Goal: Task Accomplishment & Management: Manage account settings

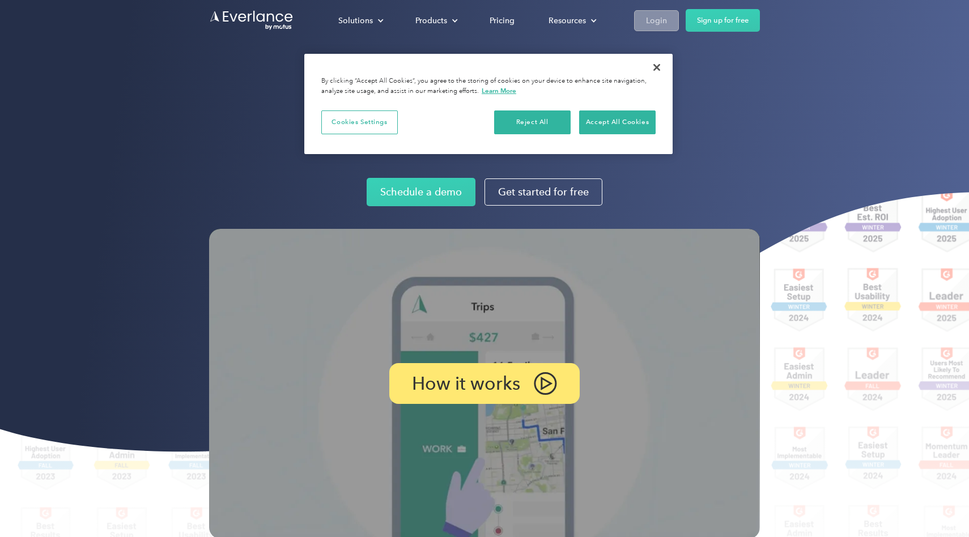
click at [669, 16] on link "Login" at bounding box center [656, 20] width 45 height 21
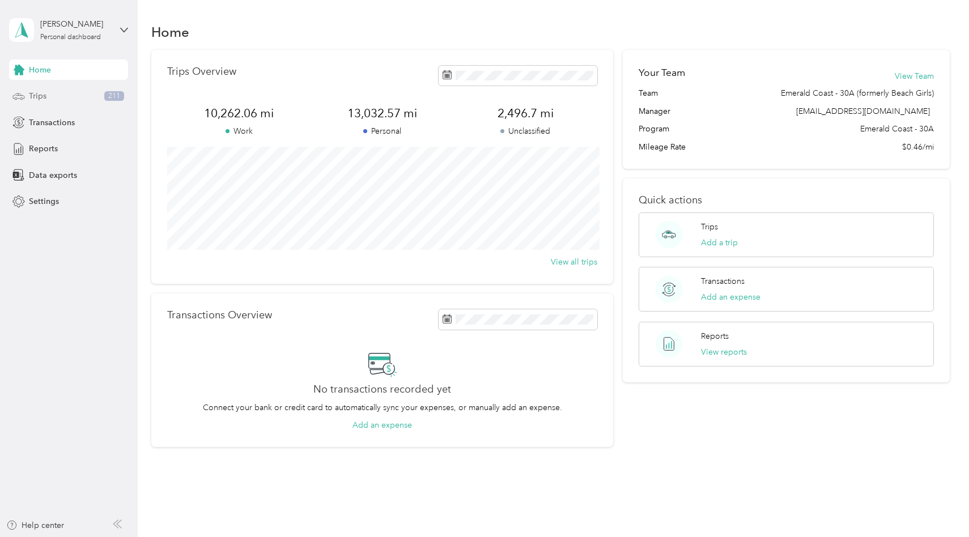
click at [100, 96] on div "Trips 211" at bounding box center [68, 96] width 119 height 20
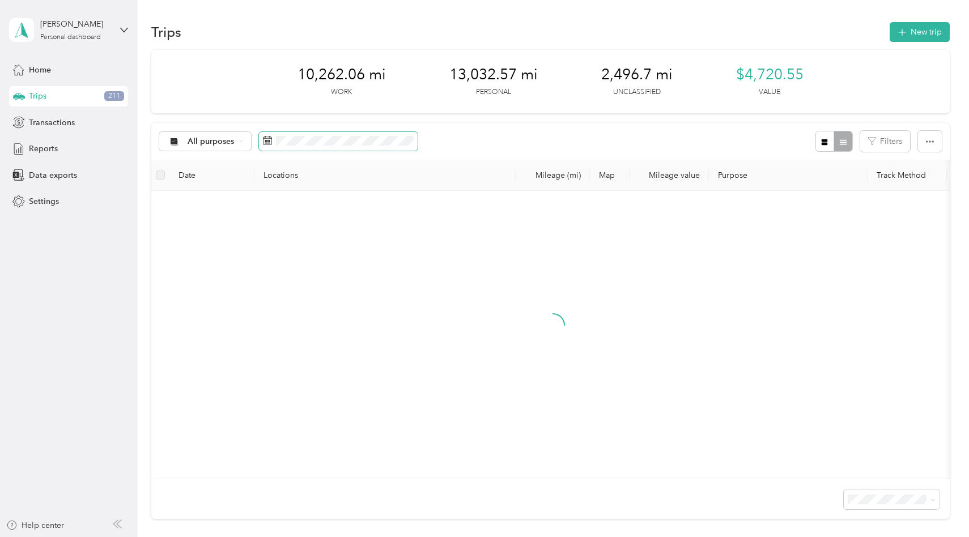
click at [392, 147] on span at bounding box center [338, 141] width 159 height 19
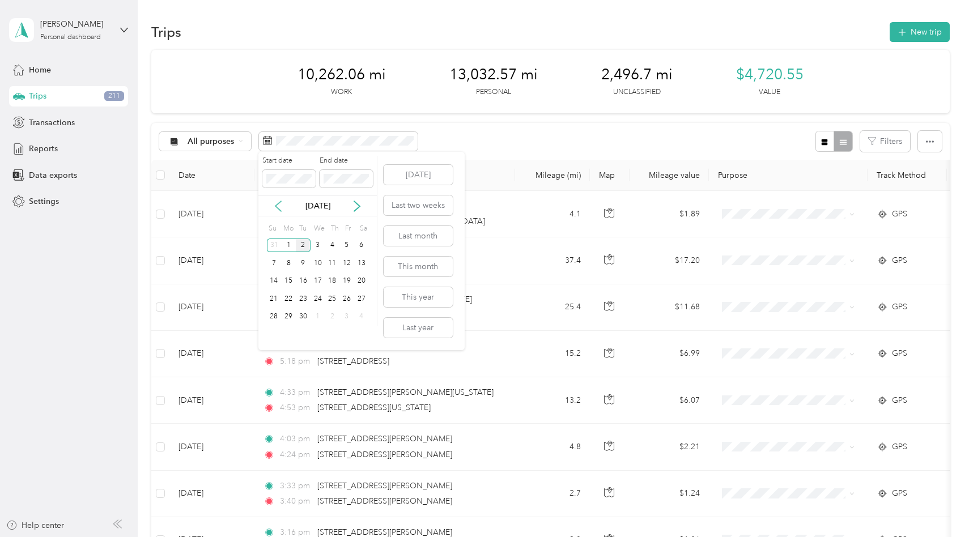
click at [275, 206] on icon at bounding box center [278, 206] width 6 height 10
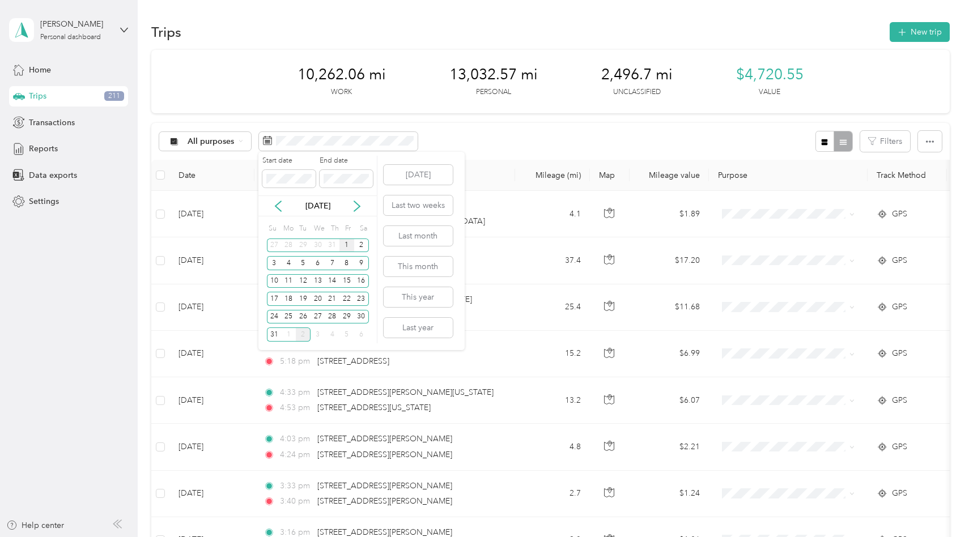
click at [348, 239] on div "1" at bounding box center [346, 246] width 15 height 14
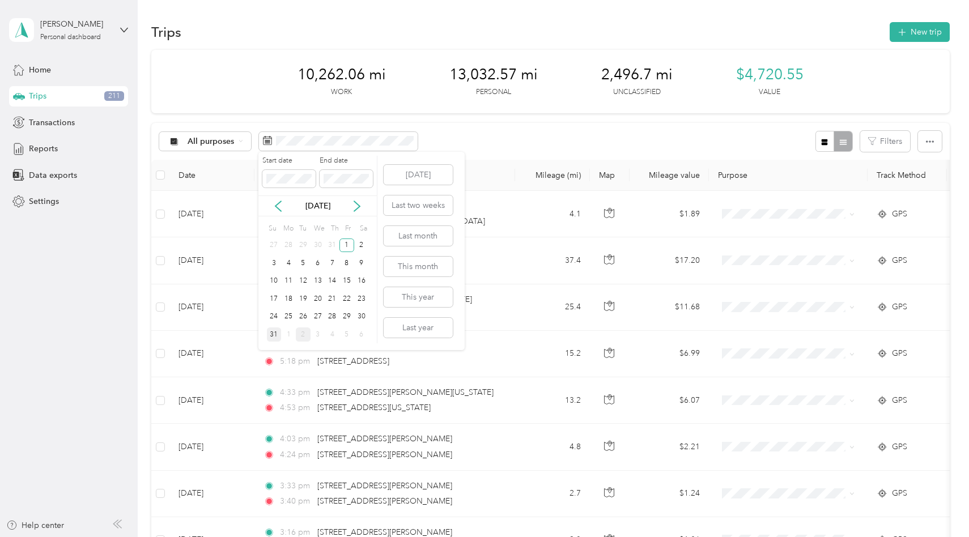
click at [273, 334] on div "31" at bounding box center [274, 335] width 15 height 14
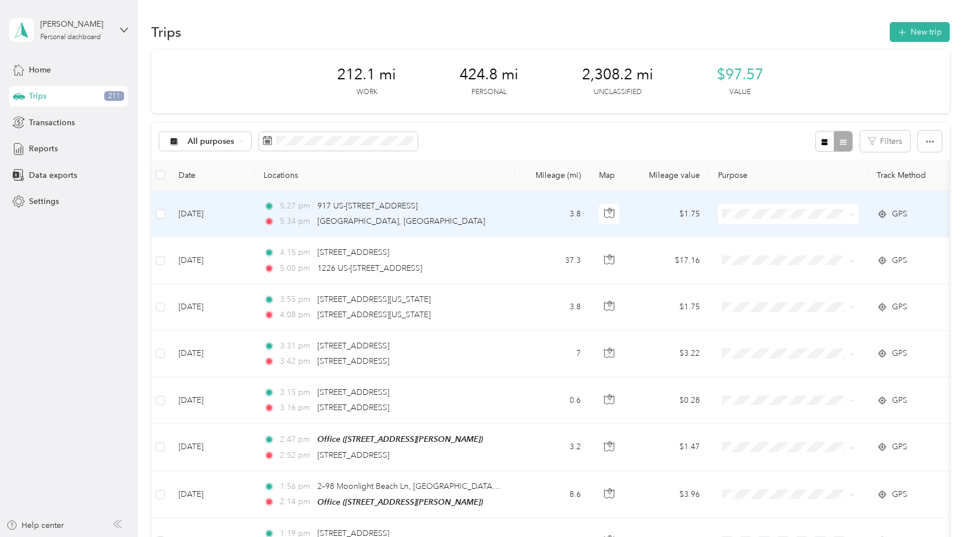
click at [808, 219] on span at bounding box center [788, 214] width 141 height 20
click at [846, 219] on span at bounding box center [850, 214] width 9 height 12
click at [803, 221] on span at bounding box center [788, 214] width 141 height 20
click at [852, 212] on icon at bounding box center [852, 214] width 5 height 5
click at [815, 256] on li "Personal" at bounding box center [789, 254] width 141 height 20
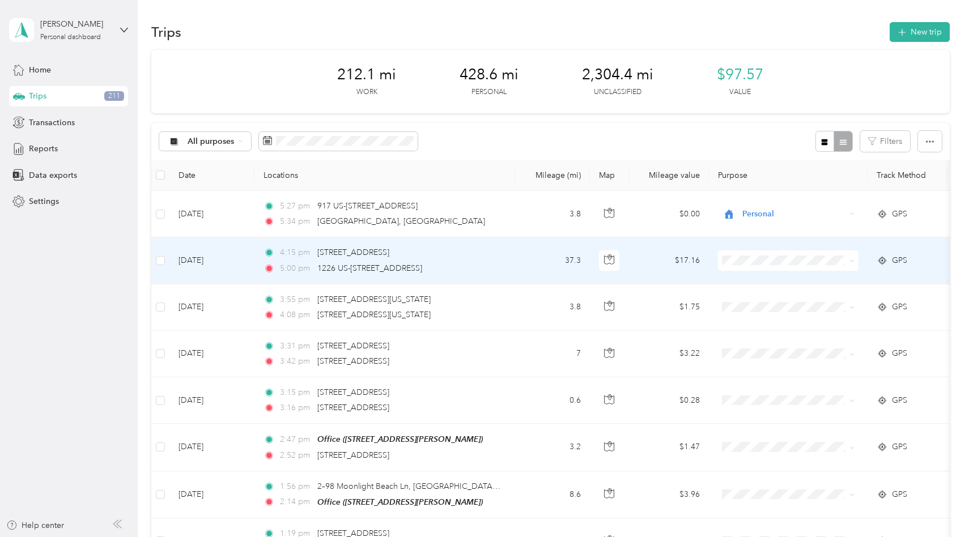
click at [852, 240] on td at bounding box center [788, 260] width 159 height 46
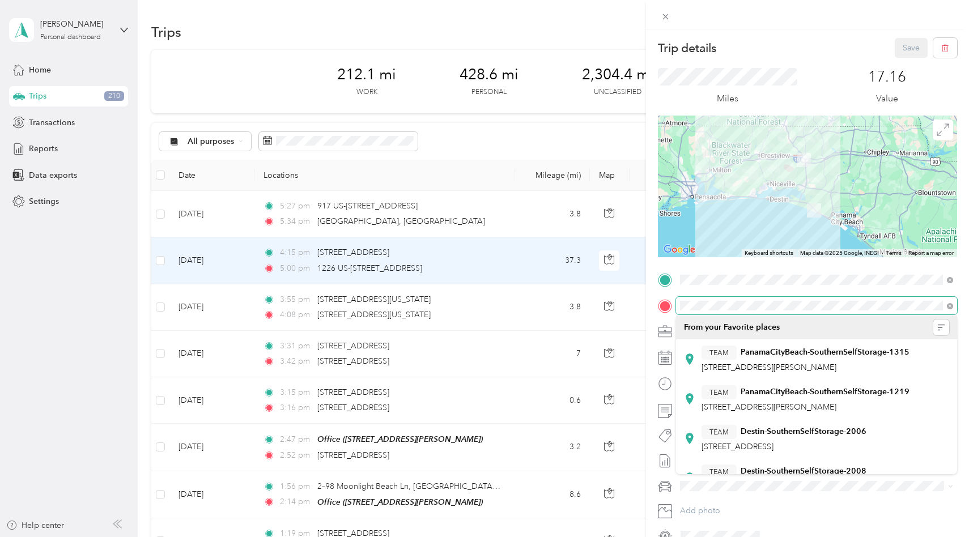
click at [660, 300] on div at bounding box center [807, 306] width 299 height 18
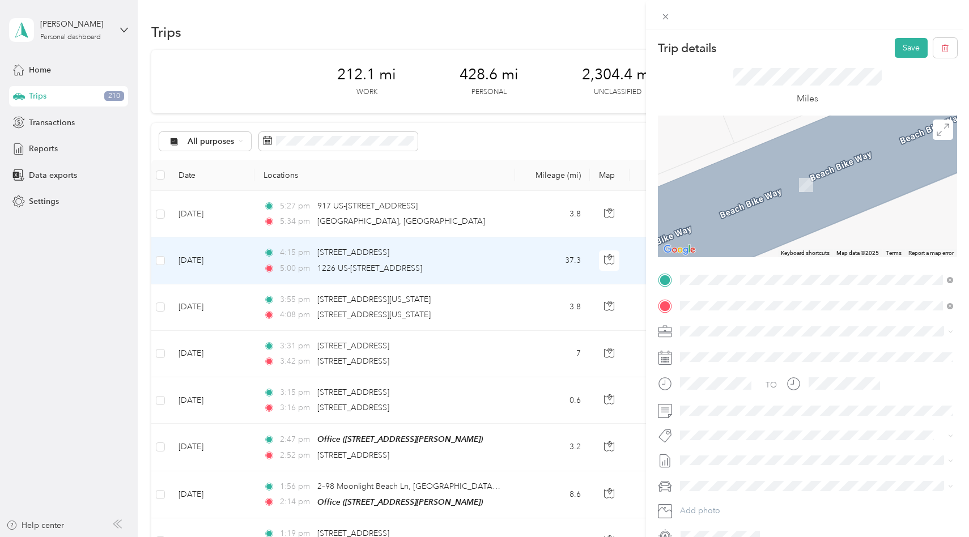
click at [719, 369] on div "Office [STREET_ADDRESS][PERSON_NAME]" at bounding box center [769, 358] width 135 height 24
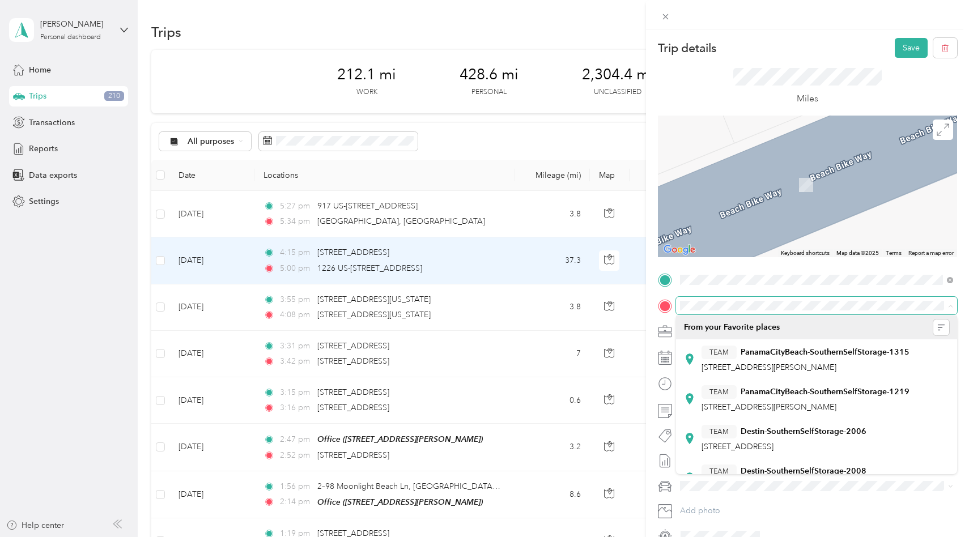
click at [829, 298] on span at bounding box center [816, 306] width 281 height 18
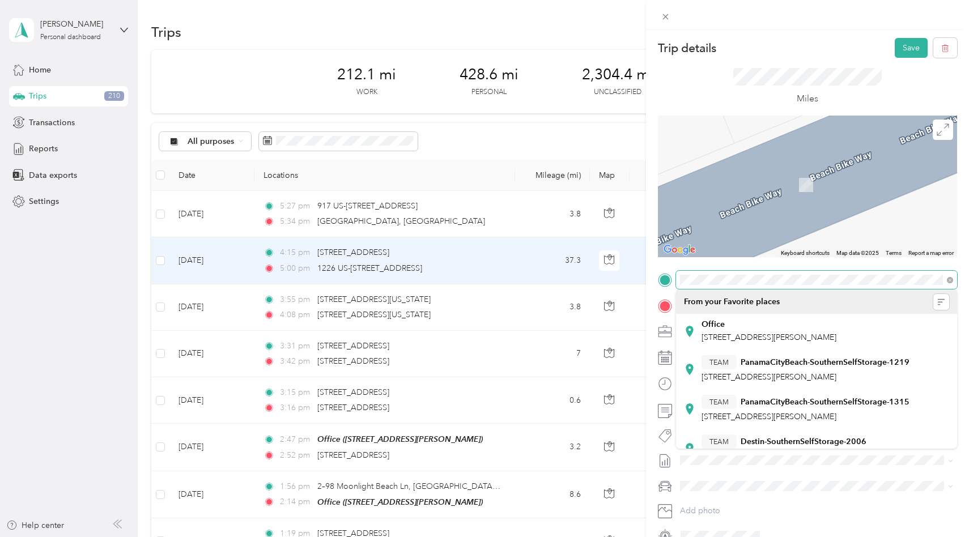
click at [706, 274] on span at bounding box center [816, 280] width 281 height 18
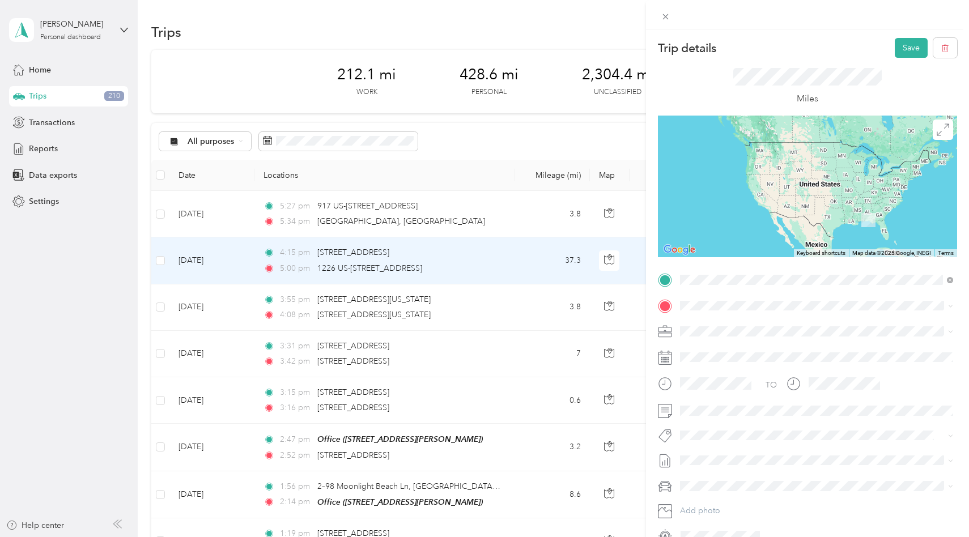
click at [753, 326] on span "[STREET_ADDRESS][PERSON_NAME][US_STATE]" at bounding box center [790, 321] width 176 height 10
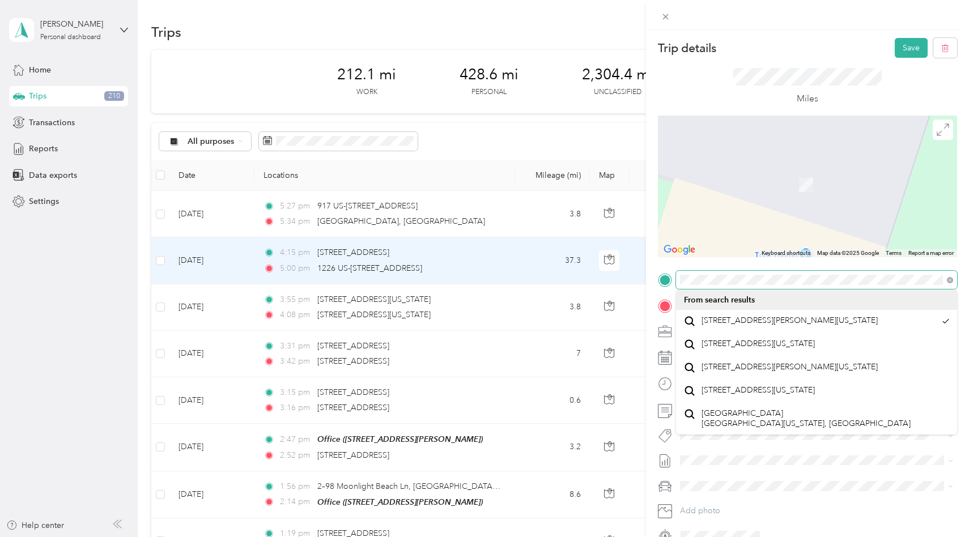
click at [956, 286] on span at bounding box center [816, 280] width 281 height 18
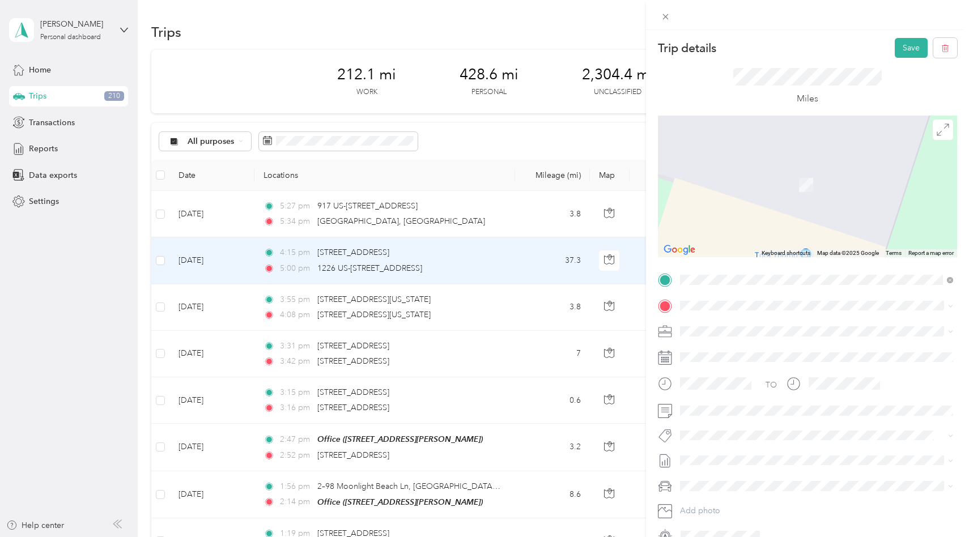
click at [855, 61] on div "Miles" at bounding box center [807, 87] width 299 height 58
click at [665, 12] on icon at bounding box center [666, 17] width 10 height 10
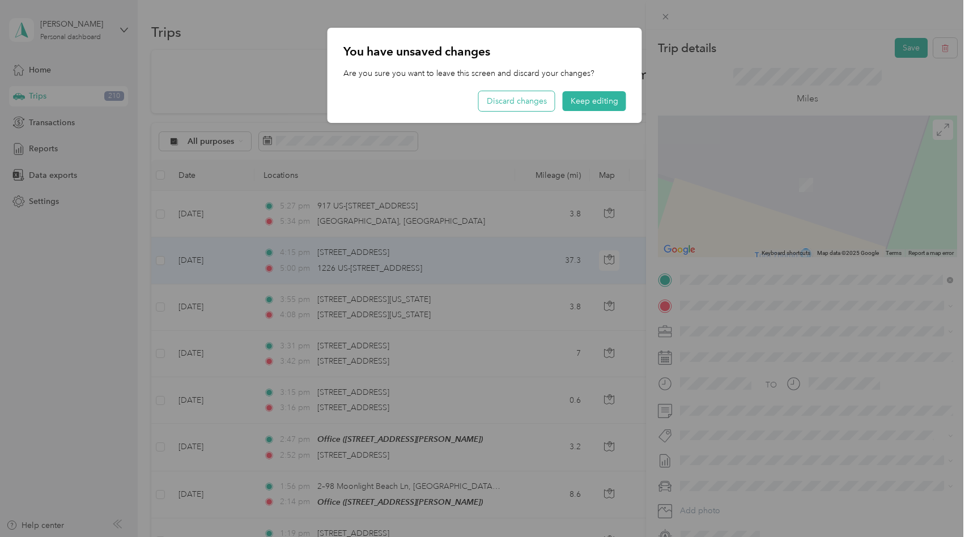
click at [550, 110] on button "Discard changes" at bounding box center [517, 101] width 76 height 20
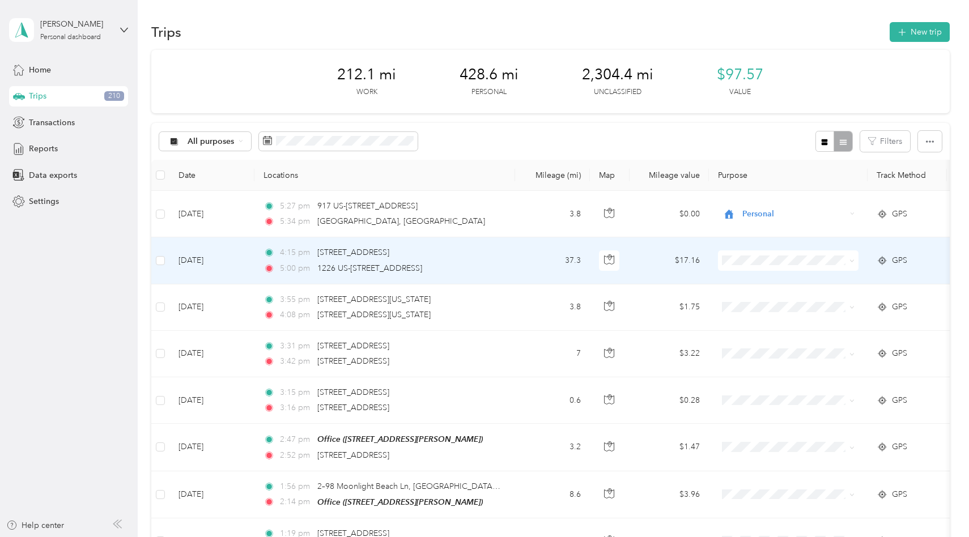
click at [498, 262] on div "5:00 pm [STREET_ADDRESS]" at bounding box center [383, 268] width 238 height 12
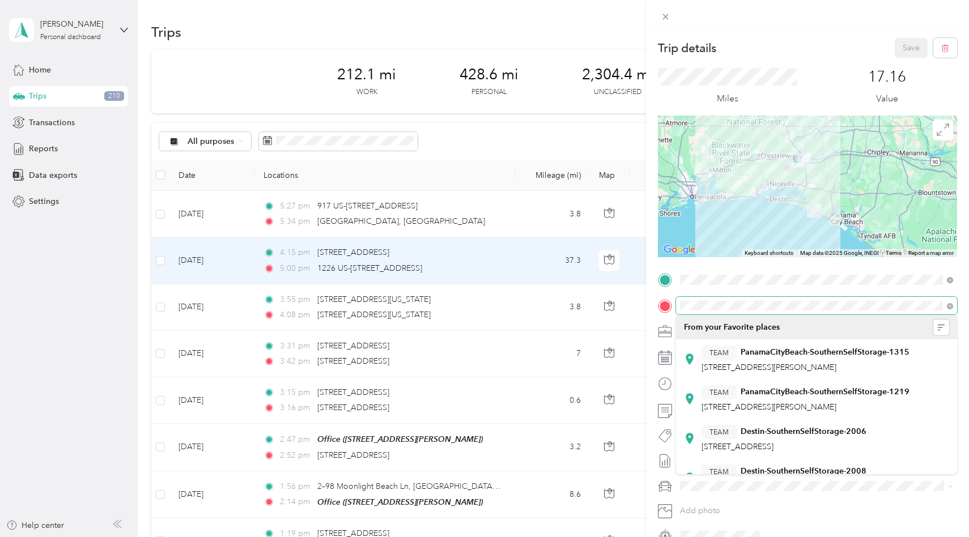
click at [650, 296] on form "Trip details Save This trip cannot be edited because it is either under review,…" at bounding box center [807, 291] width 323 height 507
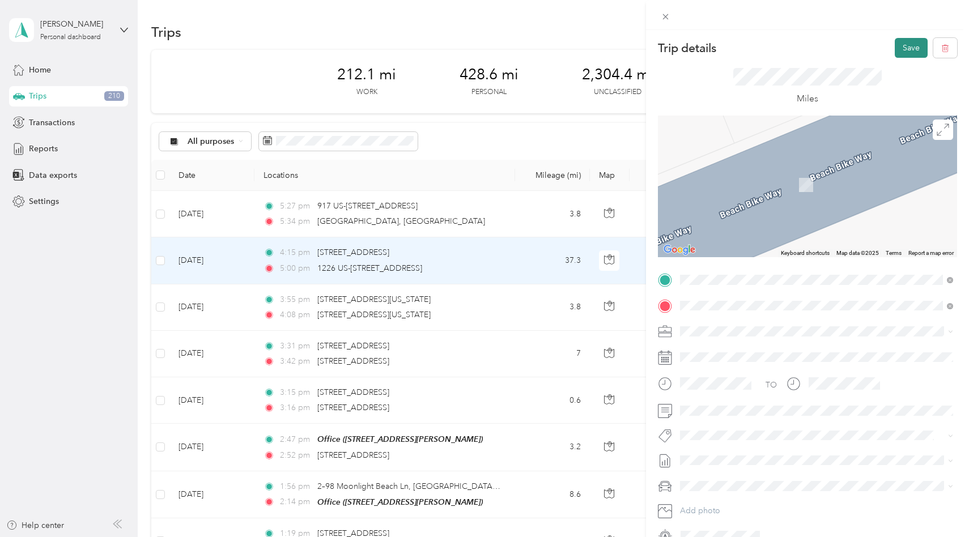
click at [900, 49] on button "Save" at bounding box center [911, 48] width 33 height 20
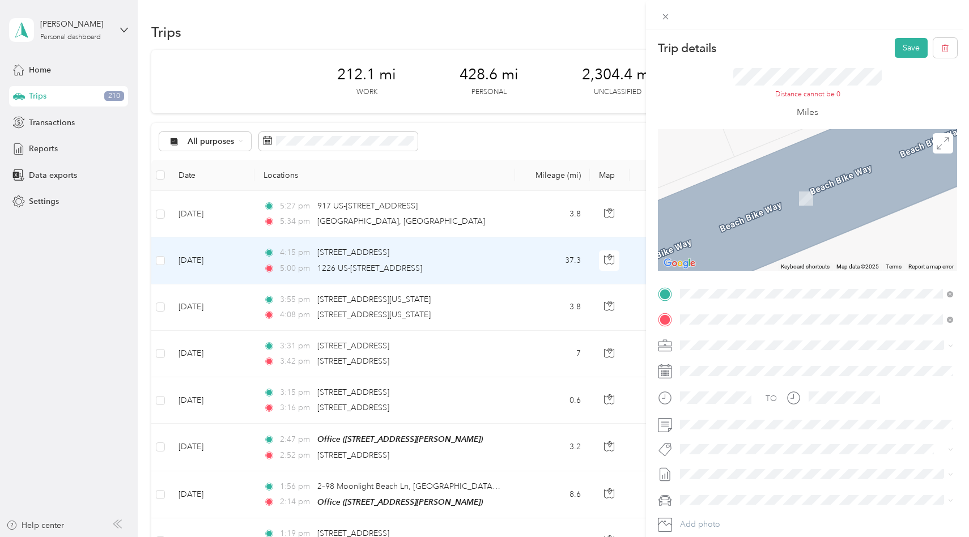
click at [776, 366] on span "[STREET_ADDRESS][PERSON_NAME][US_STATE]" at bounding box center [790, 360] width 176 height 10
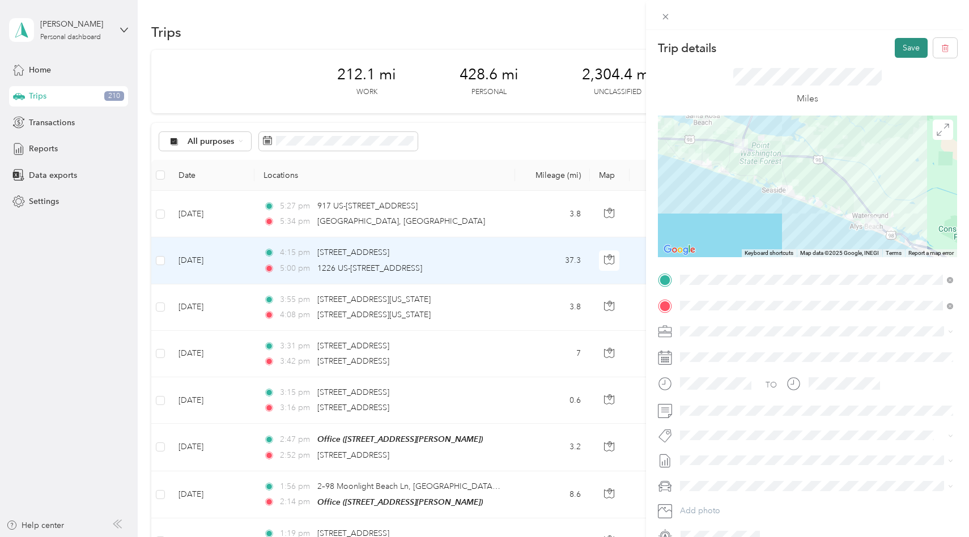
click at [915, 48] on button "Save" at bounding box center [911, 48] width 33 height 20
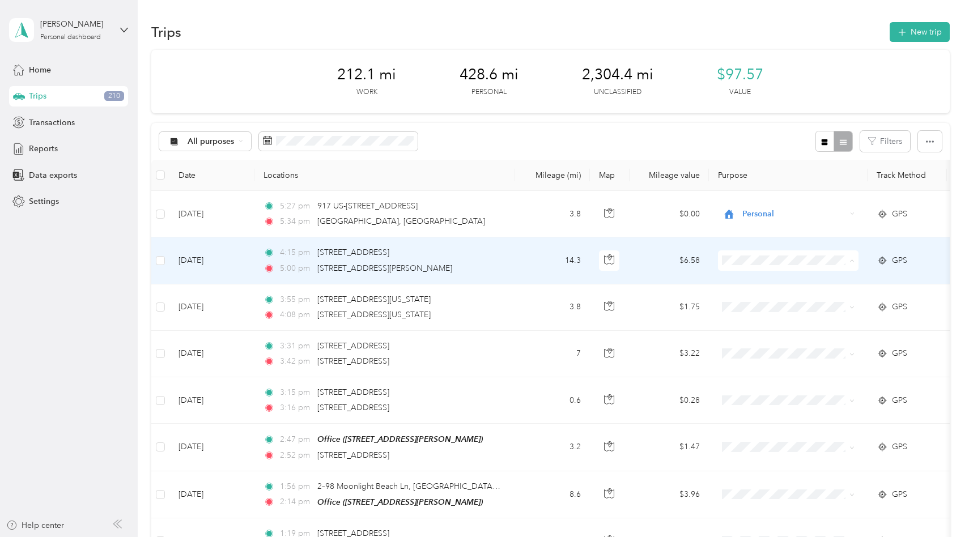
click at [771, 285] on li "AvantStay" at bounding box center [789, 282] width 141 height 20
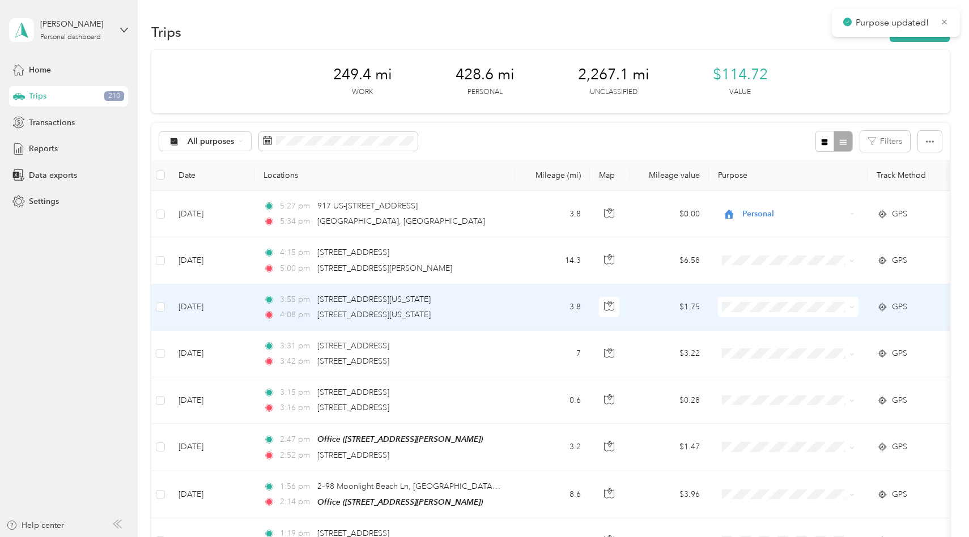
click at [766, 313] on span at bounding box center [788, 307] width 141 height 20
click at [770, 326] on span "AvantStay" at bounding box center [798, 326] width 105 height 12
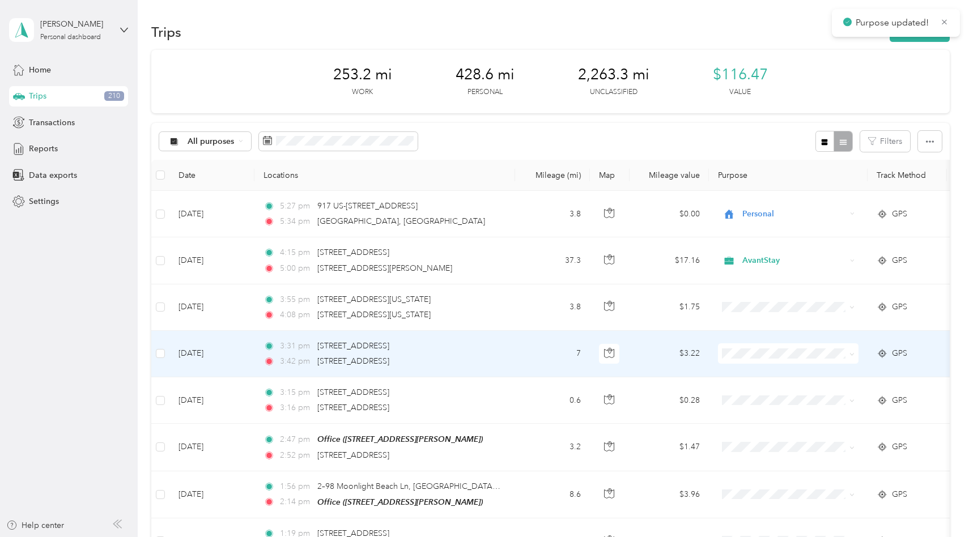
click at [769, 346] on span at bounding box center [788, 353] width 141 height 20
click at [771, 370] on span "AvantStay" at bounding box center [798, 375] width 105 height 12
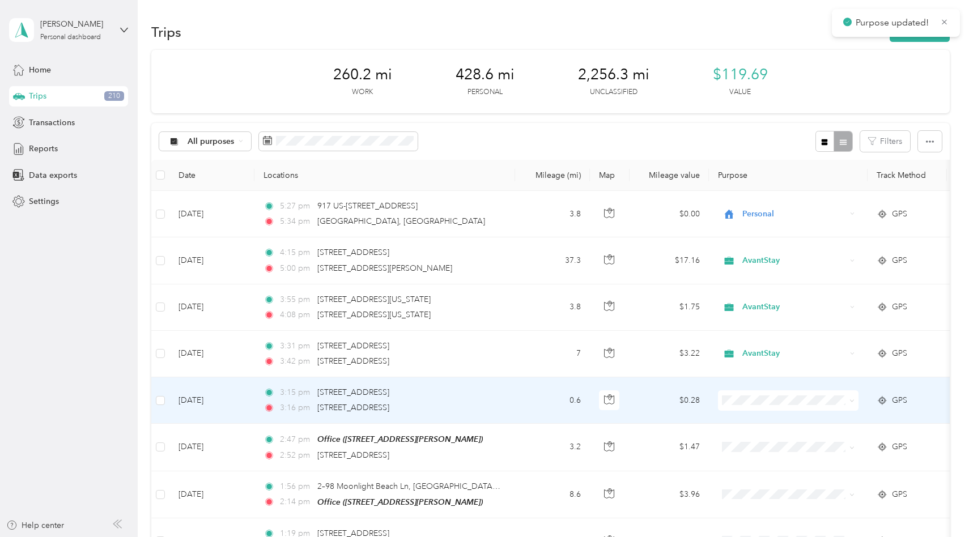
click at [770, 418] on span "AvantStay" at bounding box center [798, 422] width 105 height 12
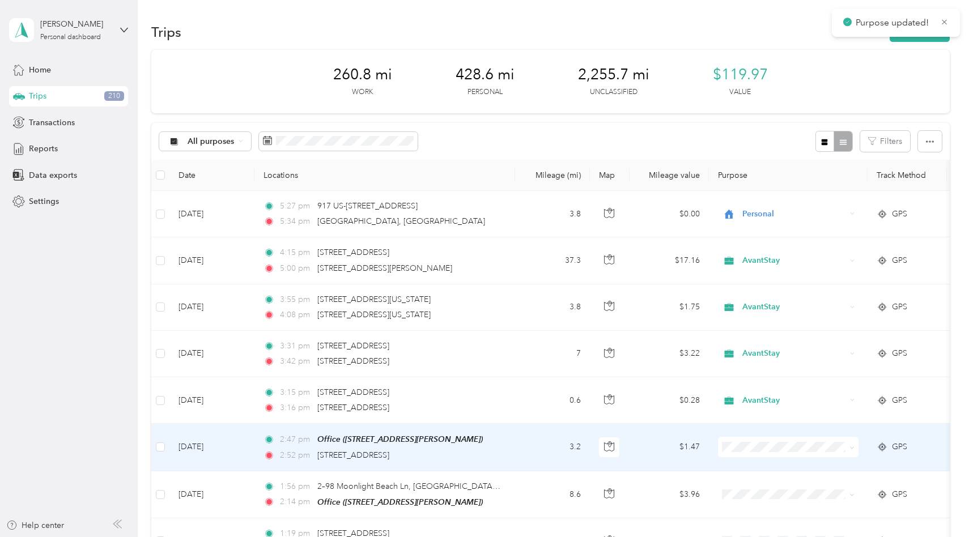
click at [766, 453] on span at bounding box center [788, 447] width 141 height 20
click at [768, 462] on span "AvantStay" at bounding box center [798, 468] width 105 height 12
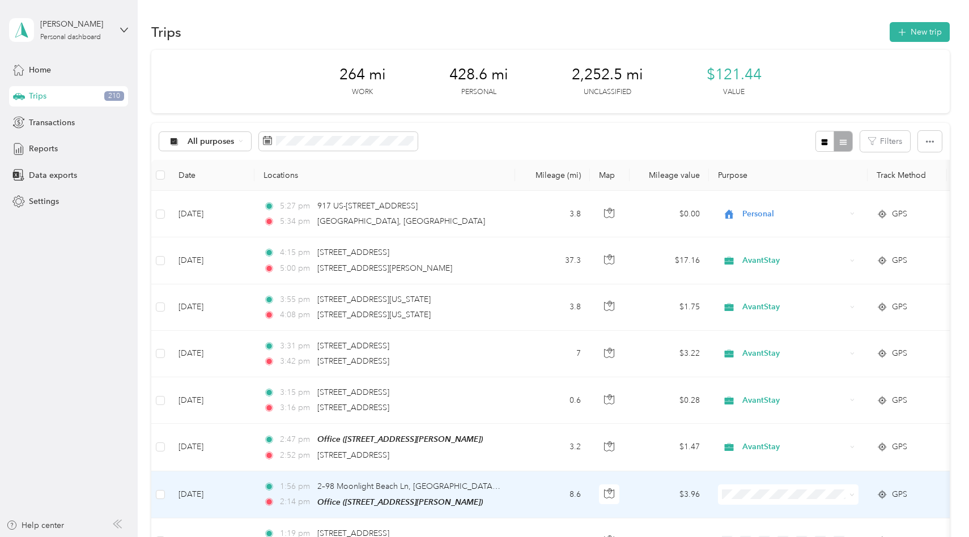
click at [768, 453] on span "AvantStay" at bounding box center [798, 453] width 105 height 12
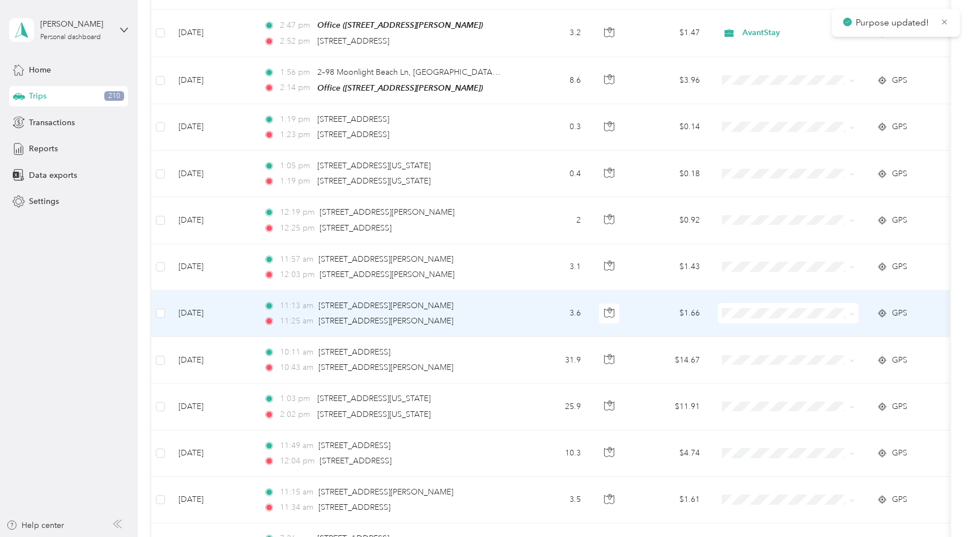
scroll to position [416, 0]
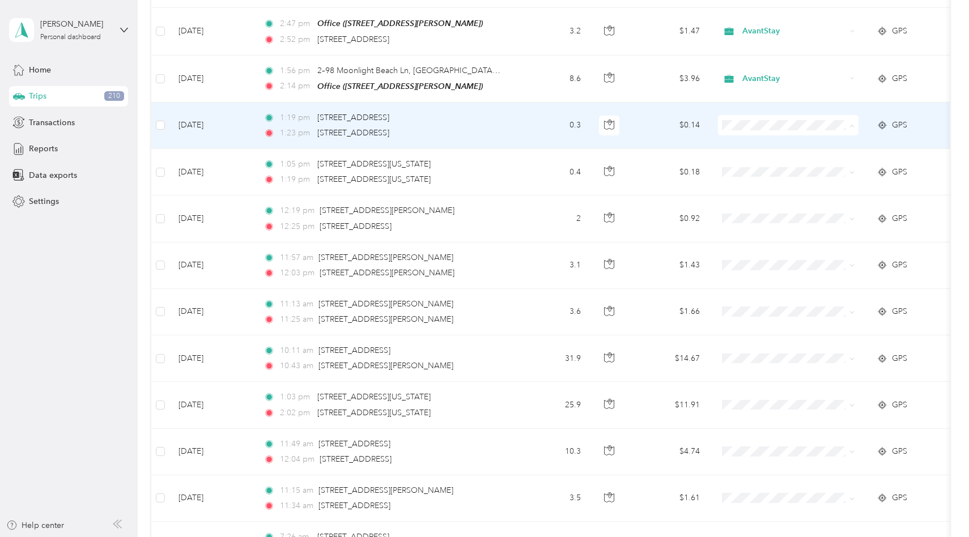
click at [739, 150] on li "AvantStay" at bounding box center [789, 146] width 141 height 20
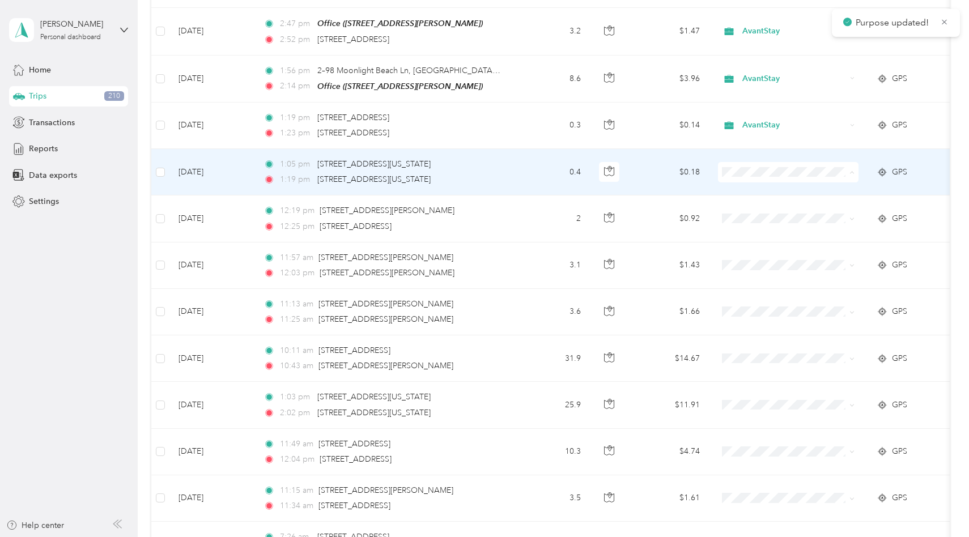
click at [745, 190] on span "AvantStay" at bounding box center [789, 193] width 125 height 12
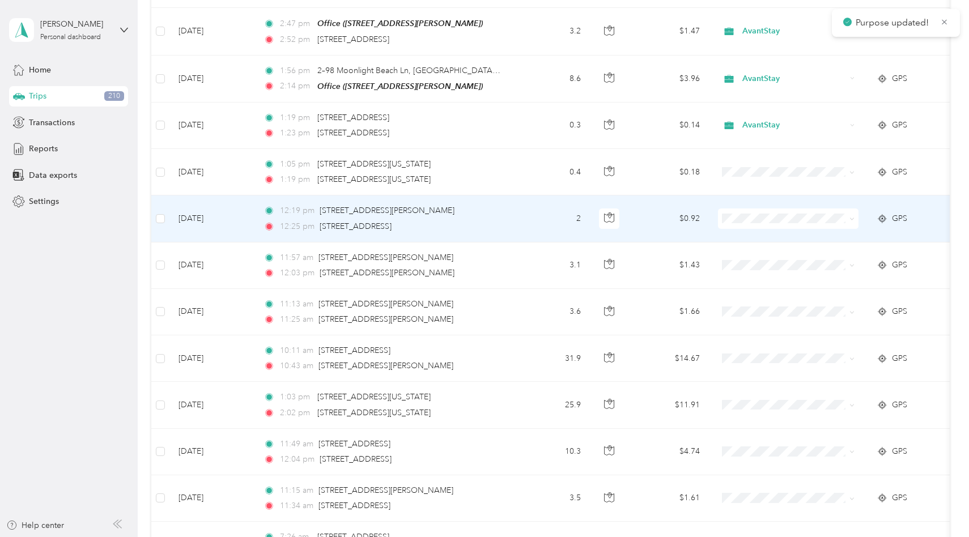
click at [763, 238] on span "AvantStay" at bounding box center [798, 234] width 105 height 12
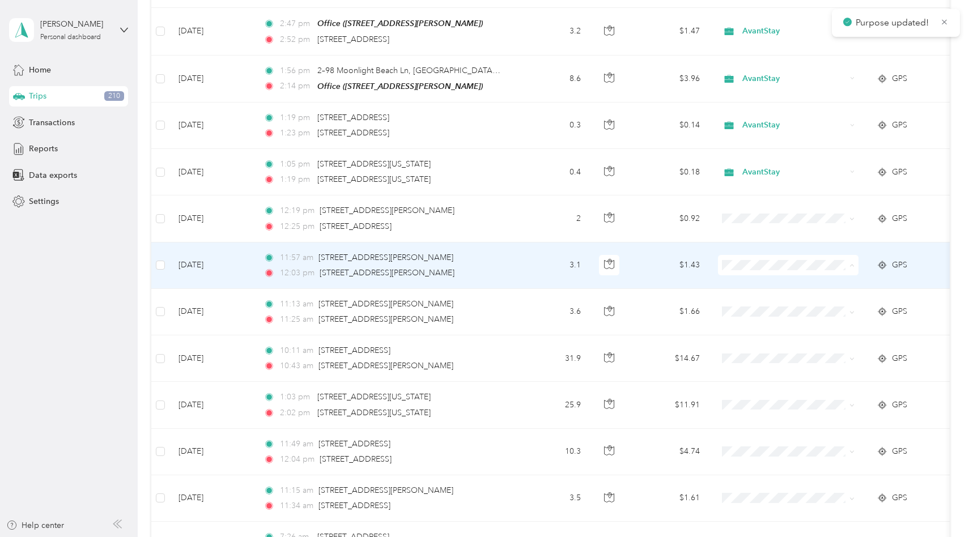
click at [773, 290] on li "AvantStay" at bounding box center [789, 286] width 141 height 20
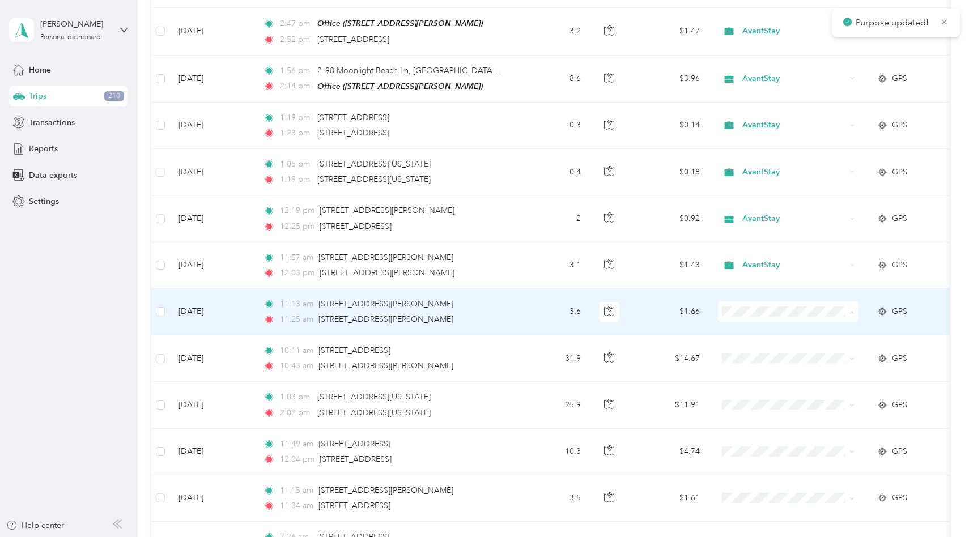
click at [776, 334] on span "AvantStay" at bounding box center [798, 332] width 105 height 12
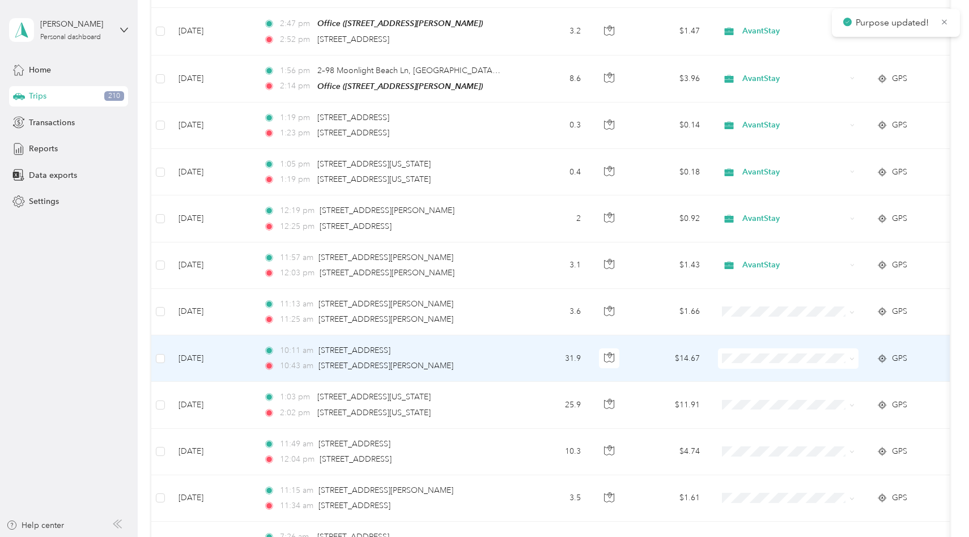
click at [776, 350] on span at bounding box center [788, 359] width 141 height 20
click at [782, 384] on ol "AvantStay Personal" at bounding box center [789, 390] width 141 height 40
click at [646, 364] on td "$14.67" at bounding box center [669, 359] width 79 height 46
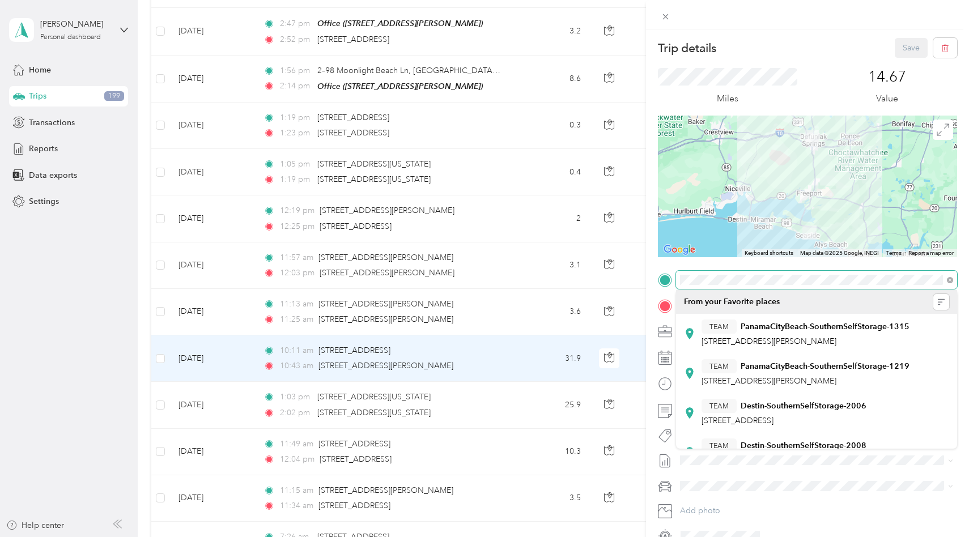
click at [674, 275] on div at bounding box center [807, 280] width 299 height 18
drag, startPoint x: 693, startPoint y: 273, endPoint x: 679, endPoint y: 277, distance: 14.9
click at [679, 277] on span at bounding box center [816, 280] width 281 height 18
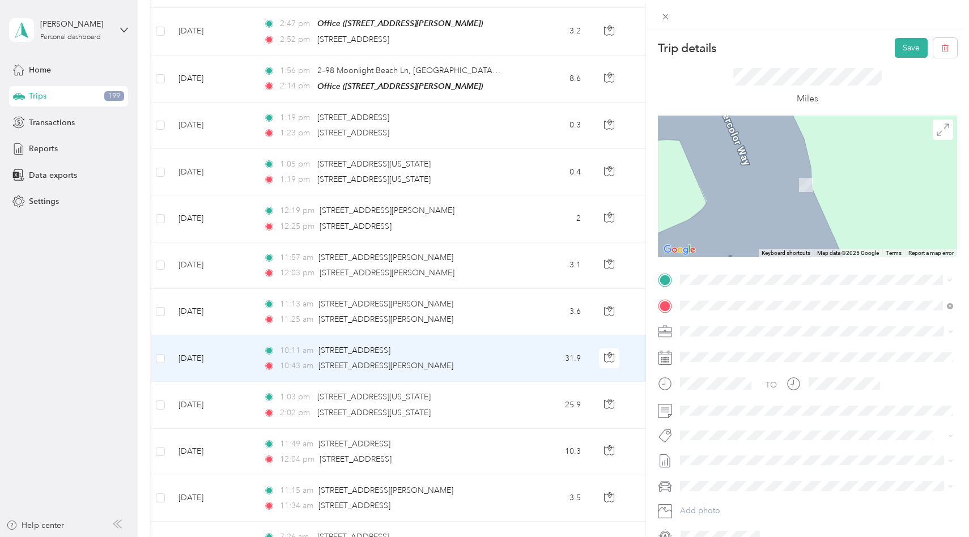
click at [747, 66] on div "Miles" at bounding box center [807, 87] width 299 height 58
click at [662, 11] on span at bounding box center [666, 17] width 16 height 16
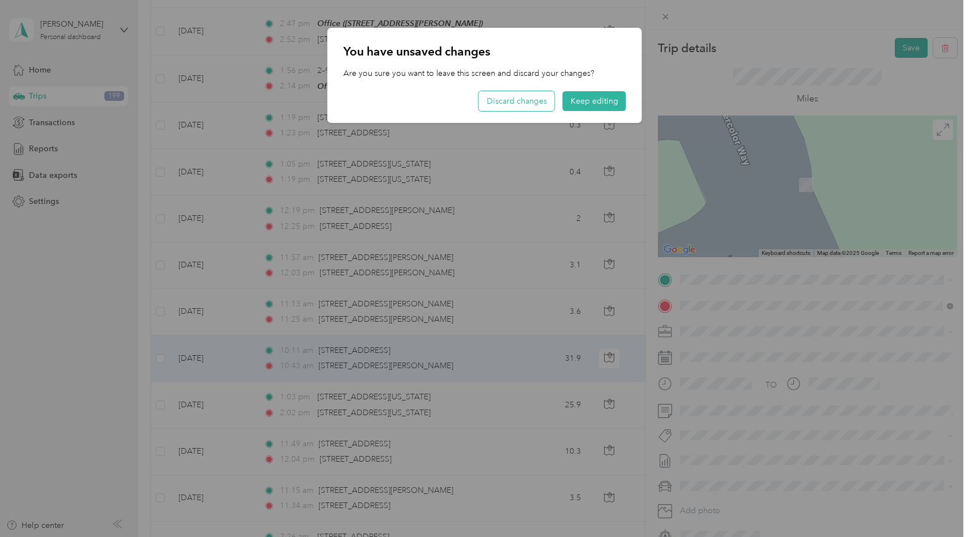
click at [549, 105] on button "Discard changes" at bounding box center [517, 101] width 76 height 20
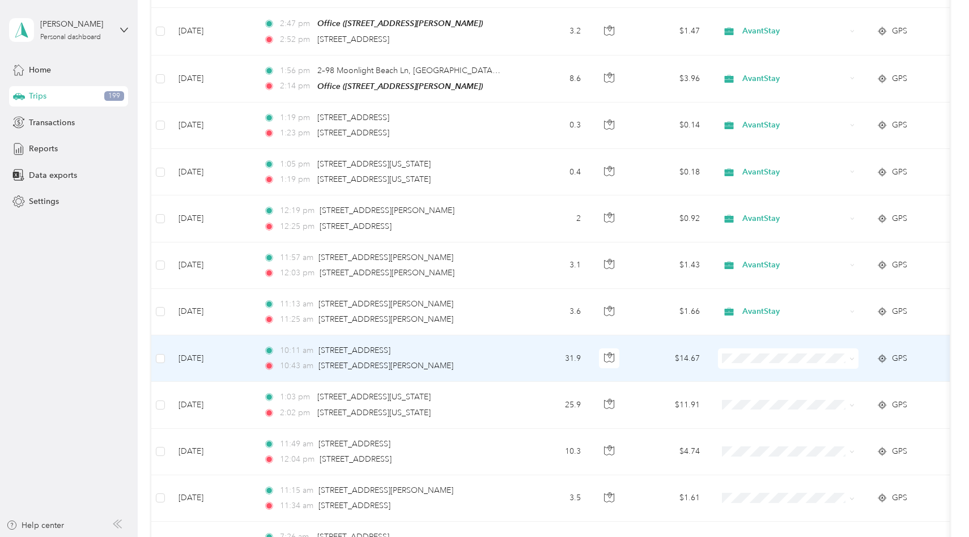
click at [665, 377] on td "$14.67" at bounding box center [669, 359] width 79 height 46
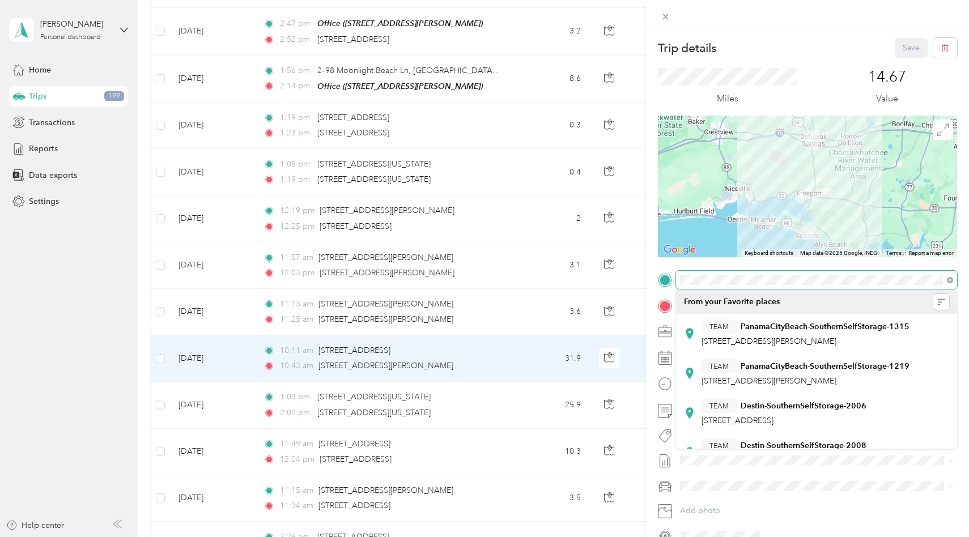
click at [698, 271] on span at bounding box center [816, 280] width 281 height 18
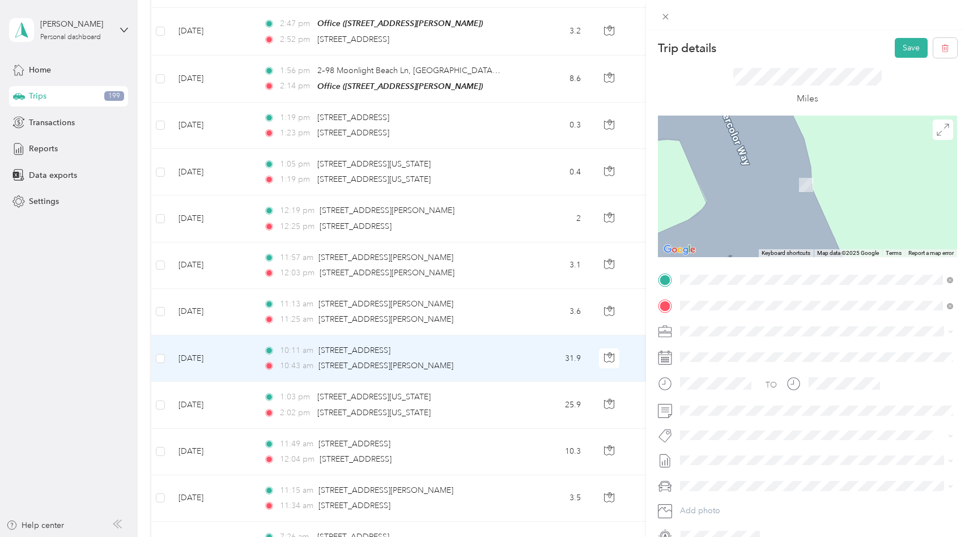
click at [765, 333] on li "[STREET_ADDRESS][PERSON_NAME][US_STATE]" at bounding box center [816, 321] width 281 height 23
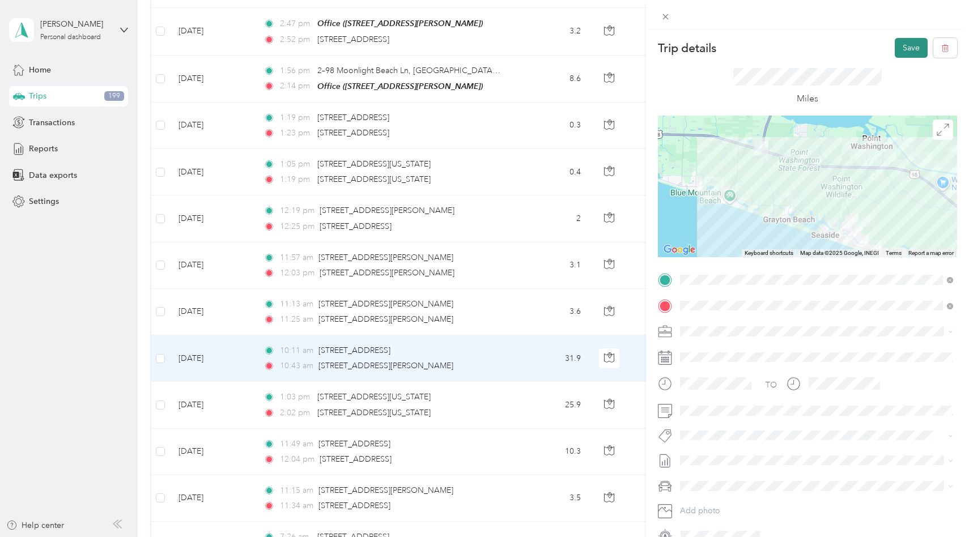
click at [907, 45] on button "Save" at bounding box center [911, 48] width 33 height 20
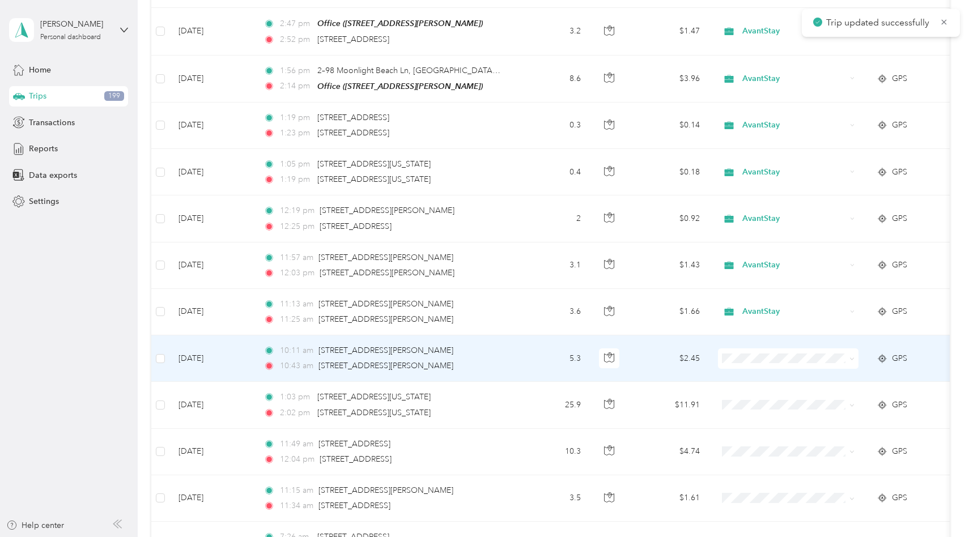
click at [763, 365] on span at bounding box center [788, 359] width 141 height 20
click at [768, 380] on li "AvantStay" at bounding box center [789, 380] width 141 height 20
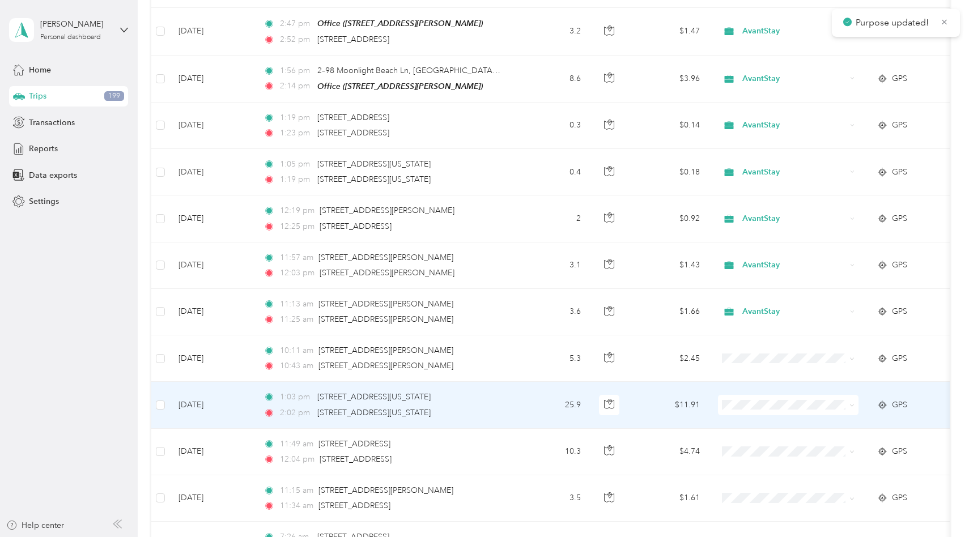
click at [765, 411] on span at bounding box center [788, 405] width 141 height 20
click at [765, 427] on span "AvantStay" at bounding box center [798, 425] width 105 height 12
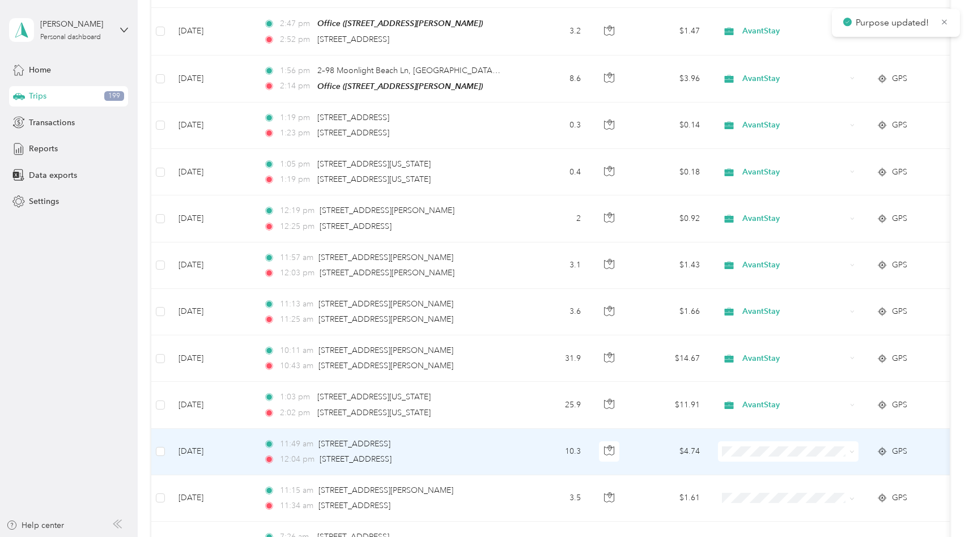
click at [759, 470] on span "AvantStay" at bounding box center [798, 471] width 105 height 12
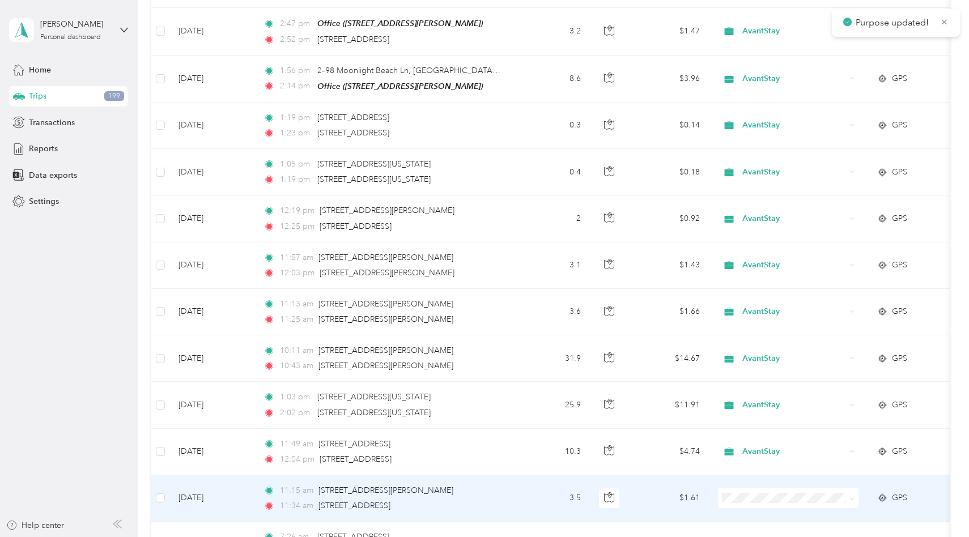
click at [766, 459] on li "AvantStay" at bounding box center [789, 454] width 141 height 20
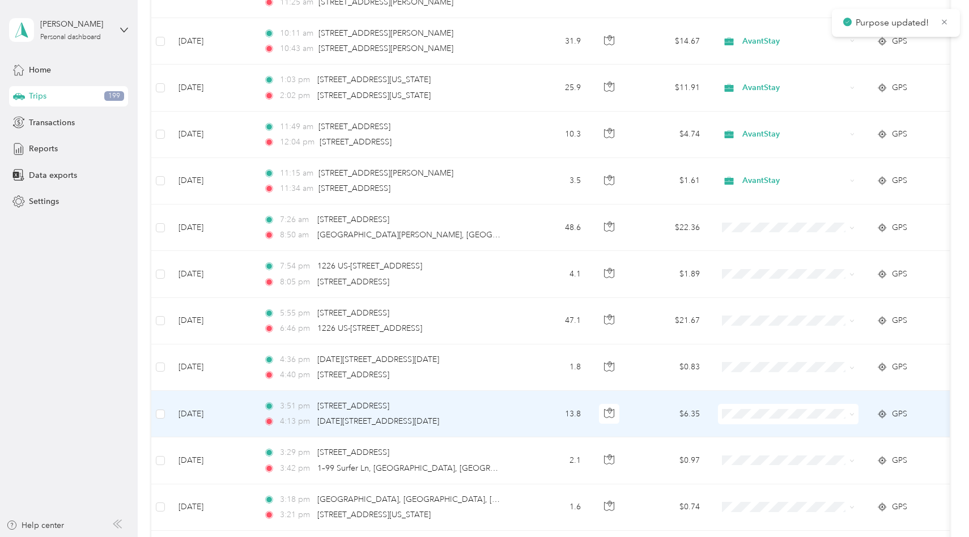
scroll to position [754, 0]
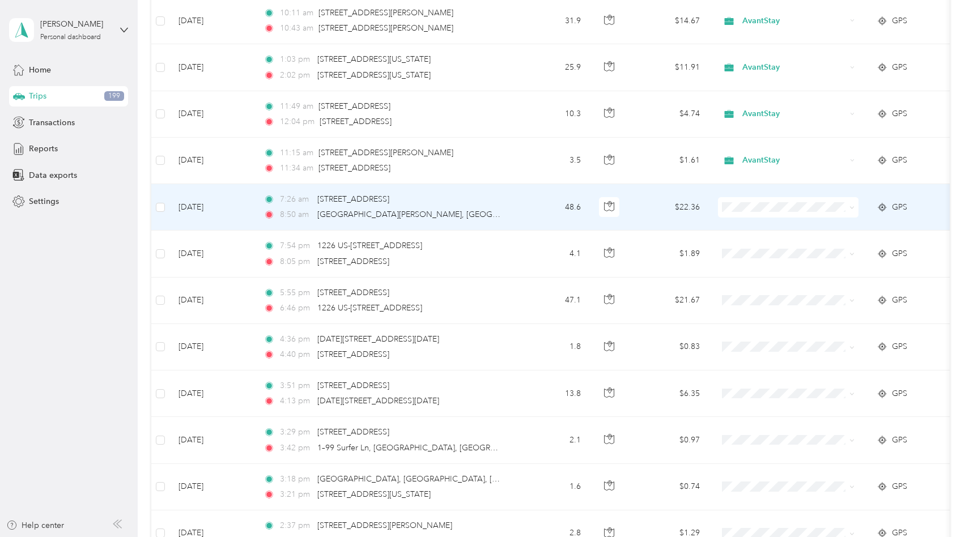
click at [739, 212] on span at bounding box center [788, 207] width 141 height 20
click at [770, 229] on span "AvantStay" at bounding box center [798, 226] width 105 height 12
click at [647, 220] on td "$22.36" at bounding box center [669, 207] width 79 height 46
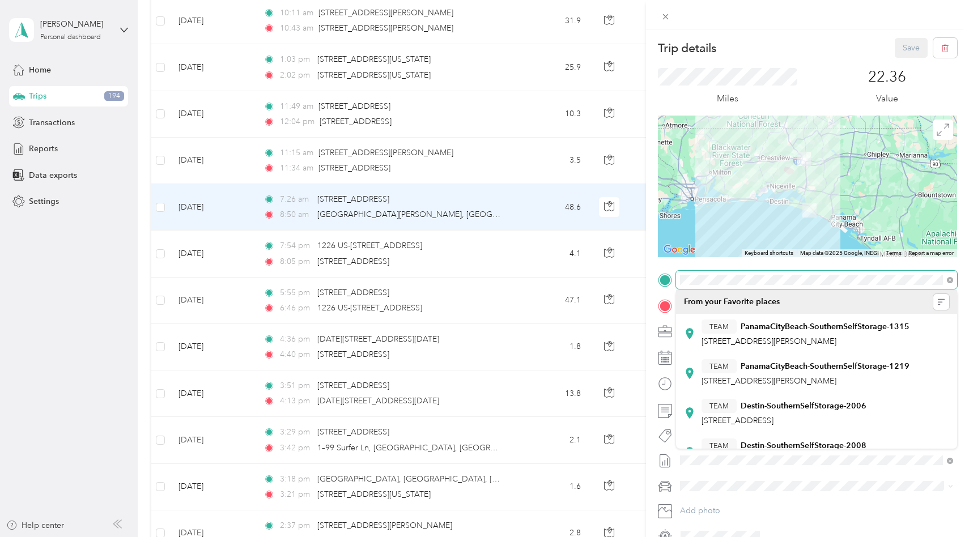
click at [687, 268] on div "Trip details Save This trip cannot be edited because it is either under review,…" at bounding box center [807, 291] width 299 height 507
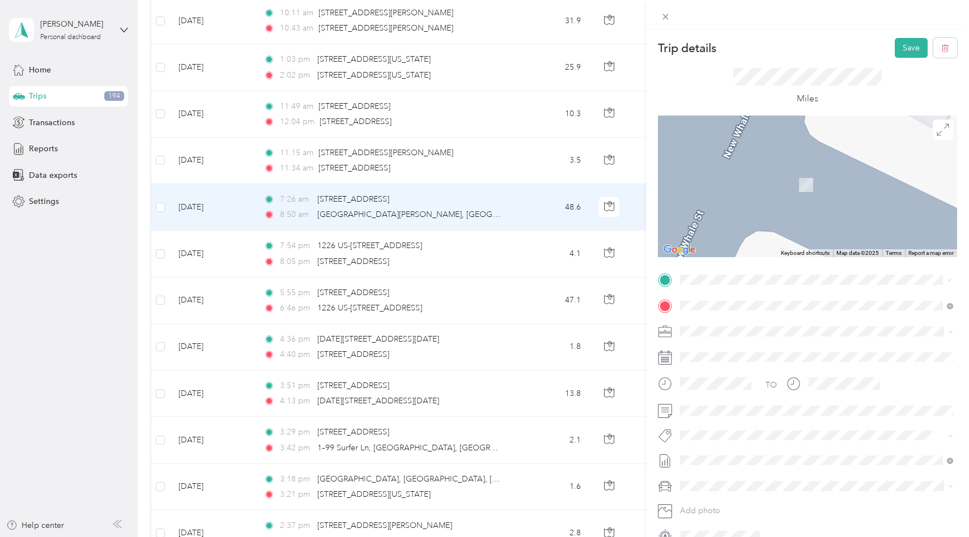
click at [761, 334] on span "[STREET_ADDRESS][PERSON_NAME]" at bounding box center [769, 338] width 135 height 10
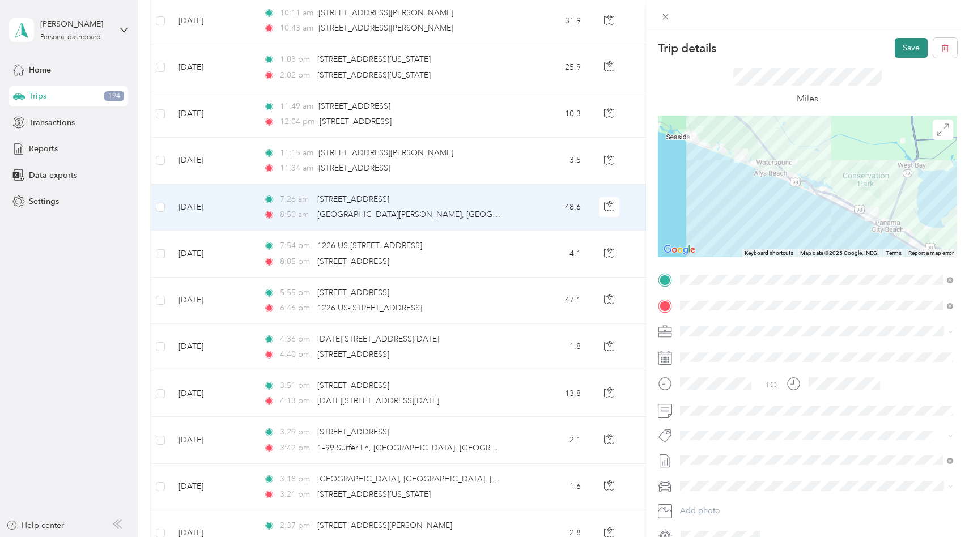
click at [910, 48] on button "Save" at bounding box center [911, 48] width 33 height 20
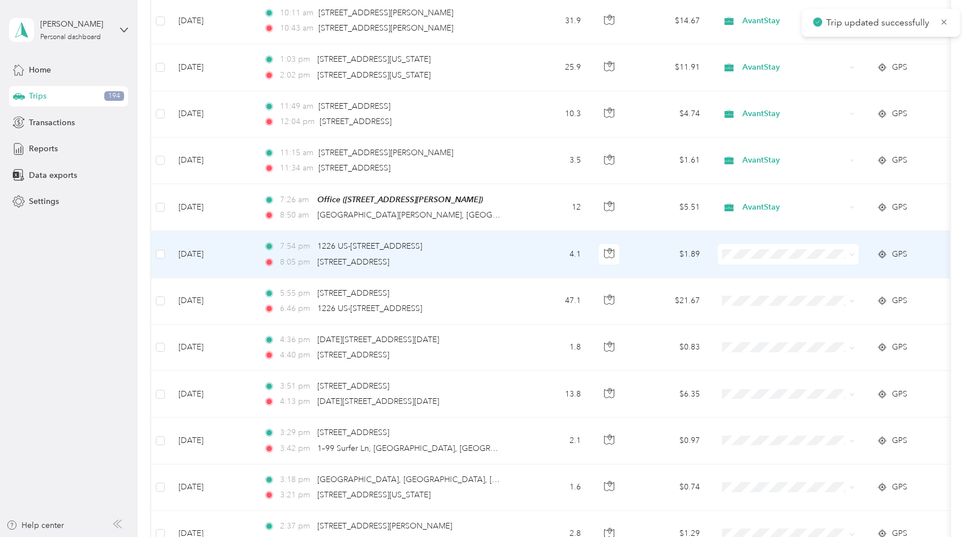
click at [655, 270] on td "$1.89" at bounding box center [669, 254] width 79 height 46
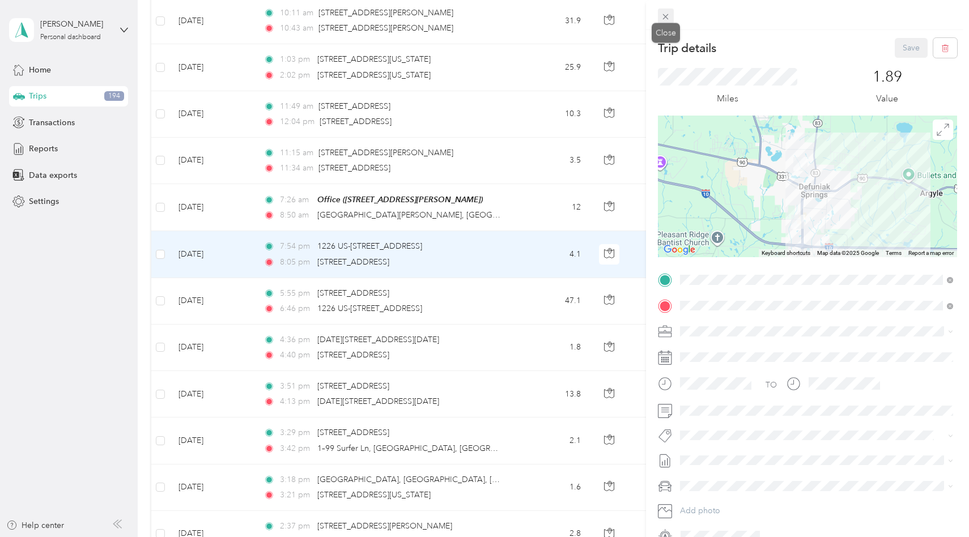
click at [669, 18] on icon at bounding box center [666, 17] width 10 height 10
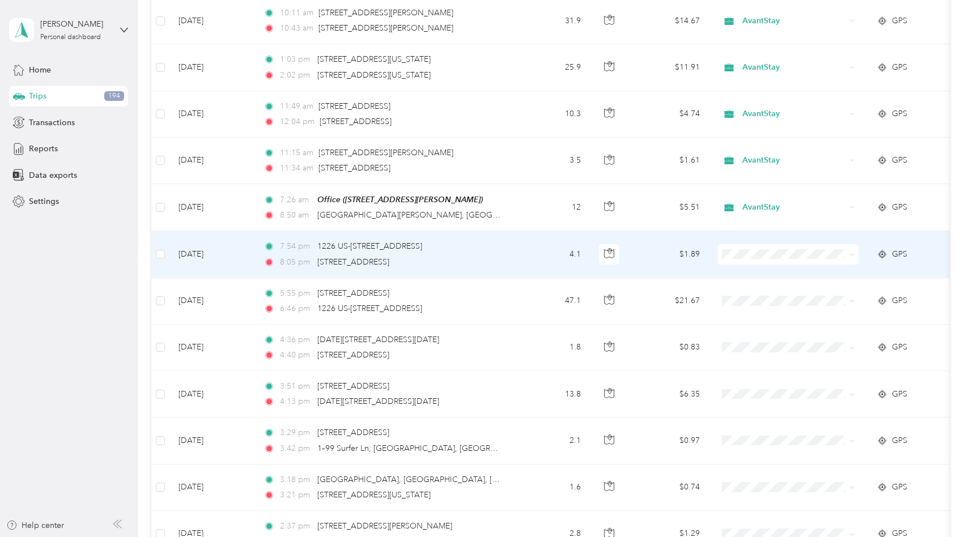
click at [802, 289] on span "Personal" at bounding box center [798, 294] width 105 height 12
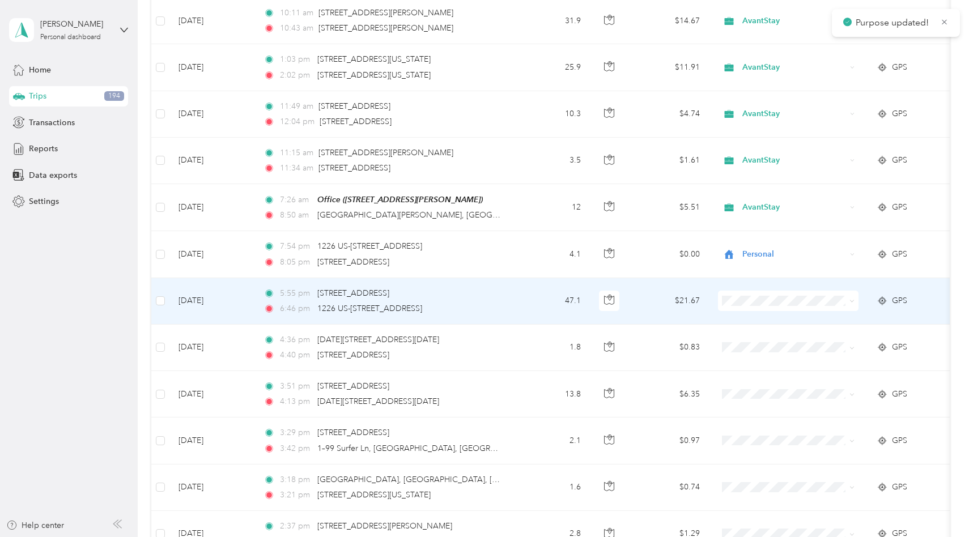
click at [802, 308] on span at bounding box center [788, 301] width 141 height 20
click at [782, 343] on li "Personal" at bounding box center [789, 338] width 141 height 20
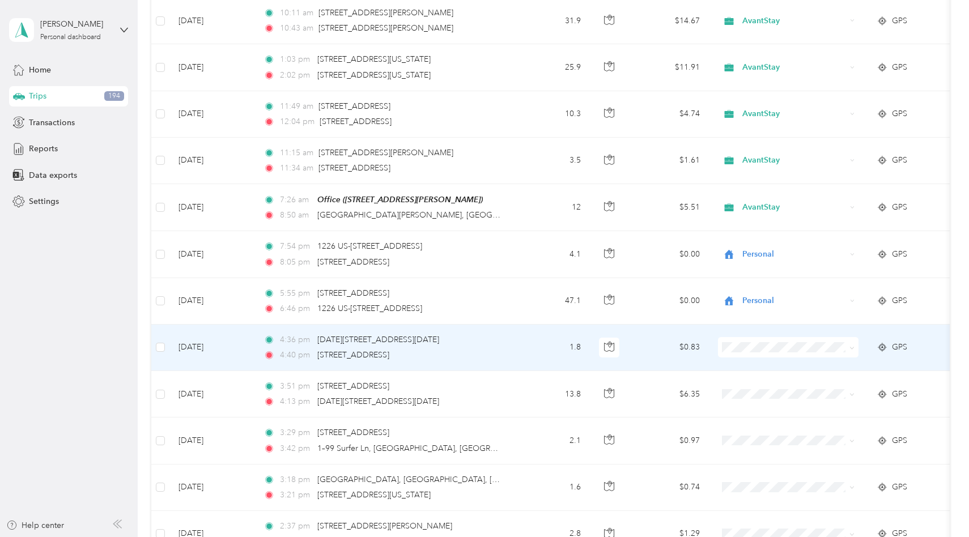
click at [782, 380] on li "Personal" at bounding box center [789, 384] width 141 height 20
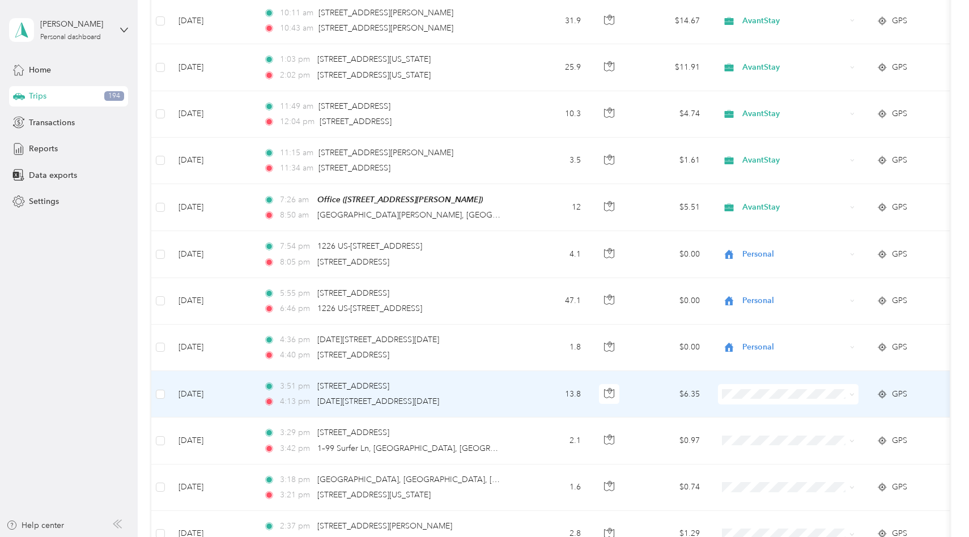
click at [782, 409] on span "AvantStay" at bounding box center [798, 411] width 105 height 12
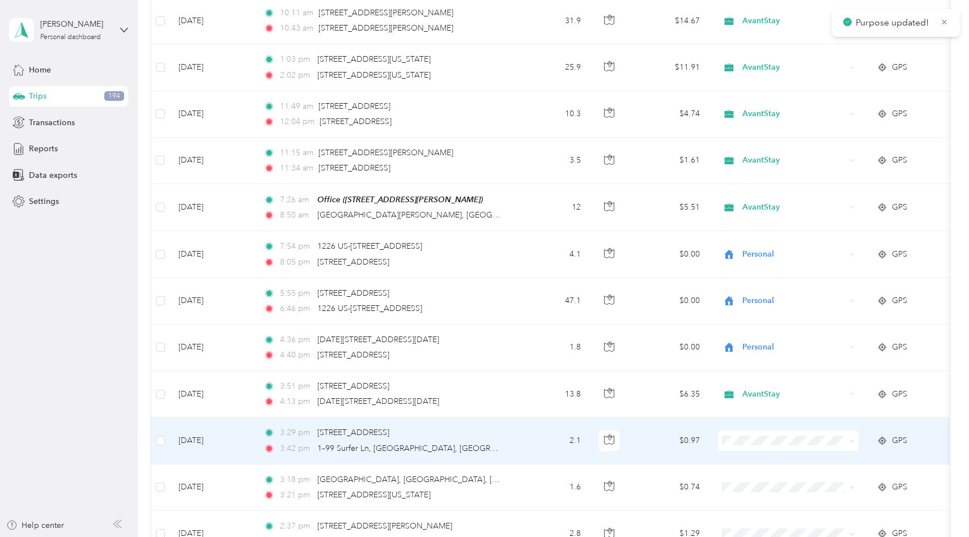
click at [786, 458] on span "AvantStay" at bounding box center [798, 461] width 105 height 12
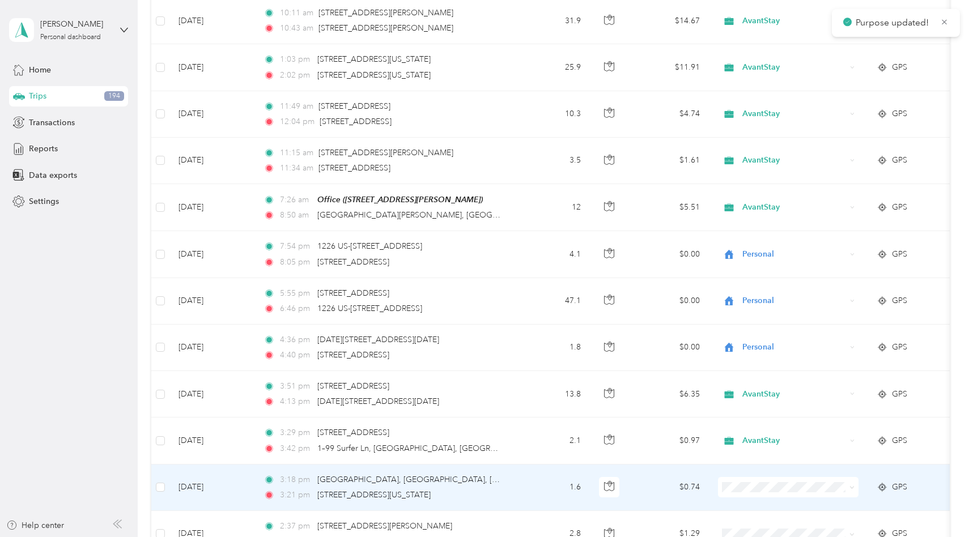
click at [785, 447] on span "AvantStay" at bounding box center [798, 444] width 105 height 12
click at [783, 491] on span at bounding box center [788, 487] width 141 height 20
click at [786, 481] on span "AvantStay" at bounding box center [794, 487] width 104 height 12
click at [786, 489] on span "AvantStay" at bounding box center [794, 487] width 104 height 12
click at [775, 444] on span "AvantStay" at bounding box center [792, 445] width 92 height 12
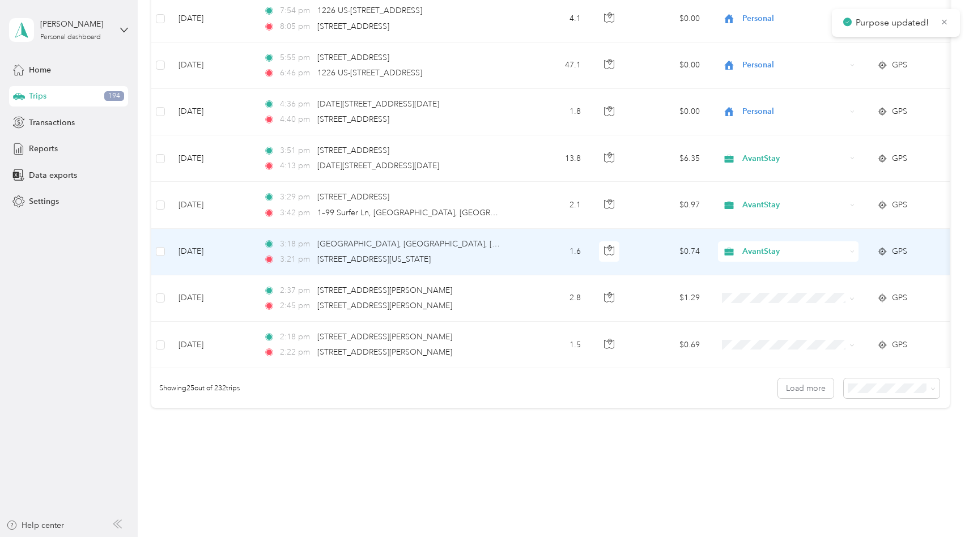
scroll to position [1016, 0]
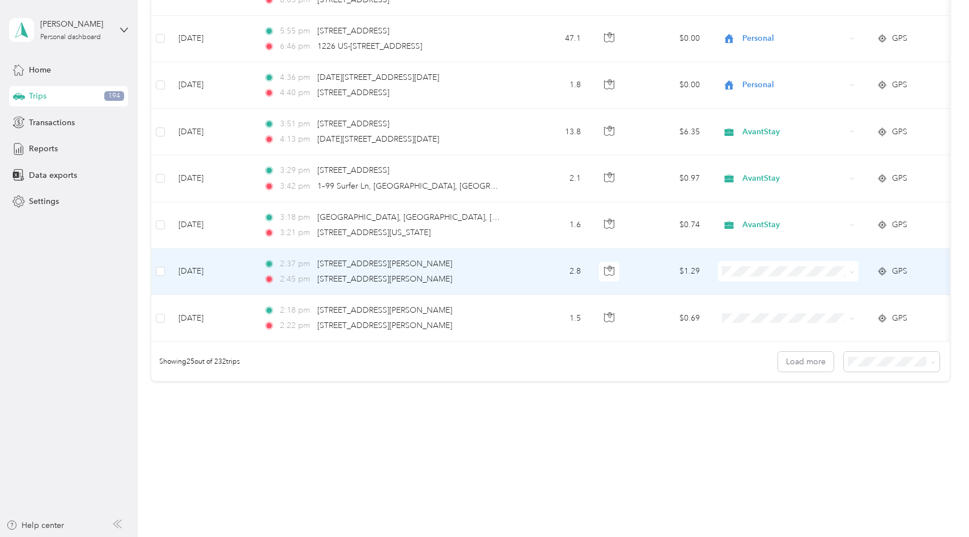
click at [766, 290] on span "AvantStay" at bounding box center [798, 292] width 105 height 12
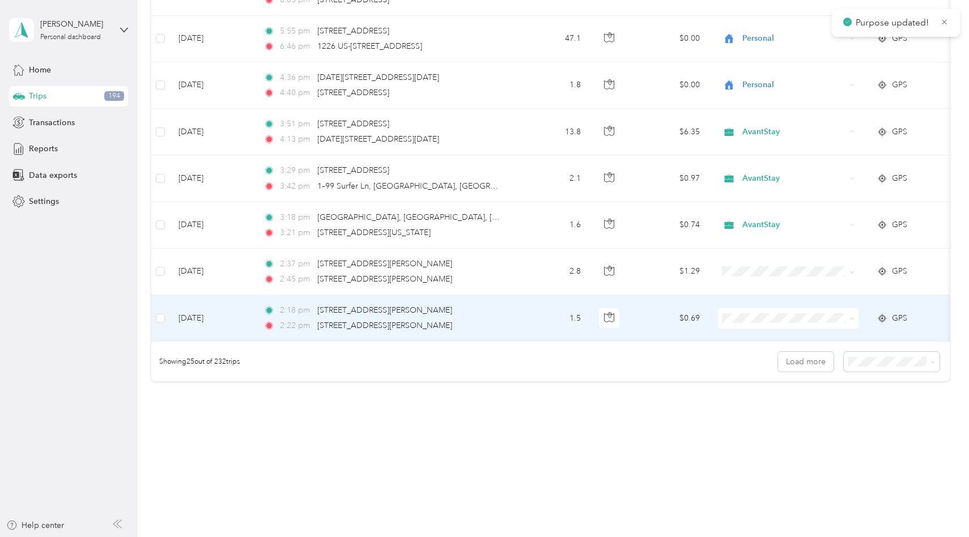
click at [765, 333] on span "AvantStay" at bounding box center [798, 339] width 105 height 12
click at [787, 312] on span at bounding box center [788, 318] width 141 height 20
click at [786, 320] on span "AvantStay" at bounding box center [794, 318] width 104 height 12
click at [783, 338] on span "AvantStay" at bounding box center [792, 339] width 92 height 12
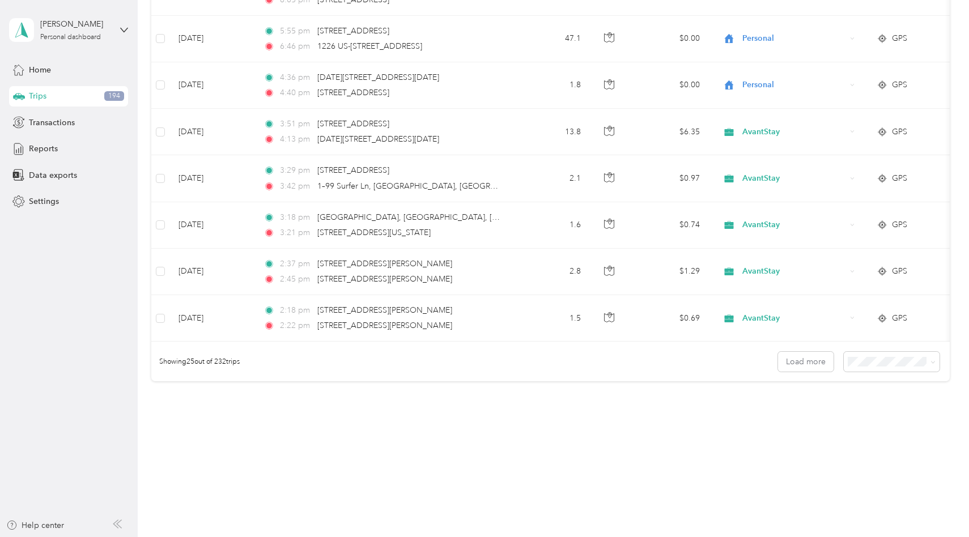
click at [889, 415] on div "100 per load" at bounding box center [898, 421] width 80 height 12
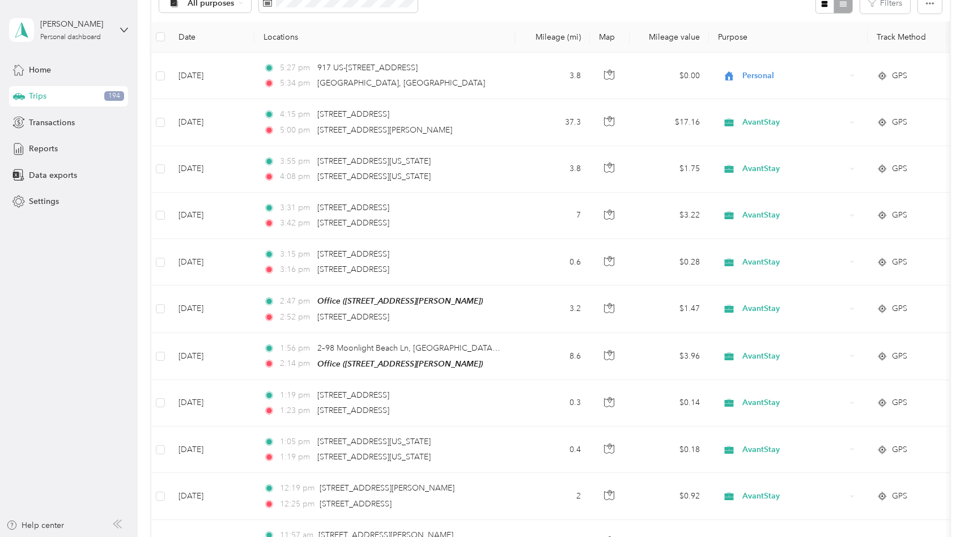
scroll to position [1016, 0]
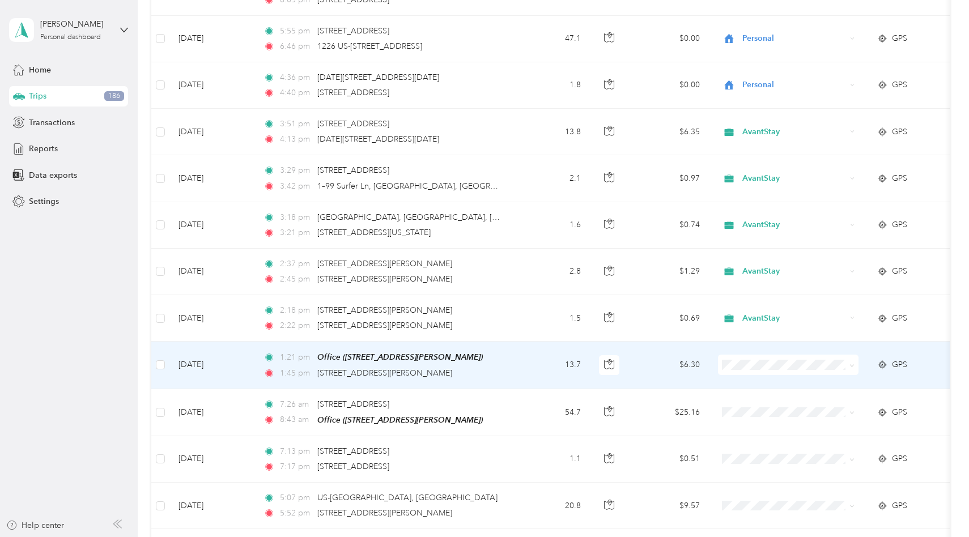
click at [850, 355] on span at bounding box center [788, 365] width 141 height 20
click at [827, 382] on span "AvantStay" at bounding box center [798, 385] width 105 height 12
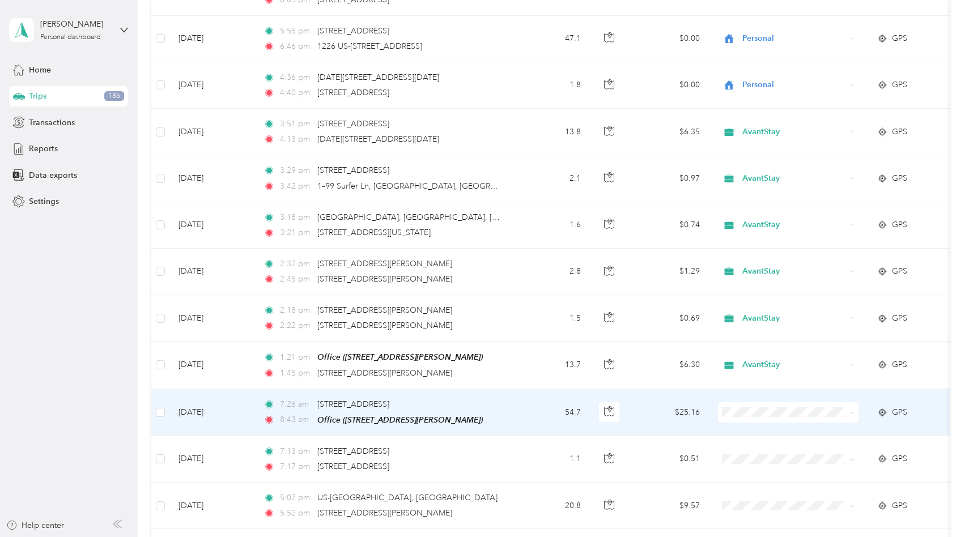
click at [667, 404] on td "$25.16" at bounding box center [669, 412] width 79 height 47
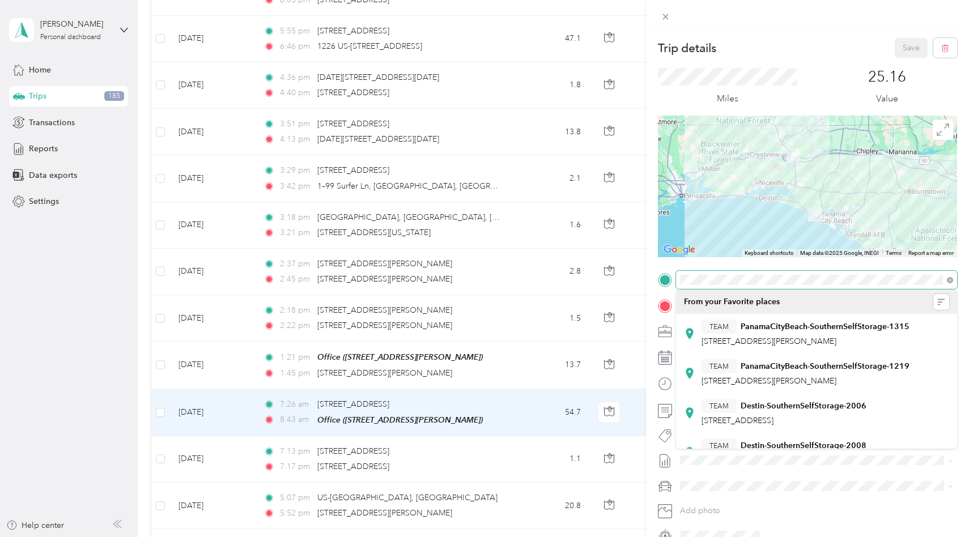
click at [673, 275] on div at bounding box center [807, 280] width 299 height 18
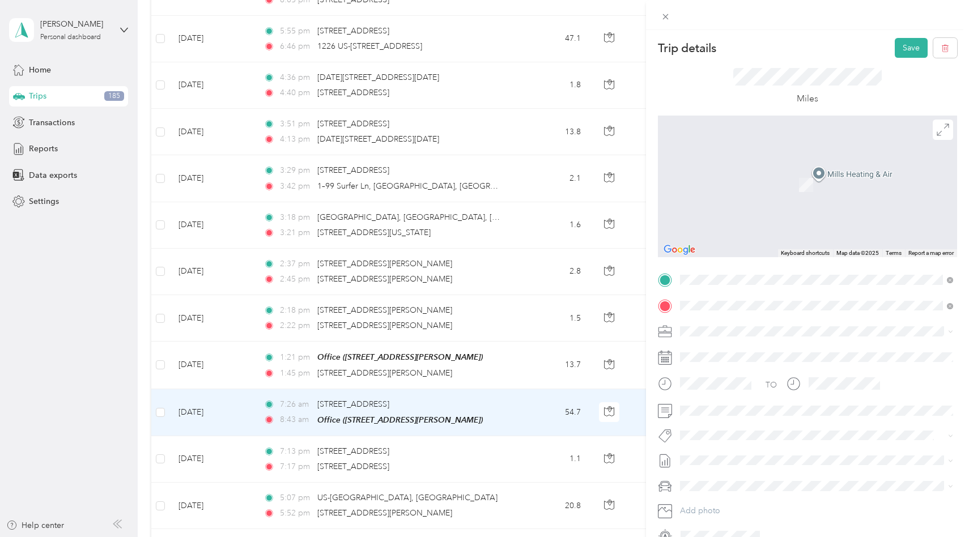
click at [776, 100] on div "Miles" at bounding box center [807, 87] width 149 height 38
click at [719, 324] on span "[STREET_ADDRESS][PERSON_NAME][US_STATE]" at bounding box center [790, 321] width 176 height 10
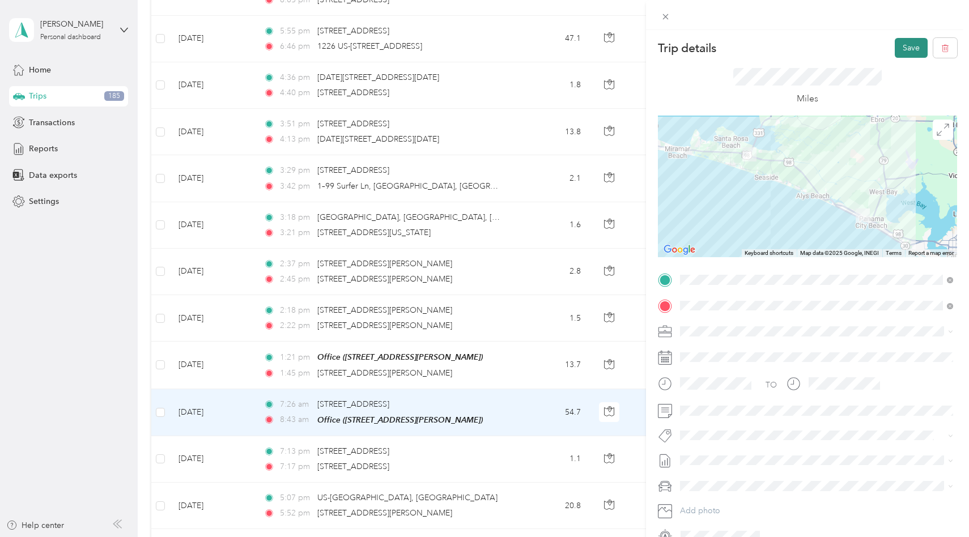
click at [909, 50] on button "Save" at bounding box center [911, 48] width 33 height 20
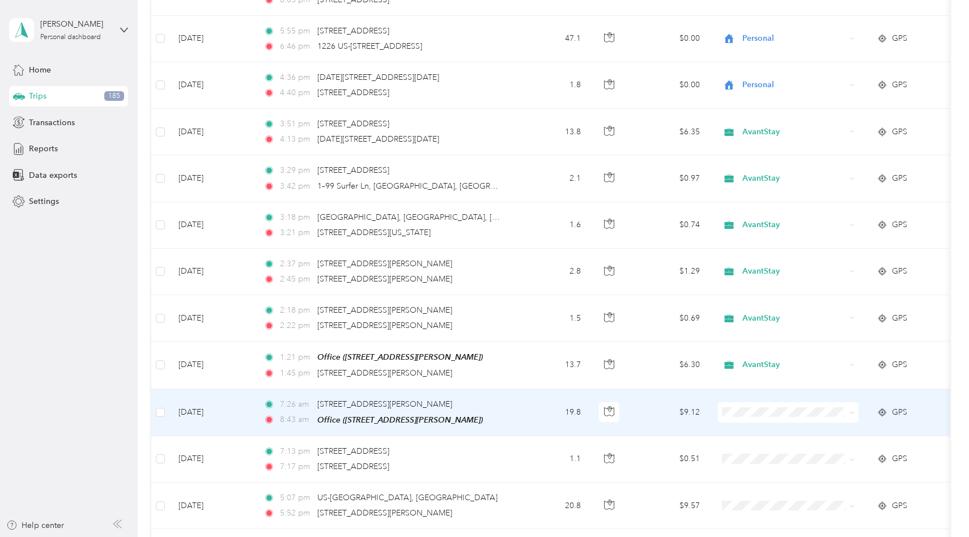
click at [757, 429] on span "AvantStay" at bounding box center [798, 432] width 105 height 12
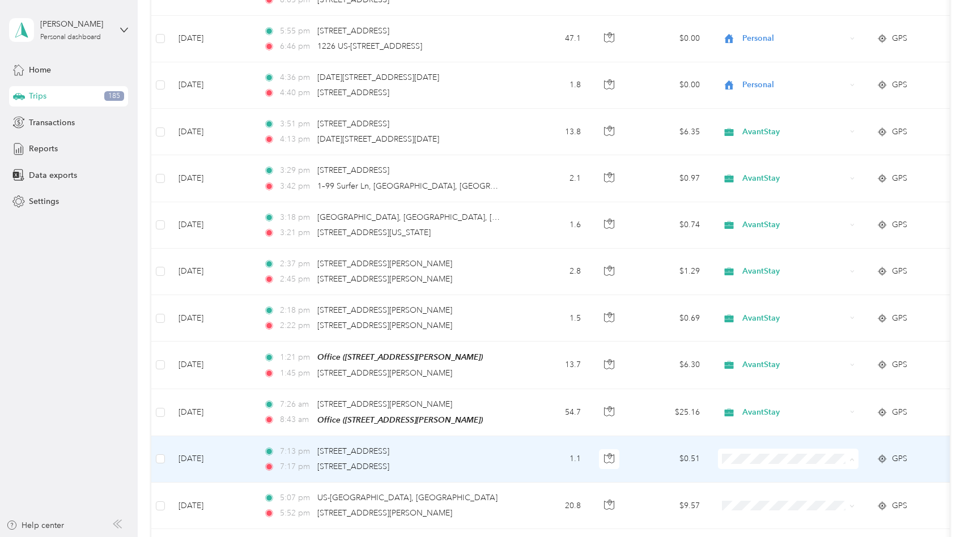
click at [761, 496] on span "Personal" at bounding box center [798, 499] width 105 height 12
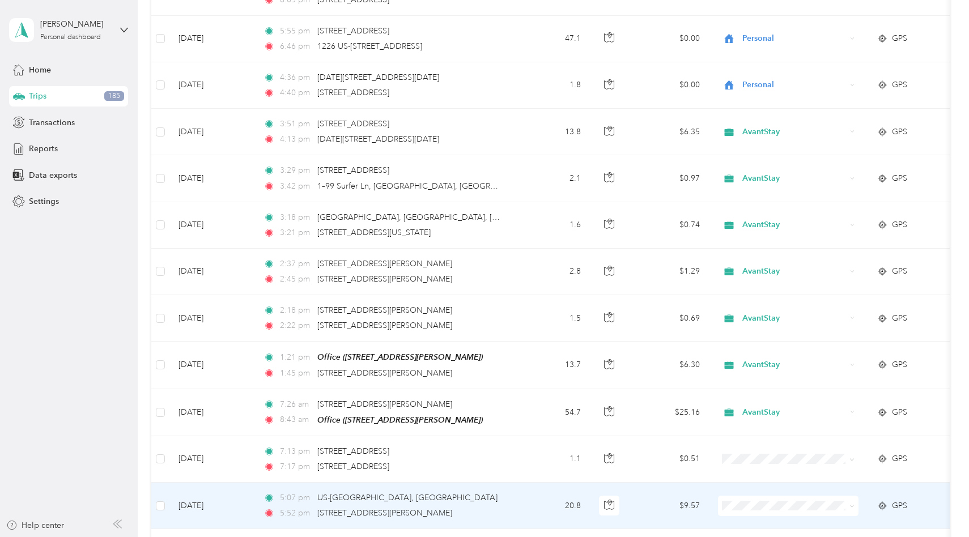
click at [769, 483] on li "Personal" at bounding box center [789, 479] width 141 height 20
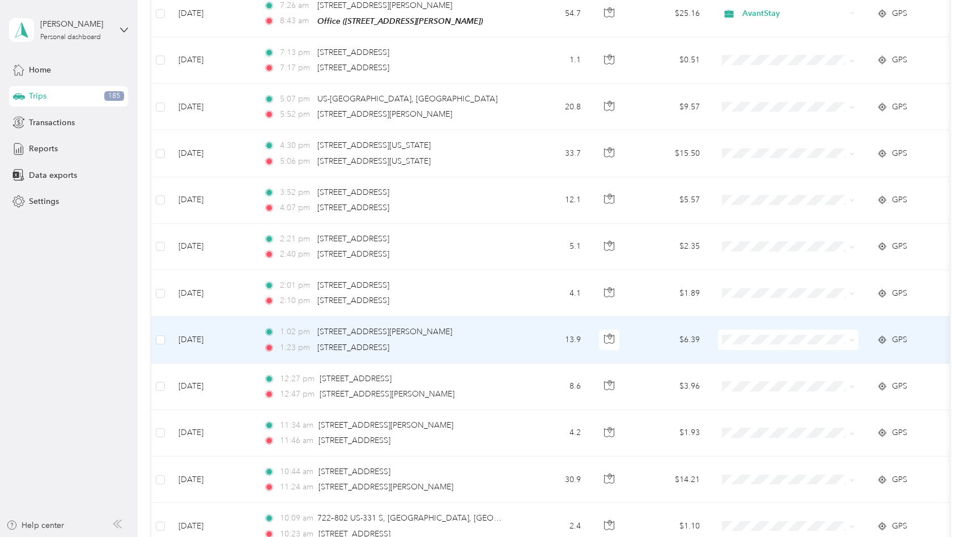
scroll to position [1417, 0]
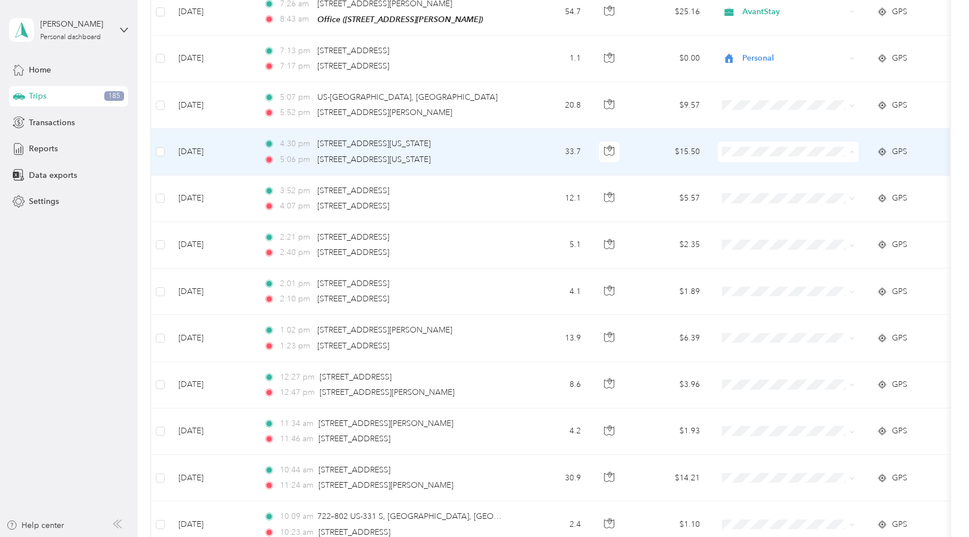
click at [784, 186] on span "Personal" at bounding box center [798, 191] width 105 height 12
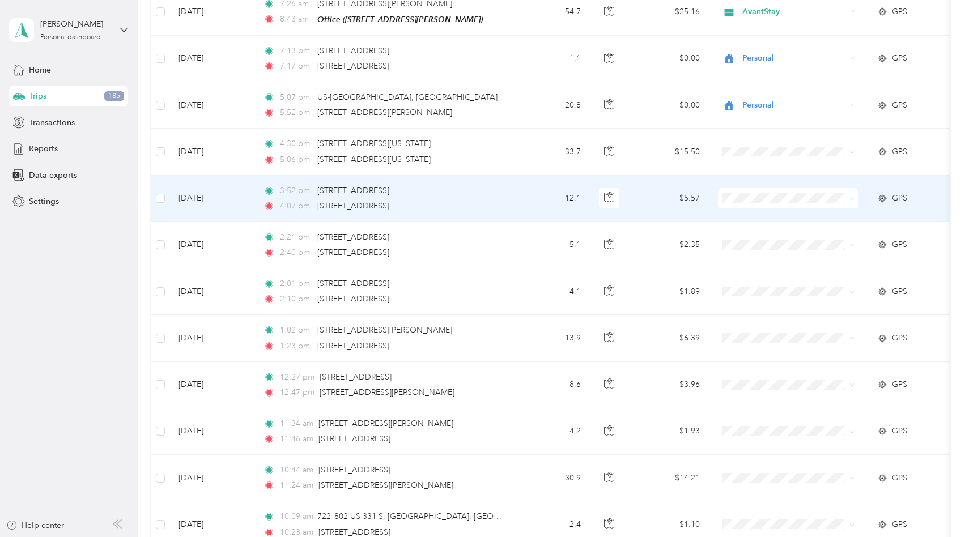
click at [781, 212] on span "AvantStay" at bounding box center [798, 218] width 105 height 12
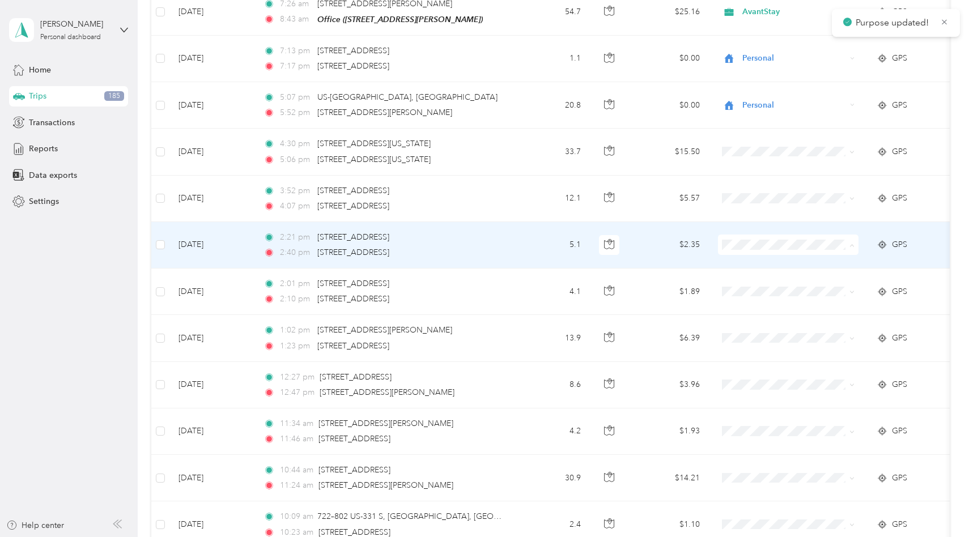
click at [784, 262] on span "AvantStay" at bounding box center [798, 264] width 105 height 12
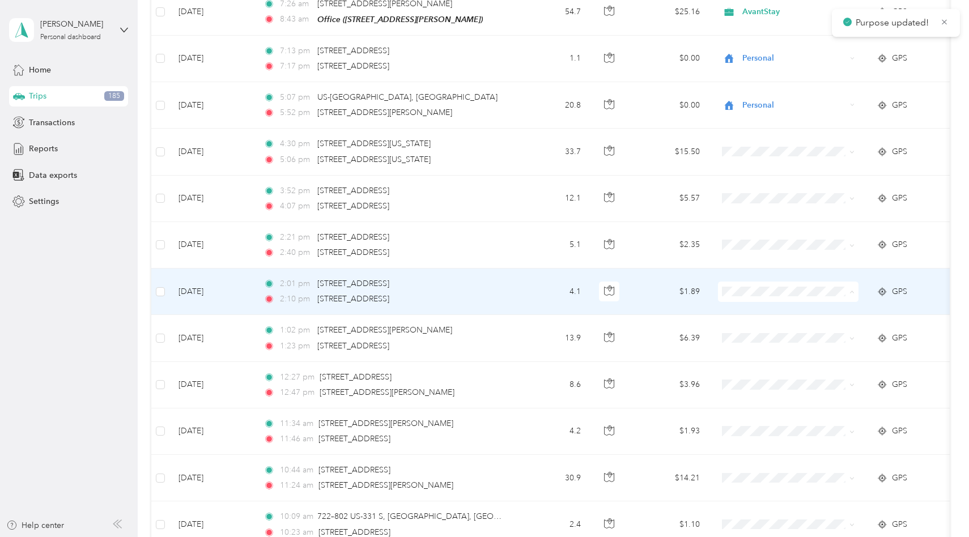
click at [785, 308] on span "AvantStay" at bounding box center [798, 311] width 105 height 12
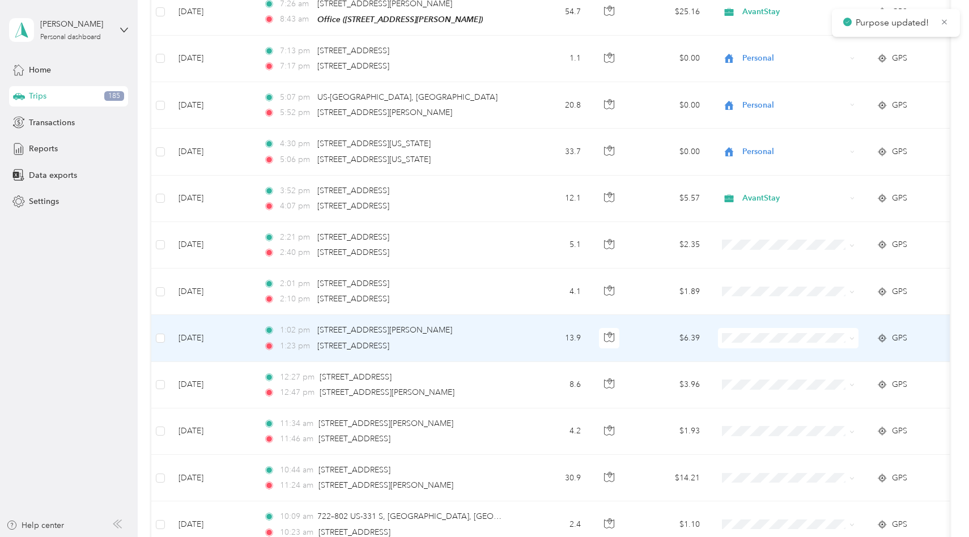
click at [784, 350] on li "AvantStay" at bounding box center [789, 358] width 141 height 20
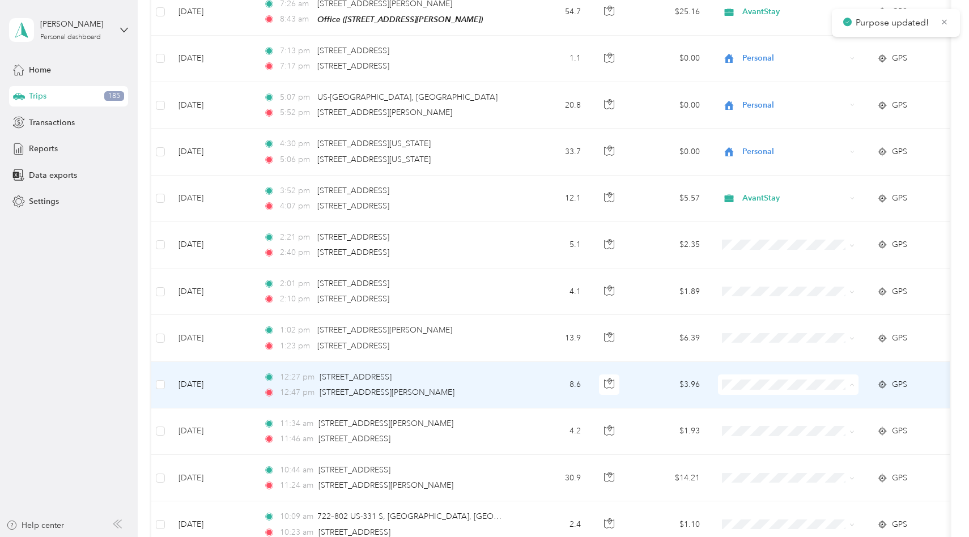
click at [778, 409] on li "AvantStay" at bounding box center [789, 404] width 141 height 20
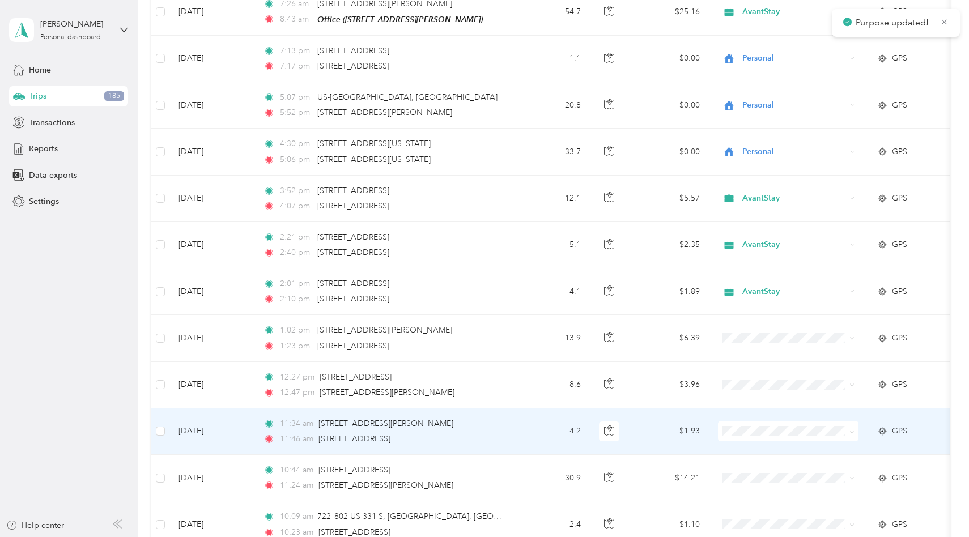
click at [777, 446] on span "AvantStay" at bounding box center [798, 446] width 105 height 12
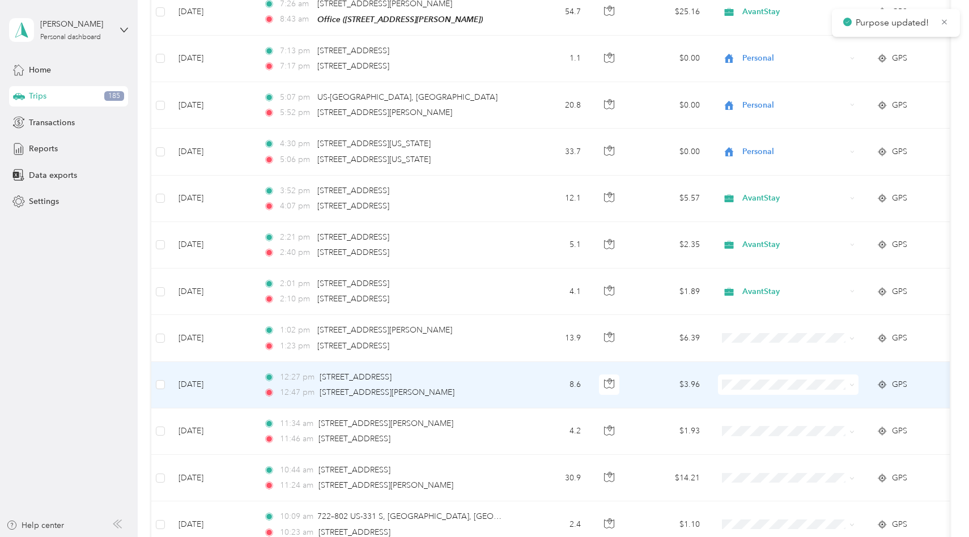
click at [781, 377] on span at bounding box center [788, 385] width 141 height 20
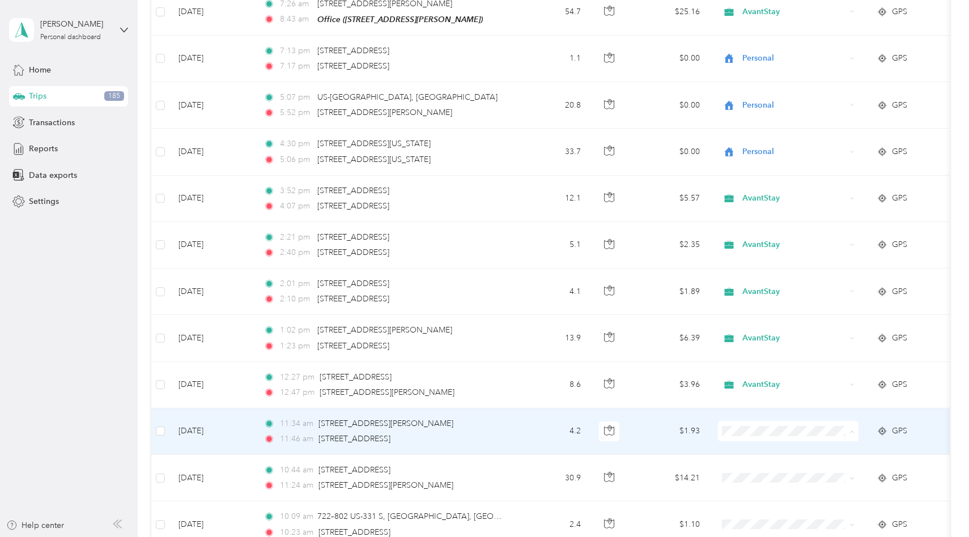
click at [766, 452] on li "AvantStay" at bounding box center [789, 451] width 141 height 20
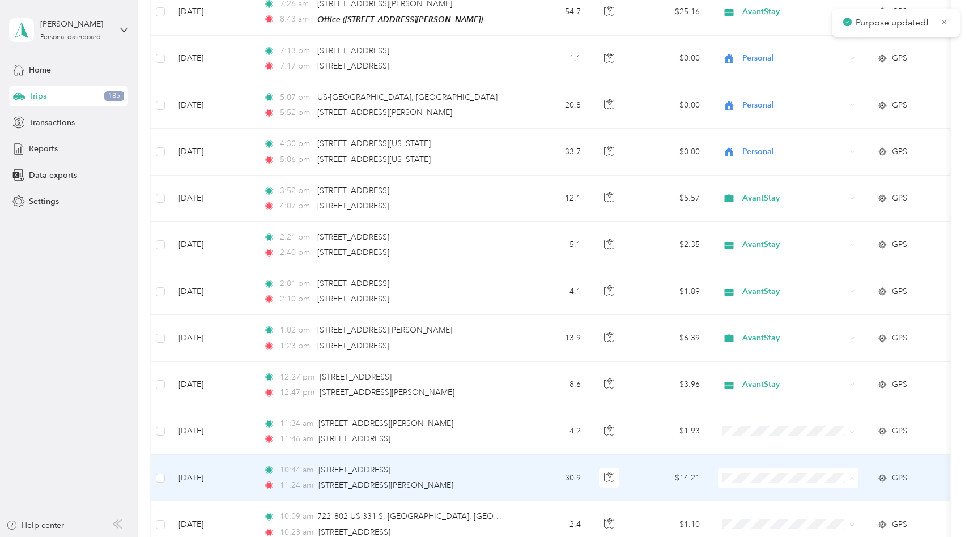
click at [767, 495] on span "AvantStay" at bounding box center [798, 498] width 105 height 12
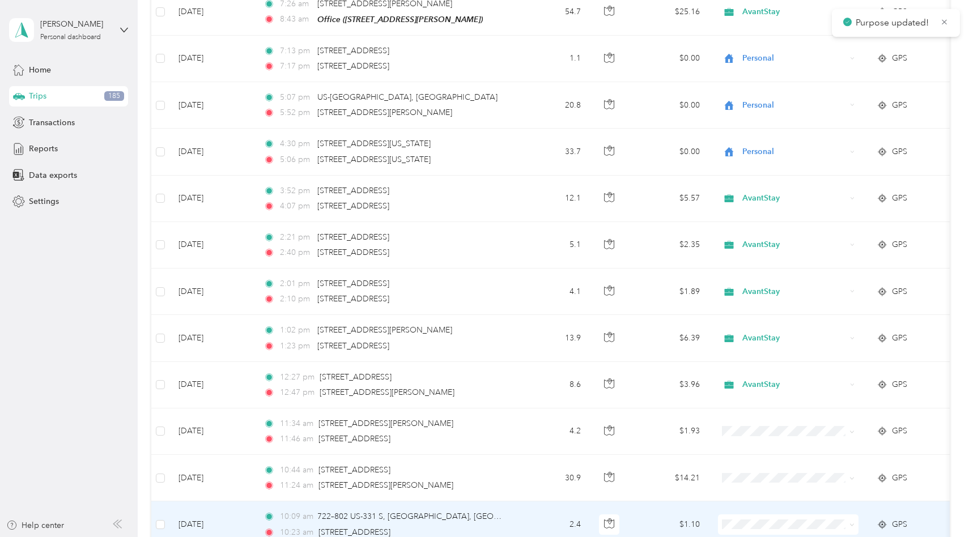
click at [768, 496] on span "Personal" at bounding box center [798, 502] width 105 height 12
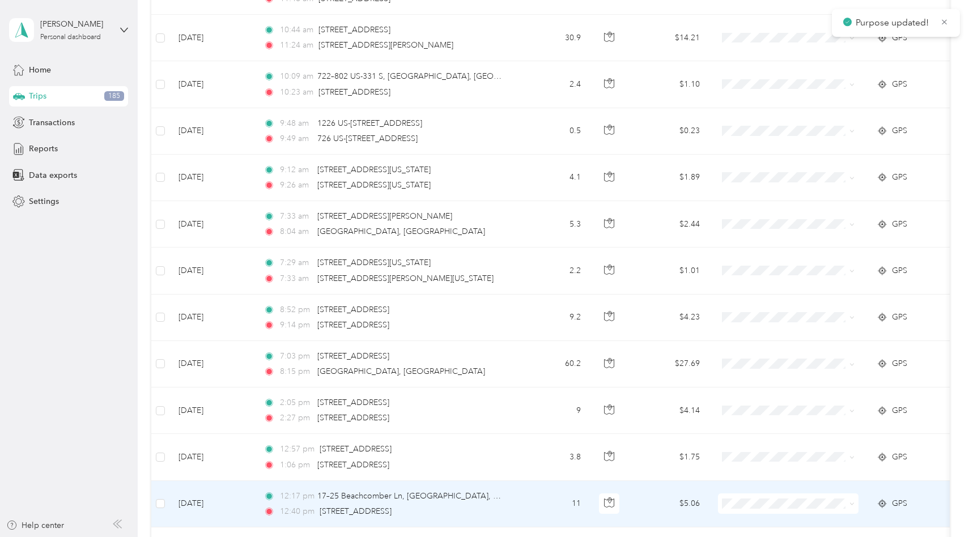
scroll to position [1860, 0]
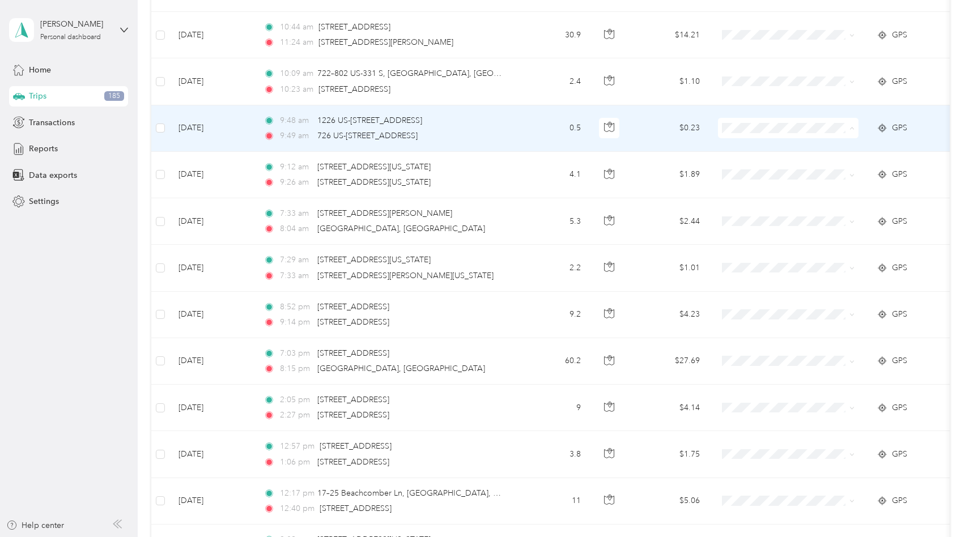
click at [765, 165] on span "Personal" at bounding box center [798, 168] width 105 height 12
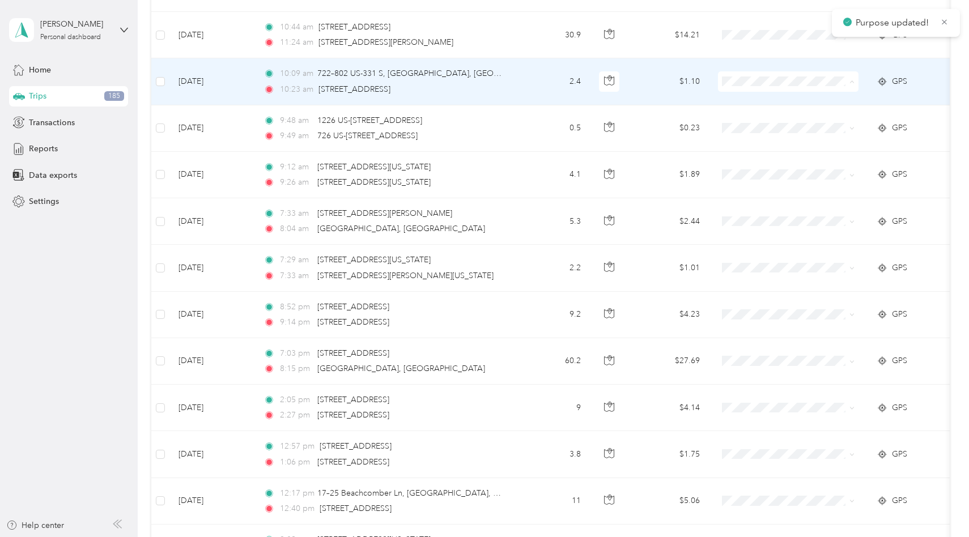
click at [764, 124] on li "Personal" at bounding box center [789, 121] width 141 height 20
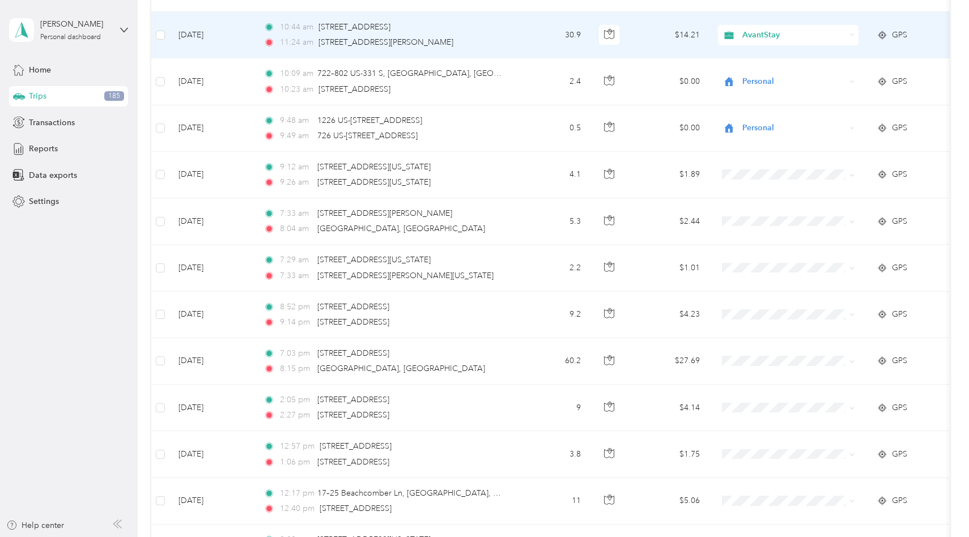
click at [748, 40] on div "AvantStay" at bounding box center [788, 35] width 141 height 20
click at [753, 54] on span "AvantStay" at bounding box center [792, 52] width 92 height 12
click at [659, 44] on td "$14.21" at bounding box center [669, 35] width 79 height 46
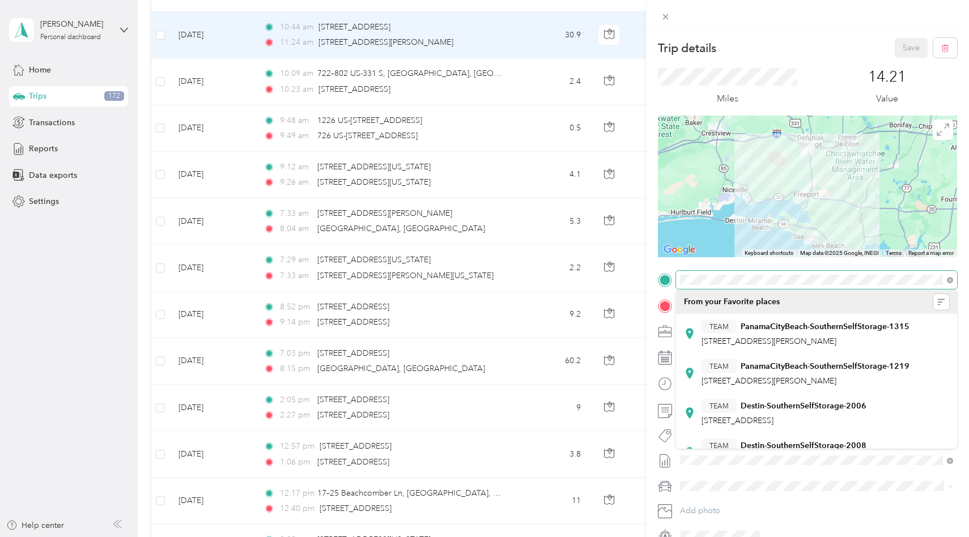
click at [671, 269] on div "Trip details Save This trip cannot be edited because it is either under review,…" at bounding box center [807, 291] width 299 height 507
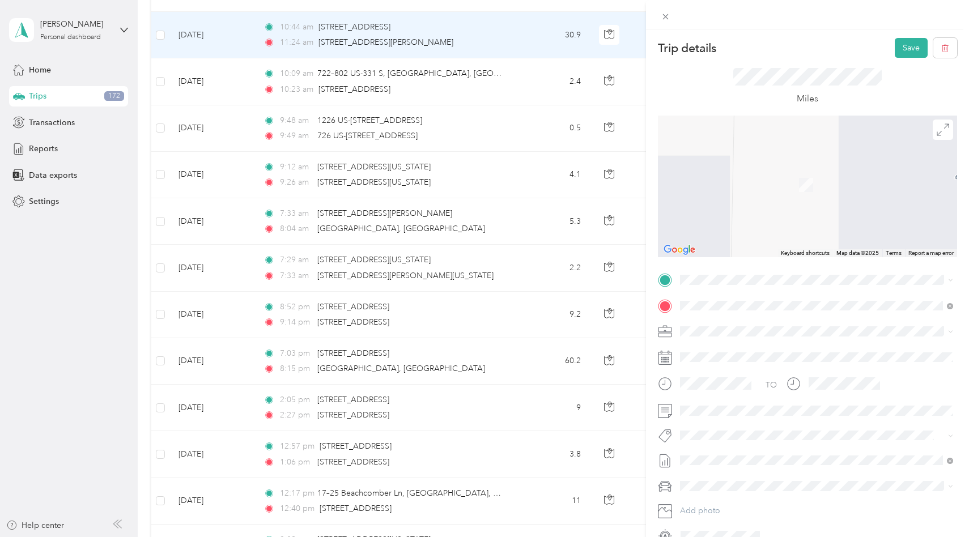
click at [767, 321] on span "[STREET_ADDRESS][PERSON_NAME][US_STATE]" at bounding box center [790, 316] width 176 height 10
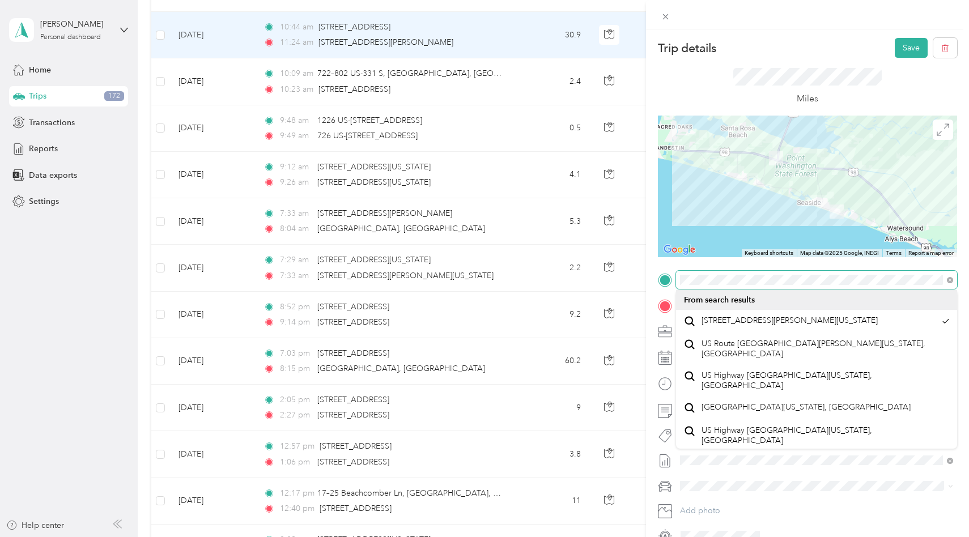
click at [667, 256] on div "Trip details Save This trip cannot be edited because it is either under review,…" at bounding box center [807, 291] width 299 height 507
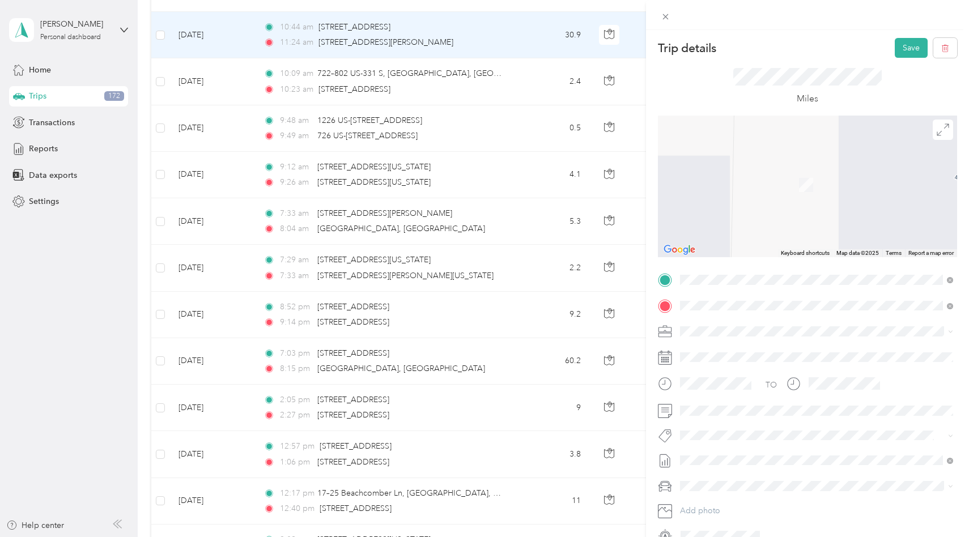
click at [736, 332] on div "Office [STREET_ADDRESS][PERSON_NAME]" at bounding box center [769, 332] width 135 height 24
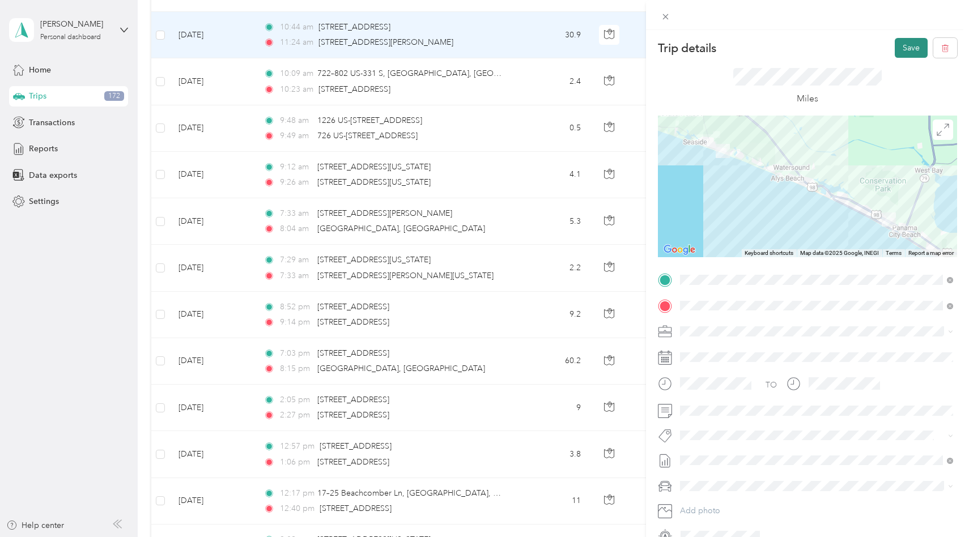
click at [909, 44] on button "Save" at bounding box center [911, 48] width 33 height 20
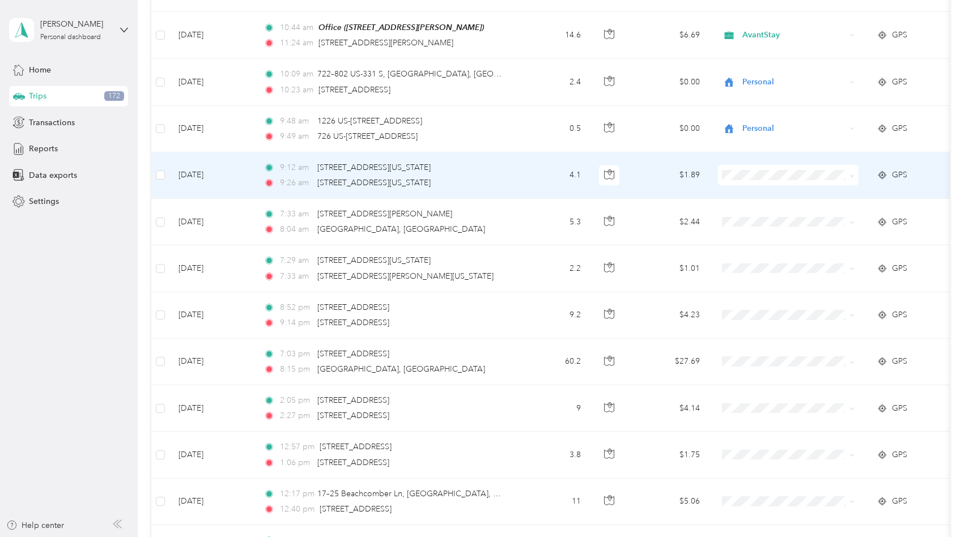
click at [785, 206] on li "Personal" at bounding box center [789, 214] width 141 height 20
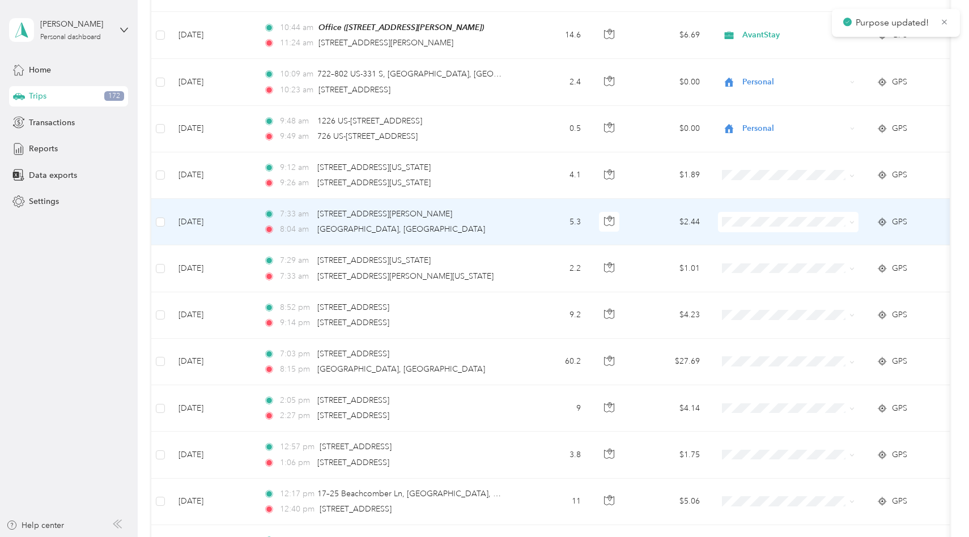
click at [778, 259] on span "Personal" at bounding box center [798, 261] width 105 height 12
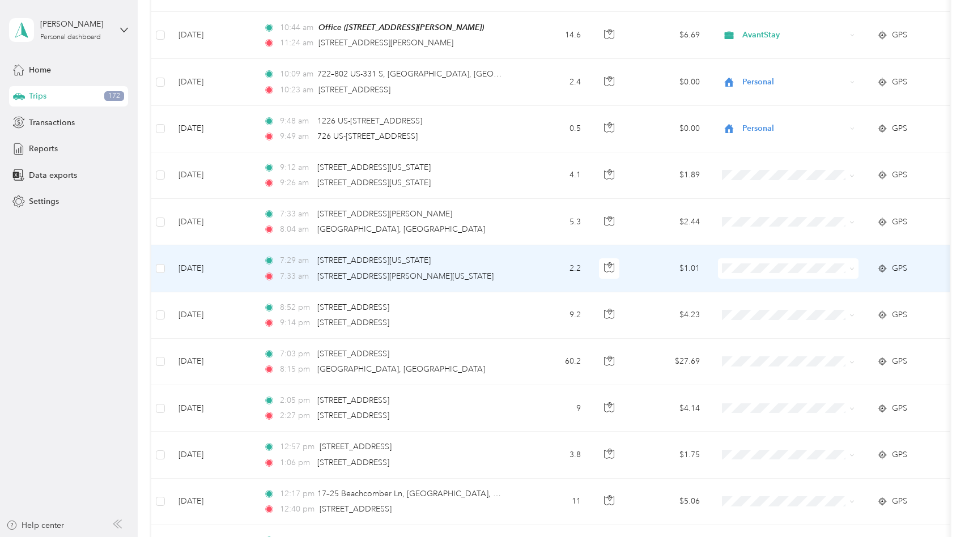
click at [778, 303] on span "Personal" at bounding box center [798, 308] width 105 height 12
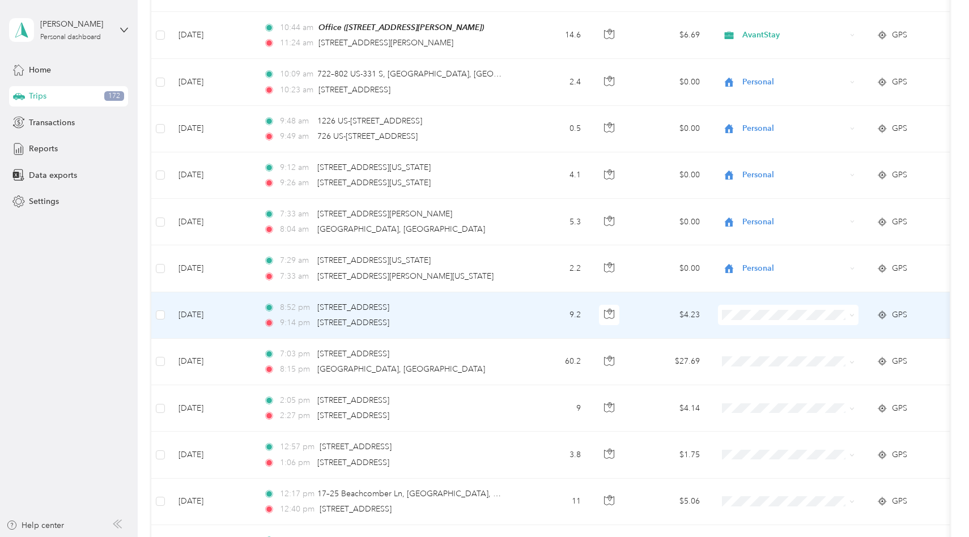
click at [782, 355] on span "Personal" at bounding box center [798, 351] width 105 height 12
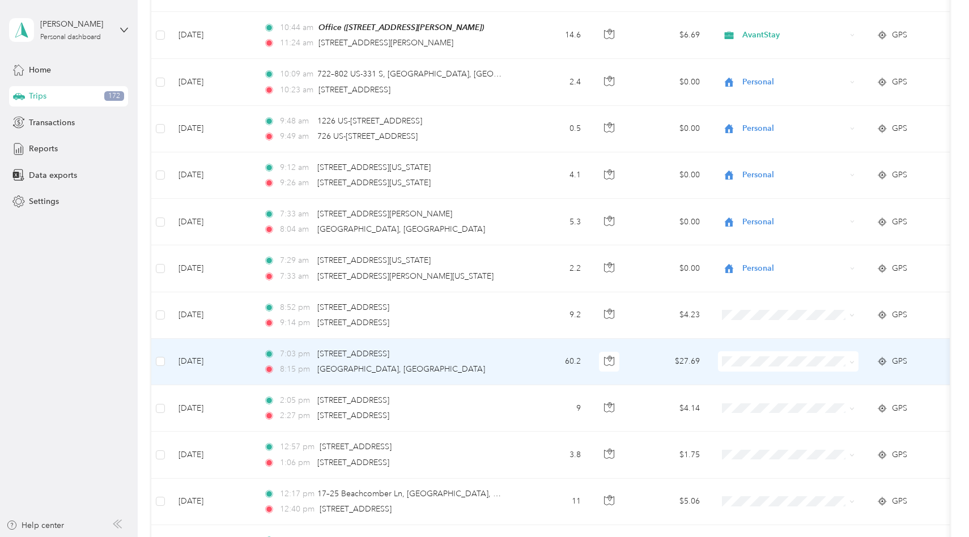
click at [650, 353] on td "$27.69" at bounding box center [669, 362] width 79 height 46
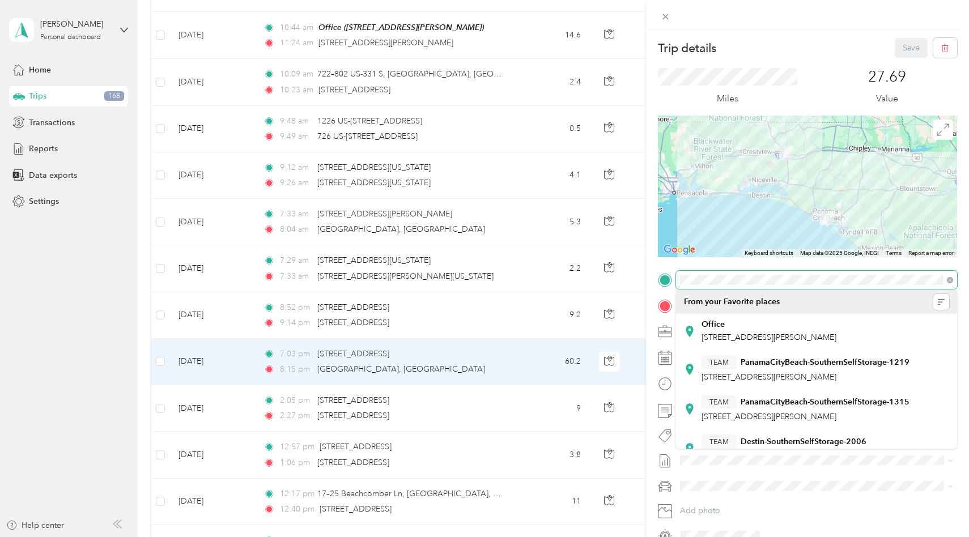
click at [609, 273] on div "Trip details Save This trip cannot be edited because it is either under review,…" at bounding box center [484, 268] width 969 height 537
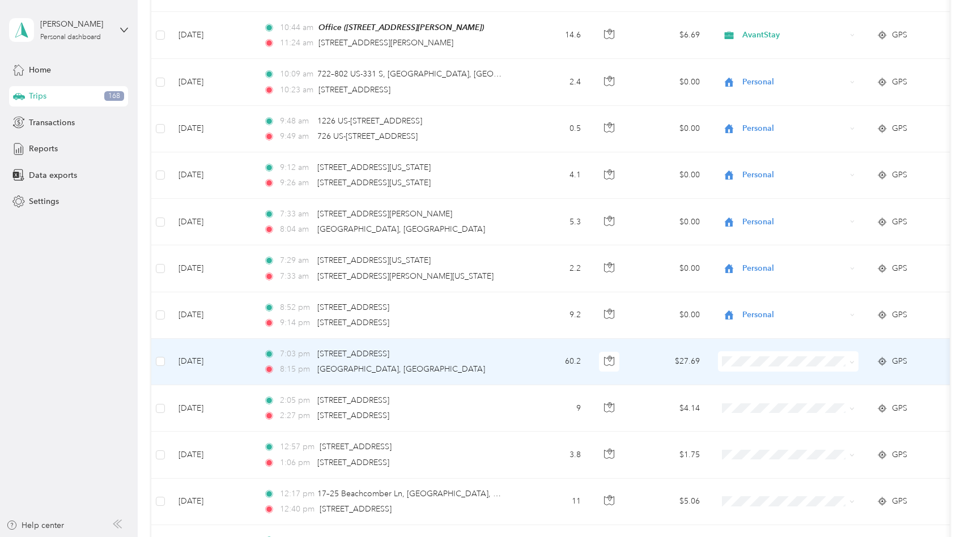
click at [539, 350] on td "60.2" at bounding box center [552, 362] width 75 height 46
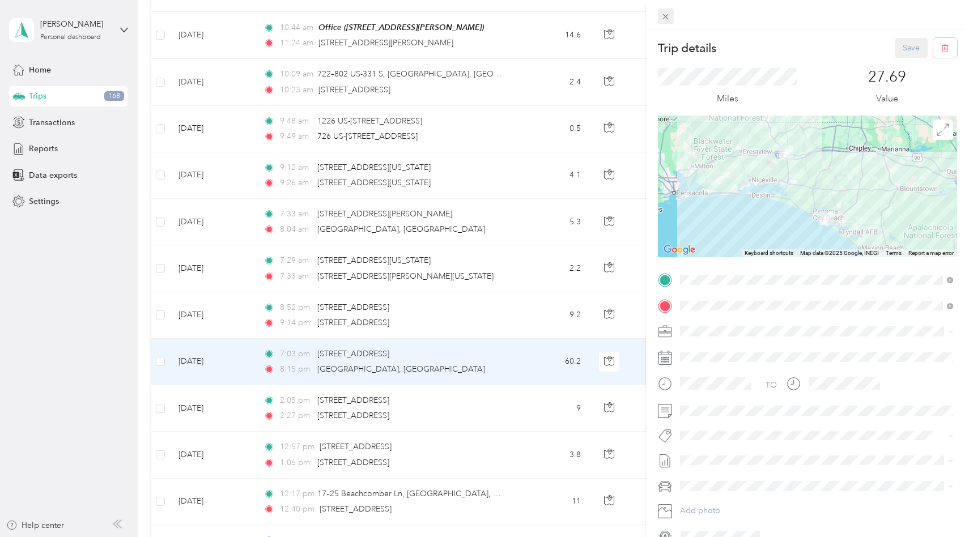
click at [672, 10] on span at bounding box center [666, 17] width 16 height 16
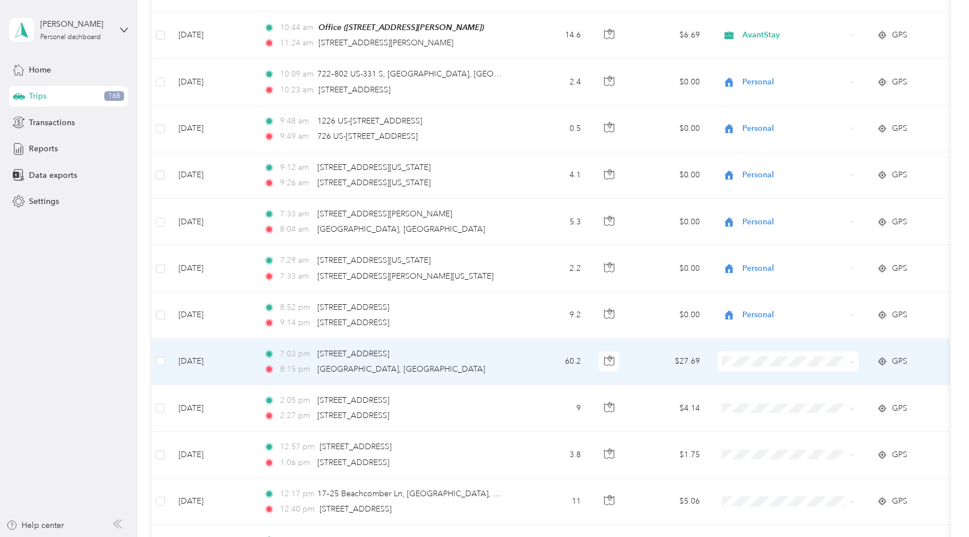
click at [766, 396] on span "Personal" at bounding box center [798, 395] width 105 height 12
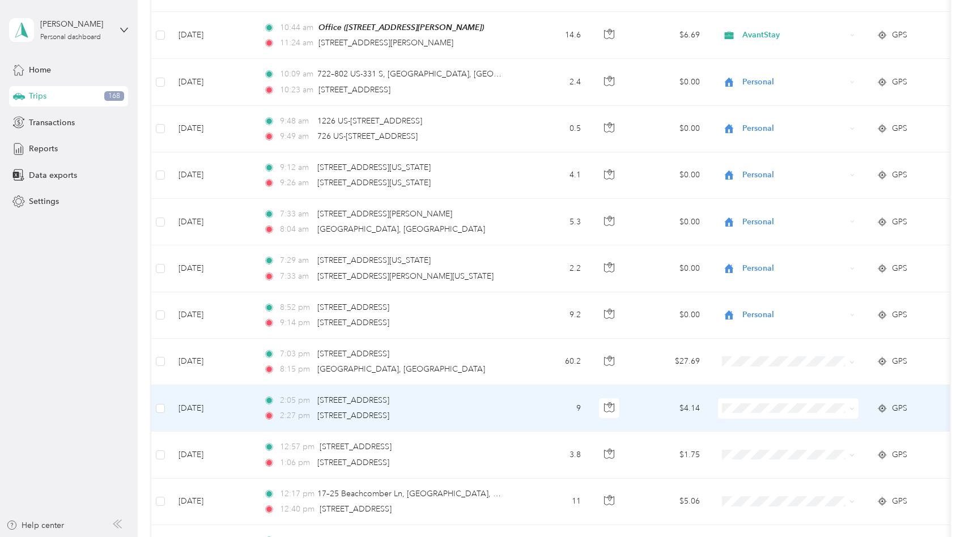
click at [766, 398] on span at bounding box center [788, 408] width 141 height 20
click at [764, 425] on span "AvantStay" at bounding box center [798, 428] width 105 height 12
click at [764, 425] on td at bounding box center [788, 408] width 159 height 46
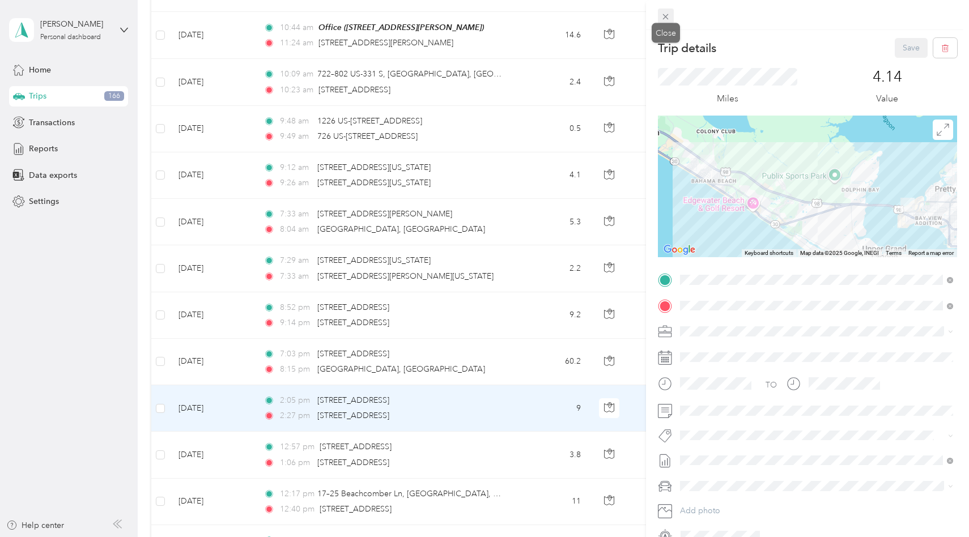
click at [668, 19] on icon at bounding box center [666, 17] width 10 height 10
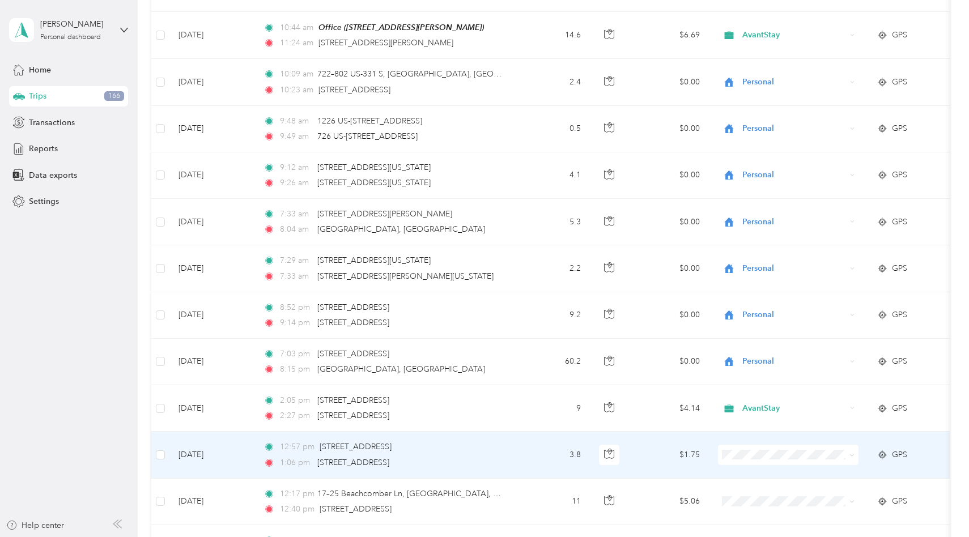
click at [746, 458] on span at bounding box center [788, 455] width 141 height 20
click at [750, 445] on span at bounding box center [788, 455] width 141 height 20
click at [807, 478] on li "AvantStay" at bounding box center [789, 474] width 141 height 20
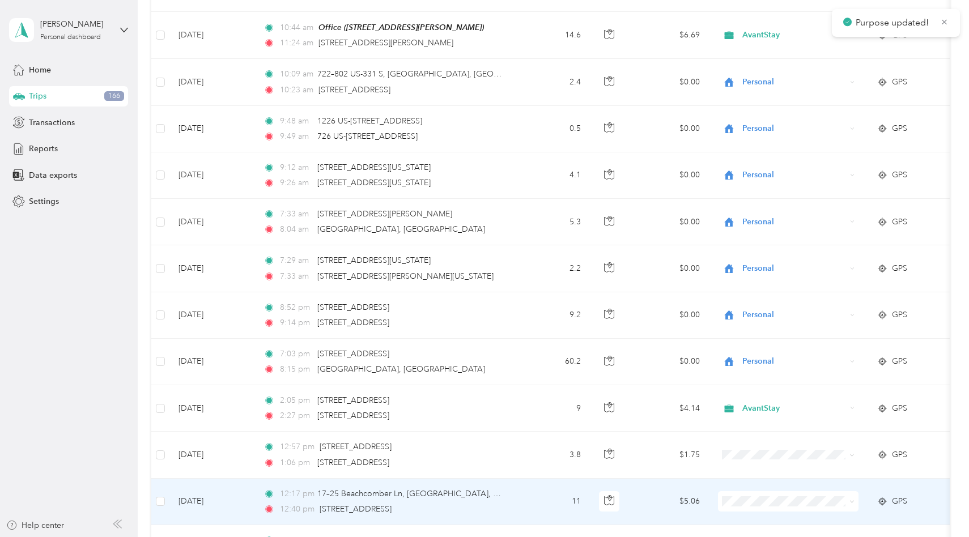
click at [807, 479] on td at bounding box center [788, 502] width 159 height 46
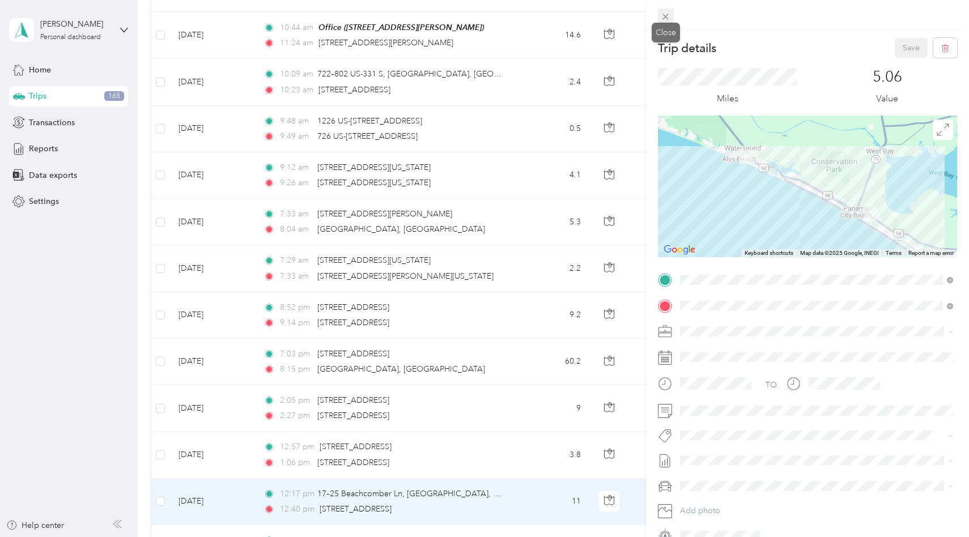
click at [664, 19] on icon at bounding box center [666, 17] width 10 height 10
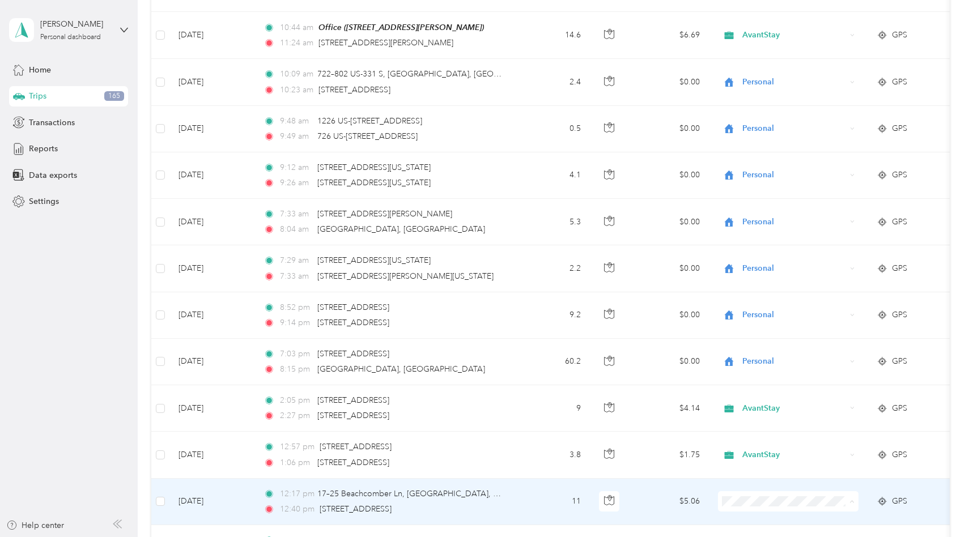
click at [774, 460] on span "AvantStay" at bounding box center [798, 459] width 105 height 12
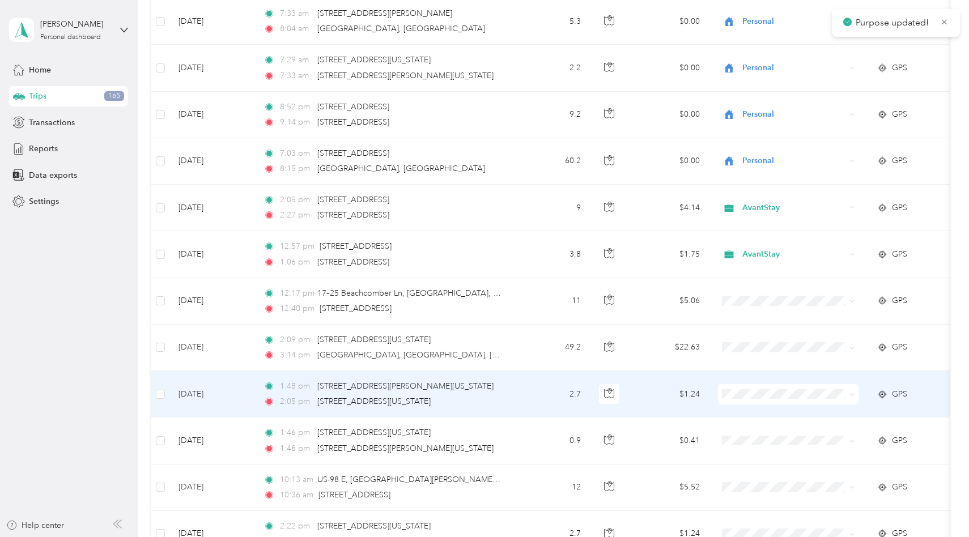
scroll to position [2121, 0]
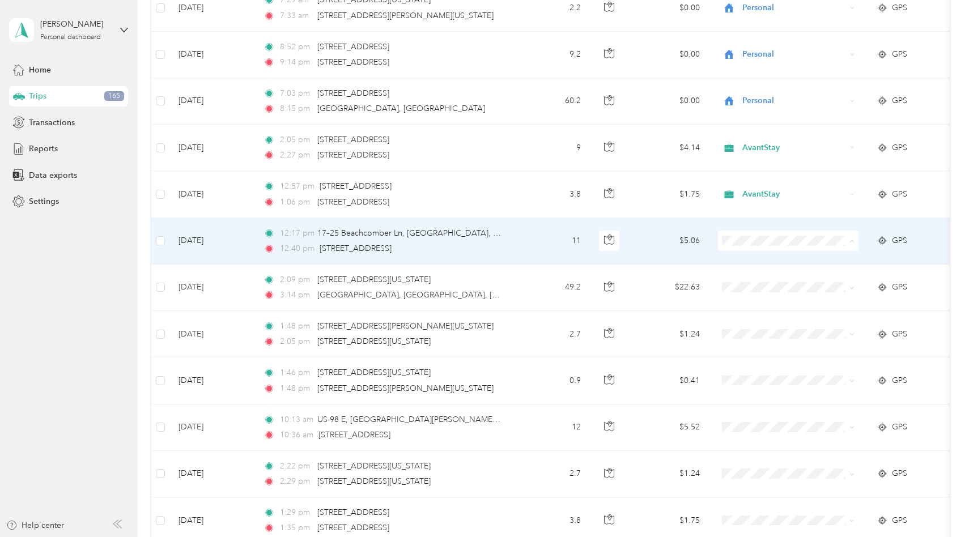
click at [748, 264] on li "AvantStay" at bounding box center [789, 261] width 141 height 20
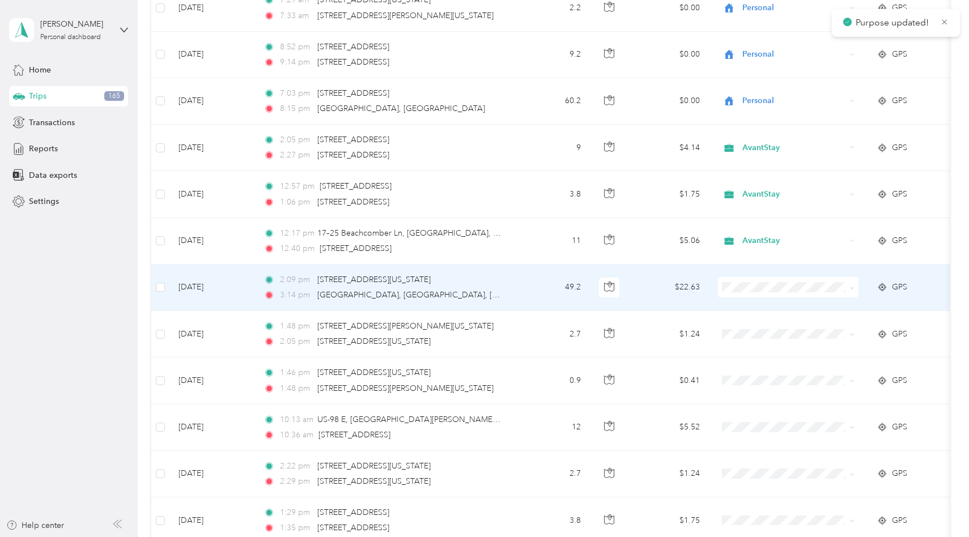
click at [746, 304] on span "AvantStay" at bounding box center [798, 301] width 105 height 12
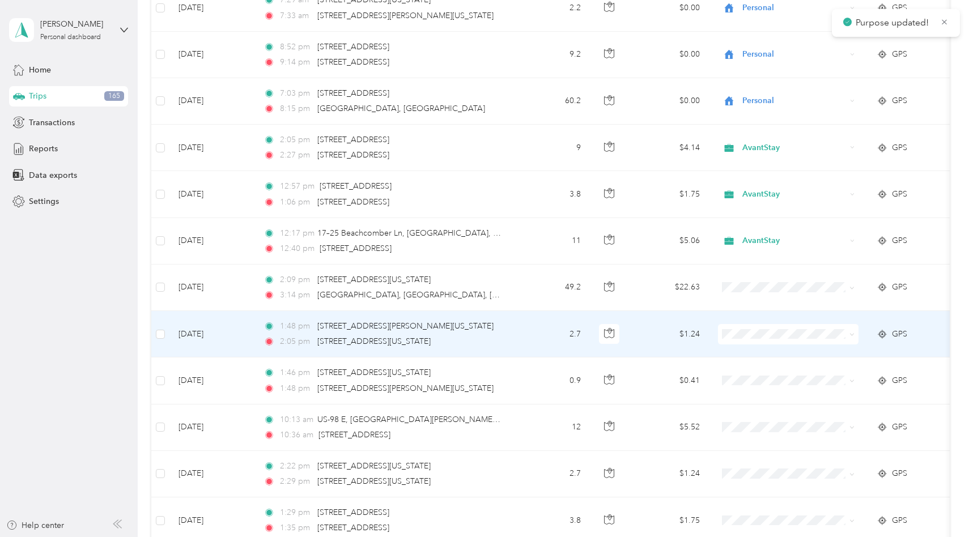
click at [740, 338] on span at bounding box center [788, 334] width 141 height 20
click at [749, 356] on li "AvantStay" at bounding box center [789, 353] width 141 height 20
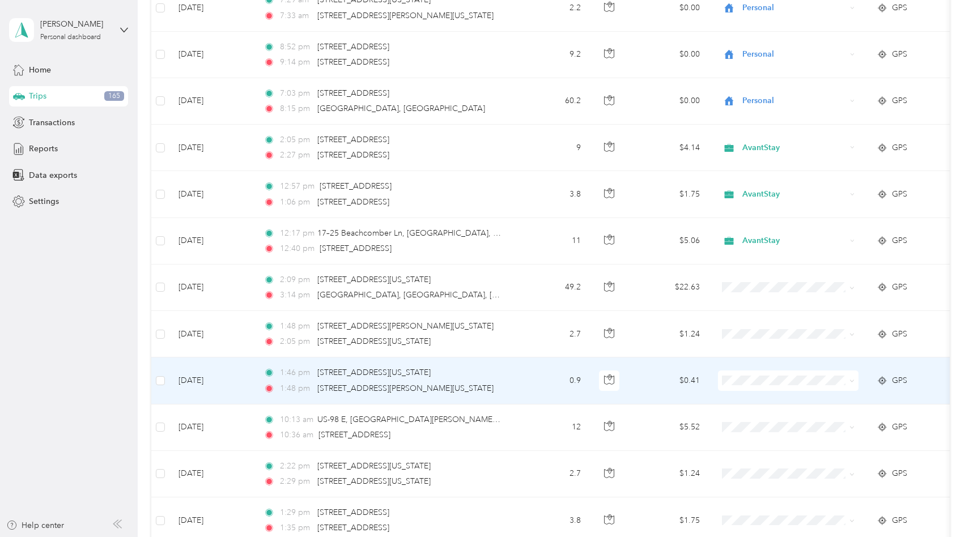
click at [750, 396] on span "AvantStay" at bounding box center [798, 400] width 105 height 12
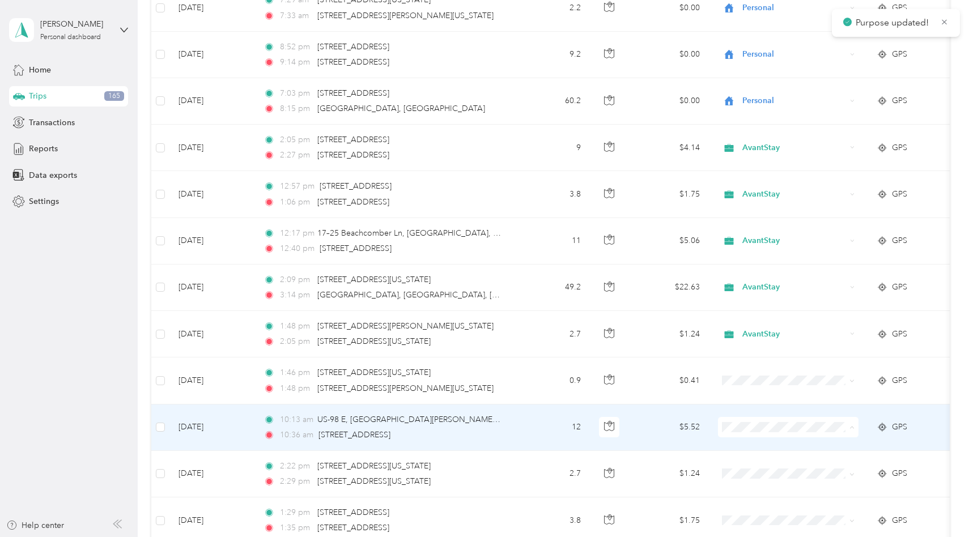
click at [770, 445] on span "AvantStay" at bounding box center [798, 447] width 105 height 12
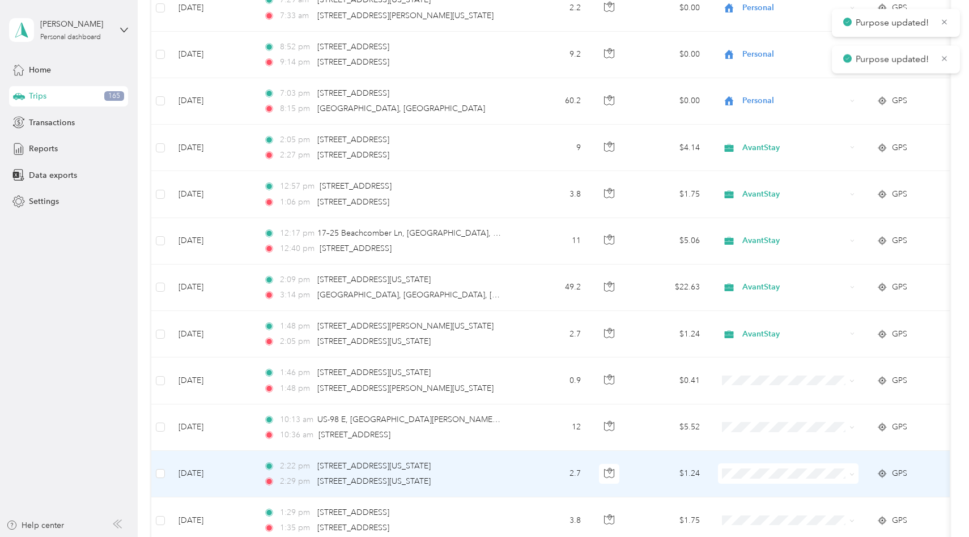
click at [767, 465] on span at bounding box center [788, 474] width 141 height 20
click at [776, 491] on span "AvantStay" at bounding box center [798, 493] width 105 height 12
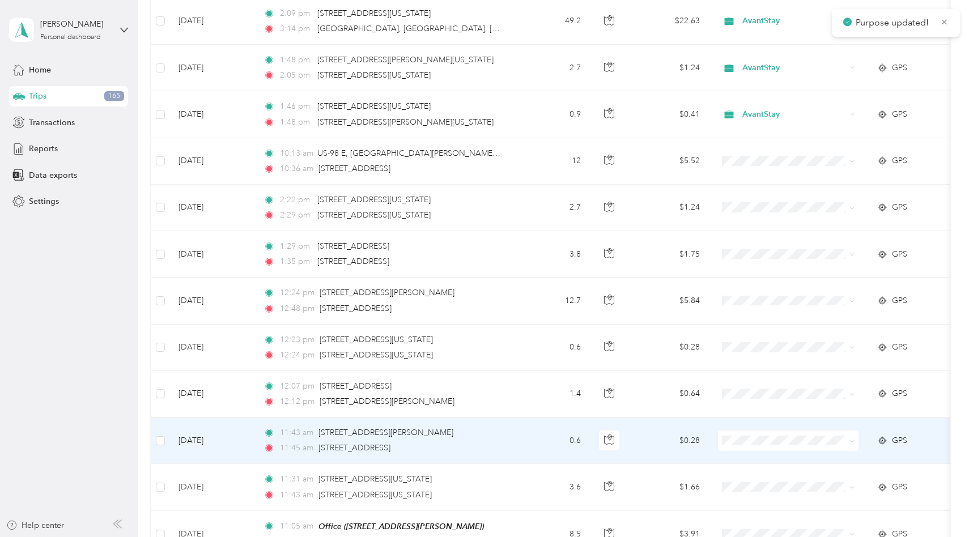
scroll to position [2392, 0]
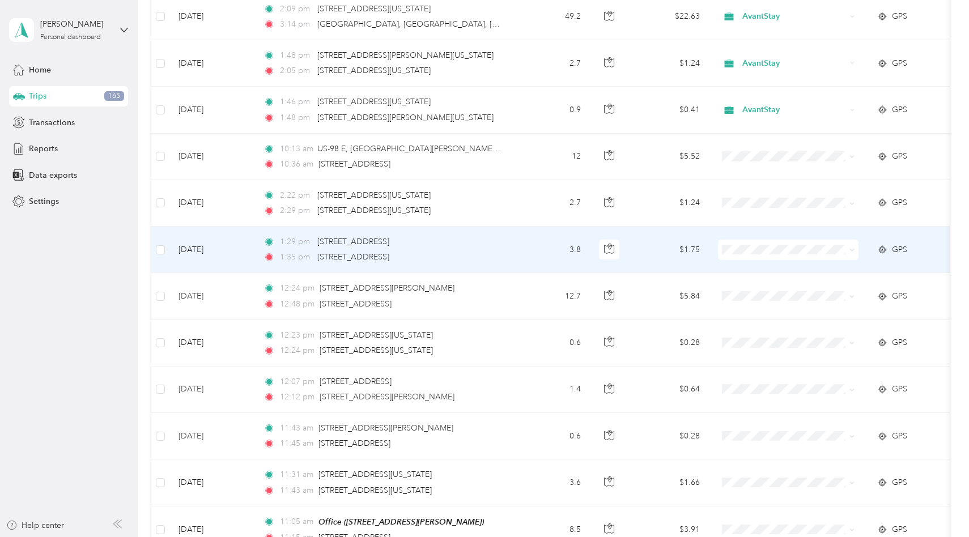
click at [751, 266] on span "AvantStay" at bounding box center [798, 267] width 105 height 12
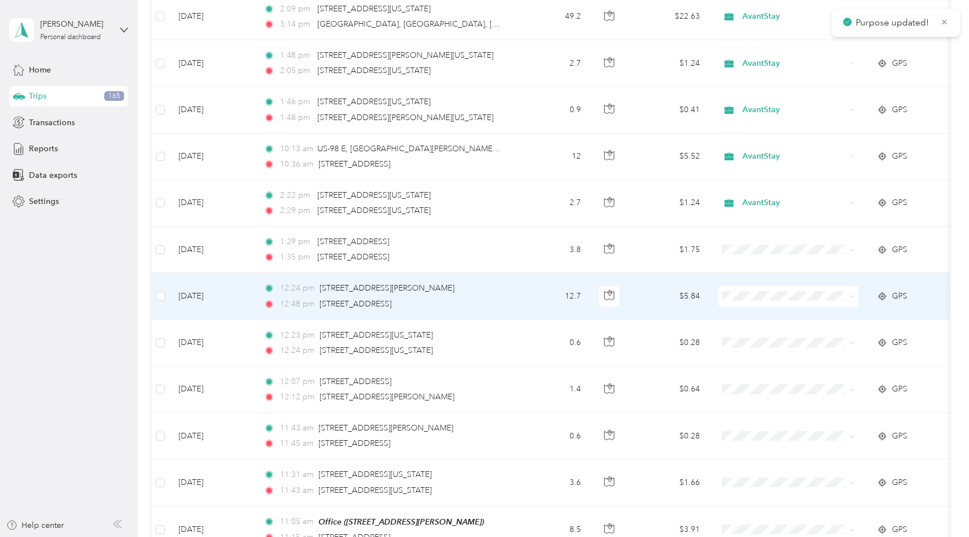
click at [761, 315] on span "AvantStay" at bounding box center [798, 315] width 105 height 12
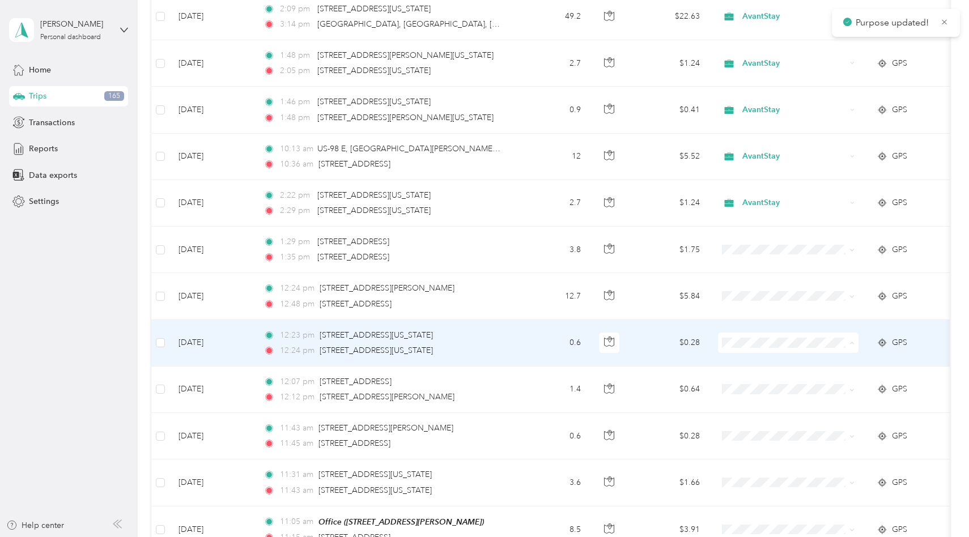
click at [770, 362] on span "AvantStay" at bounding box center [798, 362] width 105 height 12
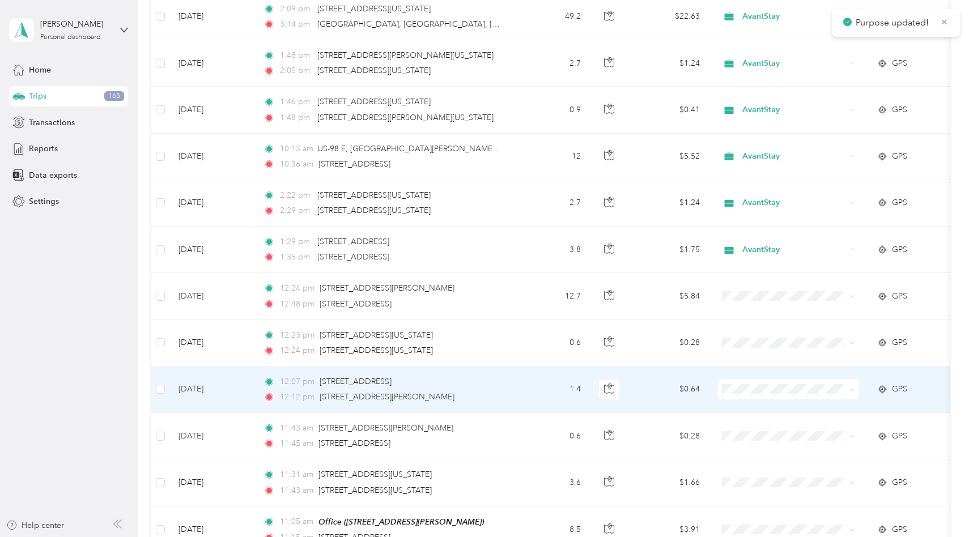
click at [773, 406] on span "AvantStay" at bounding box center [798, 408] width 105 height 12
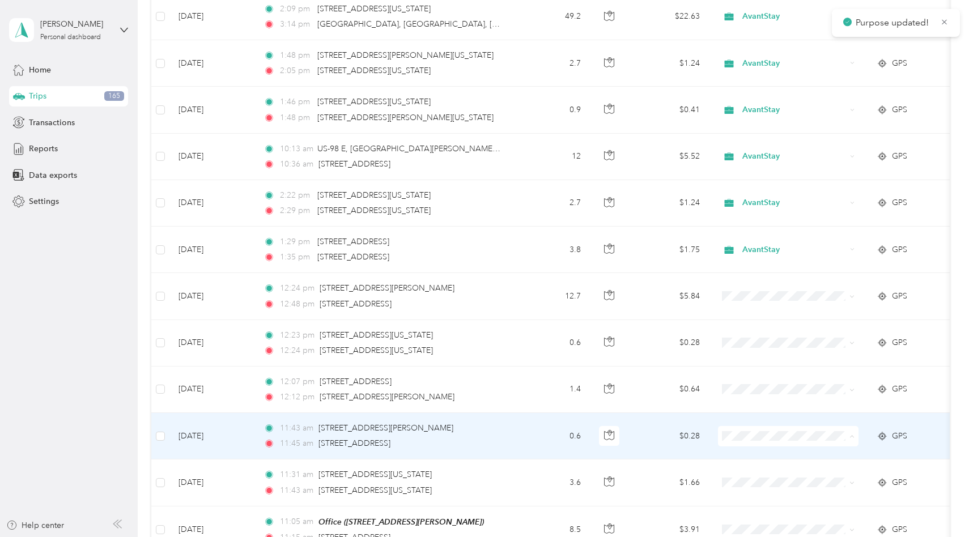
click at [776, 451] on span "AvantStay" at bounding box center [798, 455] width 105 height 12
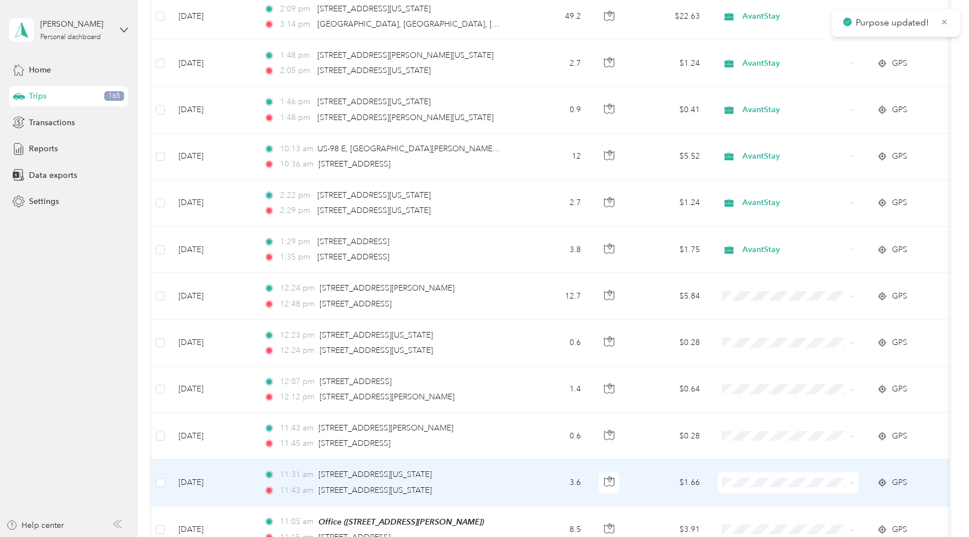
click at [784, 502] on span "AvantStay" at bounding box center [798, 502] width 105 height 12
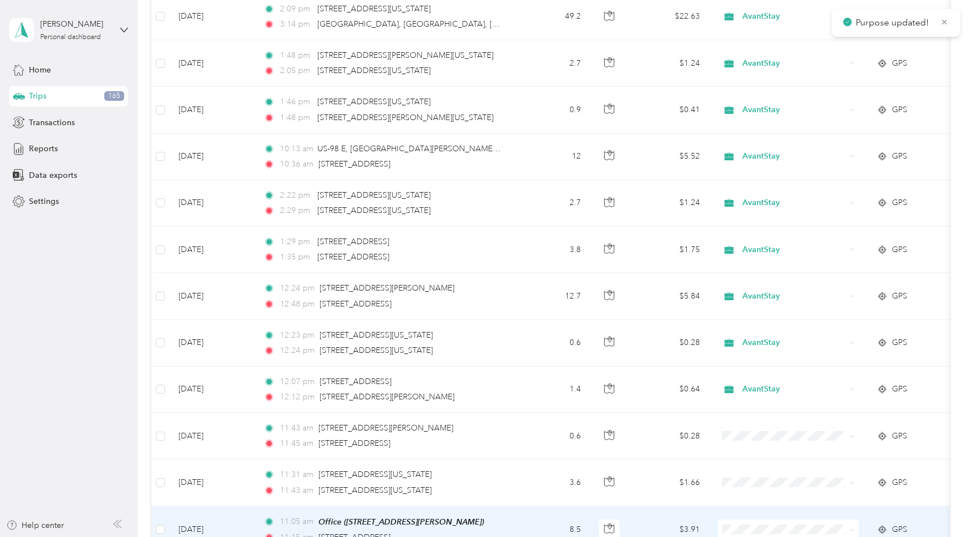
click at [784, 520] on span at bounding box center [788, 530] width 141 height 20
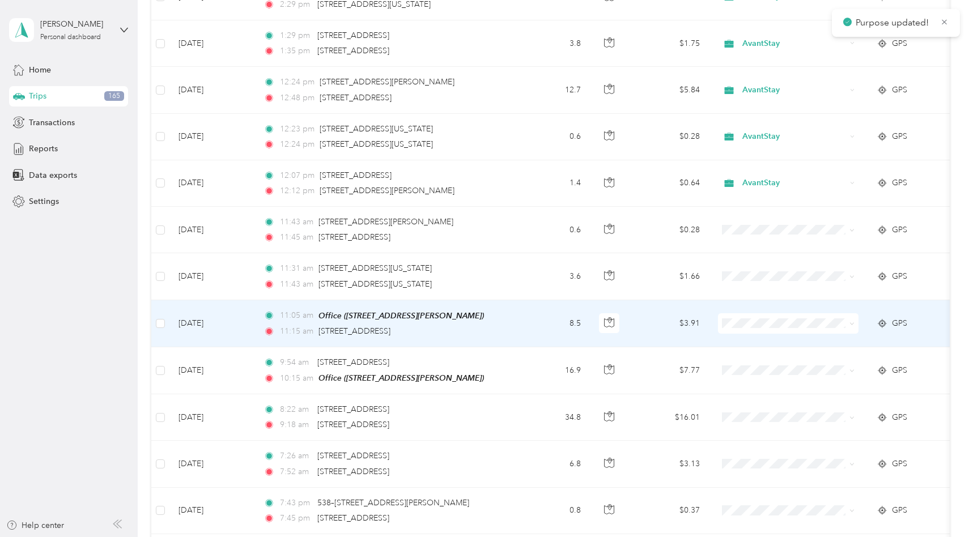
scroll to position [2603, 0]
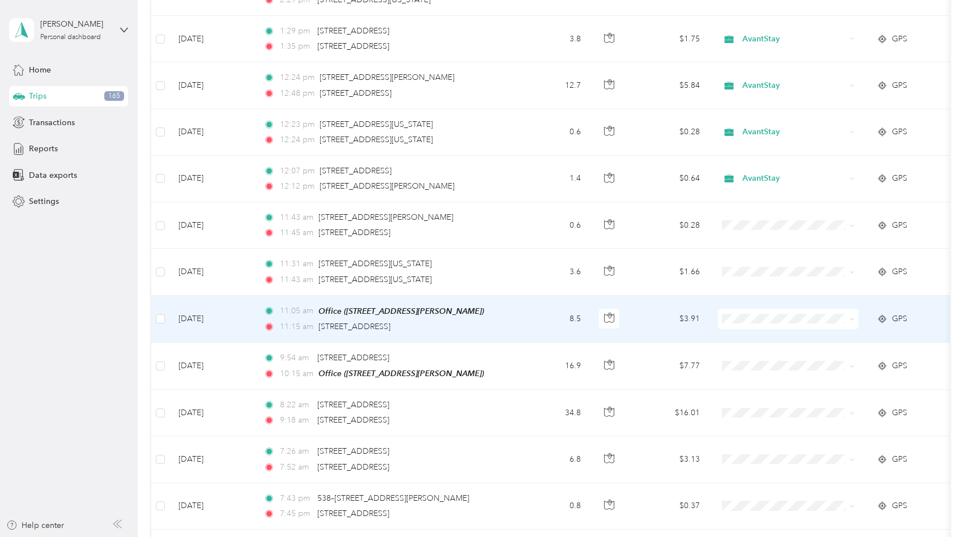
click at [799, 339] on span "AvantStay" at bounding box center [798, 338] width 105 height 12
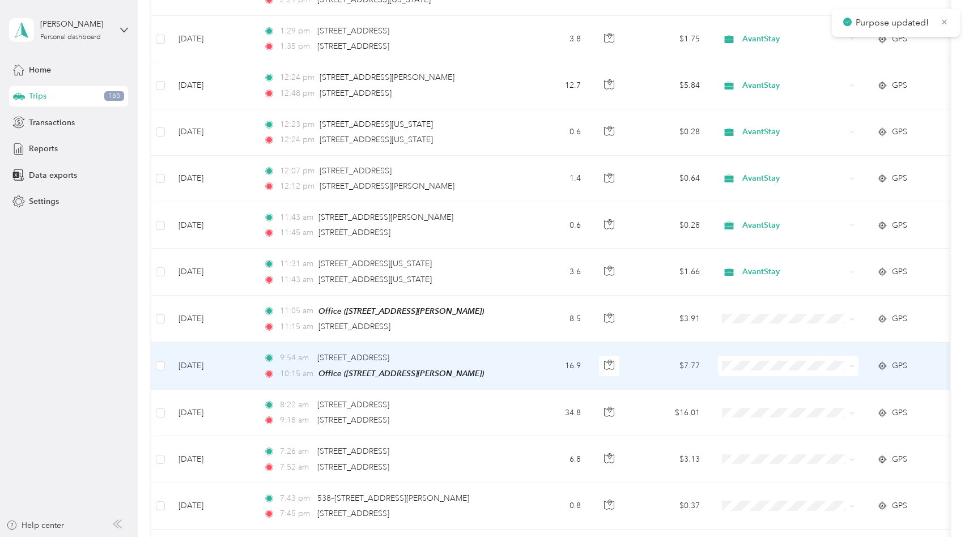
click at [758, 373] on span at bounding box center [788, 366] width 141 height 20
click at [754, 383] on span "AvantStay" at bounding box center [798, 385] width 105 height 12
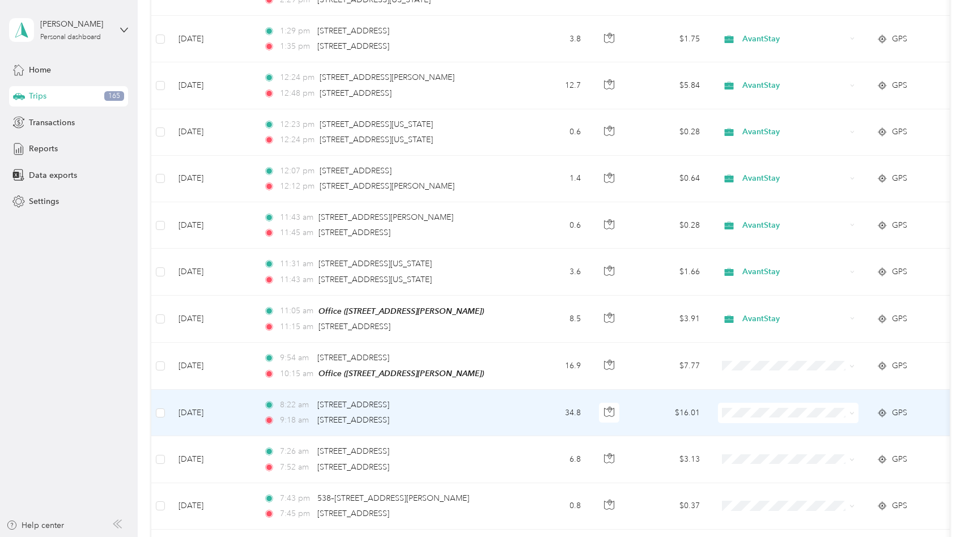
click at [758, 447] on span "Personal" at bounding box center [798, 449] width 105 height 12
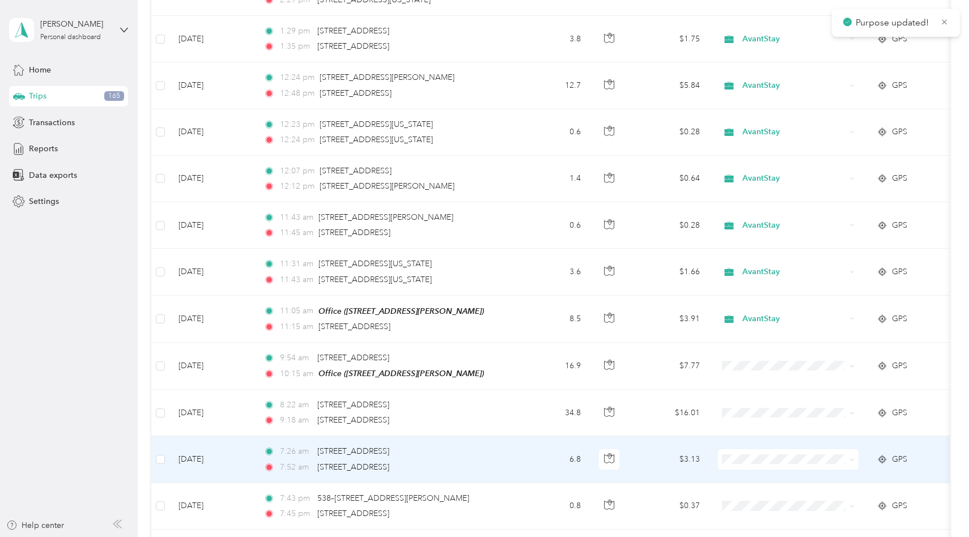
click at [753, 449] on span at bounding box center [788, 459] width 141 height 20
click at [761, 501] on li "Personal" at bounding box center [789, 497] width 141 height 20
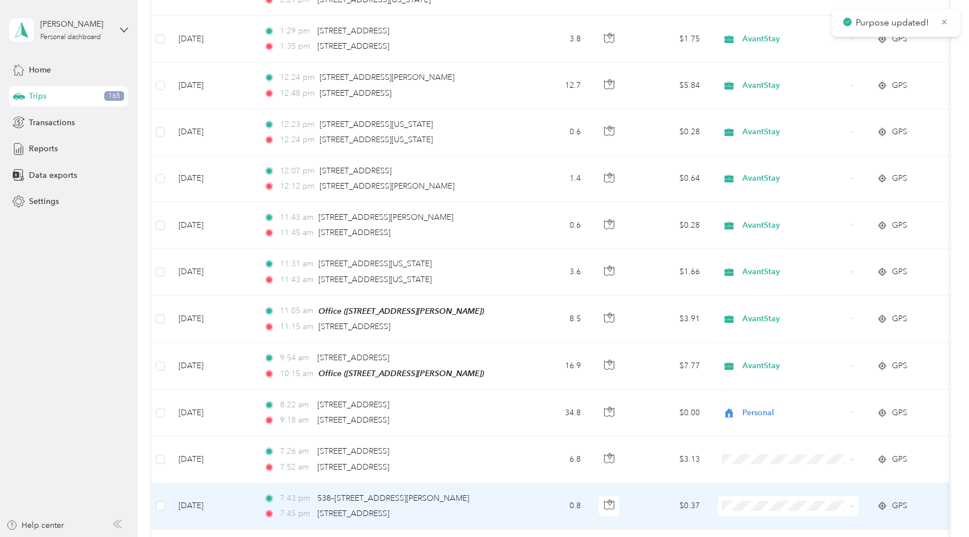
click at [761, 485] on li "Personal" at bounding box center [789, 482] width 141 height 20
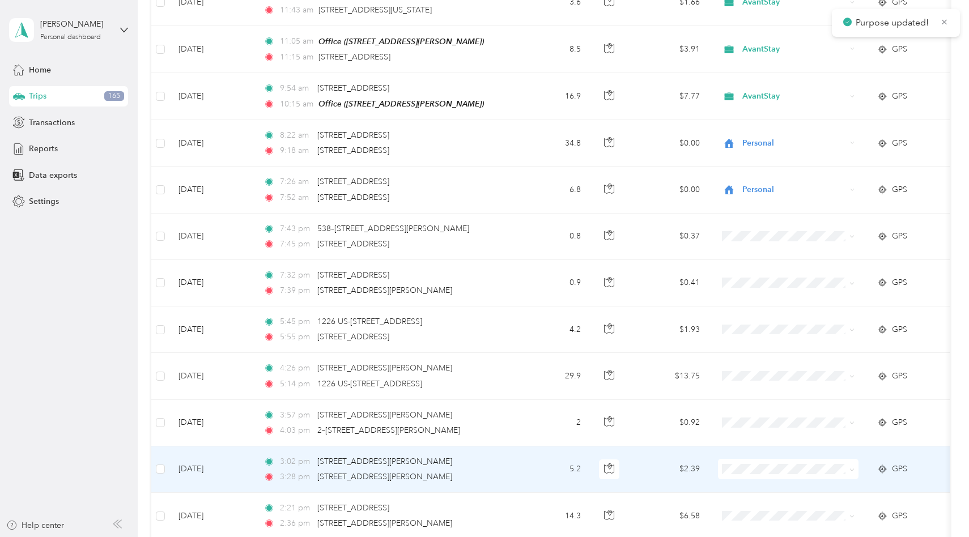
scroll to position [2946, 0]
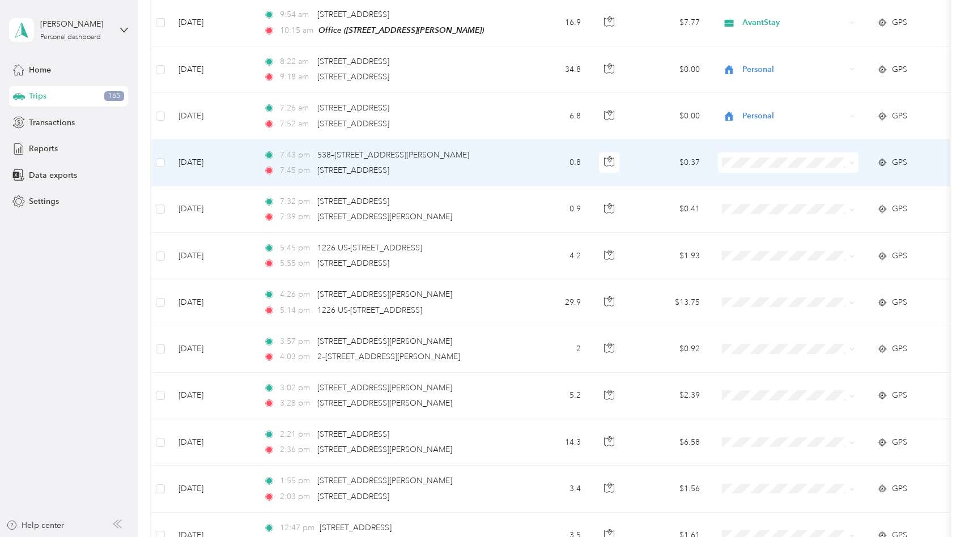
click at [763, 196] on span "Personal" at bounding box center [798, 202] width 105 height 12
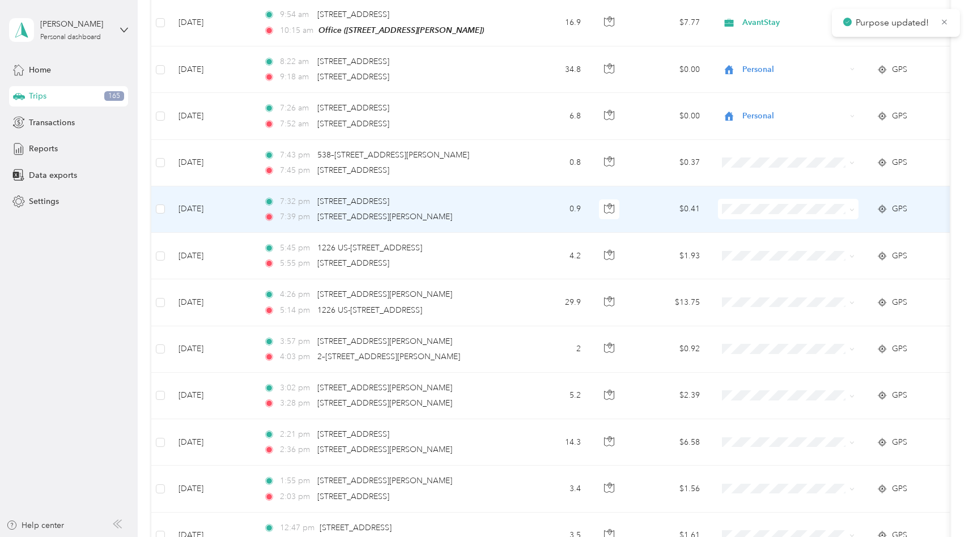
click at [767, 243] on span "Personal" at bounding box center [798, 243] width 105 height 12
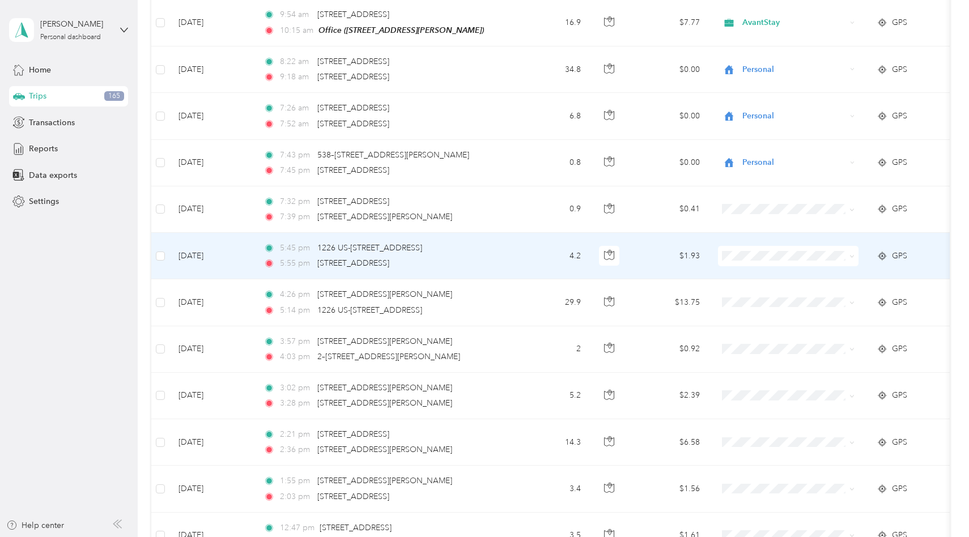
click at [771, 292] on span "Personal" at bounding box center [798, 292] width 105 height 12
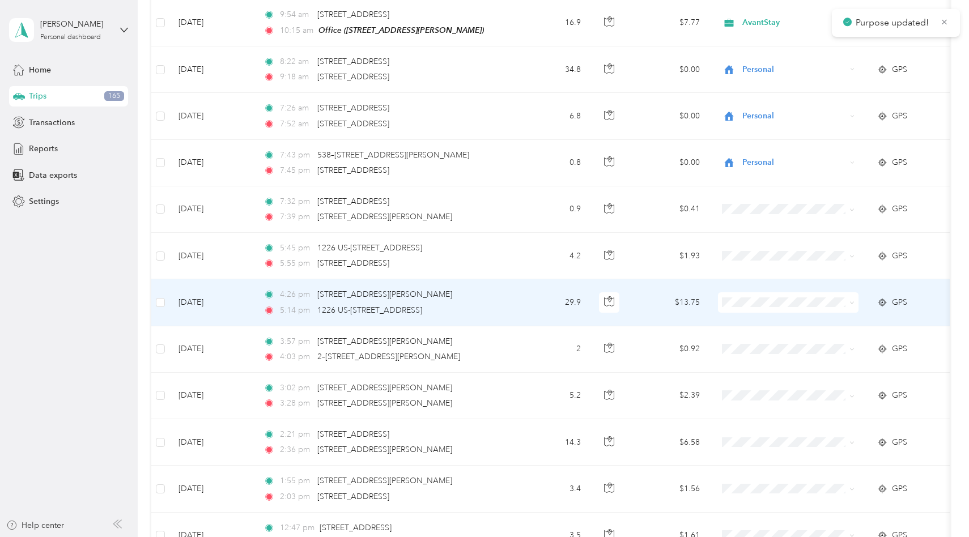
click at [657, 303] on td "$13.75" at bounding box center [669, 302] width 79 height 46
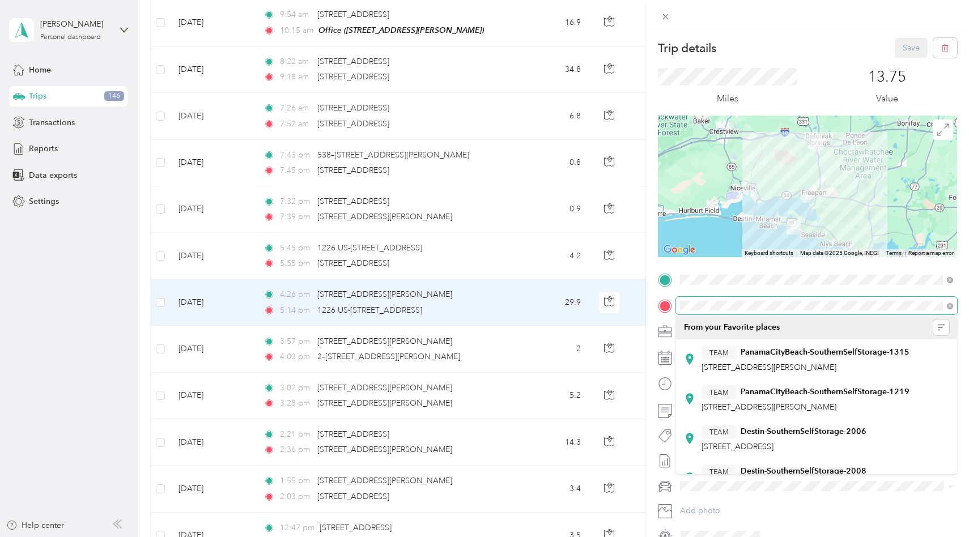
click at [663, 284] on div "TO Add photo" at bounding box center [807, 408] width 299 height 274
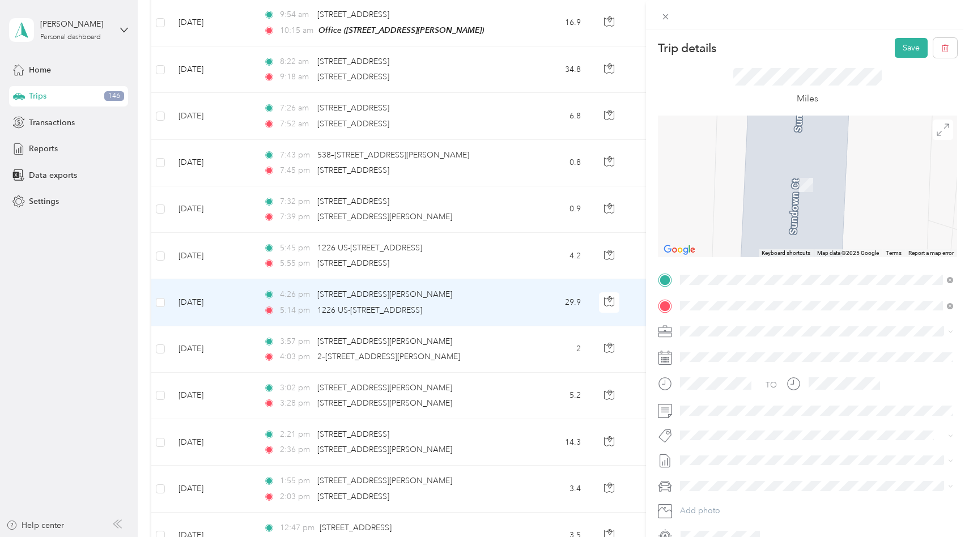
click at [741, 356] on div "Office [STREET_ADDRESS][PERSON_NAME]" at bounding box center [769, 358] width 135 height 24
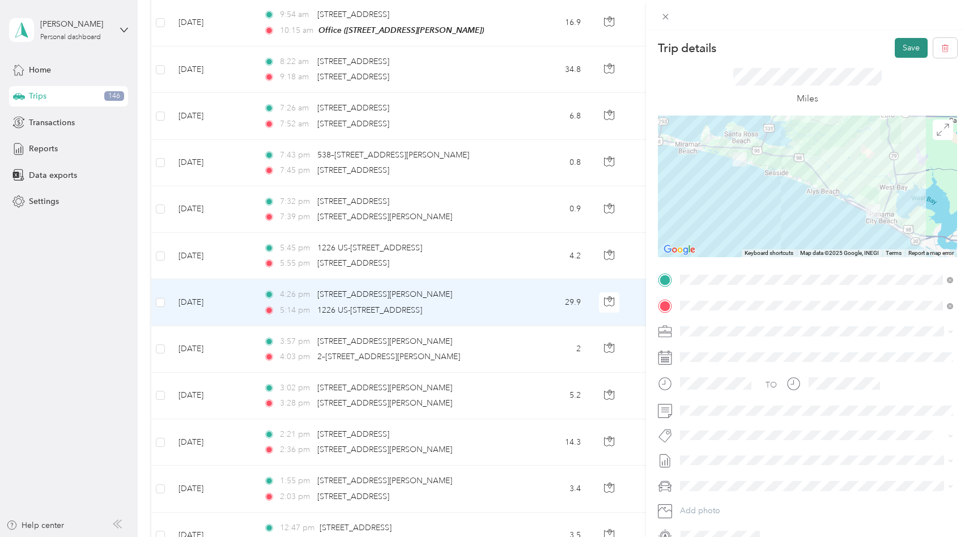
click at [913, 45] on button "Save" at bounding box center [911, 48] width 33 height 20
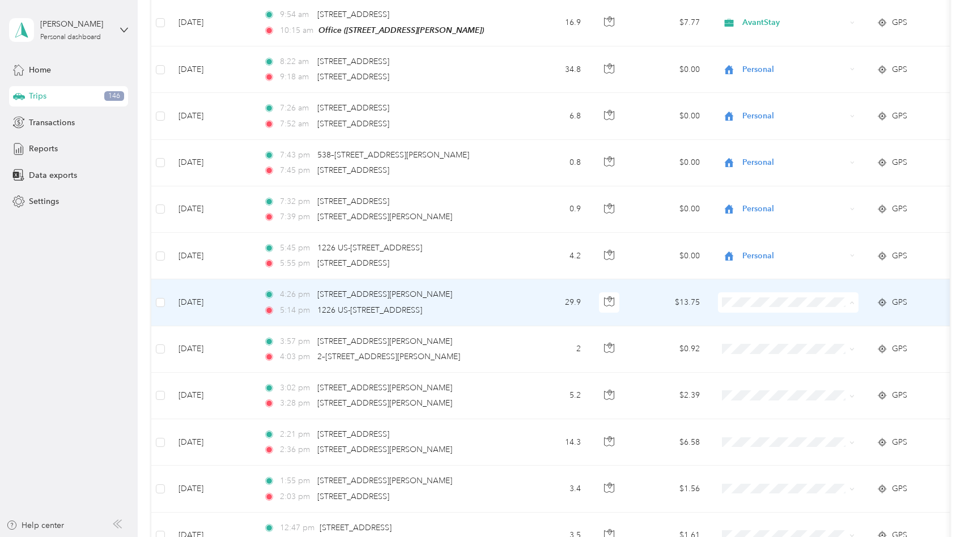
click at [762, 322] on span "AvantStay" at bounding box center [798, 321] width 105 height 12
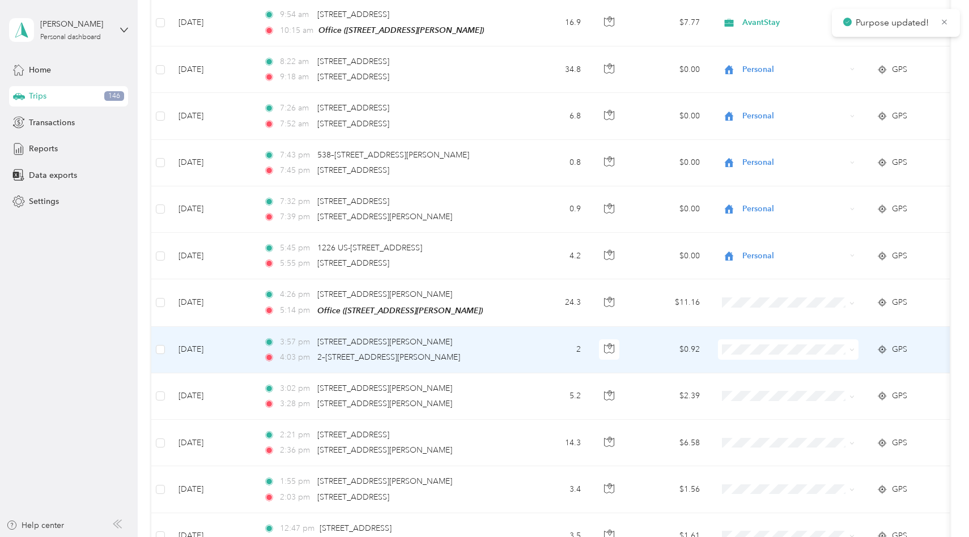
click at [772, 363] on span "AvantStay" at bounding box center [798, 368] width 105 height 12
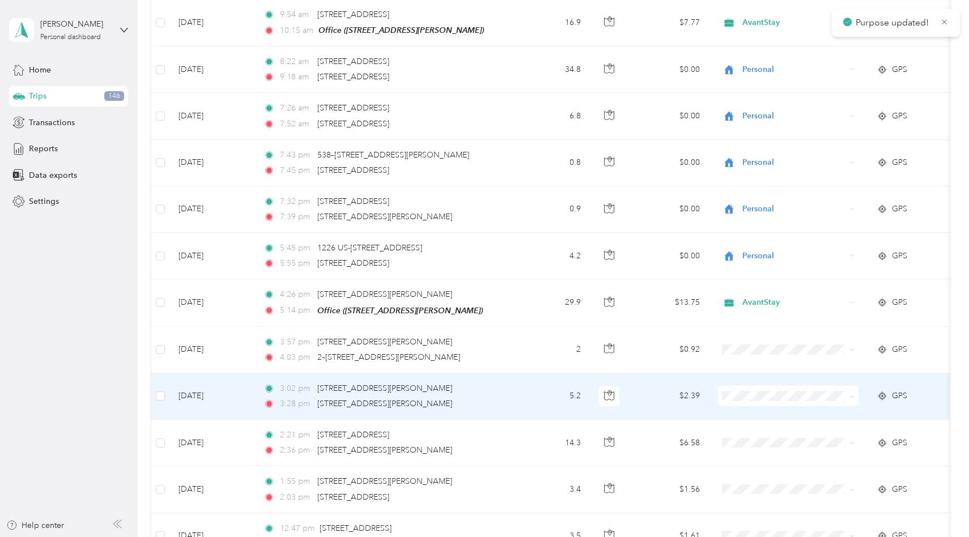
click at [766, 414] on span "AvantStay" at bounding box center [798, 415] width 105 height 12
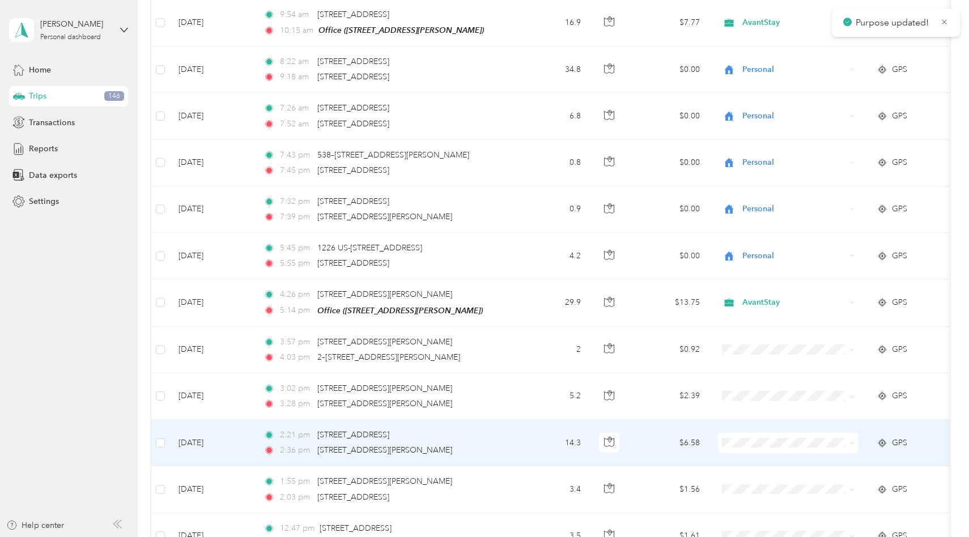
click at [774, 459] on span "AvantStay" at bounding box center [798, 460] width 105 height 12
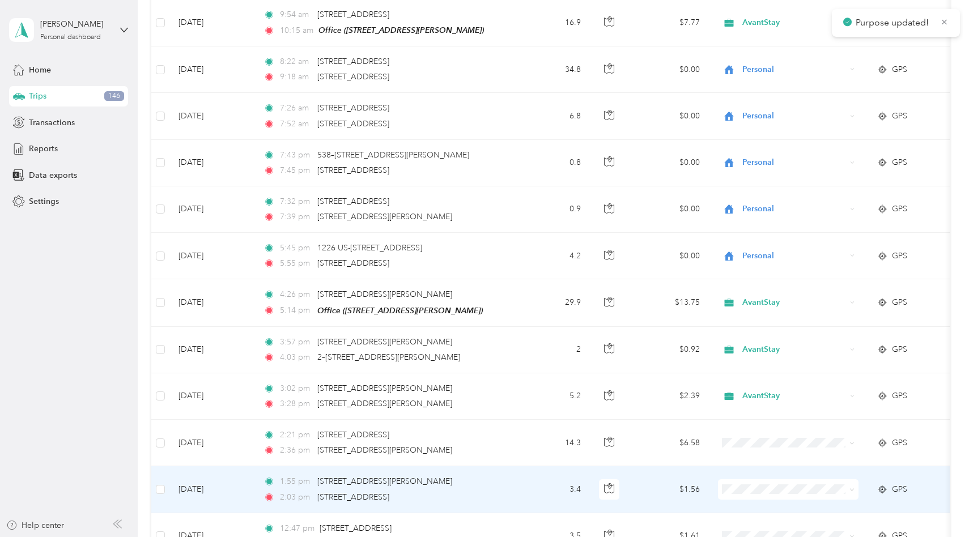
click at [777, 445] on span "AvantStay" at bounding box center [798, 445] width 105 height 12
click at [784, 447] on span "AvantStay" at bounding box center [798, 445] width 105 height 12
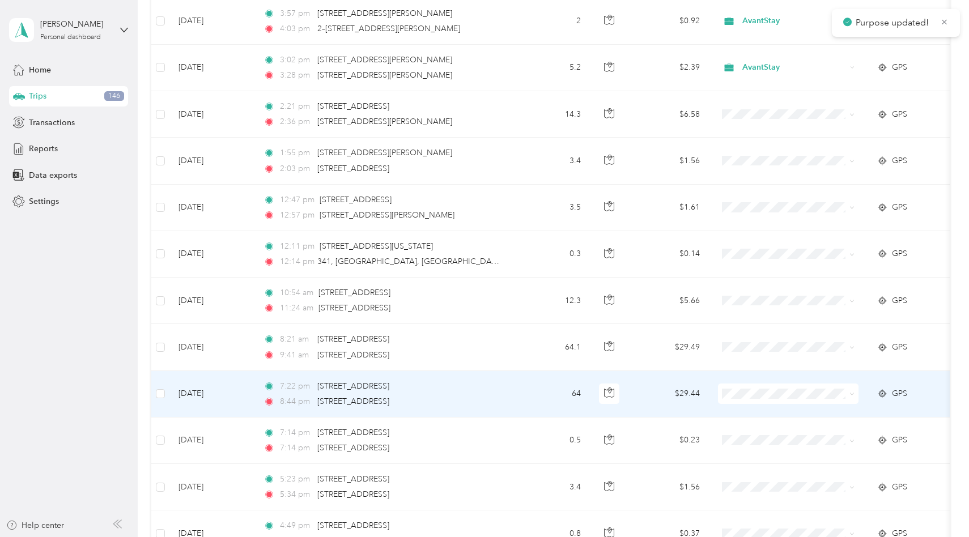
scroll to position [3312, 0]
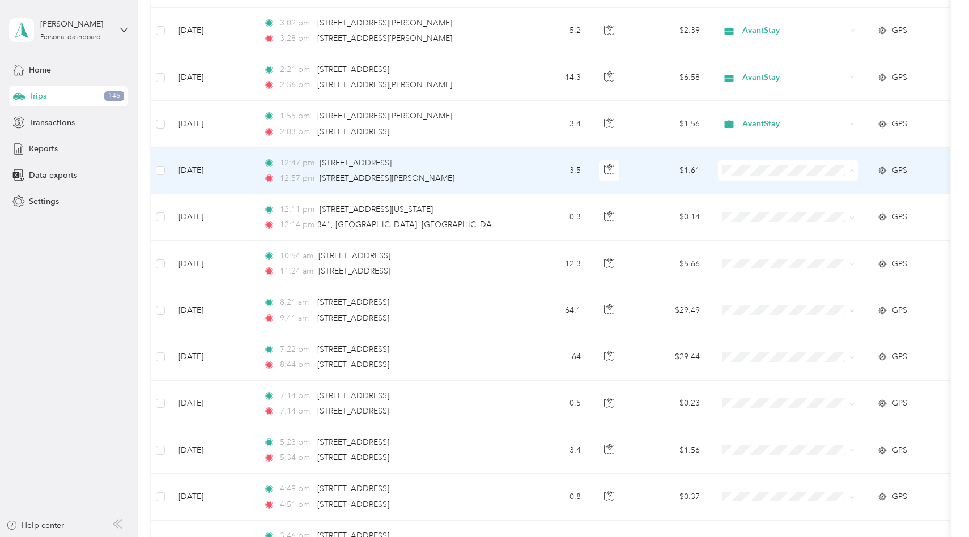
click at [795, 190] on span "AvantStay" at bounding box center [798, 189] width 105 height 12
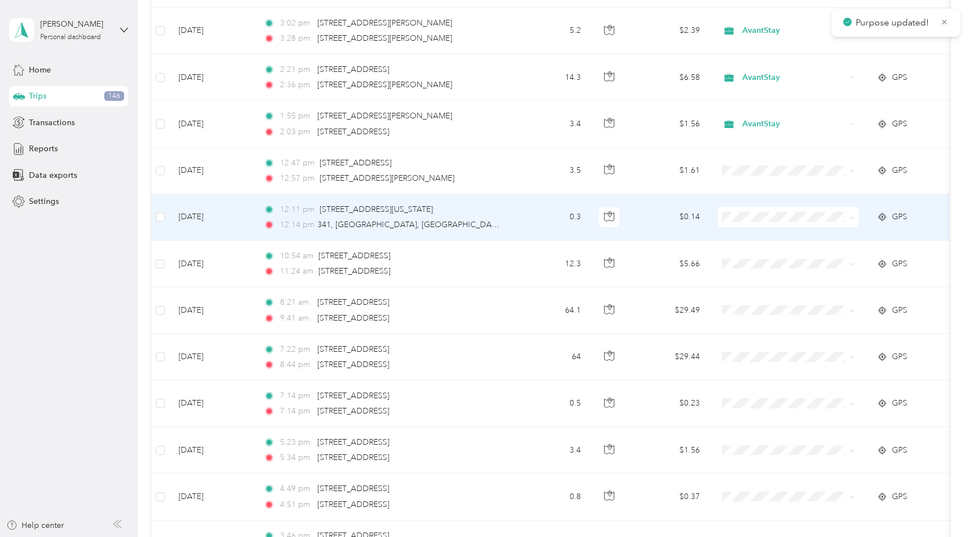
click at [793, 231] on span "AvantStay" at bounding box center [798, 236] width 105 height 12
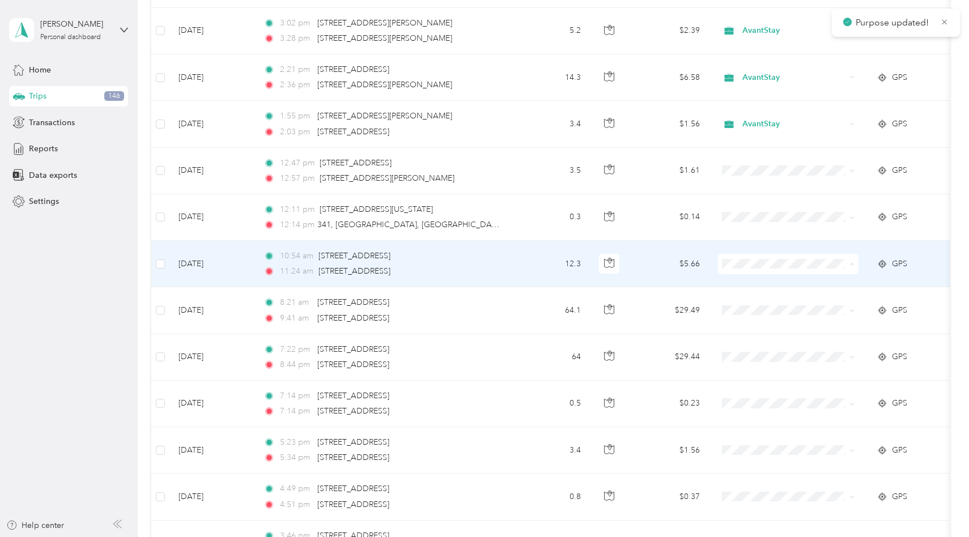
click at [784, 280] on span "AvantStay" at bounding box center [798, 283] width 105 height 12
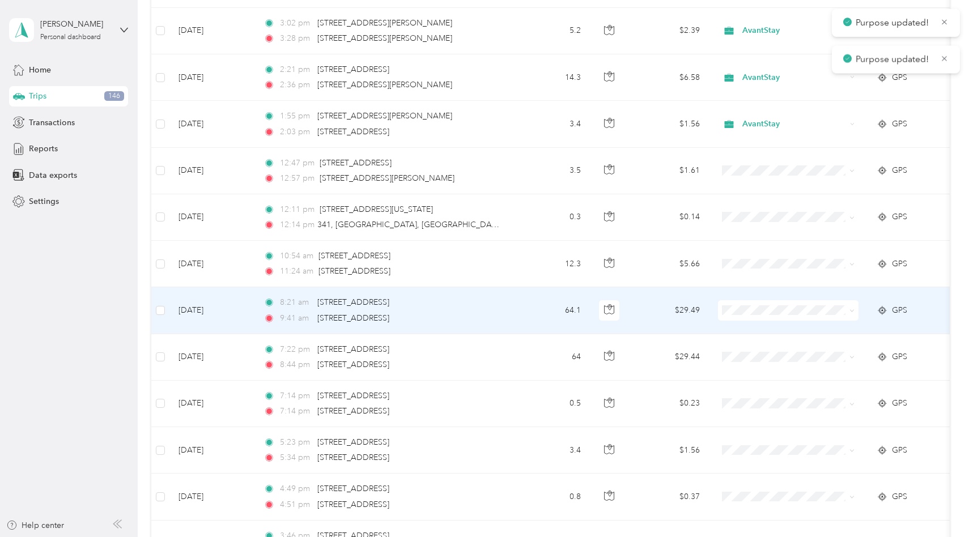
click at [783, 300] on span at bounding box center [788, 310] width 141 height 20
click at [781, 331] on li "AvantStay" at bounding box center [789, 329] width 141 height 20
click at [783, 300] on span at bounding box center [788, 310] width 141 height 20
click at [775, 308] on span "AvantStay" at bounding box center [794, 310] width 104 height 12
click at [661, 309] on td "$29.49" at bounding box center [669, 310] width 79 height 46
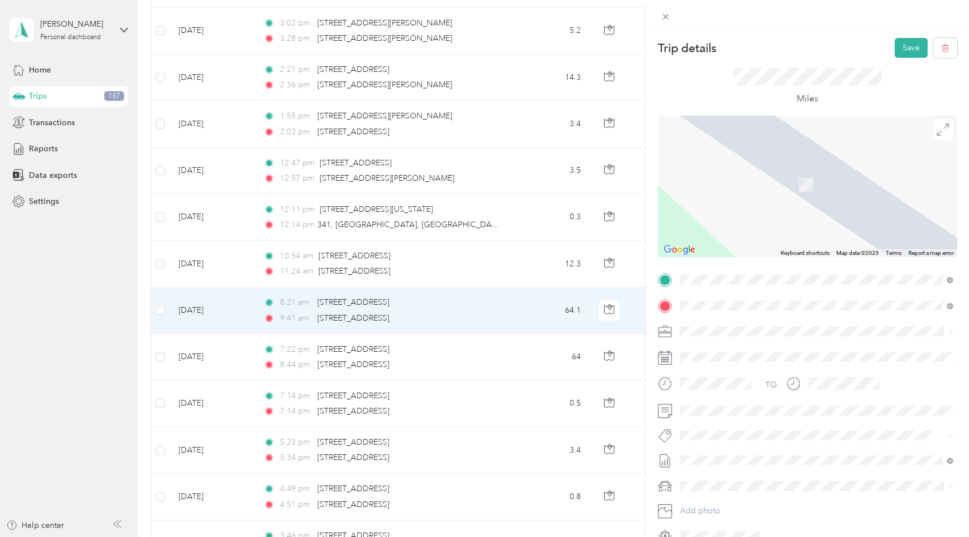
click at [736, 321] on span "[STREET_ADDRESS][PERSON_NAME][US_STATE]" at bounding box center [790, 321] width 176 height 10
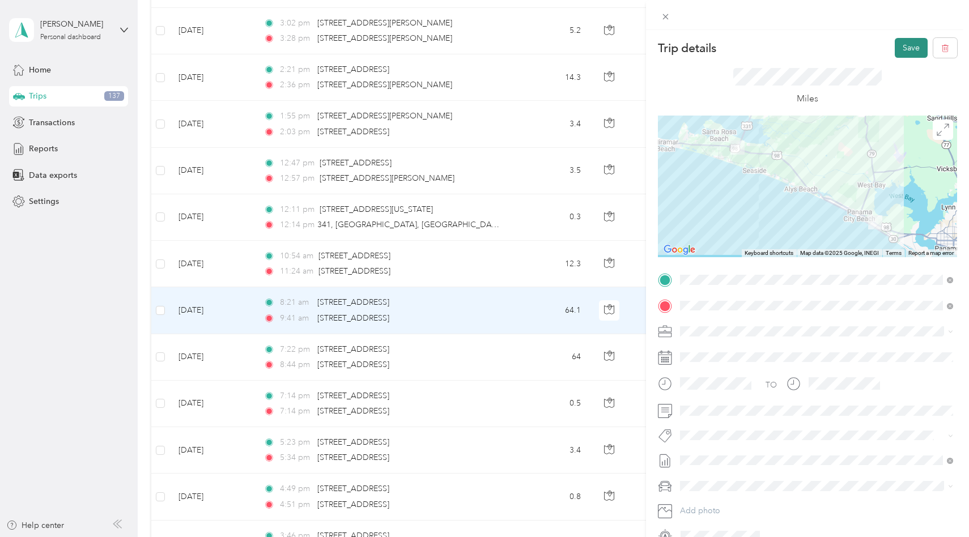
click at [910, 40] on button "Save" at bounding box center [911, 48] width 33 height 20
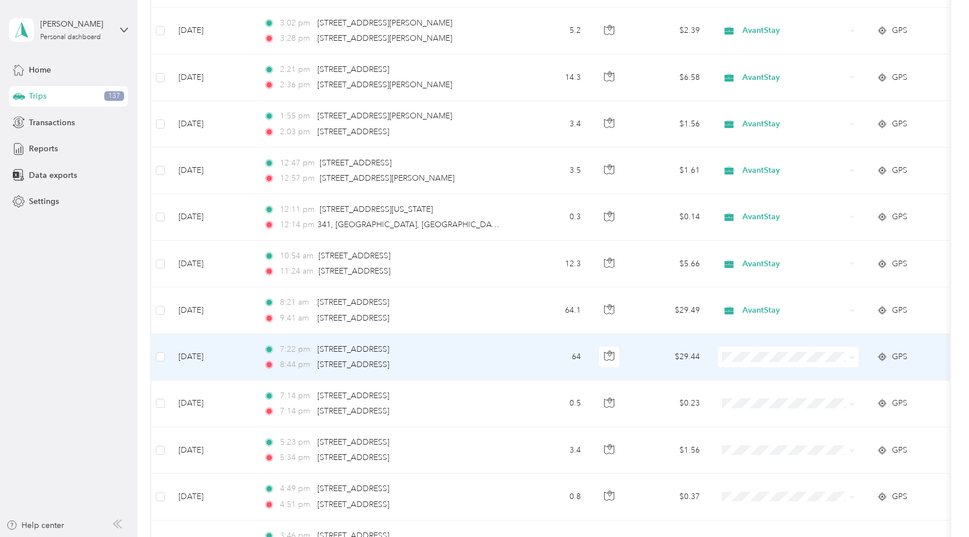
click at [762, 375] on span "AvantStay" at bounding box center [798, 376] width 105 height 12
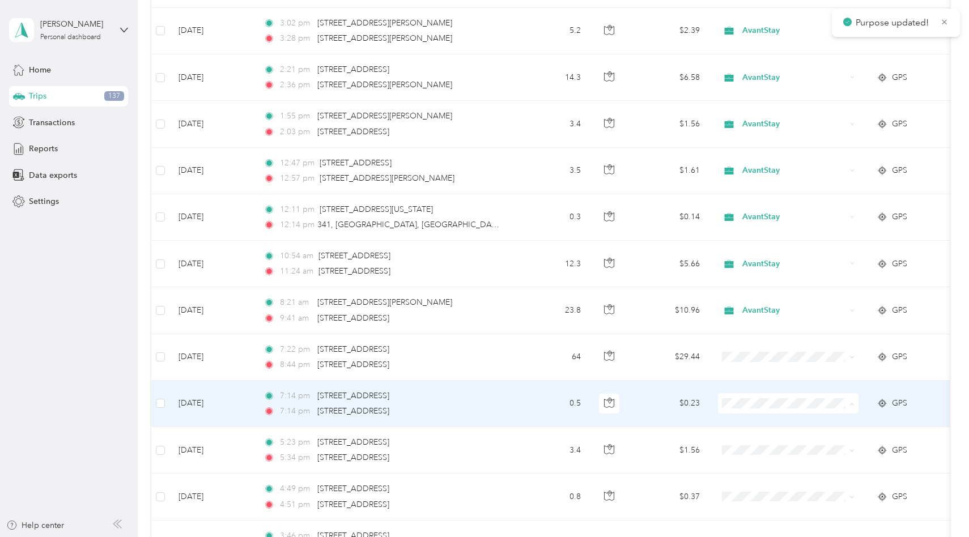
click at [761, 443] on li "Personal" at bounding box center [789, 442] width 141 height 20
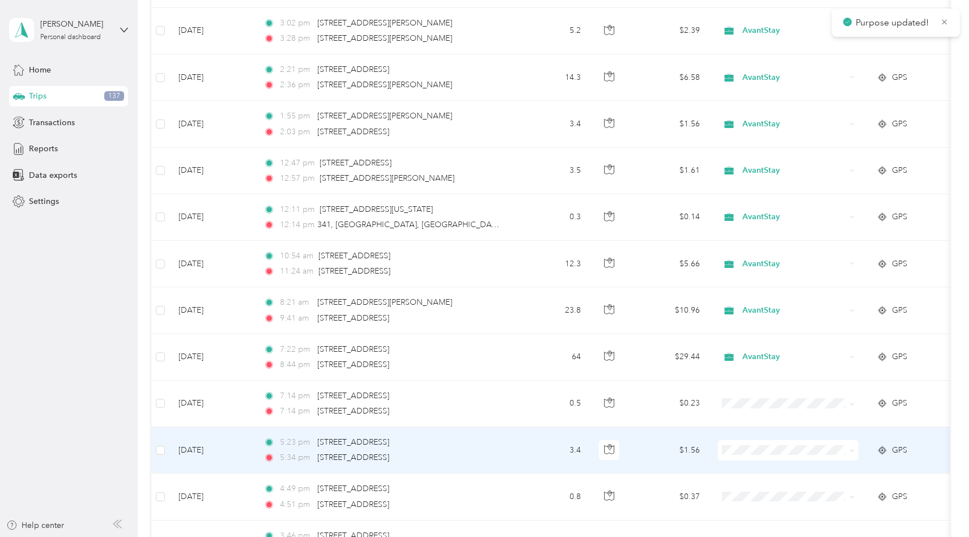
click at [760, 482] on span "Personal" at bounding box center [798, 488] width 105 height 12
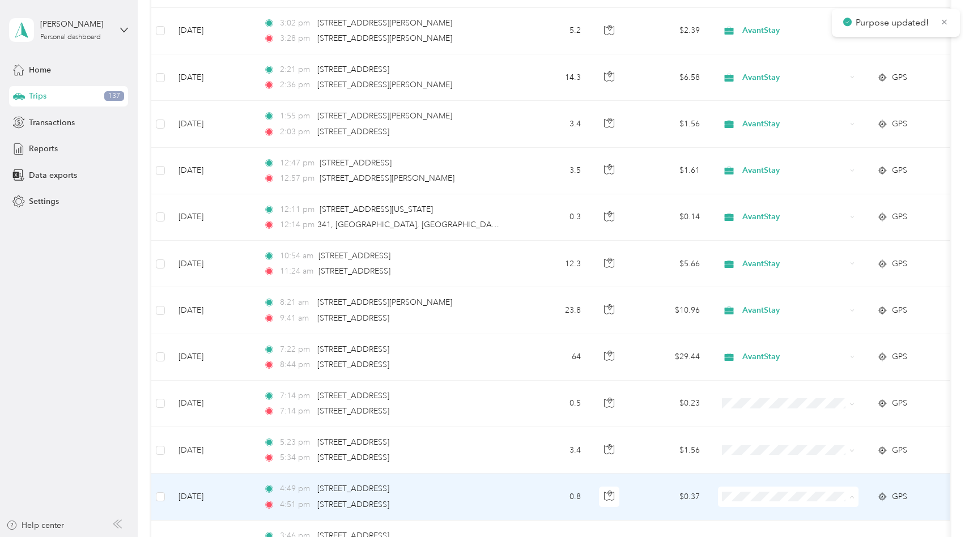
click at [764, 471] on span "Personal" at bounding box center [798, 473] width 105 height 12
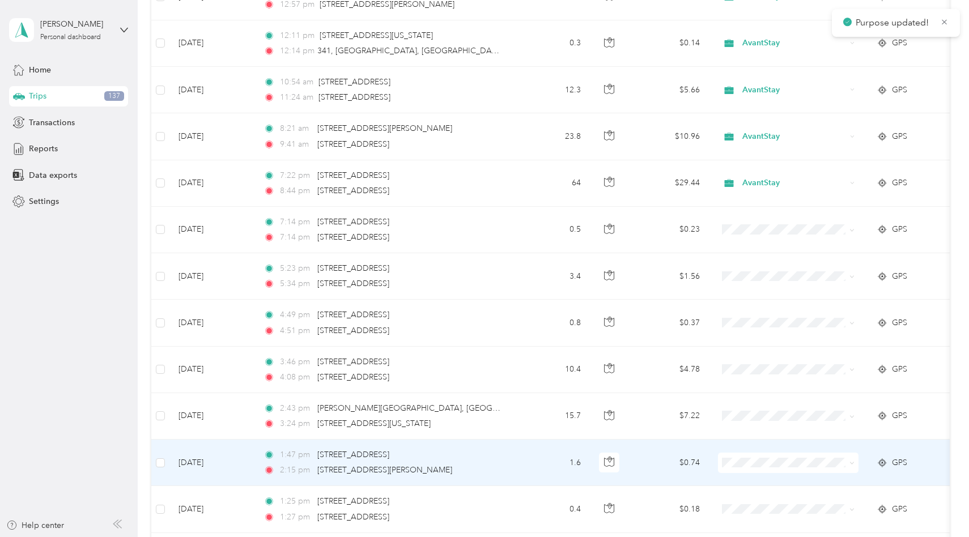
scroll to position [3488, 0]
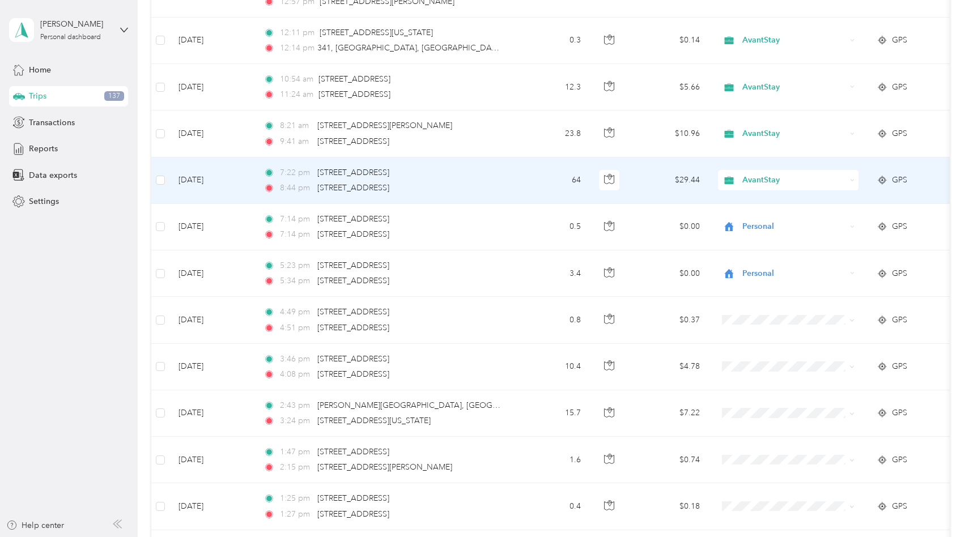
click at [752, 179] on span "AvantStay" at bounding box center [794, 180] width 104 height 12
click at [766, 218] on span "Personal" at bounding box center [798, 219] width 105 height 12
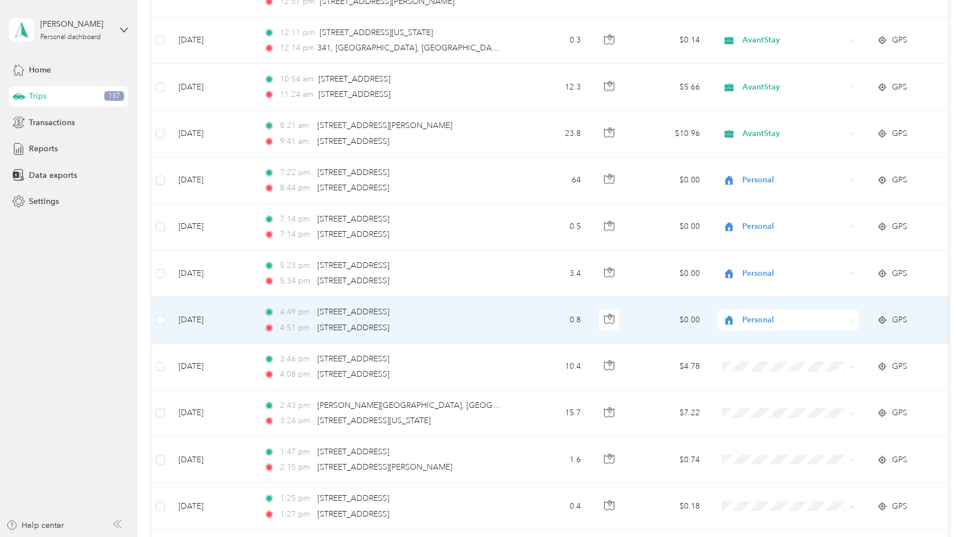
click at [774, 319] on span "Personal" at bounding box center [794, 320] width 104 height 12
click at [787, 357] on span "Personal" at bounding box center [792, 359] width 92 height 12
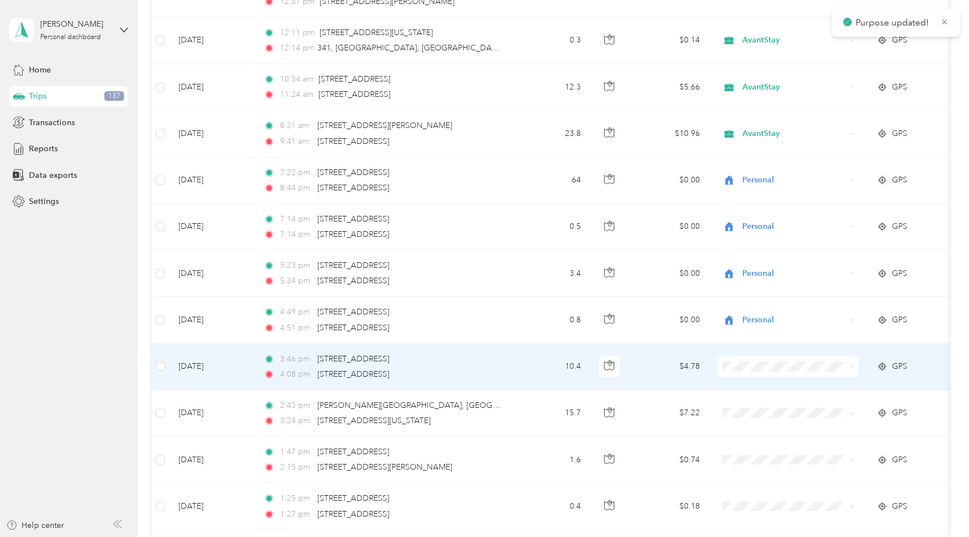
click at [792, 404] on span "Personal" at bounding box center [798, 405] width 105 height 12
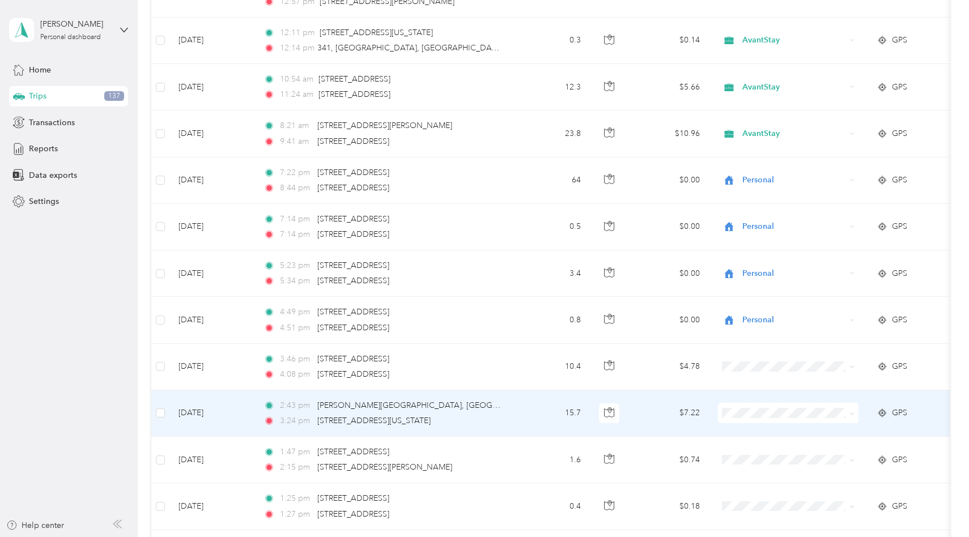
click at [788, 431] on span "AvantStay" at bounding box center [798, 430] width 105 height 12
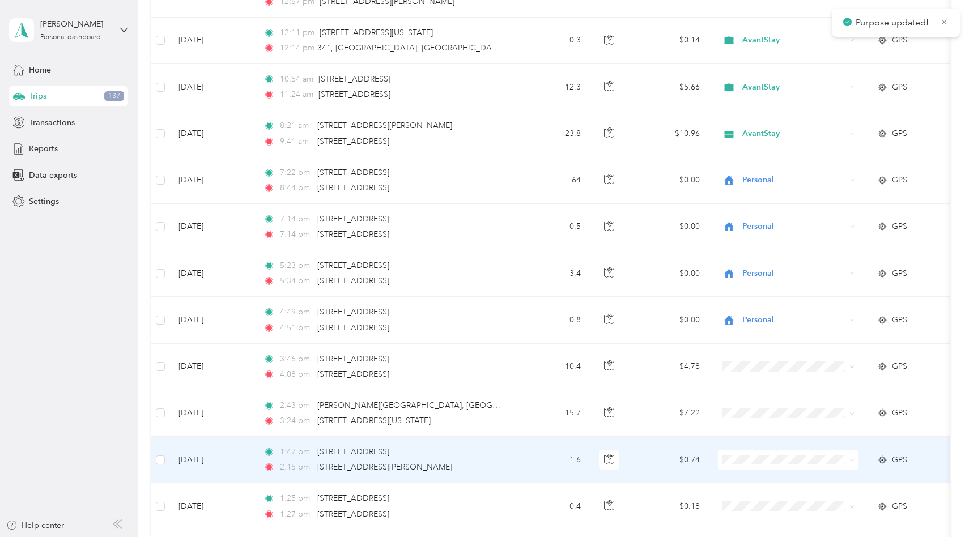
click at [786, 481] on li "AvantStay" at bounding box center [789, 478] width 141 height 20
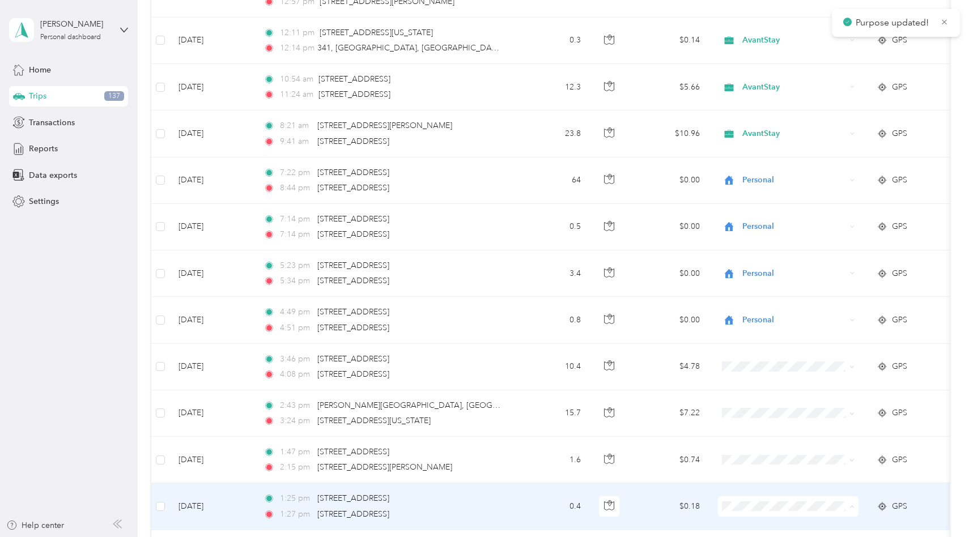
click at [782, 467] on span "AvantStay" at bounding box center [798, 463] width 105 height 12
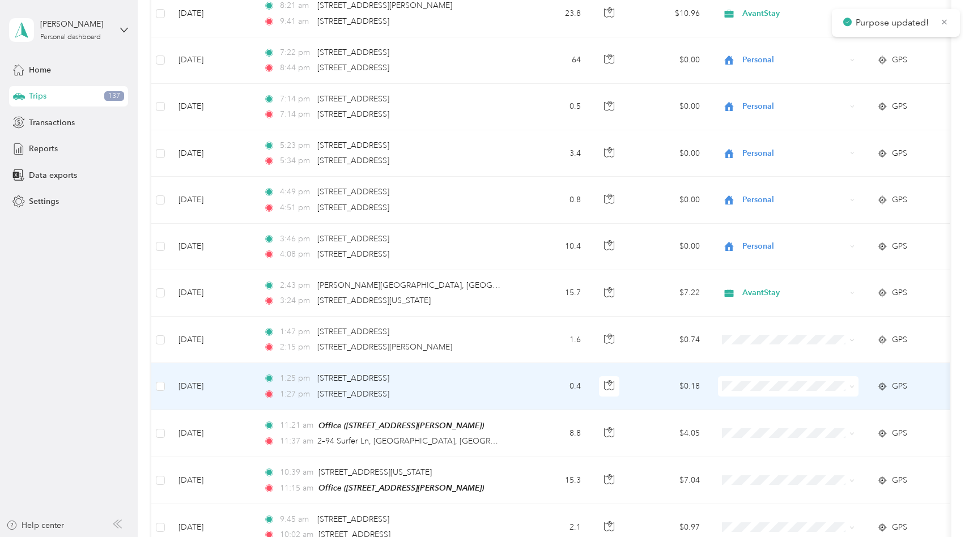
scroll to position [3617, 0]
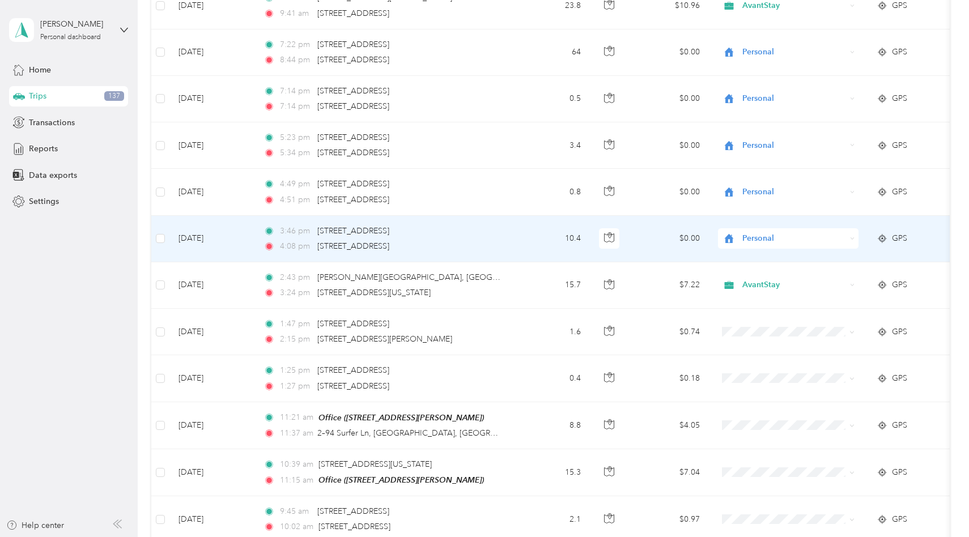
click at [759, 232] on span "Personal" at bounding box center [794, 238] width 104 height 12
click at [762, 253] on span "AvantStay" at bounding box center [798, 253] width 105 height 12
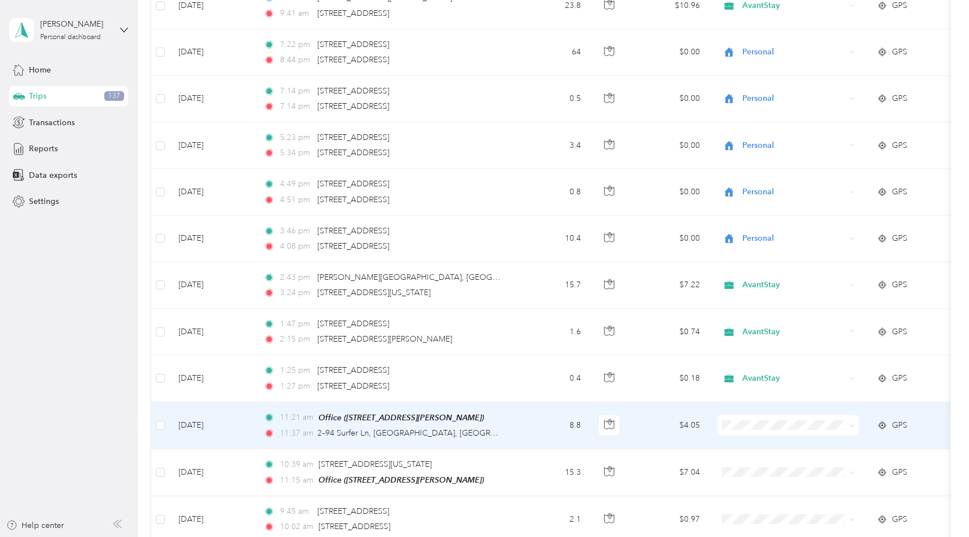
click at [762, 430] on span at bounding box center [788, 425] width 141 height 20
click at [765, 438] on span "AvantStay" at bounding box center [798, 444] width 105 height 12
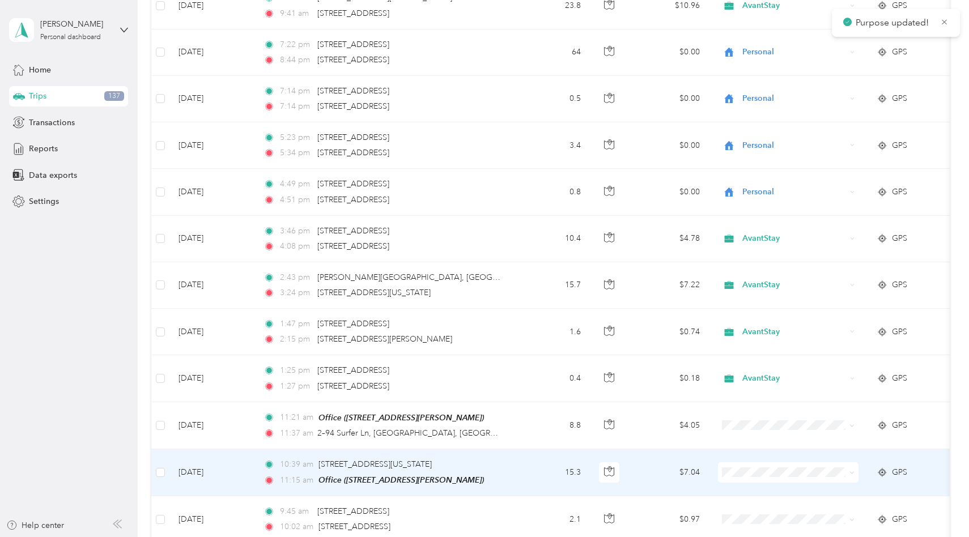
click at [765, 489] on span "AvantStay" at bounding box center [798, 491] width 105 height 12
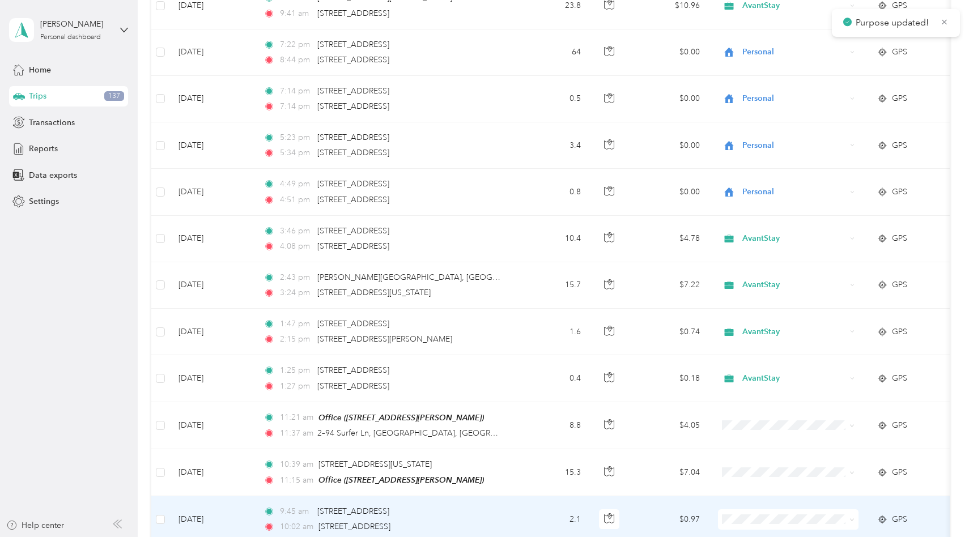
click at [768, 496] on span "Personal" at bounding box center [798, 494] width 105 height 12
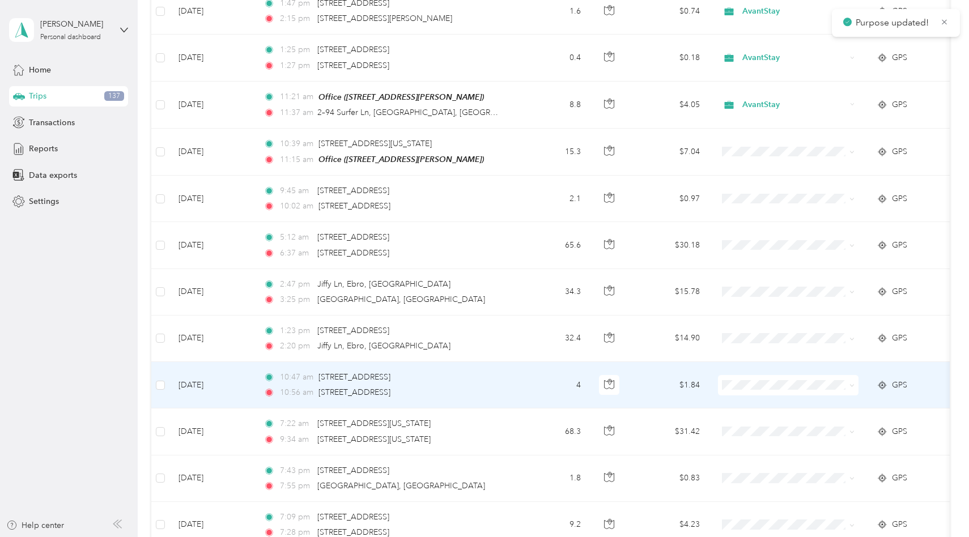
scroll to position [3955, 0]
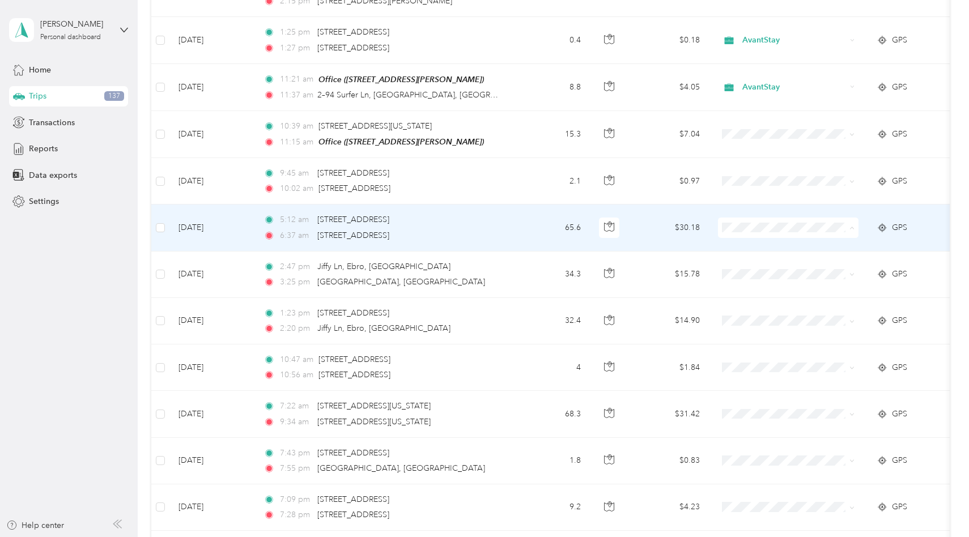
click at [786, 262] on span "Personal" at bounding box center [798, 266] width 105 height 12
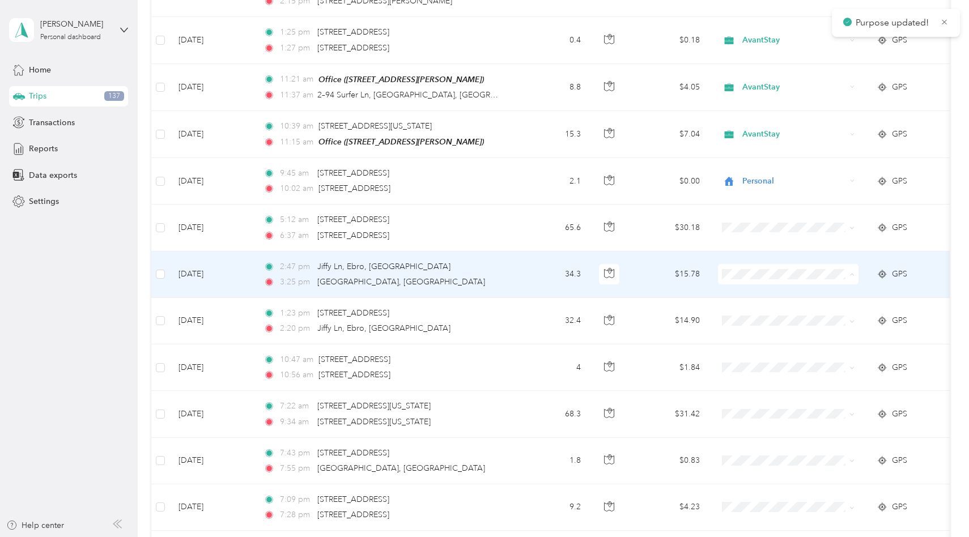
click at [773, 309] on span "Personal" at bounding box center [798, 312] width 105 height 12
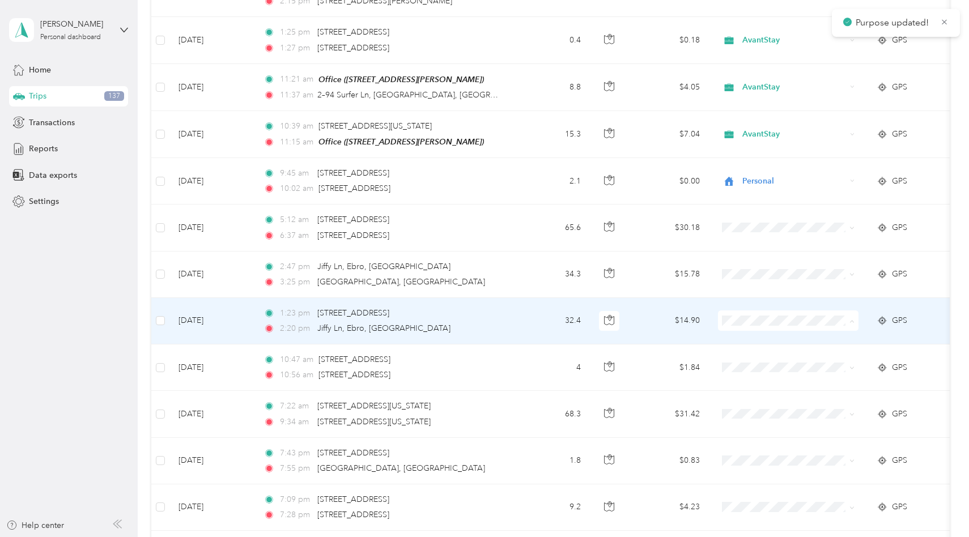
click at [769, 358] on span "Personal" at bounding box center [798, 359] width 105 height 12
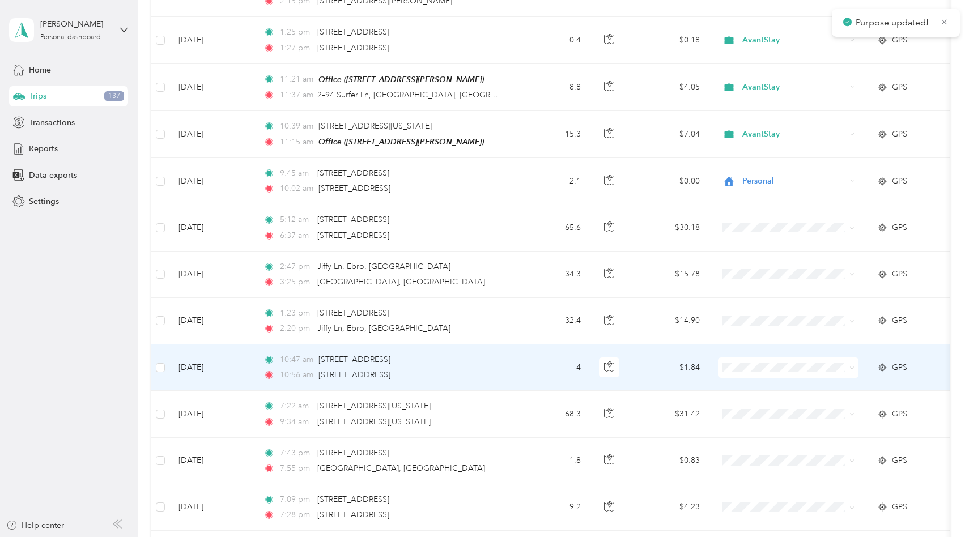
click at [764, 370] on span at bounding box center [788, 368] width 141 height 20
click at [765, 405] on span "Personal" at bounding box center [798, 406] width 105 height 12
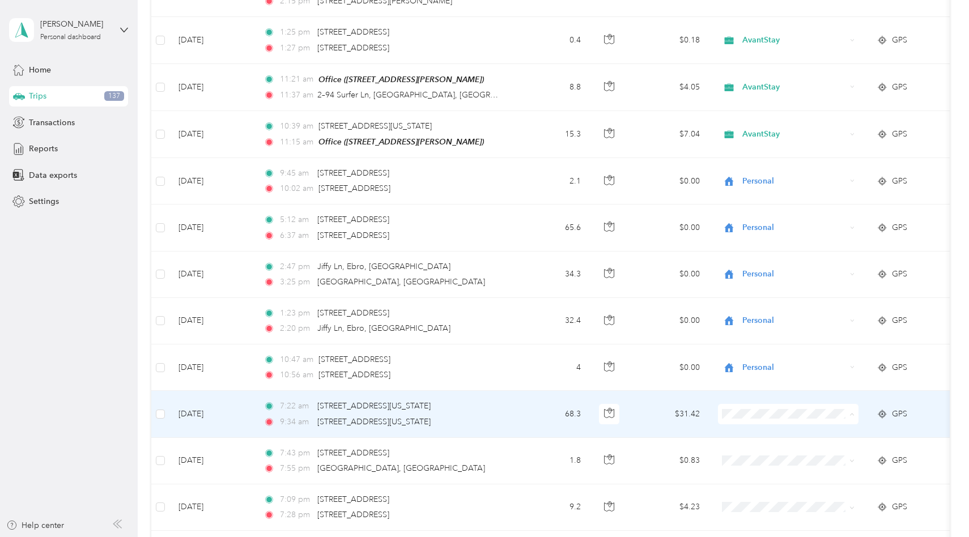
click at [763, 435] on li "AvantStay" at bounding box center [789, 432] width 141 height 20
click at [651, 418] on td "$31.42" at bounding box center [669, 414] width 79 height 46
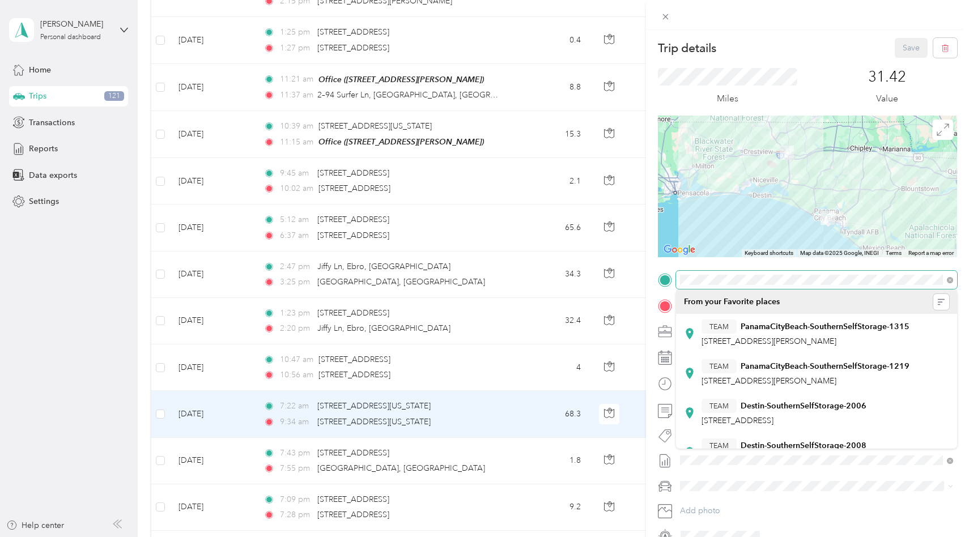
scroll to position [0, 25]
click at [950, 288] on div "TO Add photo" at bounding box center [807, 408] width 299 height 274
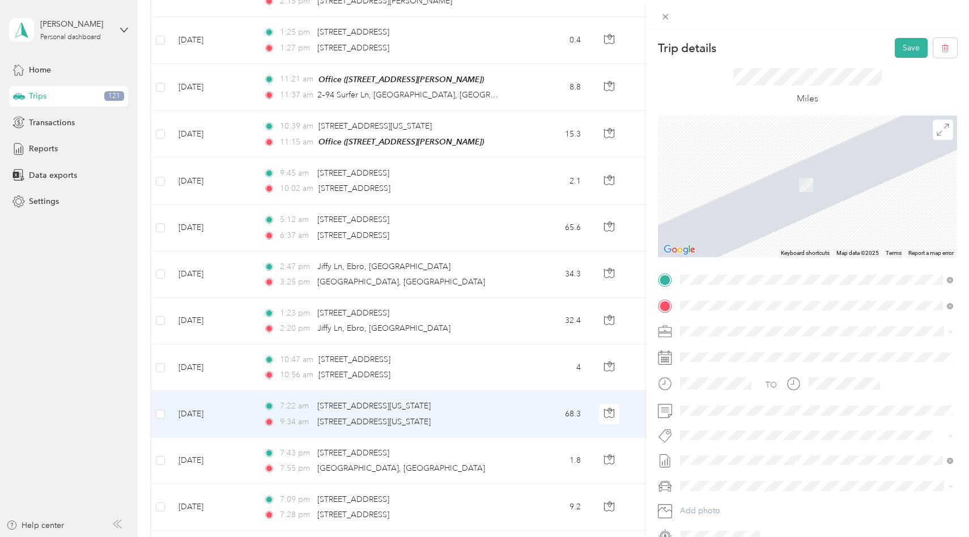
click at [820, 326] on span "[STREET_ADDRESS][PERSON_NAME][US_STATE]" at bounding box center [790, 321] width 176 height 10
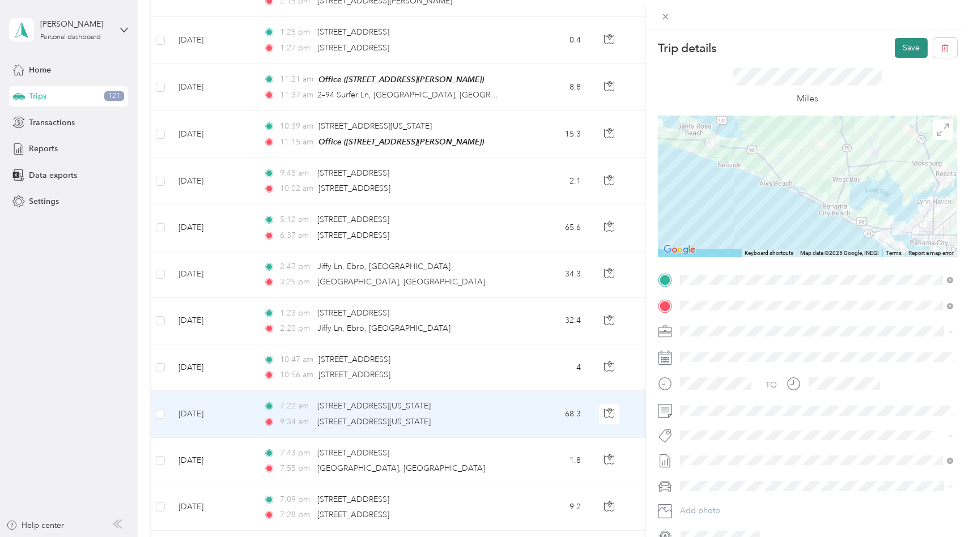
click at [912, 49] on button "Save" at bounding box center [911, 48] width 33 height 20
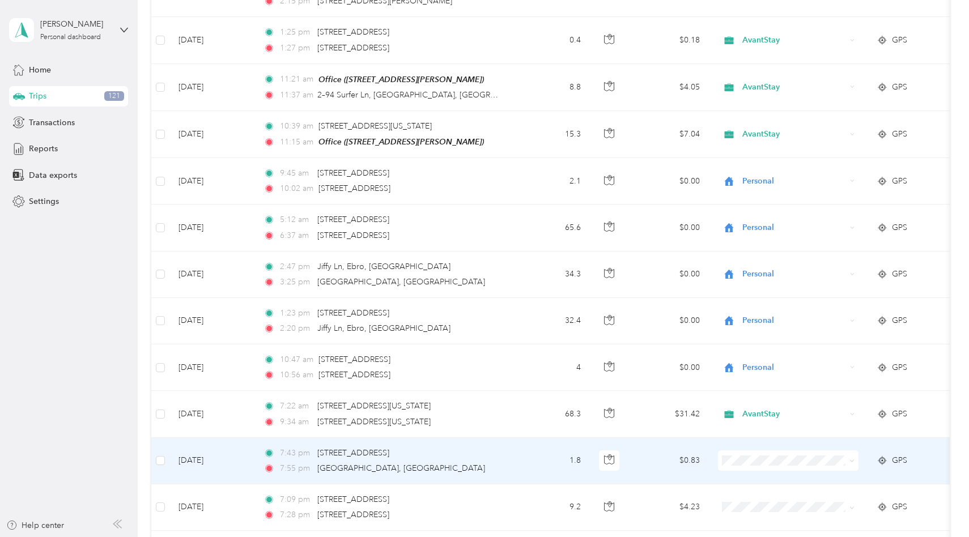
click at [758, 498] on span "Personal" at bounding box center [798, 497] width 105 height 12
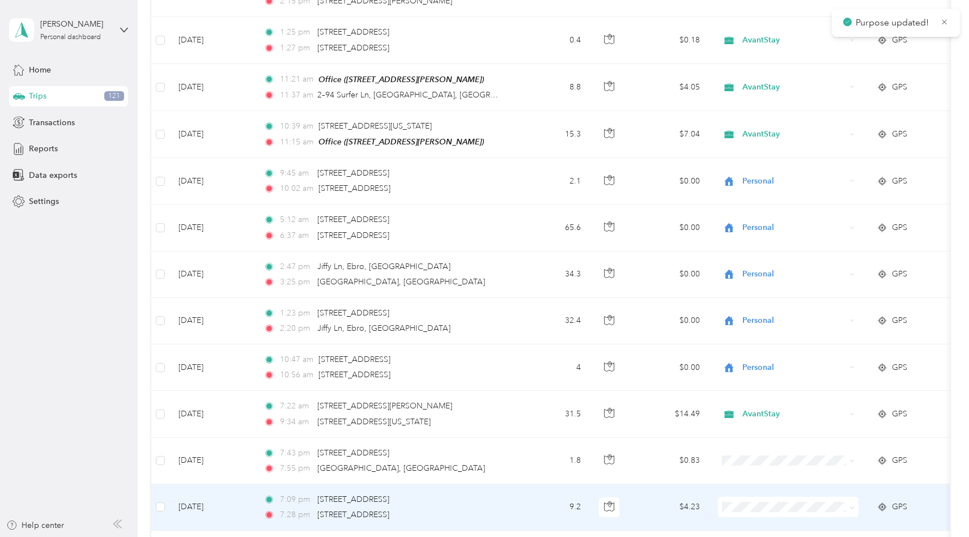
click at [759, 485] on li "Personal" at bounding box center [789, 483] width 141 height 20
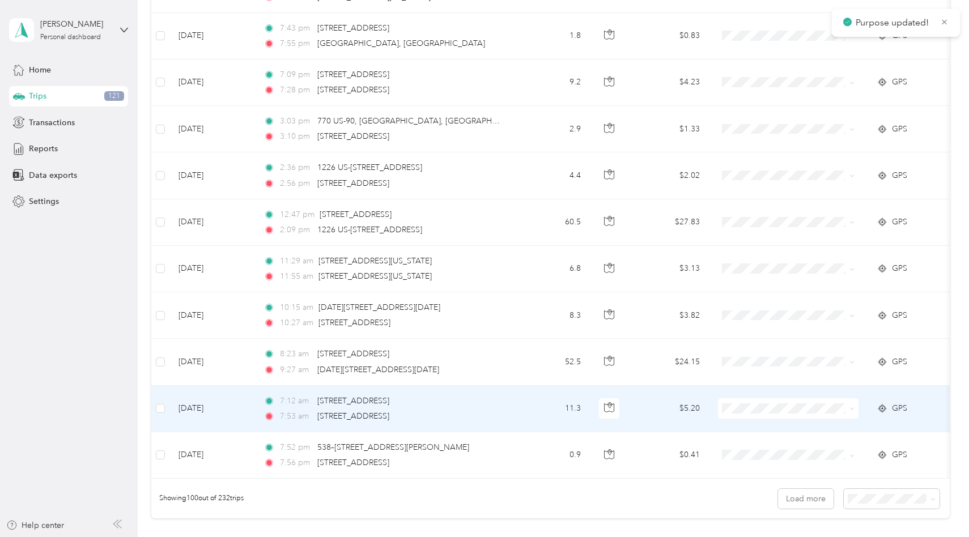
scroll to position [4385, 0]
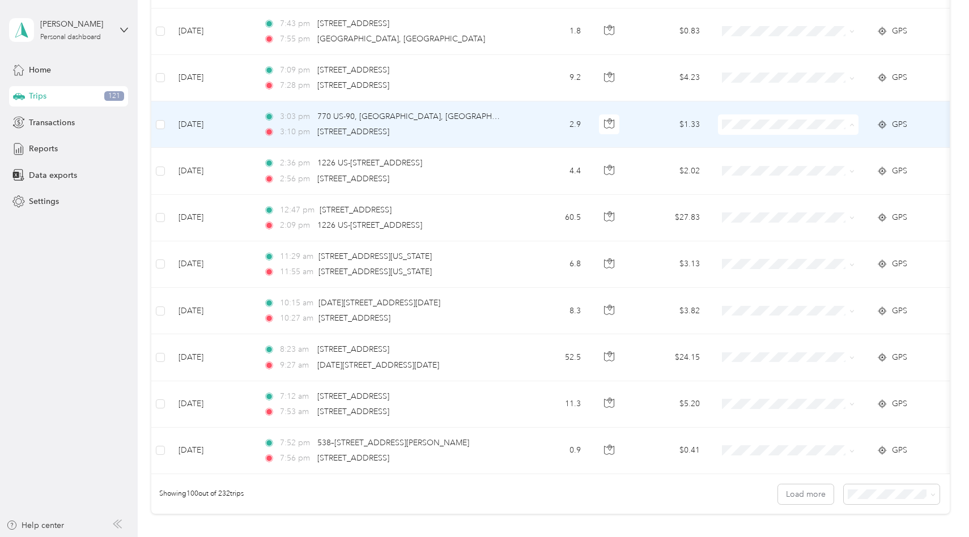
click at [772, 160] on span "Personal" at bounding box center [798, 162] width 105 height 12
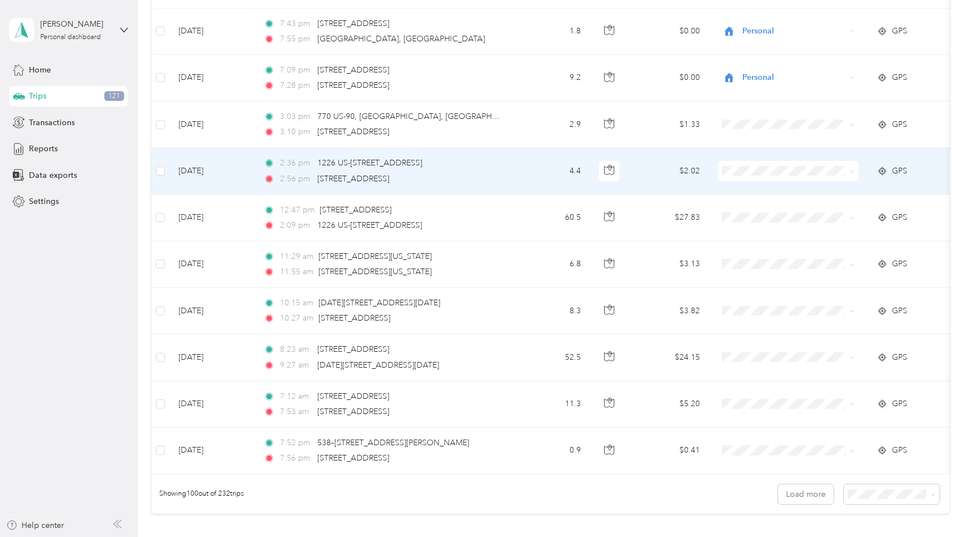
click at [774, 210] on li "Personal" at bounding box center [789, 206] width 141 height 20
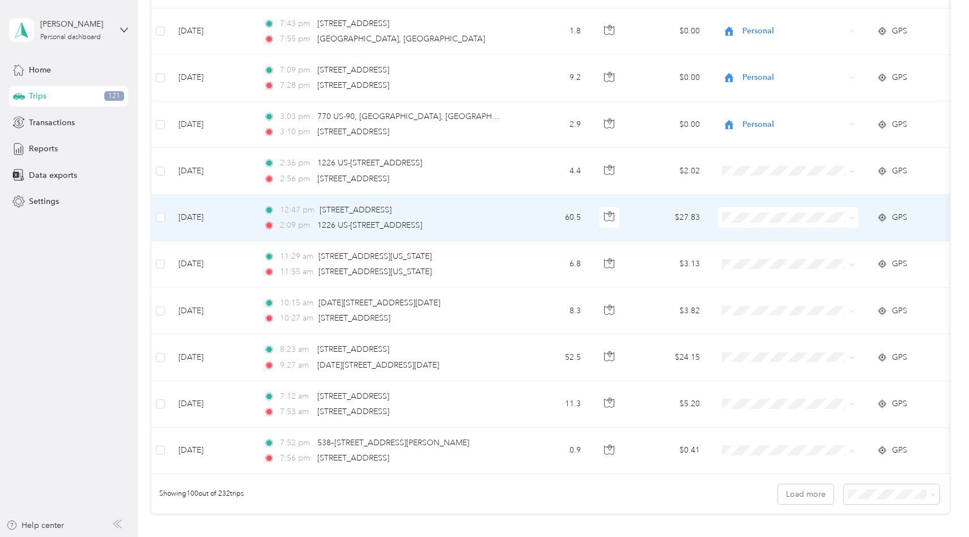
click at [769, 250] on span "Personal" at bounding box center [798, 253] width 105 height 12
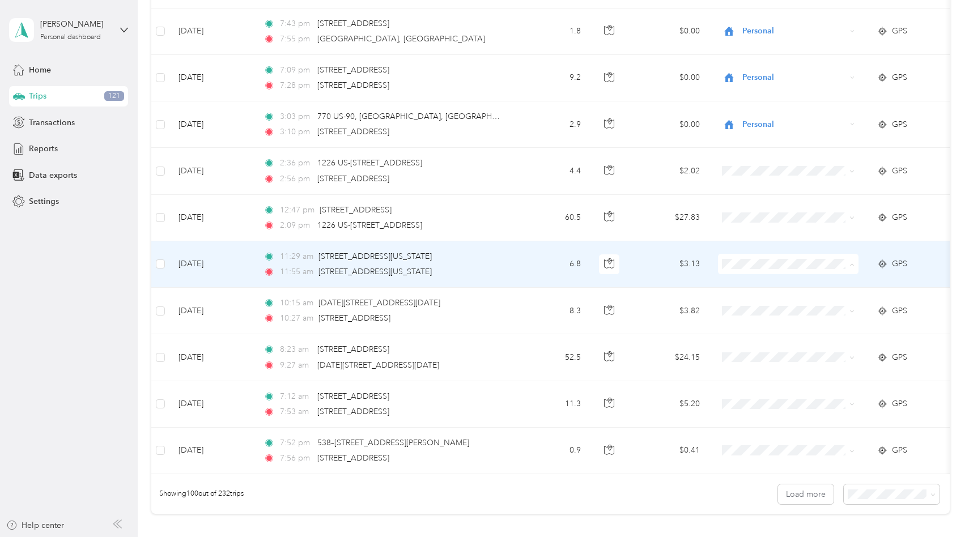
click at [765, 305] on li "Personal" at bounding box center [789, 302] width 141 height 20
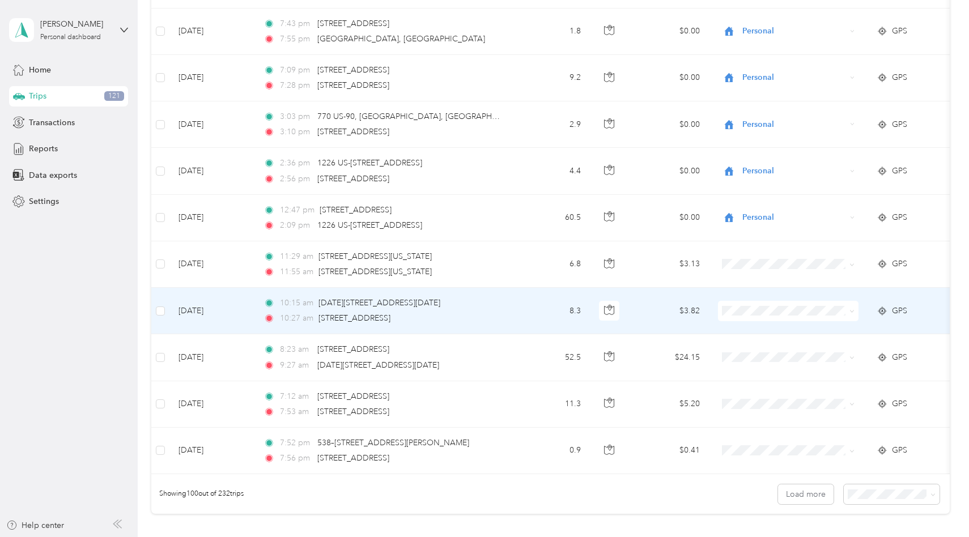
click at [766, 325] on span "AvantStay" at bounding box center [798, 326] width 105 height 12
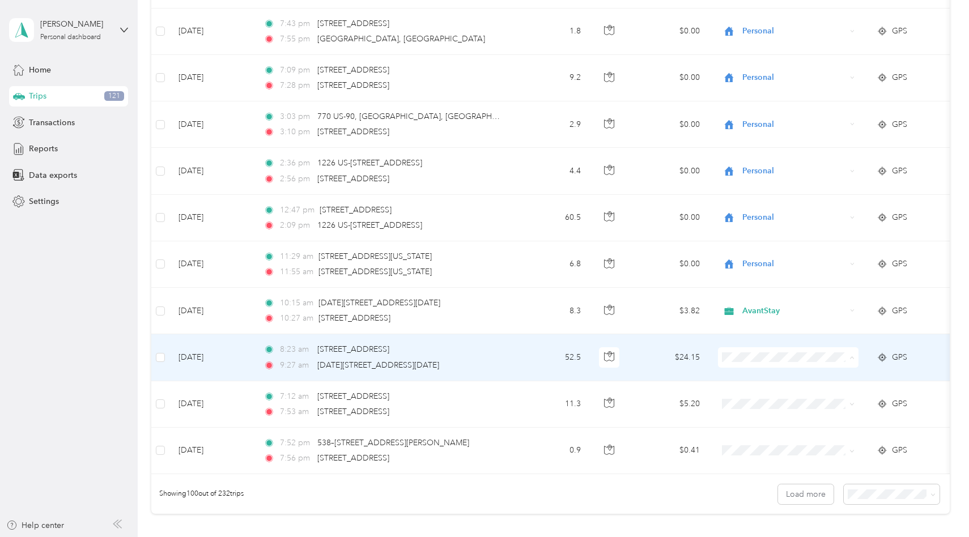
click at [665, 358] on td "$24.15" at bounding box center [669, 357] width 79 height 46
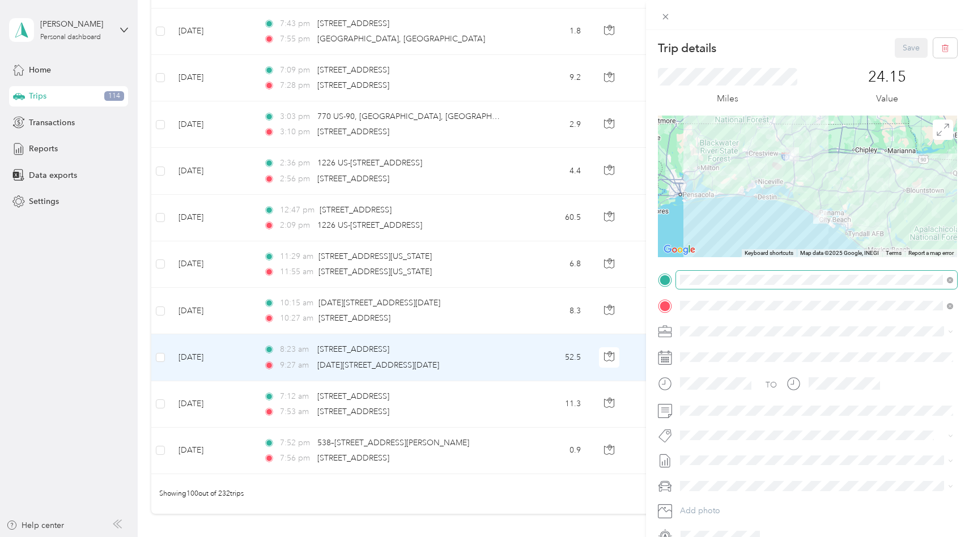
click at [736, 285] on span at bounding box center [816, 280] width 281 height 18
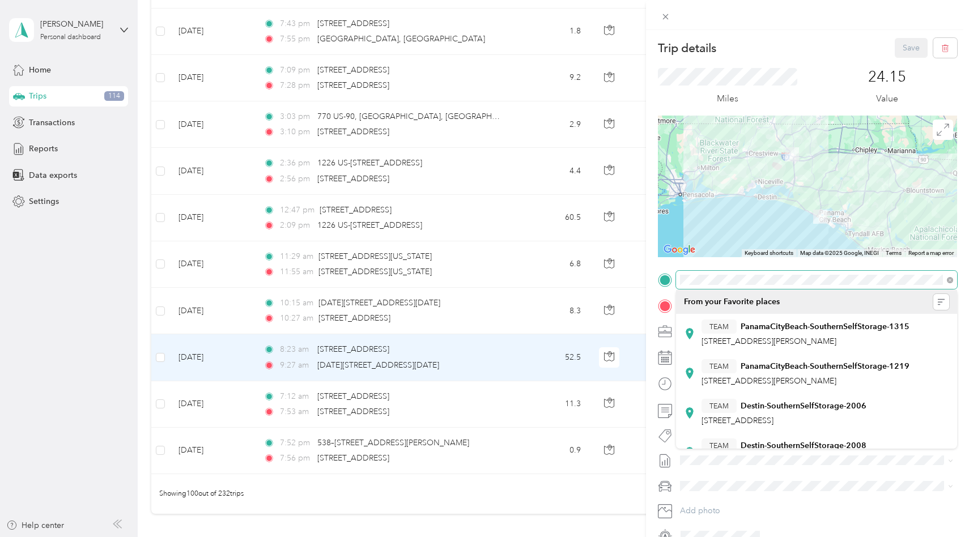
drag, startPoint x: 848, startPoint y: 273, endPoint x: 668, endPoint y: 275, distance: 179.7
click at [668, 275] on div at bounding box center [807, 280] width 299 height 18
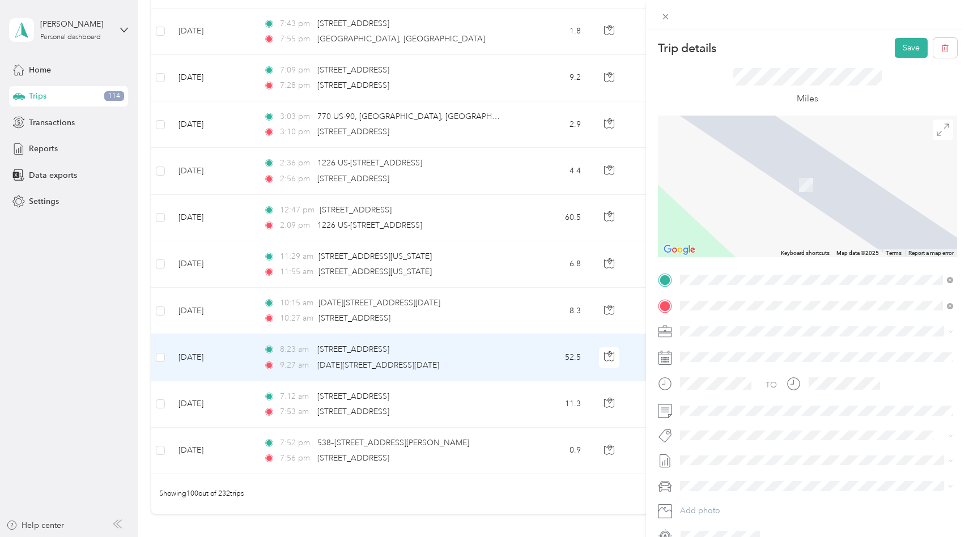
click at [773, 333] on li "[STREET_ADDRESS][PERSON_NAME][US_STATE]" at bounding box center [816, 321] width 281 height 23
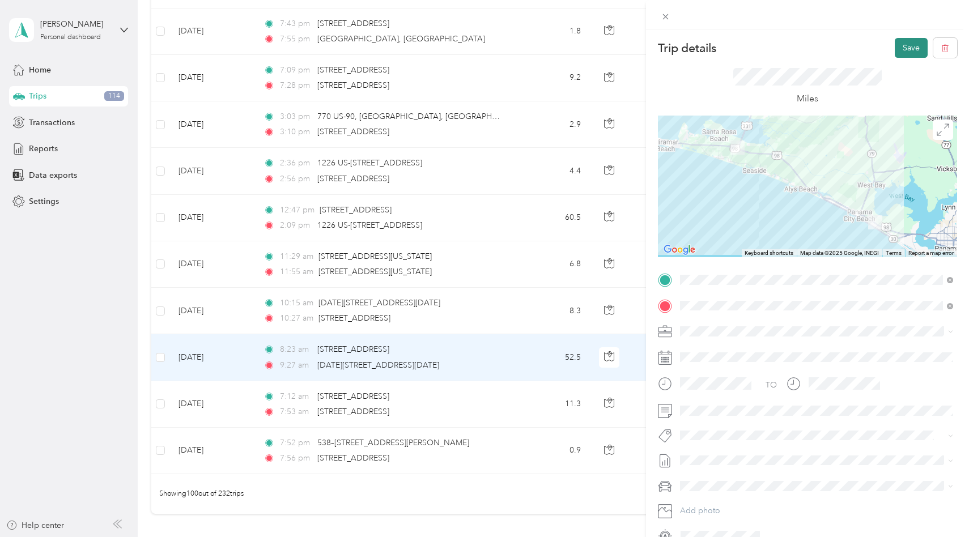
click at [910, 48] on button "Save" at bounding box center [911, 48] width 33 height 20
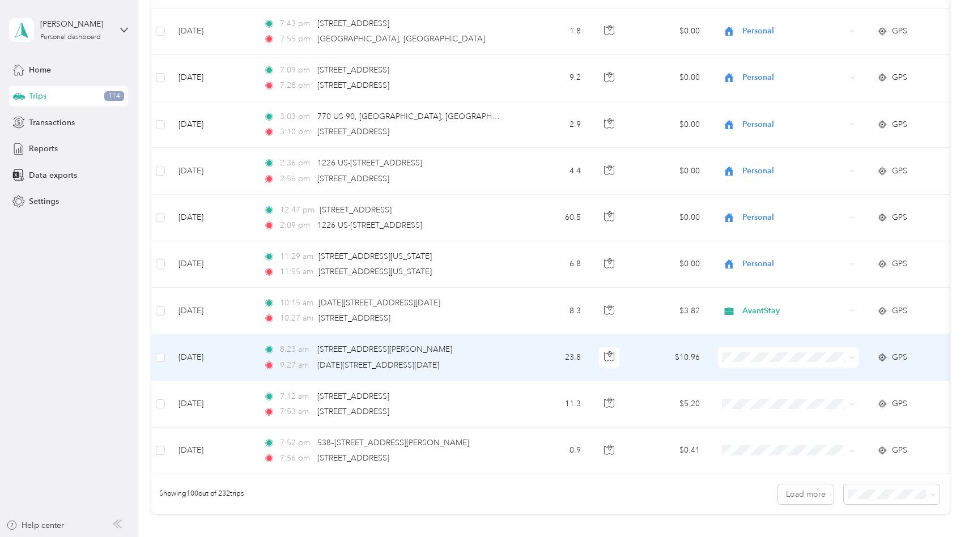
click at [760, 360] on span at bounding box center [788, 357] width 141 height 20
click at [767, 375] on span "AvantStay" at bounding box center [798, 370] width 105 height 12
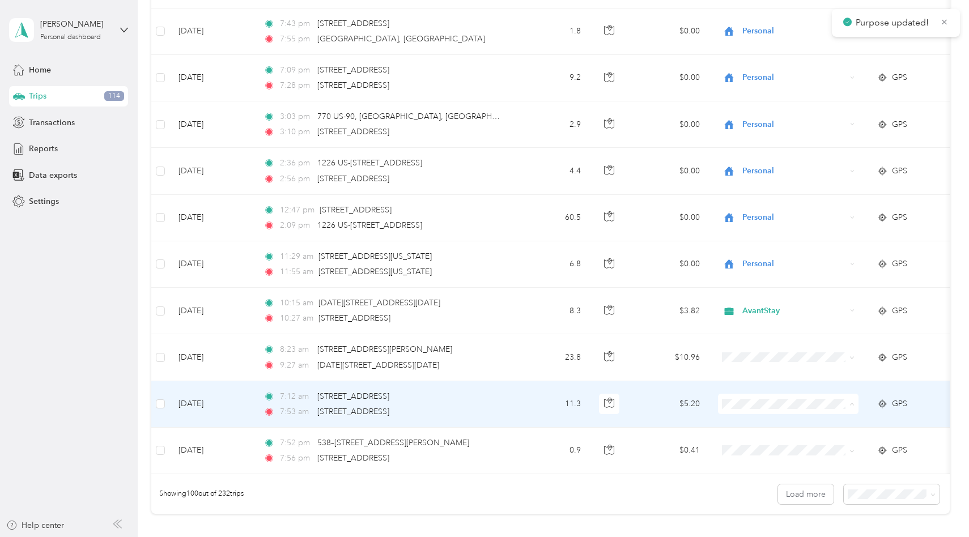
click at [764, 421] on span "AvantStay" at bounding box center [798, 422] width 105 height 12
click at [777, 441] on span "Personal" at bounding box center [798, 442] width 105 height 12
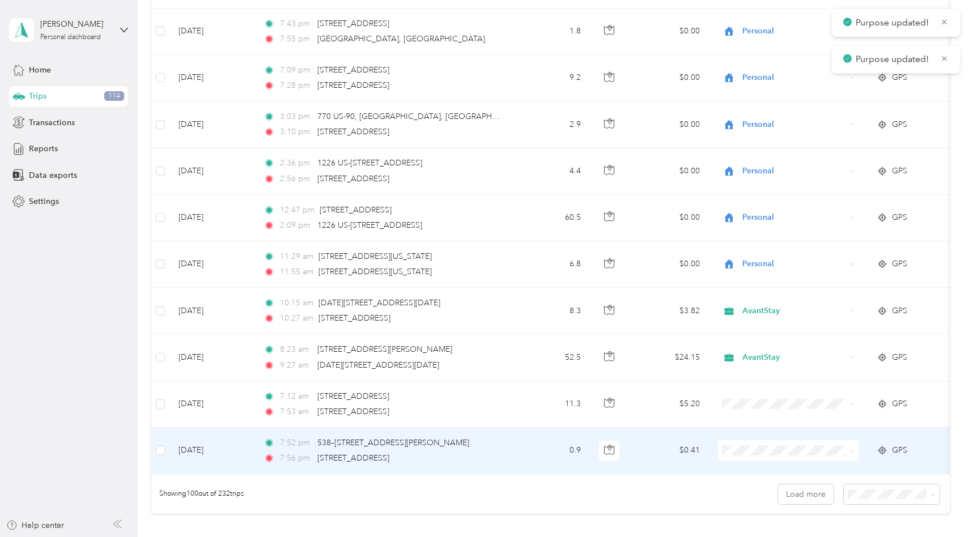
click at [778, 442] on span at bounding box center [788, 450] width 141 height 20
click at [776, 453] on span at bounding box center [788, 450] width 141 height 20
click at [776, 483] on span "Personal" at bounding box center [798, 485] width 105 height 12
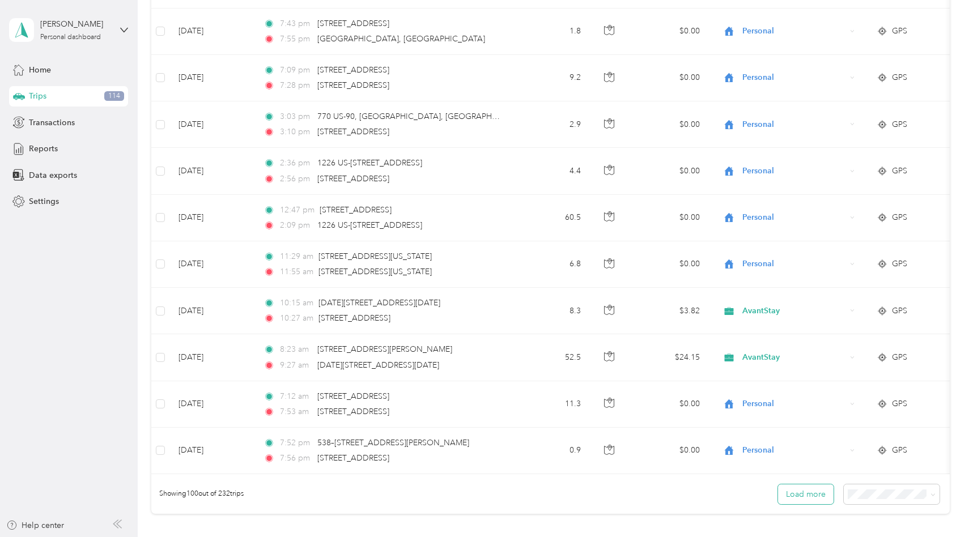
click at [824, 496] on button "Load more" at bounding box center [806, 495] width 56 height 20
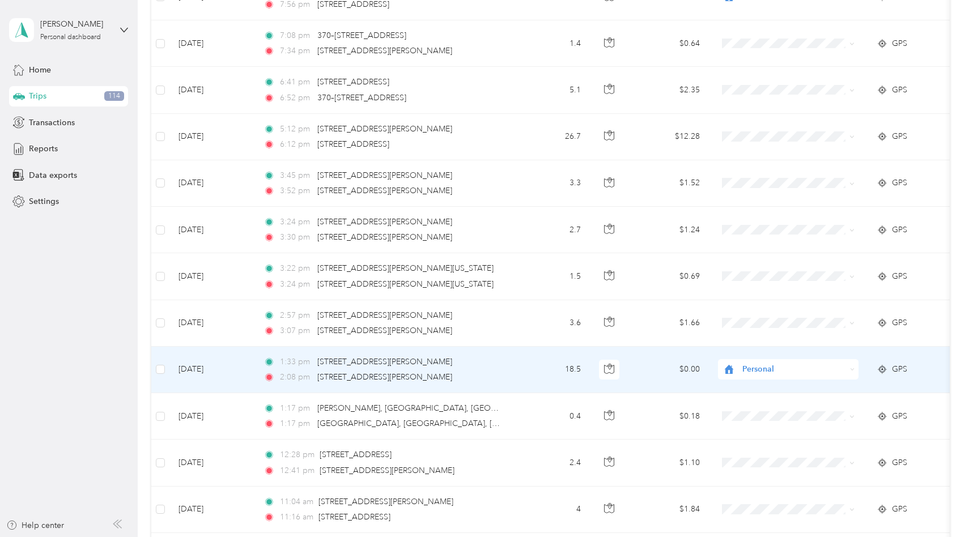
scroll to position [4842, 0]
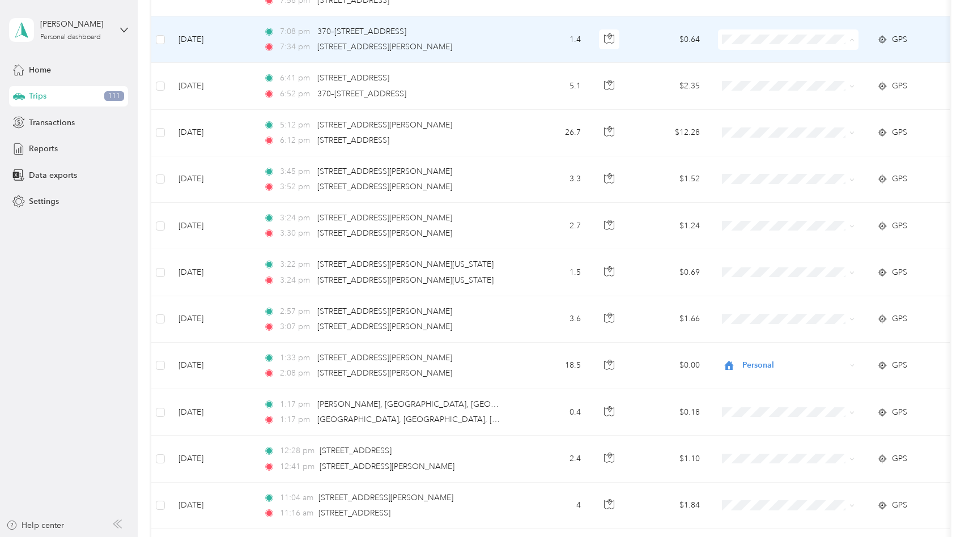
click at [755, 79] on span "Personal" at bounding box center [798, 77] width 105 height 12
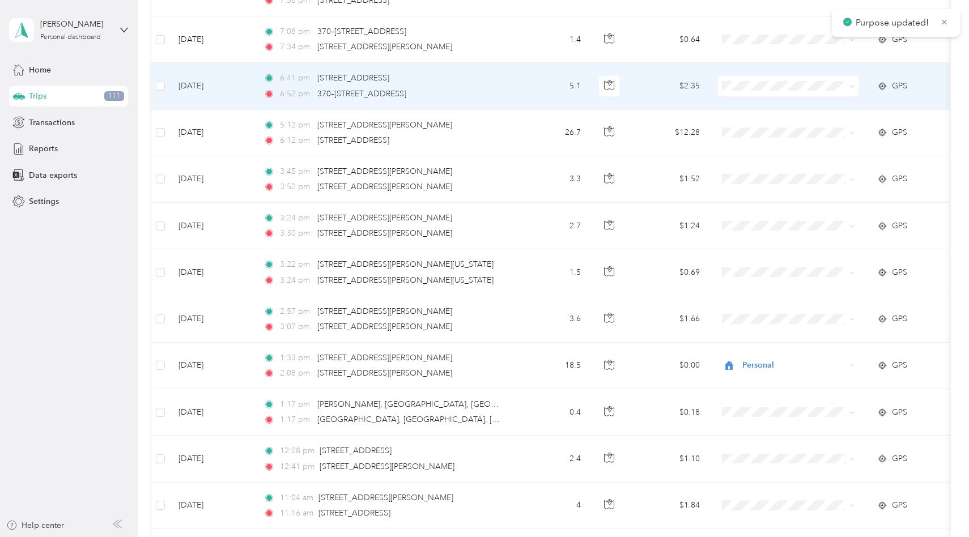
click at [761, 91] on span at bounding box center [788, 86] width 141 height 20
click at [765, 123] on span "Personal" at bounding box center [798, 119] width 105 height 12
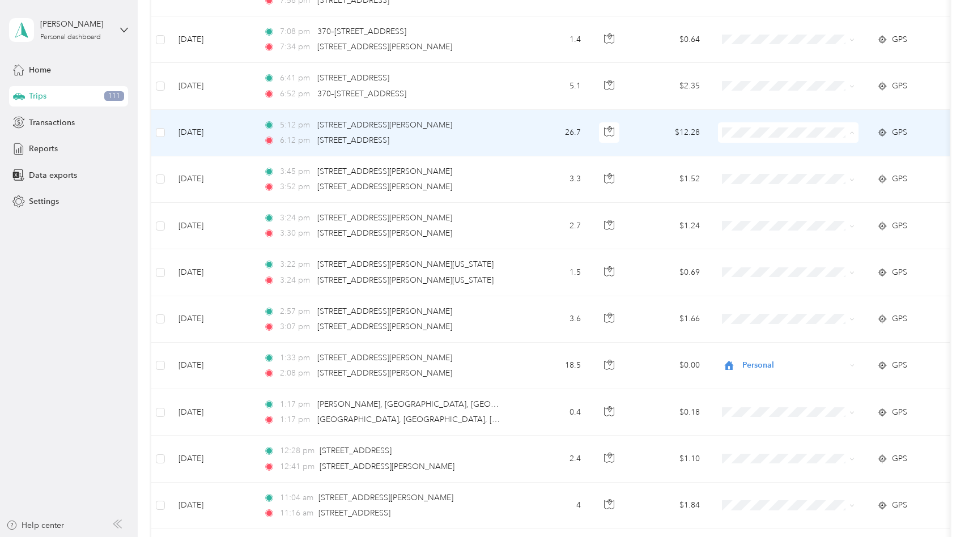
click at [653, 135] on td "$12.28" at bounding box center [669, 133] width 79 height 46
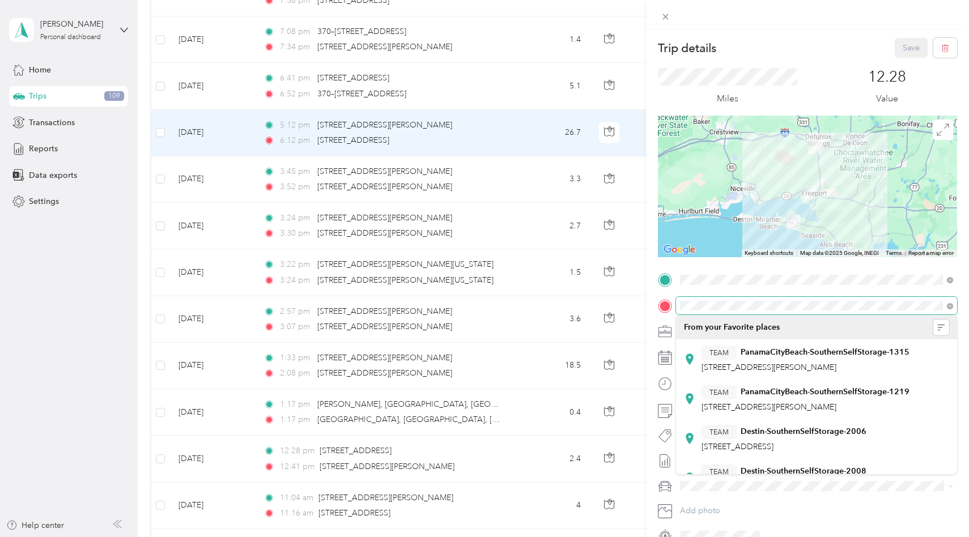
click at [680, 295] on div "TO Add photo" at bounding box center [807, 408] width 299 height 274
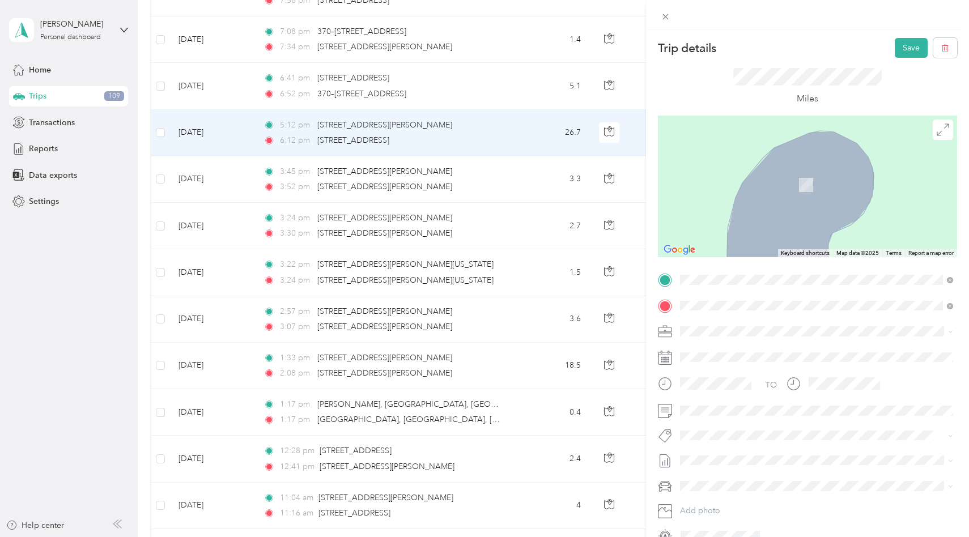
click at [763, 368] on span "[STREET_ADDRESS][PERSON_NAME]" at bounding box center [769, 364] width 135 height 10
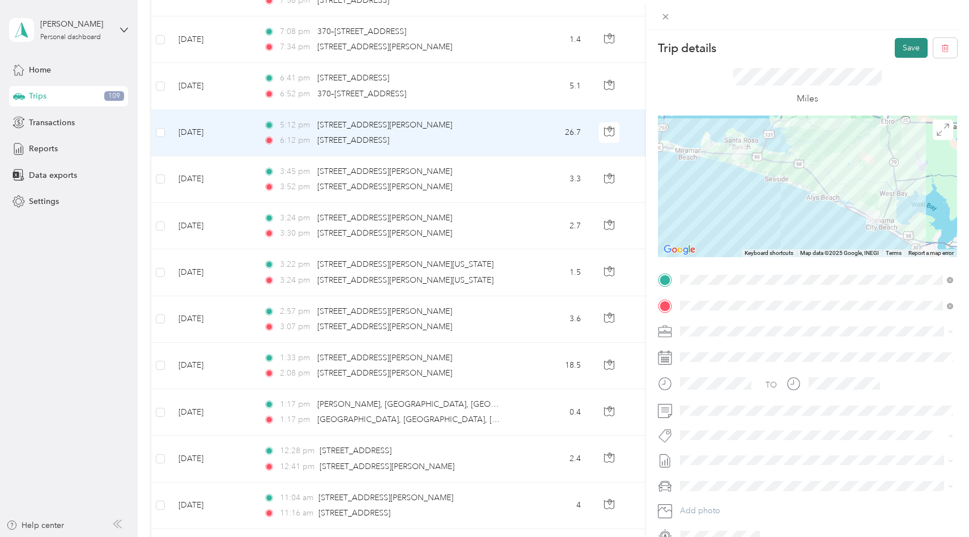
click at [901, 45] on button "Save" at bounding box center [911, 48] width 33 height 20
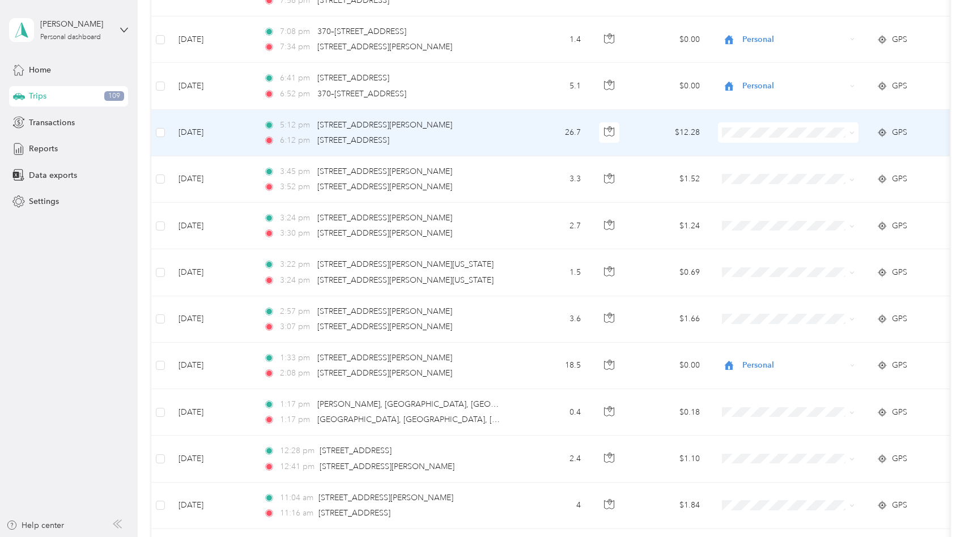
click at [741, 136] on span at bounding box center [788, 132] width 141 height 20
click at [752, 150] on span "AvantStay" at bounding box center [798, 151] width 105 height 12
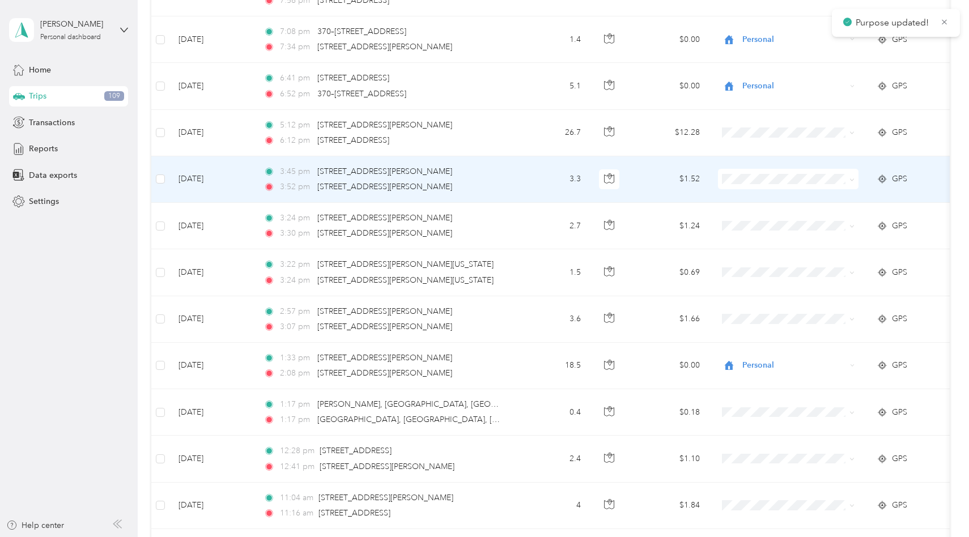
click at [745, 181] on span at bounding box center [788, 179] width 141 height 20
click at [750, 196] on span "AvantStay" at bounding box center [798, 197] width 105 height 12
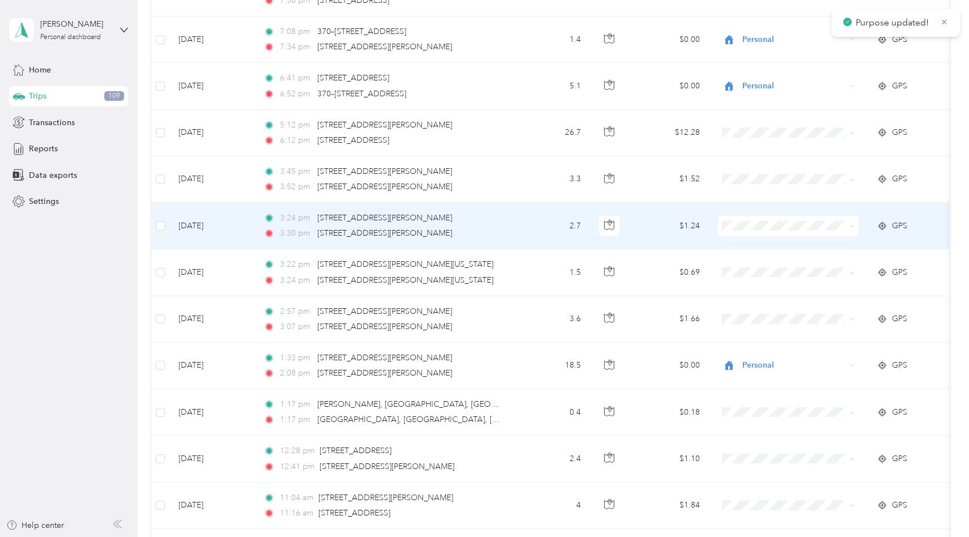
click at [757, 244] on li "AvantStay" at bounding box center [789, 242] width 141 height 20
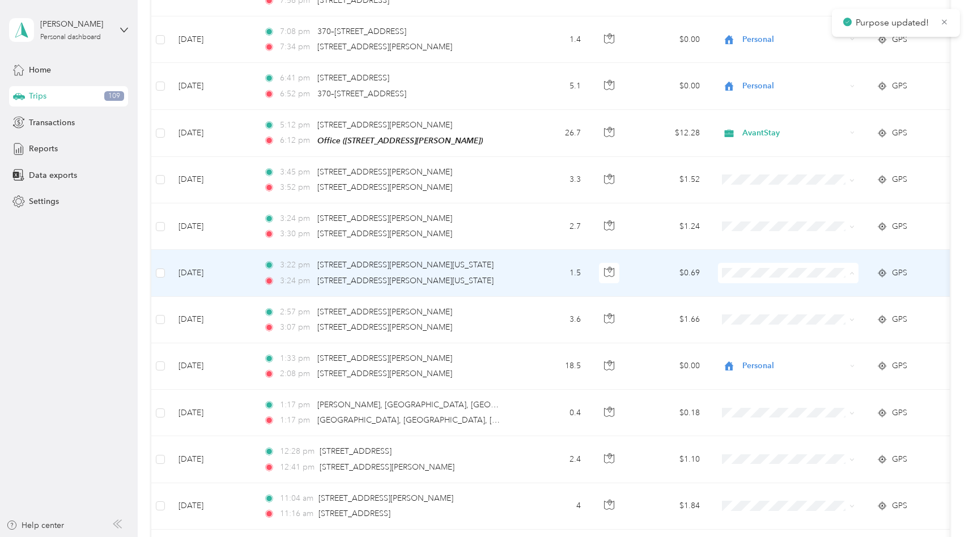
click at [755, 290] on span "AvantStay" at bounding box center [798, 291] width 105 height 12
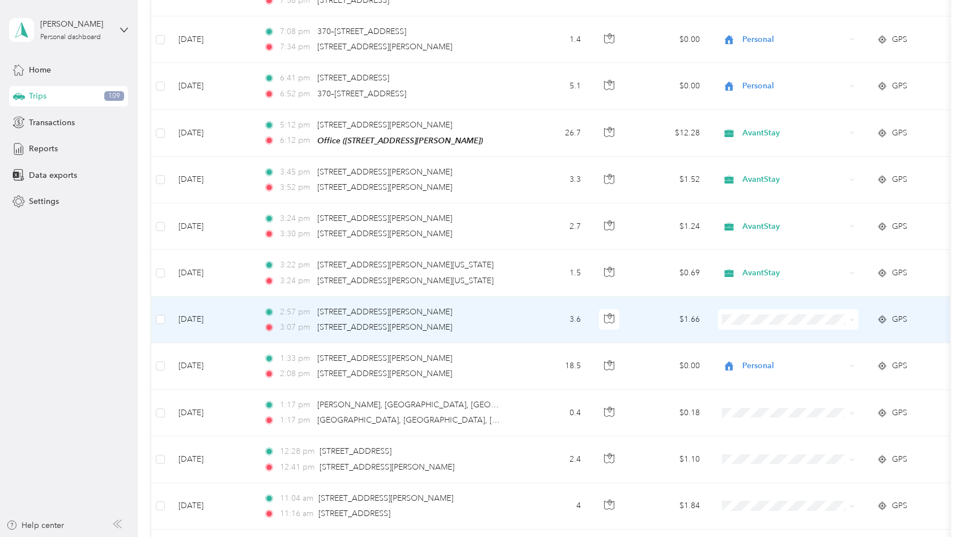
click at [752, 343] on ol "AvantStay Personal" at bounding box center [789, 347] width 141 height 40
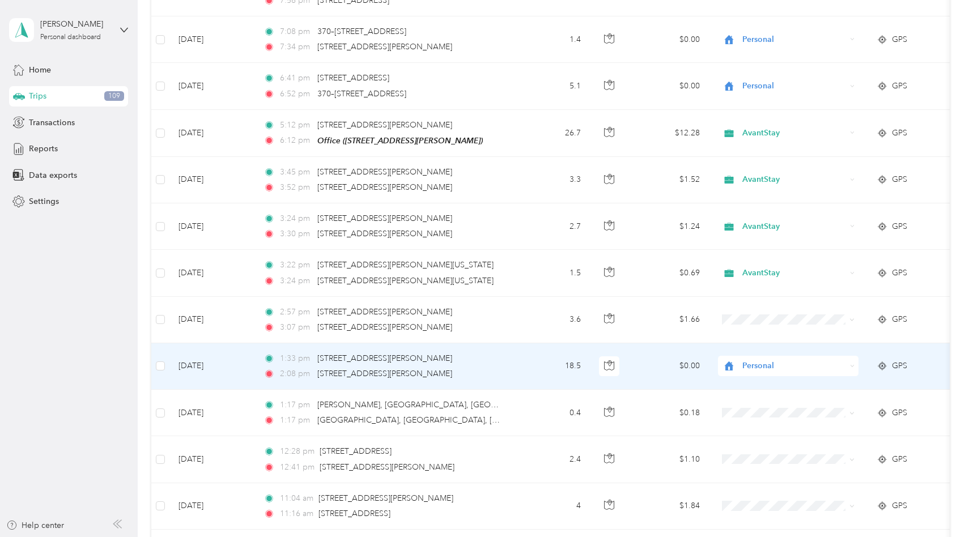
click at [750, 364] on span "Personal" at bounding box center [794, 366] width 104 height 12
click at [754, 381] on span "AvantStay" at bounding box center [798, 384] width 105 height 12
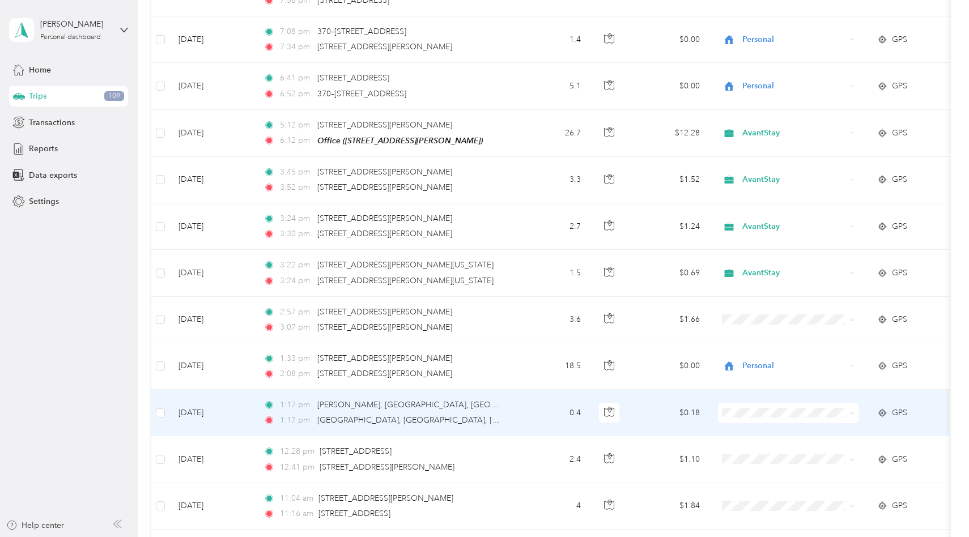
click at [756, 427] on span "AvantStay" at bounding box center [798, 431] width 105 height 12
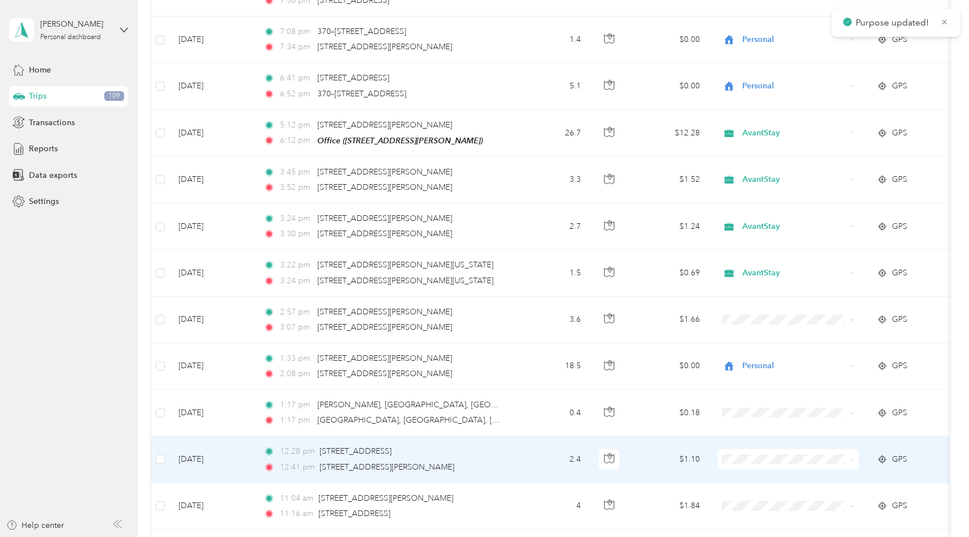
click at [756, 471] on span "AvantStay" at bounding box center [798, 477] width 105 height 12
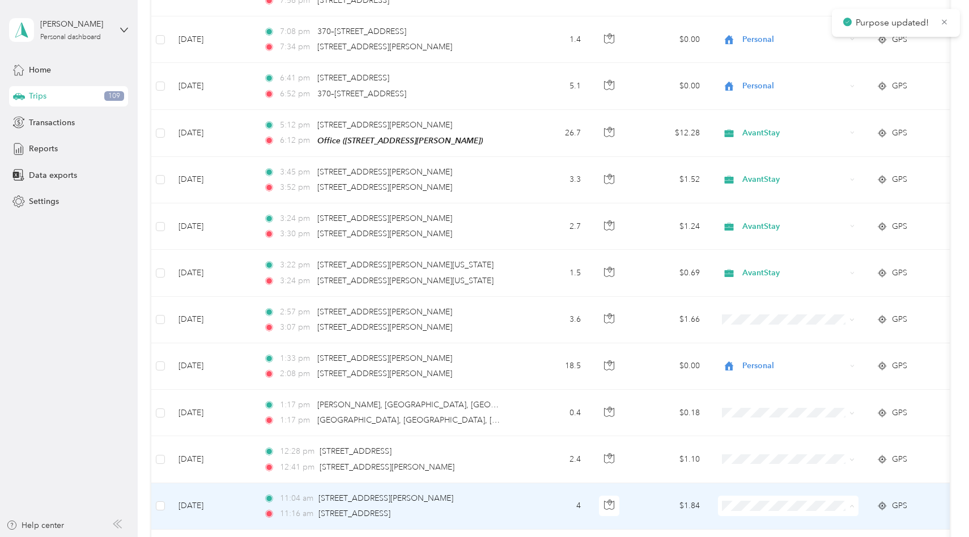
click at [770, 459] on span "AvantStay" at bounding box center [798, 462] width 105 height 12
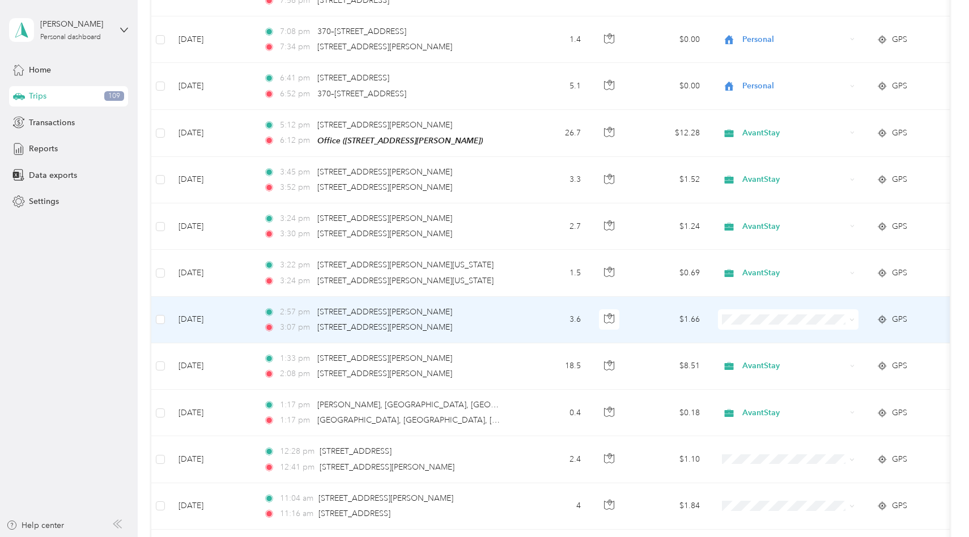
click at [755, 336] on span "AvantStay" at bounding box center [798, 335] width 105 height 12
click at [763, 336] on span "AvantStay" at bounding box center [798, 338] width 105 height 12
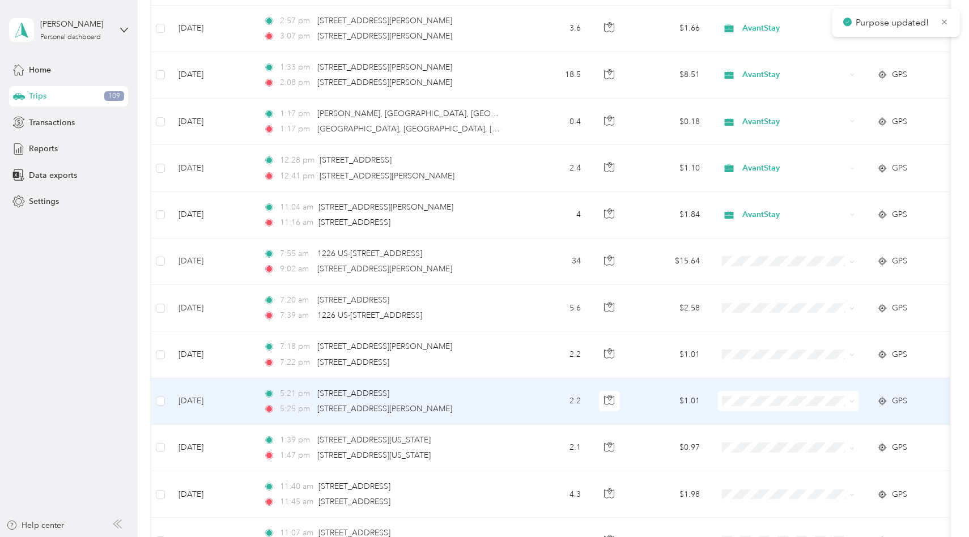
scroll to position [5143, 0]
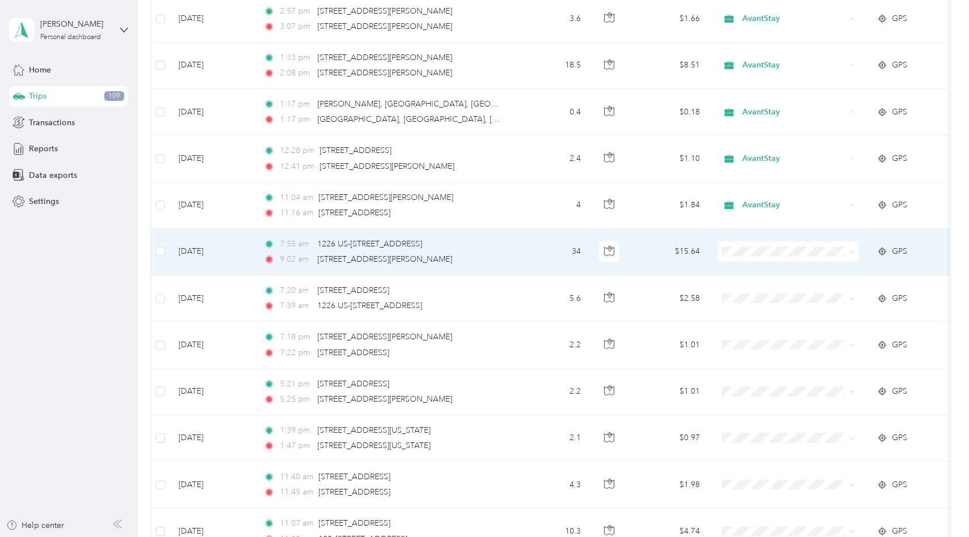
click at [750, 269] on span "AvantStay" at bounding box center [798, 270] width 105 height 12
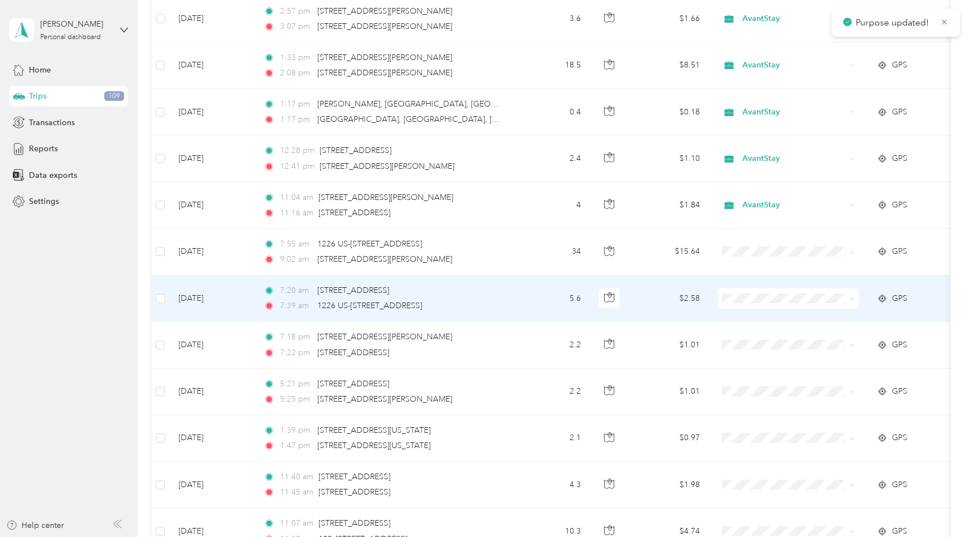
click at [757, 338] on li "Personal" at bounding box center [789, 336] width 141 height 20
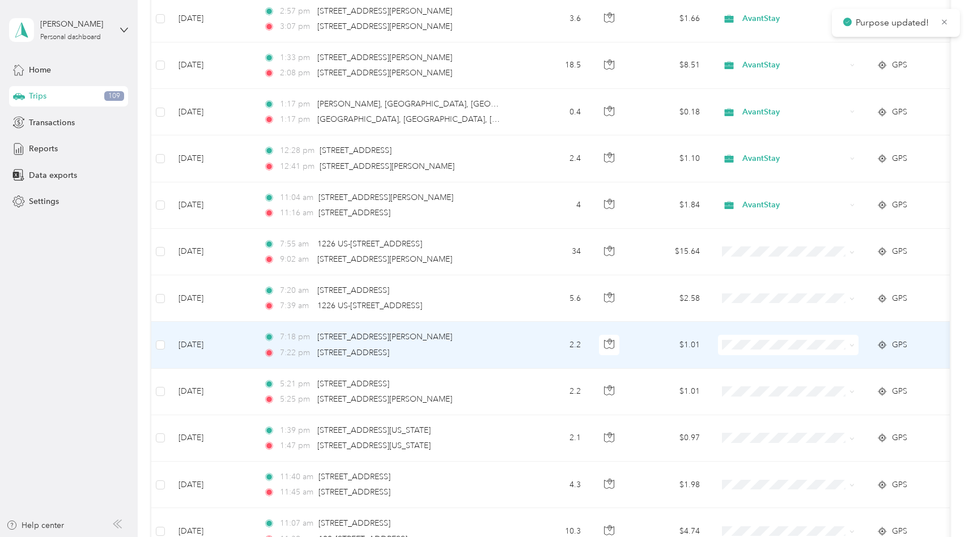
click at [755, 346] on span at bounding box center [788, 345] width 141 height 20
click at [759, 381] on span "Personal" at bounding box center [798, 380] width 105 height 12
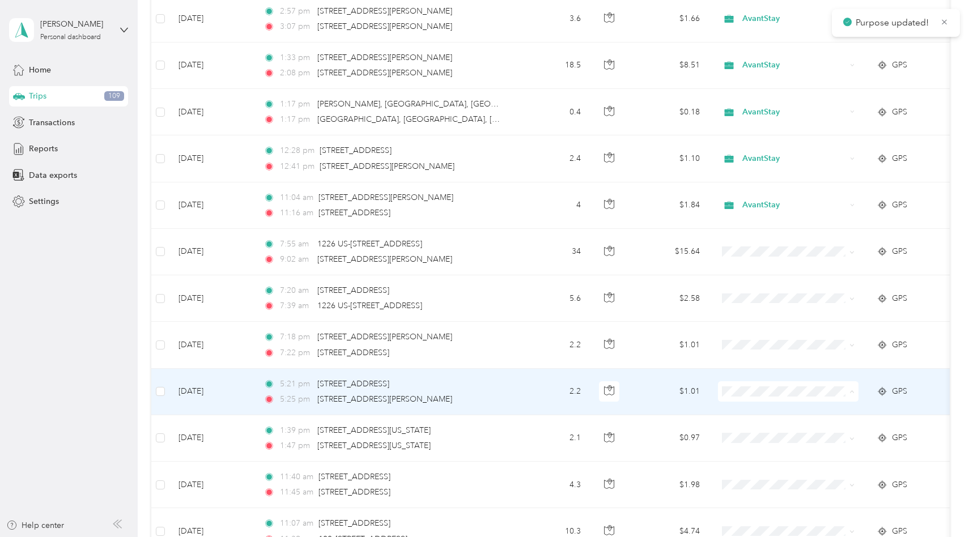
click at [770, 428] on span "Personal" at bounding box center [798, 429] width 105 height 12
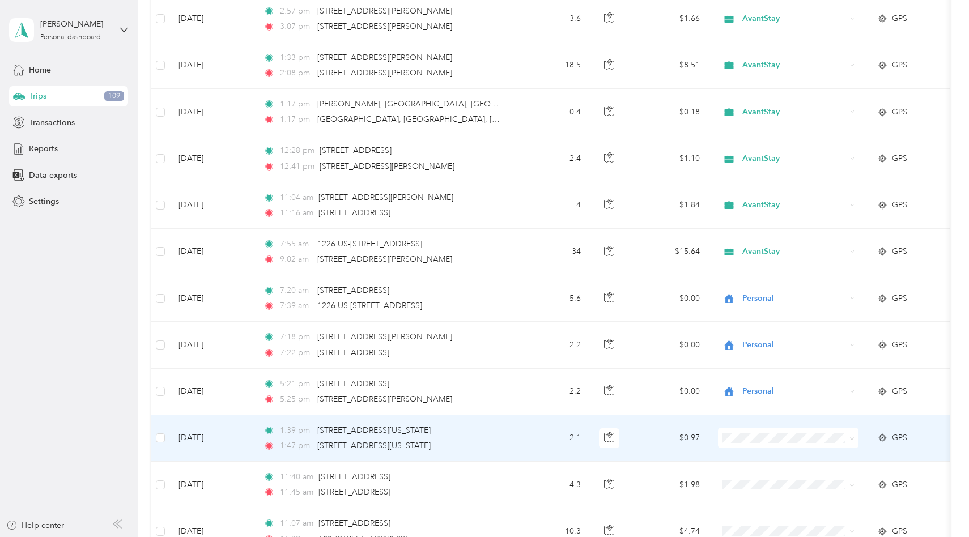
click at [761, 458] on li "AvantStay" at bounding box center [789, 453] width 141 height 20
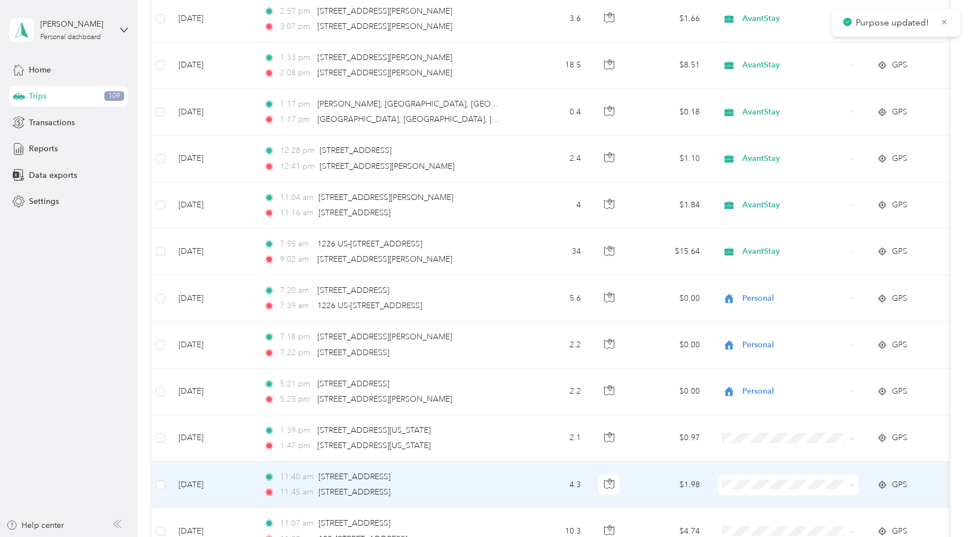
click at [761, 499] on span "AvantStay" at bounding box center [798, 502] width 105 height 12
click at [761, 499] on td at bounding box center [788, 485] width 159 height 46
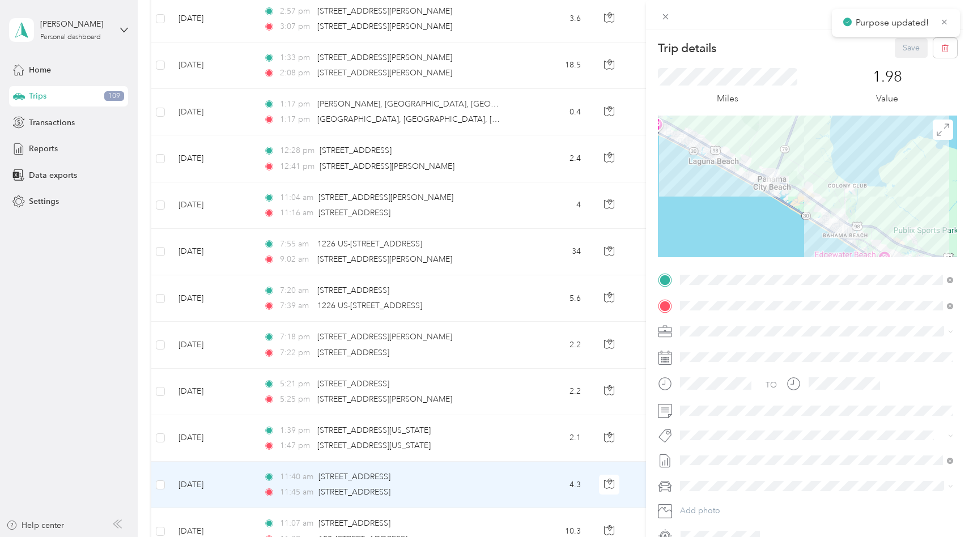
scroll to position [49, 0]
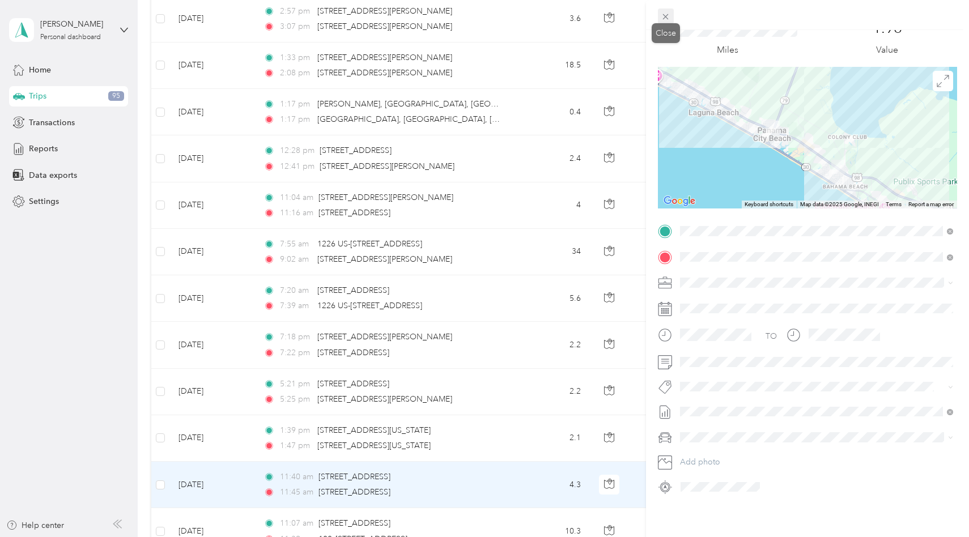
click at [666, 23] on div "Close" at bounding box center [666, 33] width 28 height 20
click at [665, 18] on icon at bounding box center [666, 17] width 10 height 10
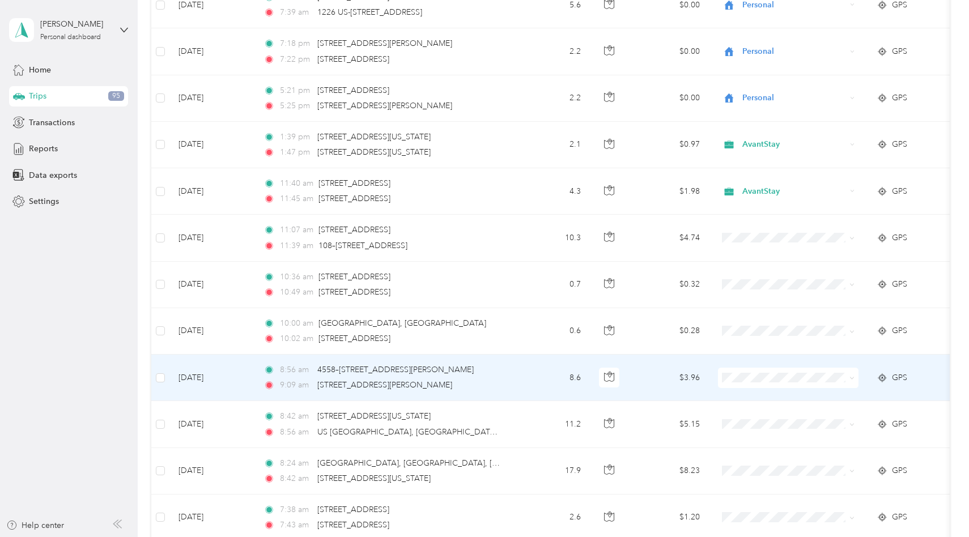
scroll to position [5442, 0]
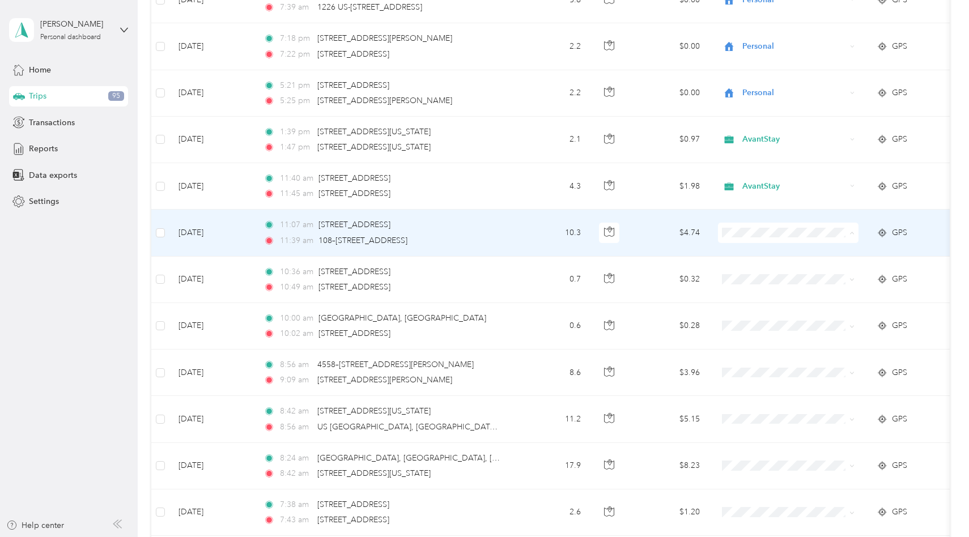
click at [744, 248] on span "AvantStay" at bounding box center [789, 250] width 125 height 12
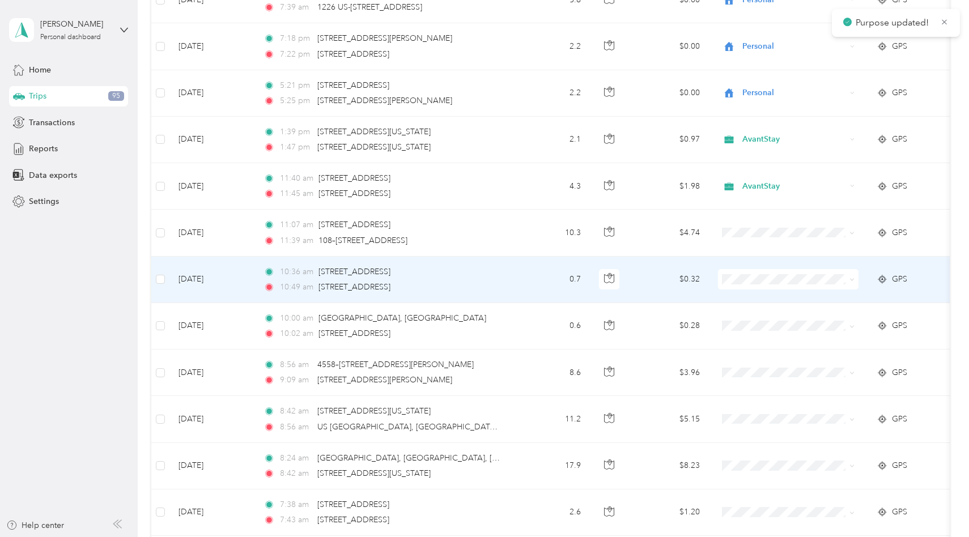
click at [760, 295] on span "AvantStay" at bounding box center [798, 297] width 105 height 12
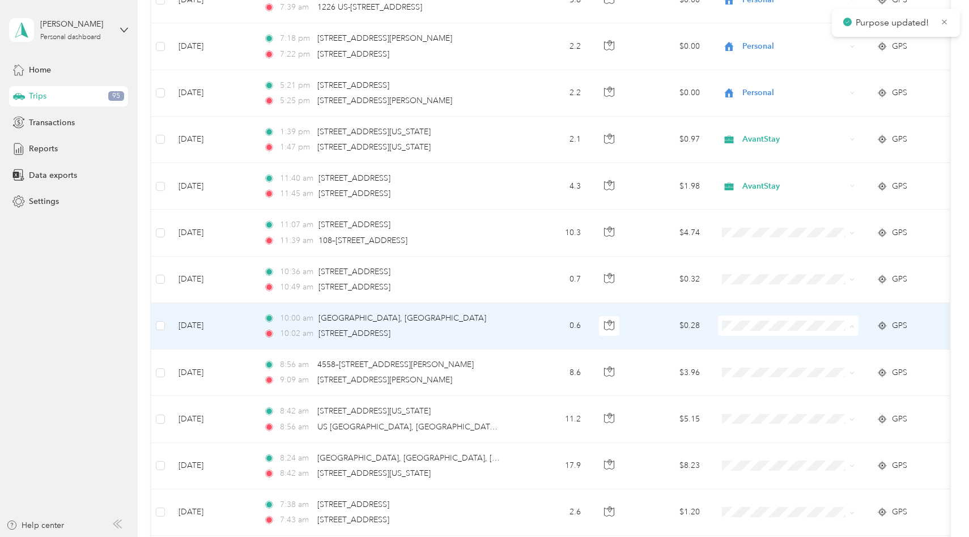
click at [761, 343] on span "AvantStay" at bounding box center [798, 344] width 105 height 12
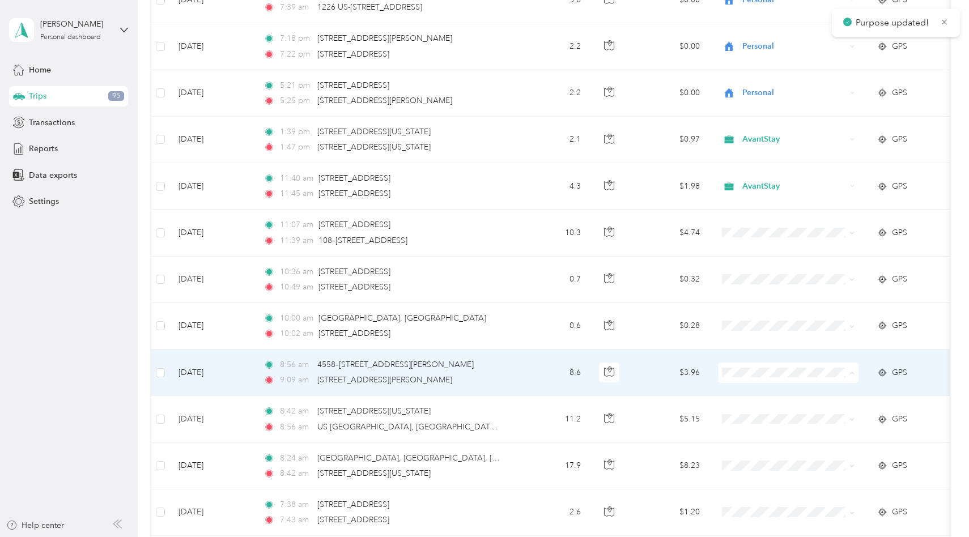
click at [755, 385] on span "AvantStay" at bounding box center [798, 390] width 105 height 12
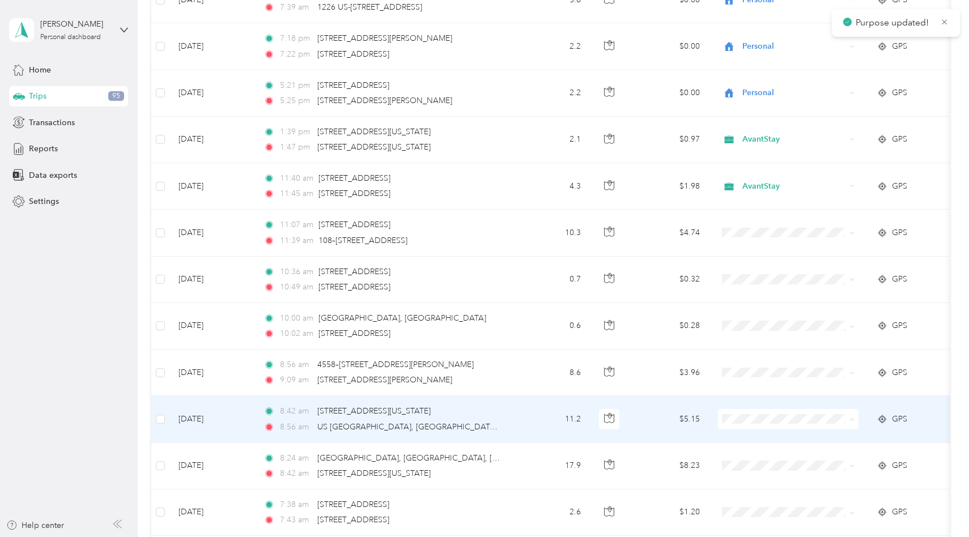
click at [751, 435] on span "AvantStay" at bounding box center [798, 437] width 105 height 12
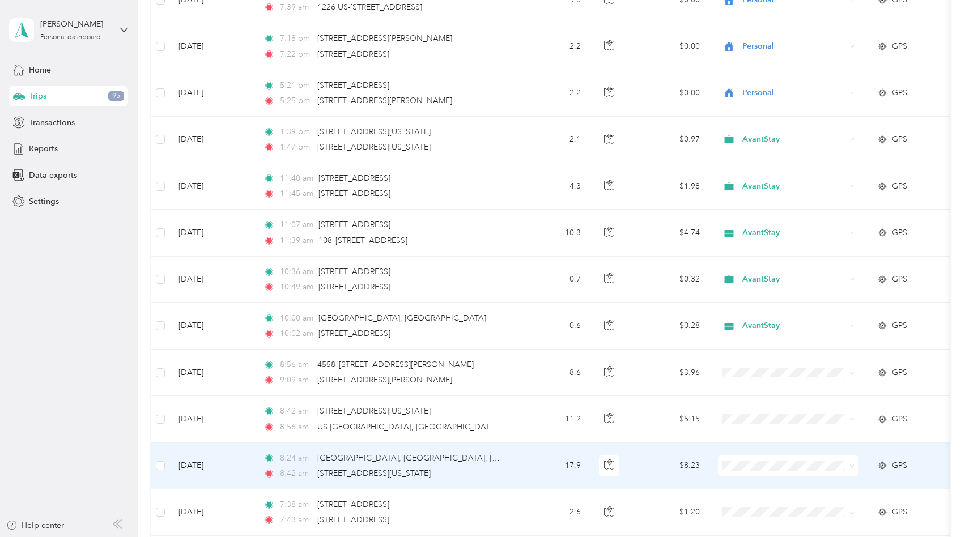
click at [759, 502] on span "Personal" at bounding box center [798, 504] width 105 height 12
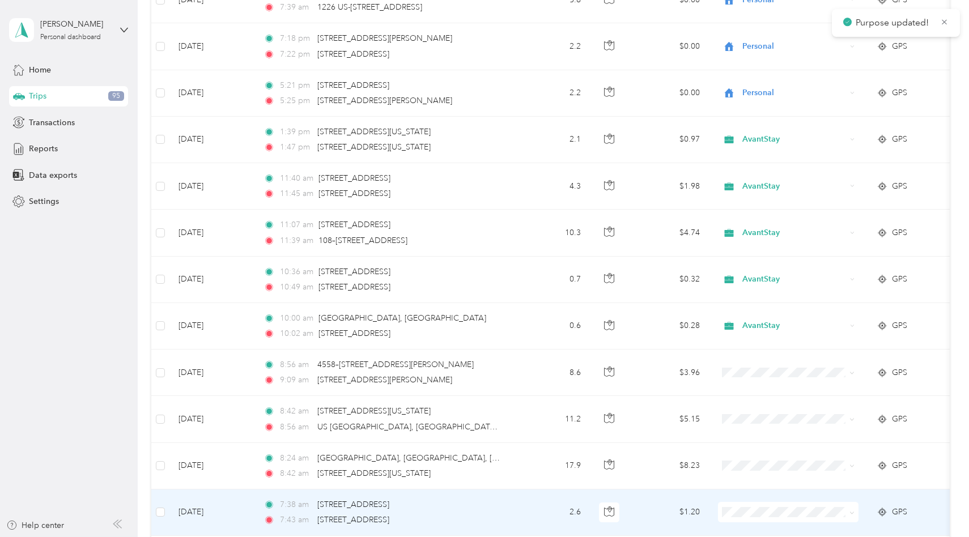
click at [761, 486] on span "Personal" at bounding box center [798, 488] width 105 height 12
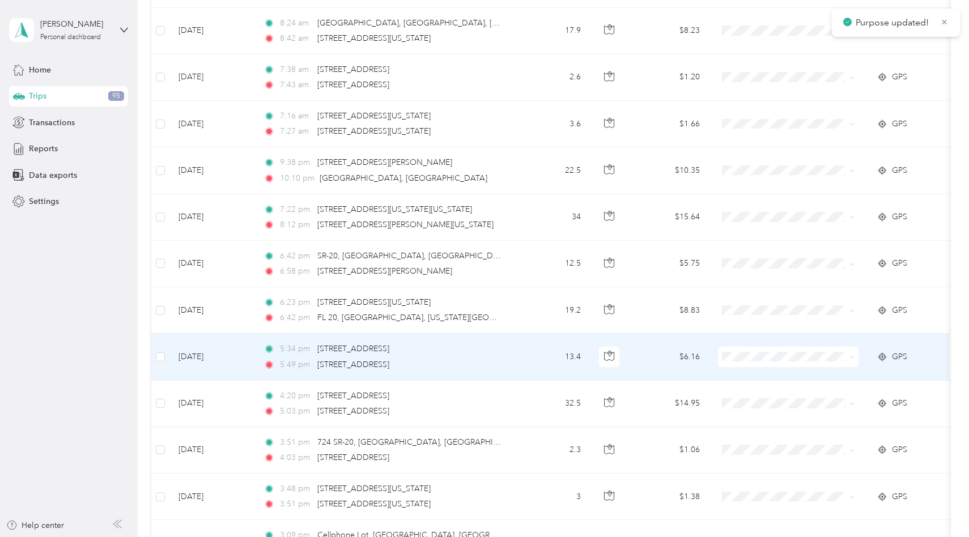
scroll to position [5890, 0]
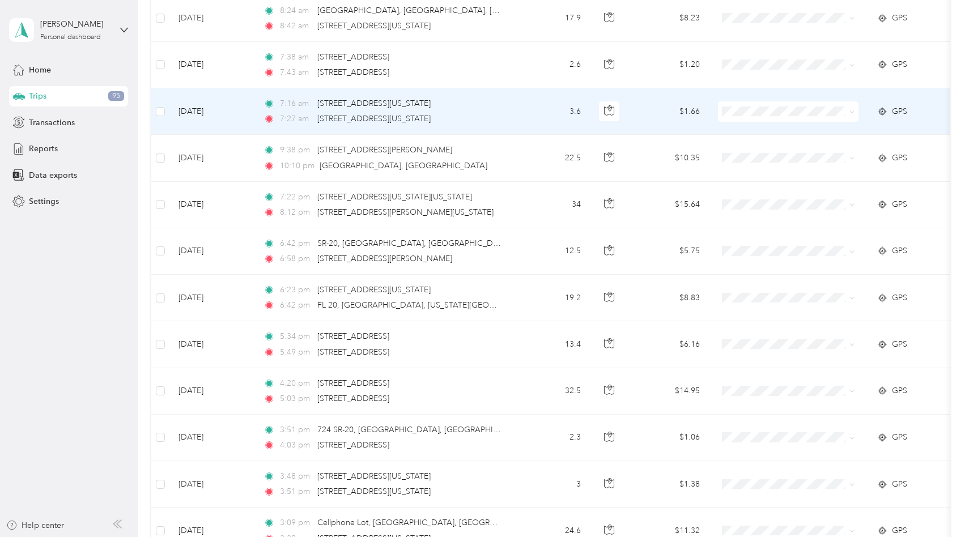
click at [755, 152] on li "Personal" at bounding box center [789, 148] width 141 height 20
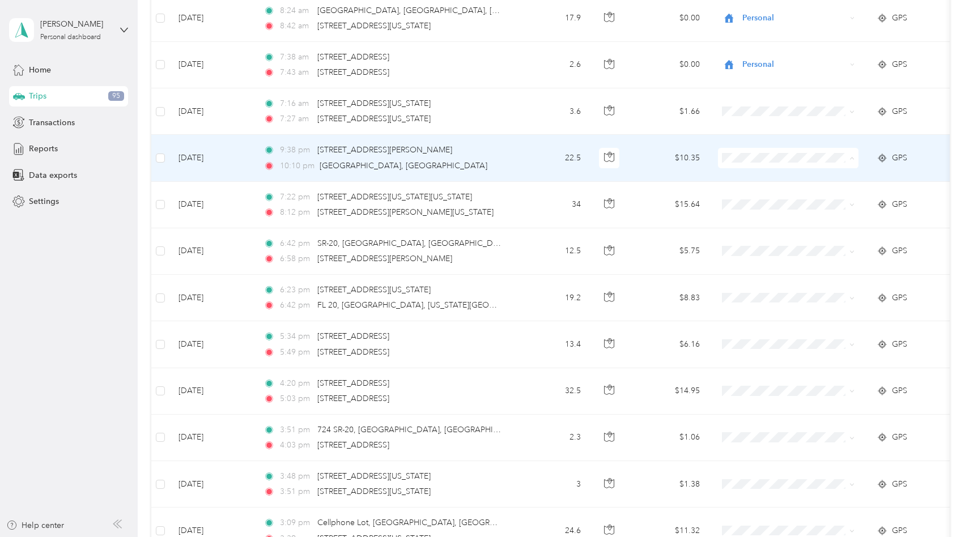
click at [757, 189] on li "Personal" at bounding box center [789, 195] width 141 height 20
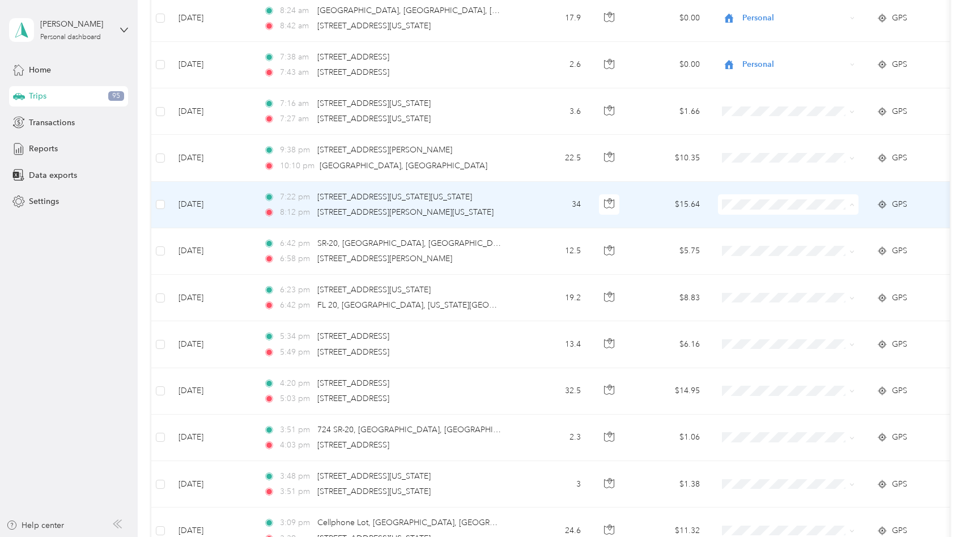
click at [765, 240] on span "Personal" at bounding box center [798, 242] width 105 height 12
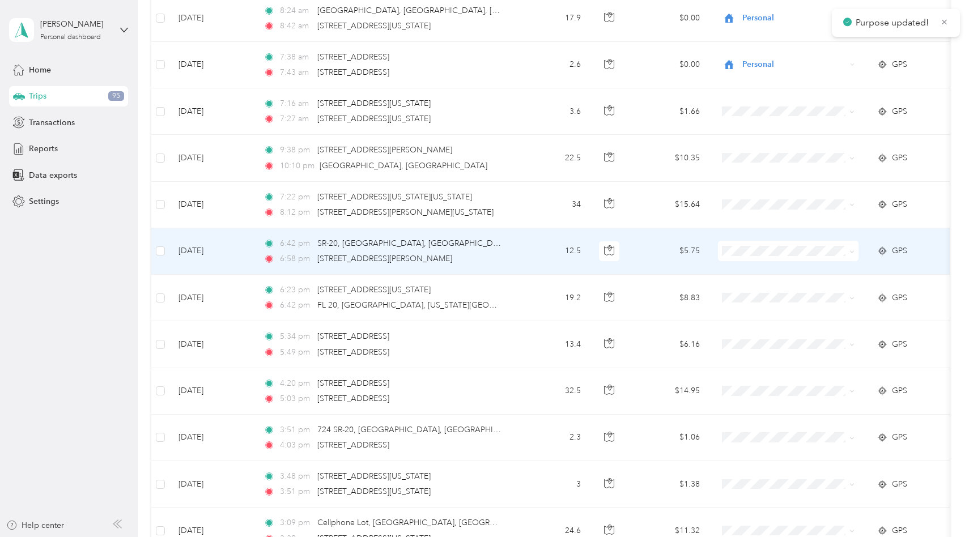
click at [774, 287] on span "Personal" at bounding box center [798, 289] width 105 height 12
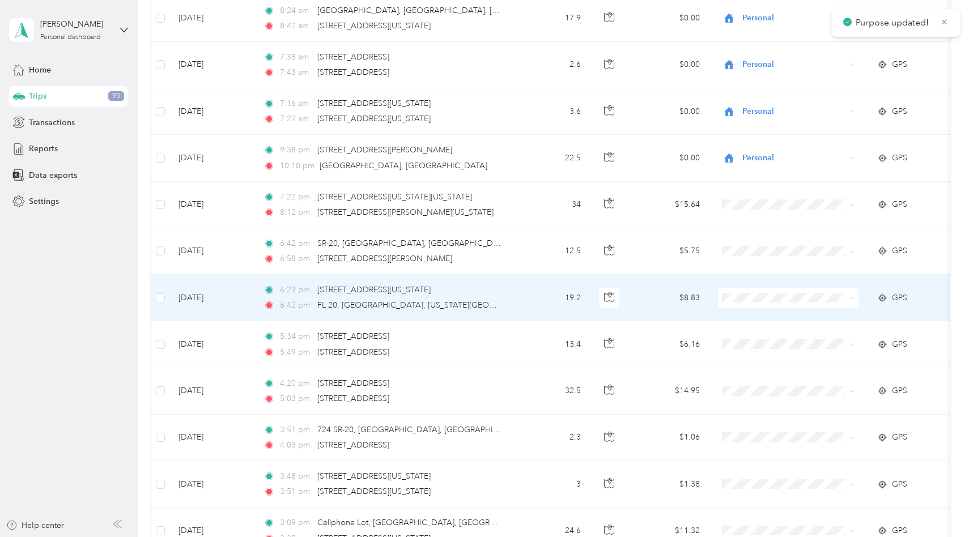
click at [785, 331] on span "Personal" at bounding box center [798, 335] width 105 height 12
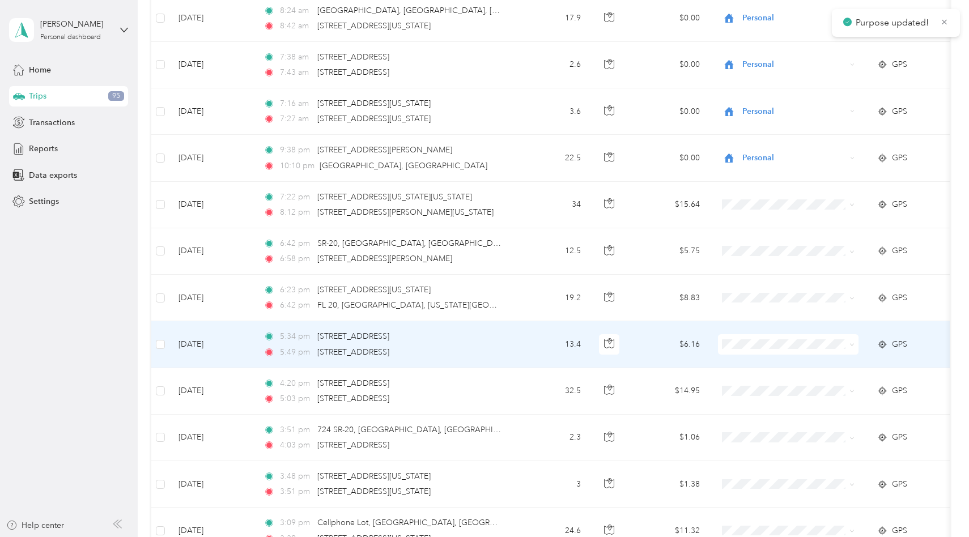
click at [786, 349] on span at bounding box center [788, 344] width 141 height 20
click at [788, 358] on span "AvantStay" at bounding box center [798, 362] width 105 height 12
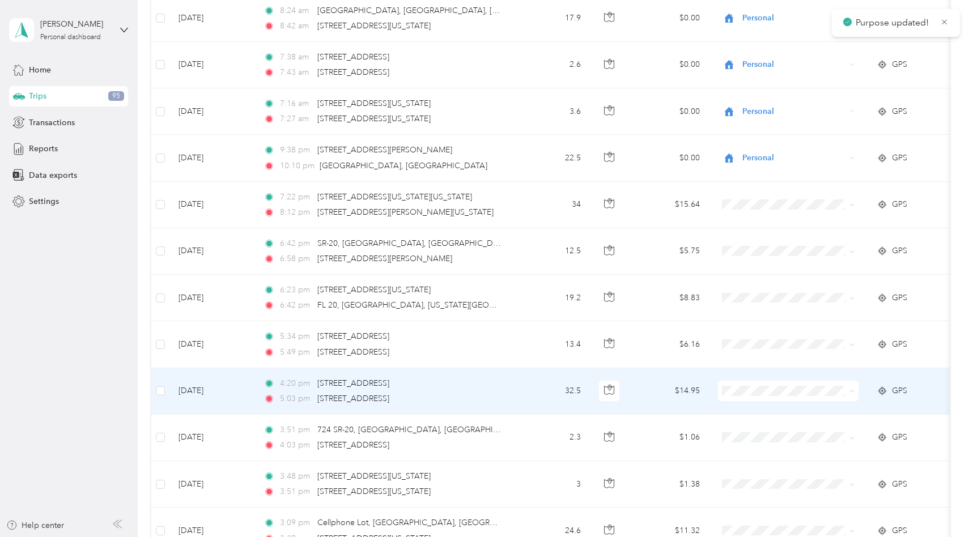
click at [783, 407] on span "AvantStay" at bounding box center [798, 409] width 105 height 12
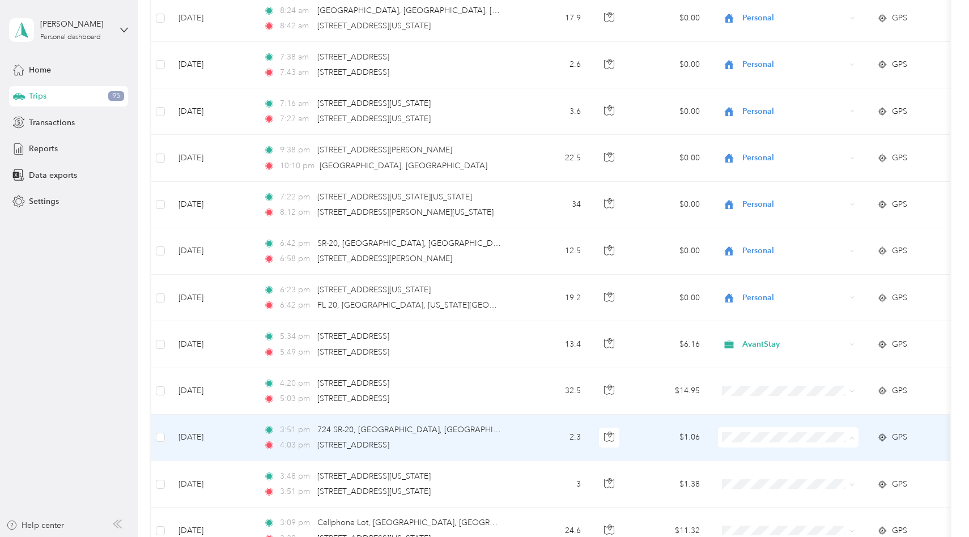
click at [775, 474] on span "Personal" at bounding box center [798, 475] width 105 height 12
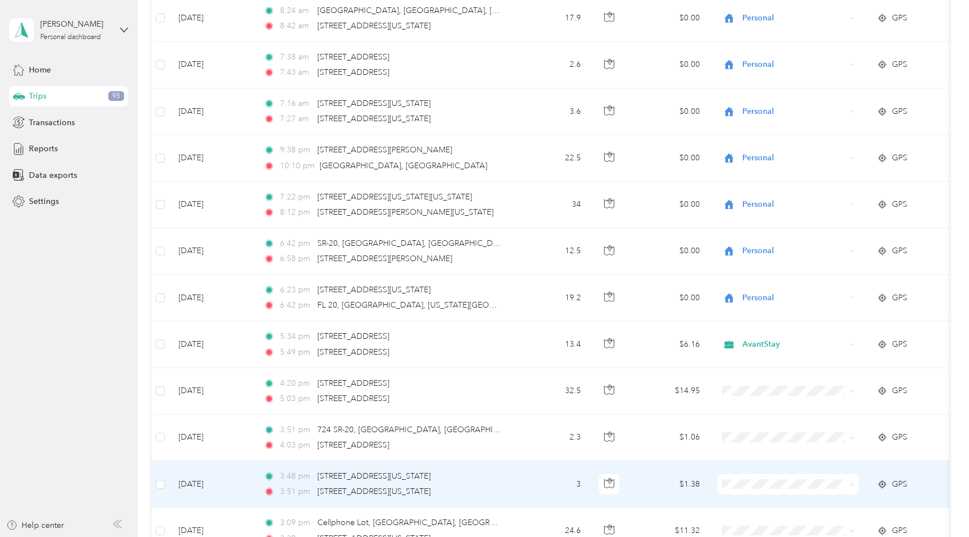
click at [775, 527] on body "[PERSON_NAME] Personal dashboard Home Trips 95 Transactions Reports Data export…" at bounding box center [482, 268] width 964 height 537
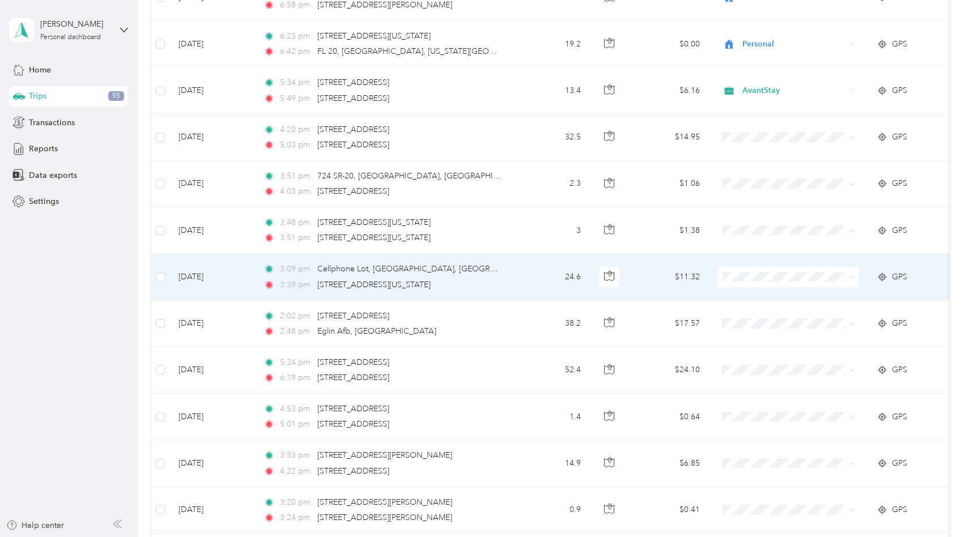
scroll to position [6148, 0]
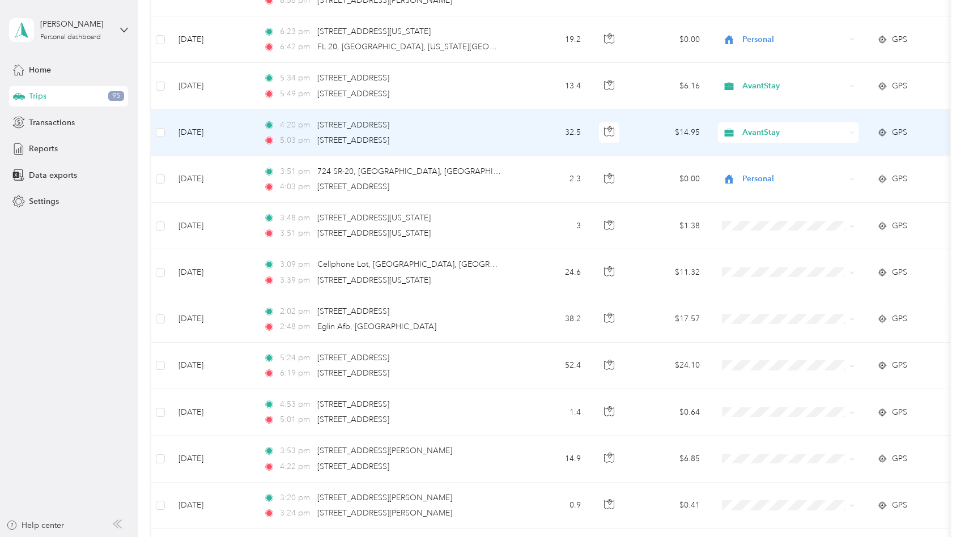
click at [651, 133] on td "$14.95" at bounding box center [669, 133] width 79 height 46
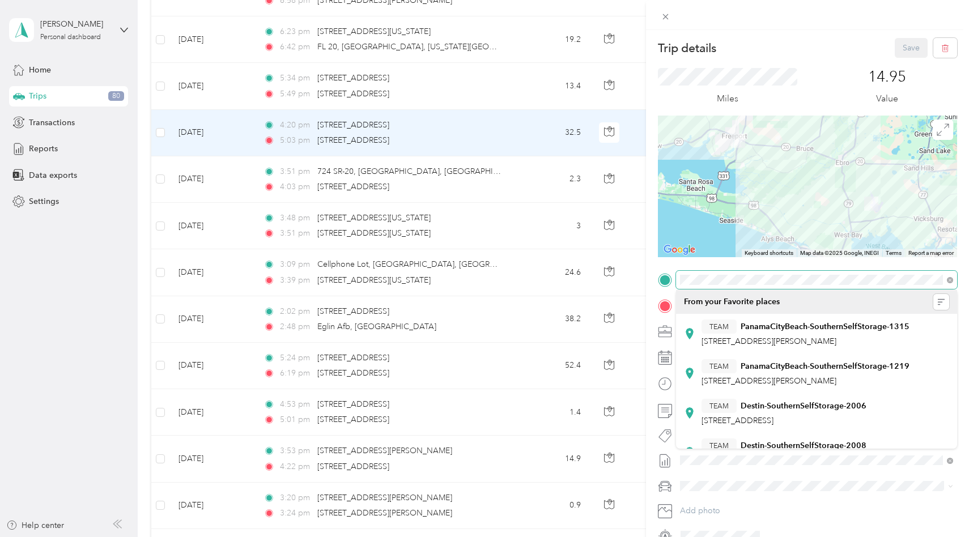
click at [659, 277] on div at bounding box center [807, 280] width 299 height 18
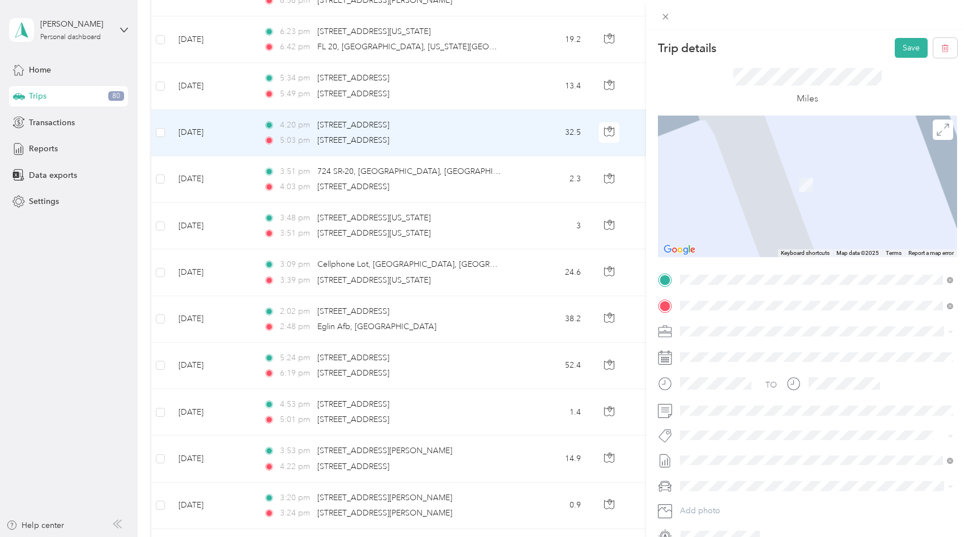
click at [729, 326] on span "[STREET_ADDRESS][PERSON_NAME][US_STATE]" at bounding box center [790, 321] width 176 height 10
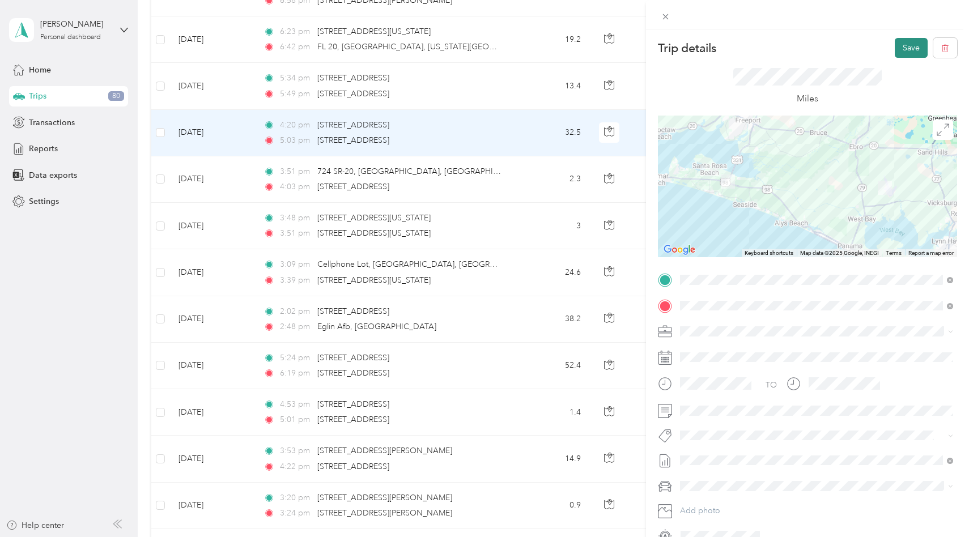
click at [910, 48] on button "Save" at bounding box center [911, 48] width 33 height 20
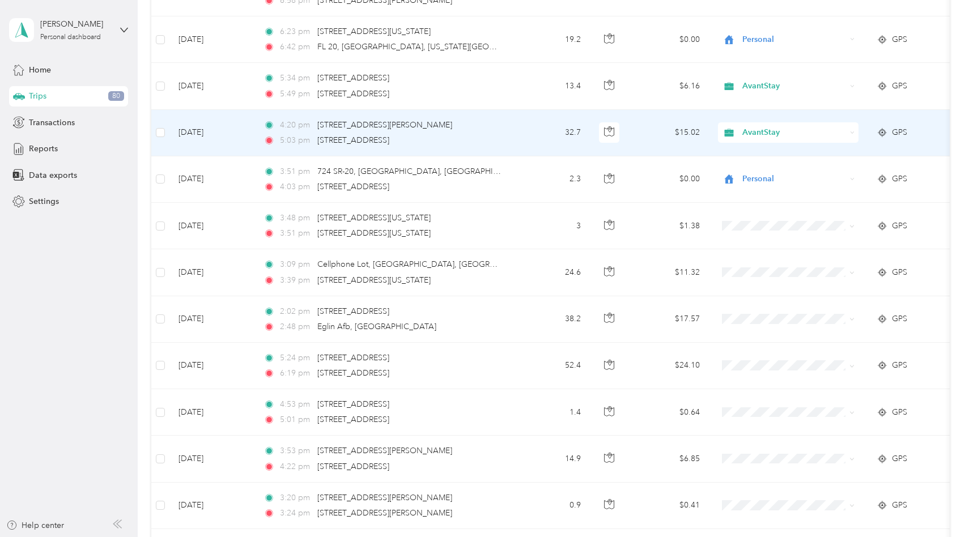
click at [752, 131] on span "AvantStay" at bounding box center [794, 132] width 104 height 12
click at [765, 154] on li "AvantStay" at bounding box center [789, 151] width 141 height 20
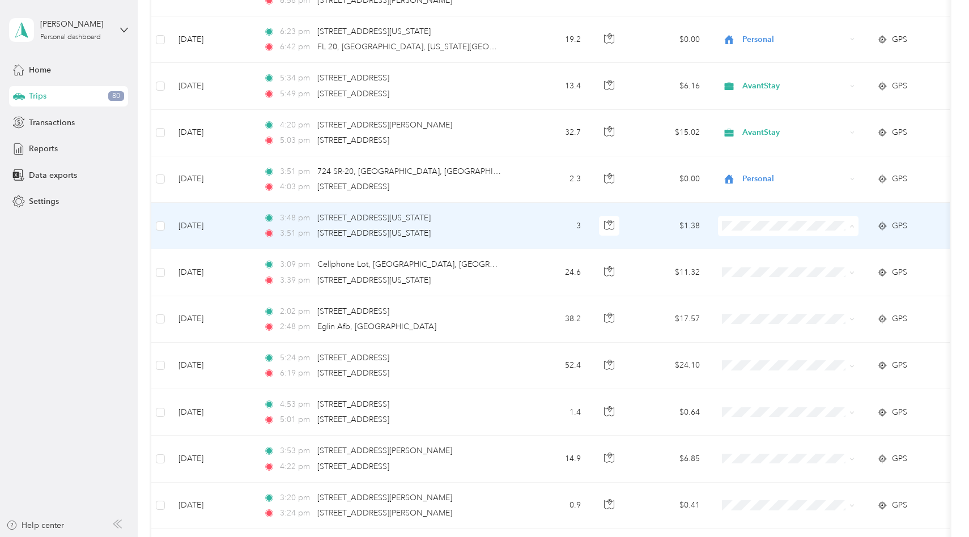
click at [763, 261] on span "Personal" at bounding box center [798, 263] width 105 height 12
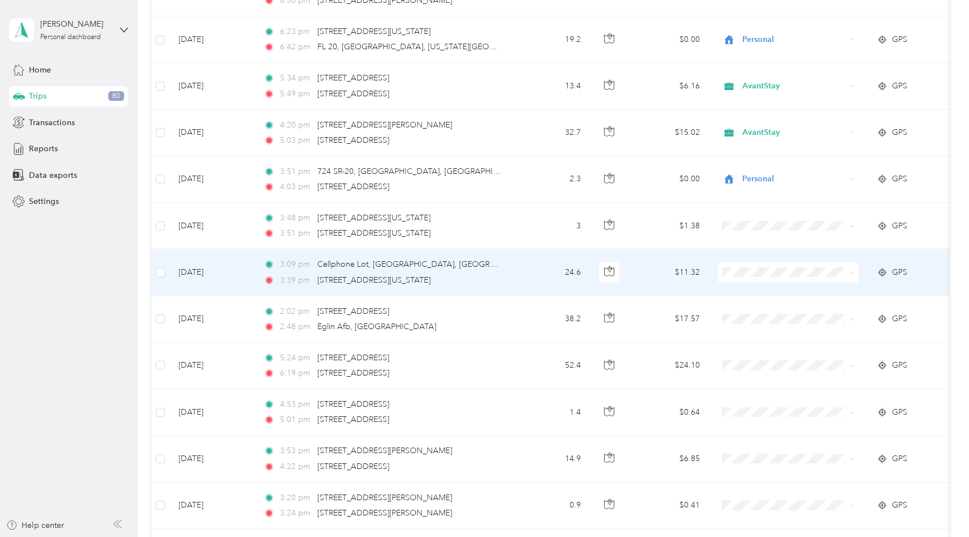
click at [766, 309] on span "Personal" at bounding box center [798, 310] width 105 height 12
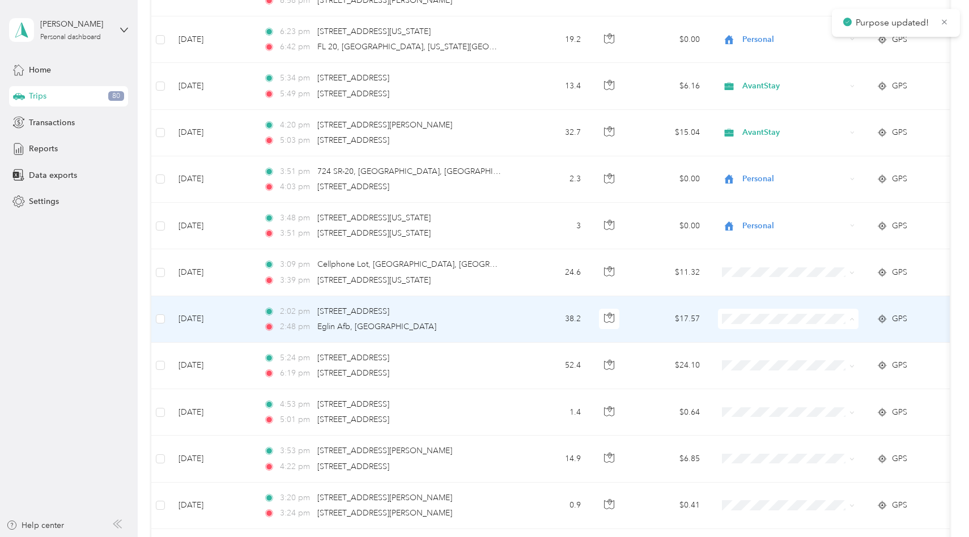
click at [775, 356] on span "Personal" at bounding box center [798, 357] width 105 height 12
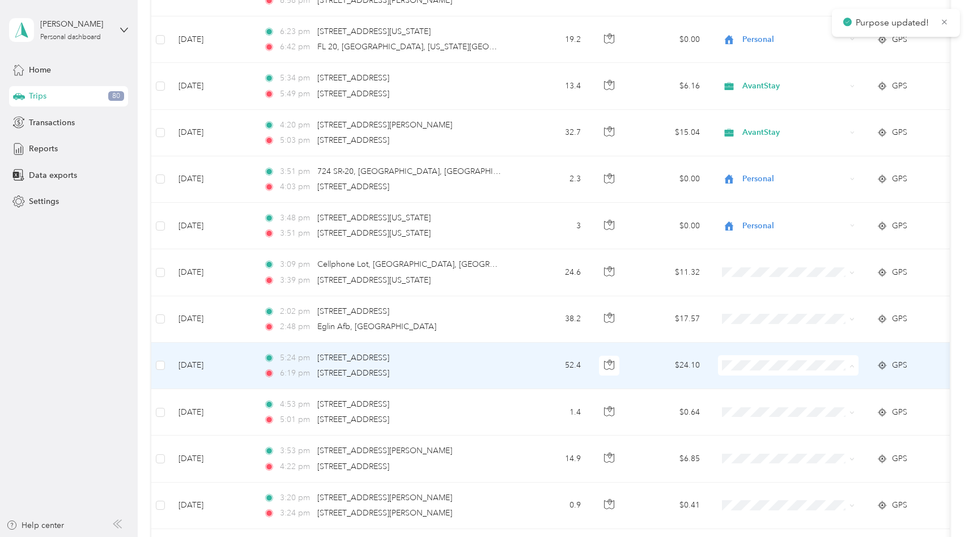
click at [634, 367] on td "$24.10" at bounding box center [669, 366] width 79 height 46
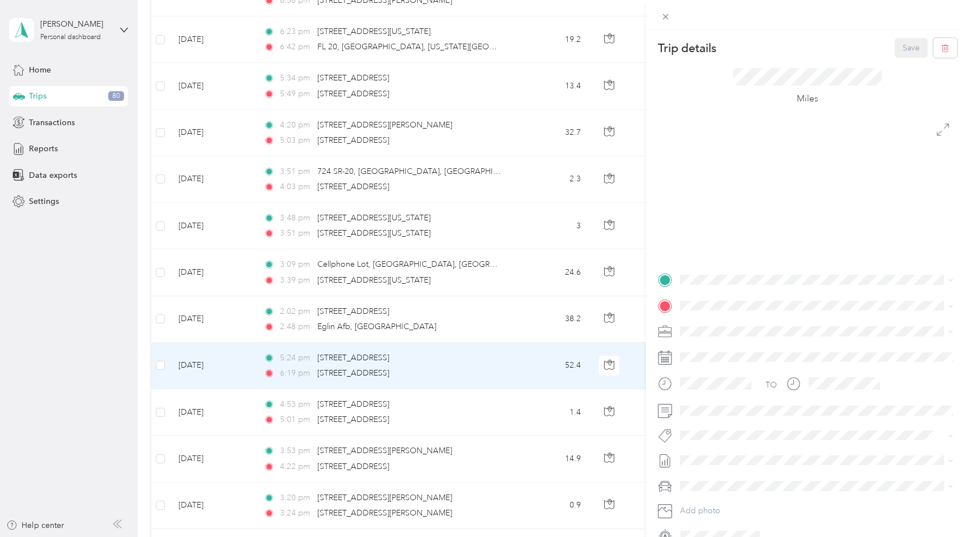
click at [634, 367] on div "Trip details Save This trip cannot be edited because it is either under review,…" at bounding box center [484, 268] width 969 height 537
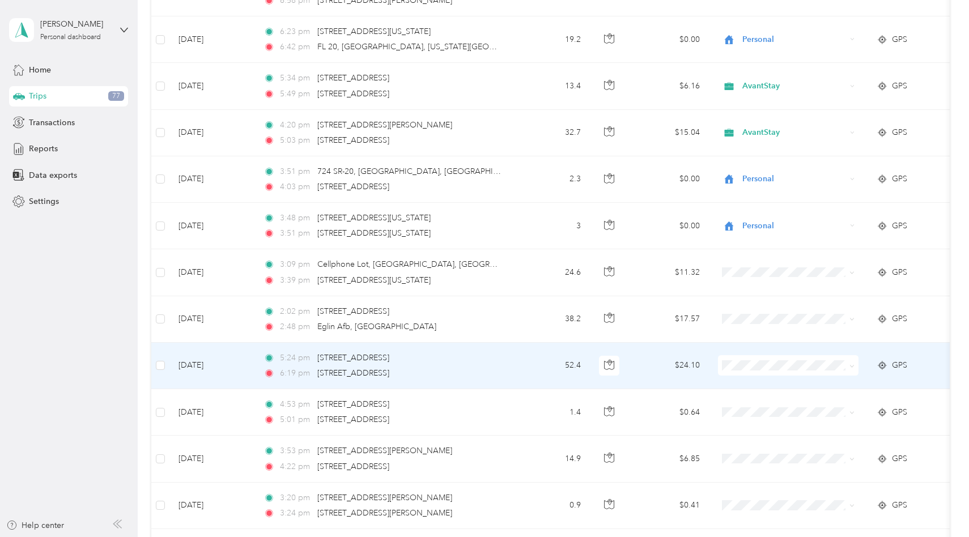
click at [629, 373] on td at bounding box center [610, 366] width 40 height 46
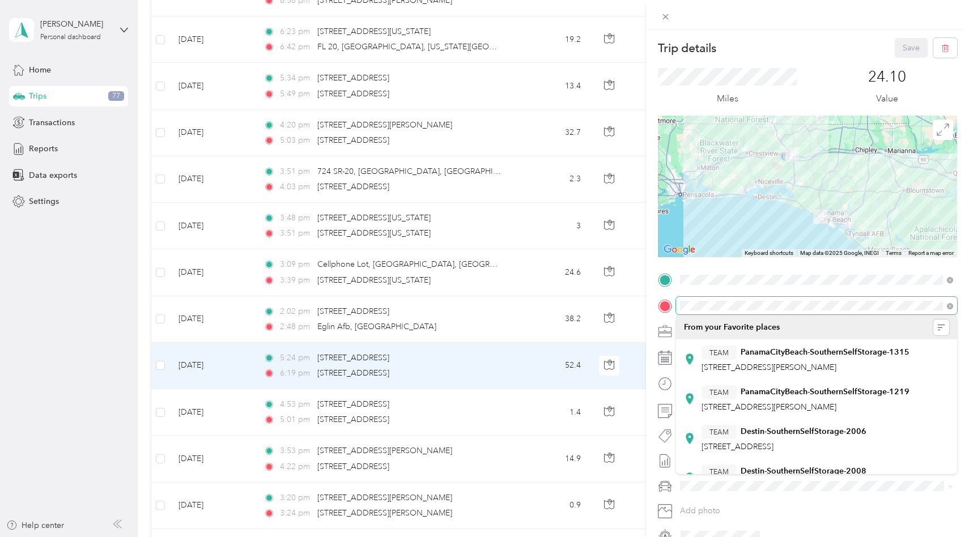
click at [610, 289] on div "Trip details Save This trip cannot be edited because it is either under review,…" at bounding box center [484, 268] width 969 height 537
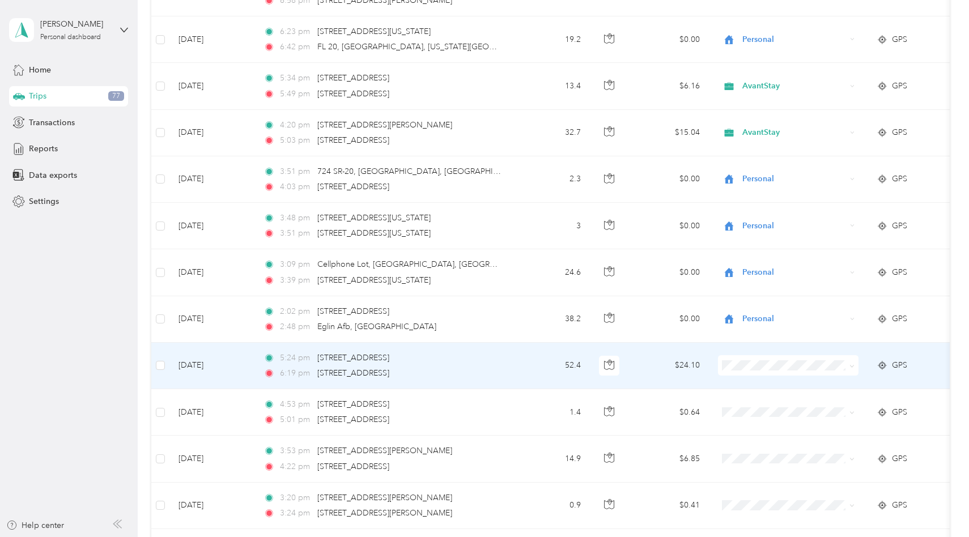
click at [653, 359] on td "$24.10" at bounding box center [669, 366] width 79 height 46
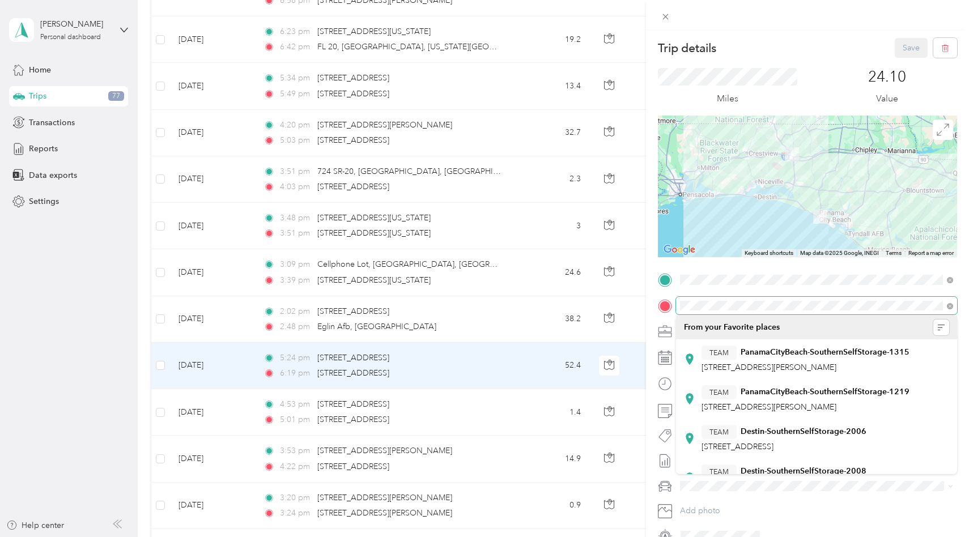
click at [661, 294] on div "TO Add photo" at bounding box center [807, 408] width 299 height 274
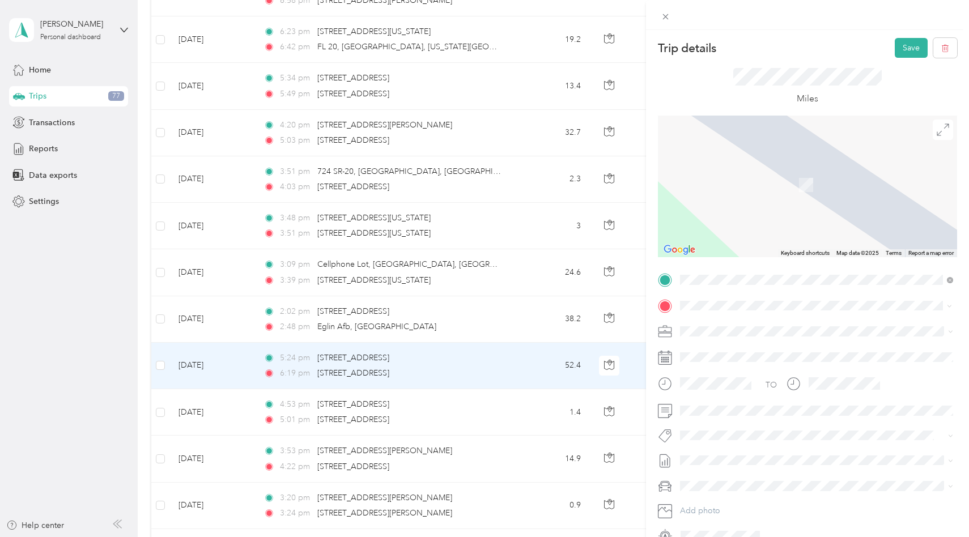
click at [723, 352] on span "[STREET_ADDRESS][PERSON_NAME][US_STATE]" at bounding box center [790, 347] width 176 height 10
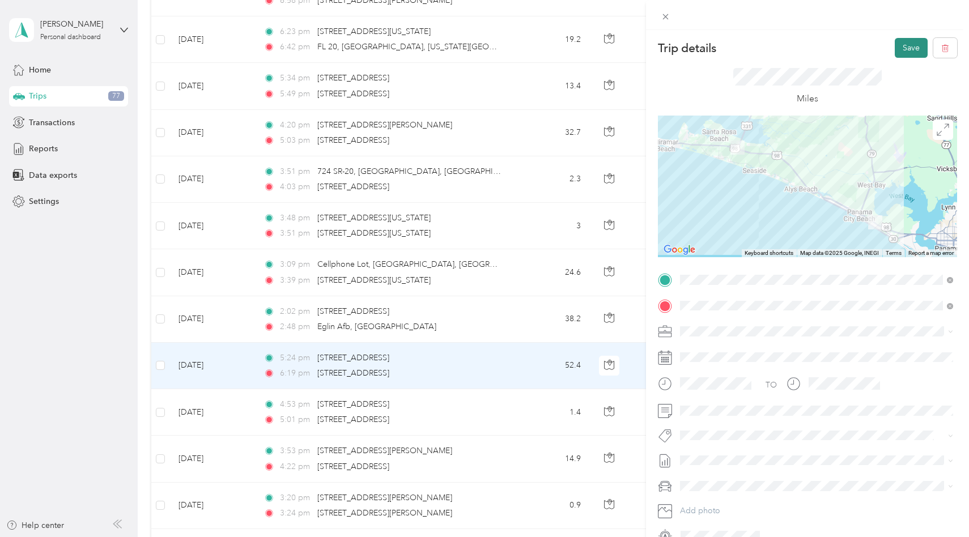
click at [916, 49] on button "Save" at bounding box center [911, 48] width 33 height 20
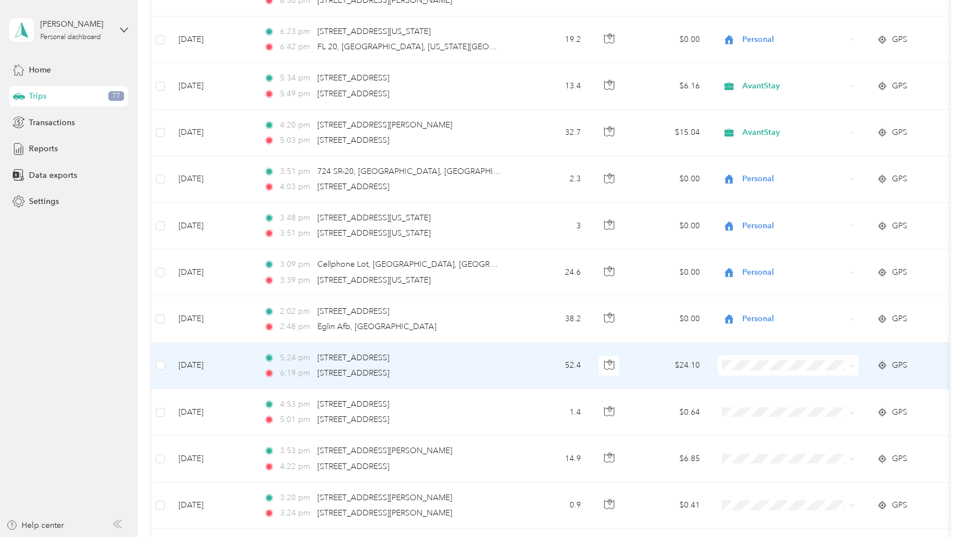
click at [770, 385] on li "AvantStay" at bounding box center [789, 383] width 141 height 20
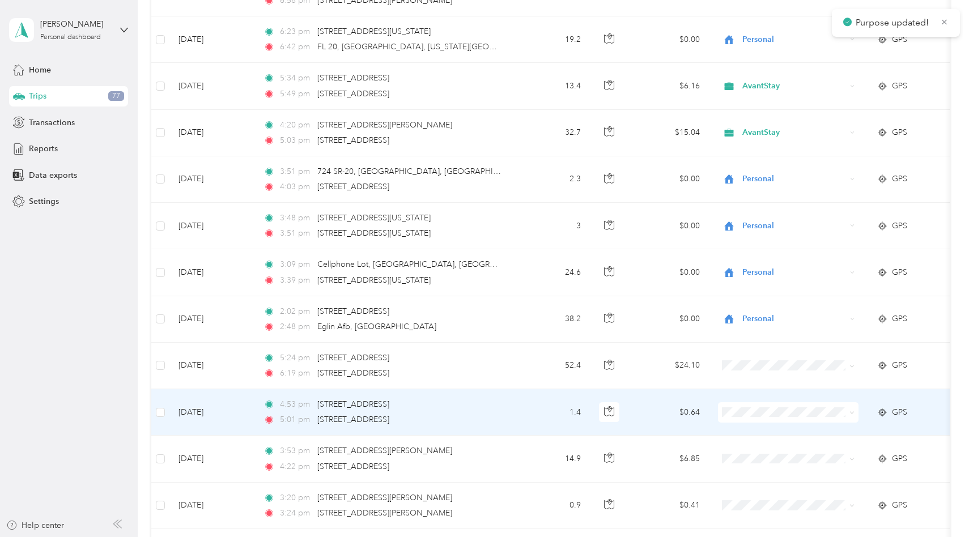
click at [753, 431] on li "AvantStay" at bounding box center [789, 427] width 141 height 20
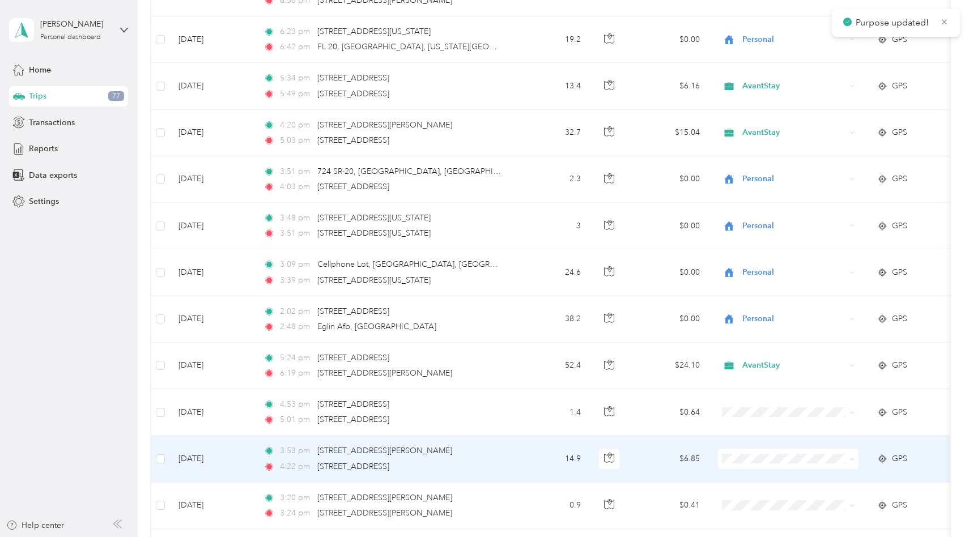
click at [764, 476] on span "AvantStay" at bounding box center [798, 476] width 105 height 12
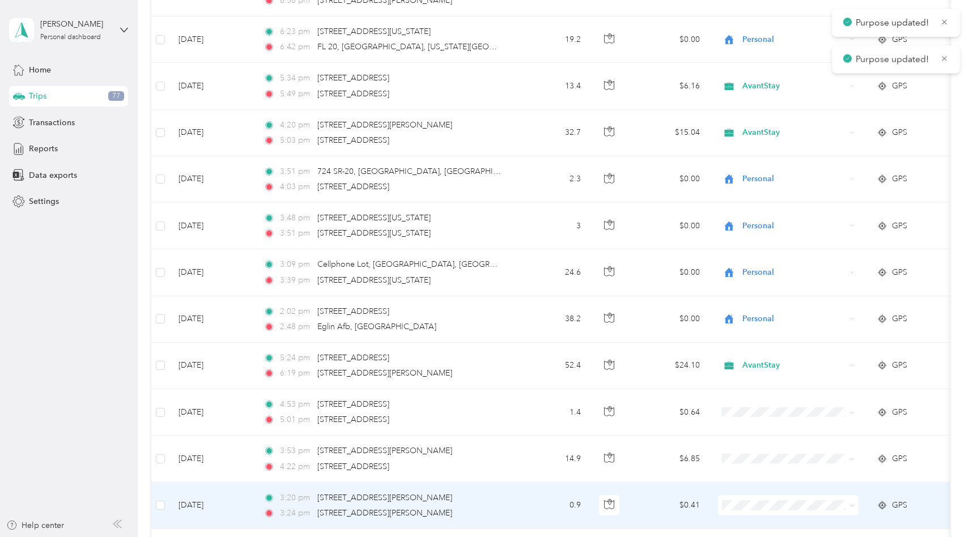
click at [765, 512] on td at bounding box center [788, 506] width 159 height 46
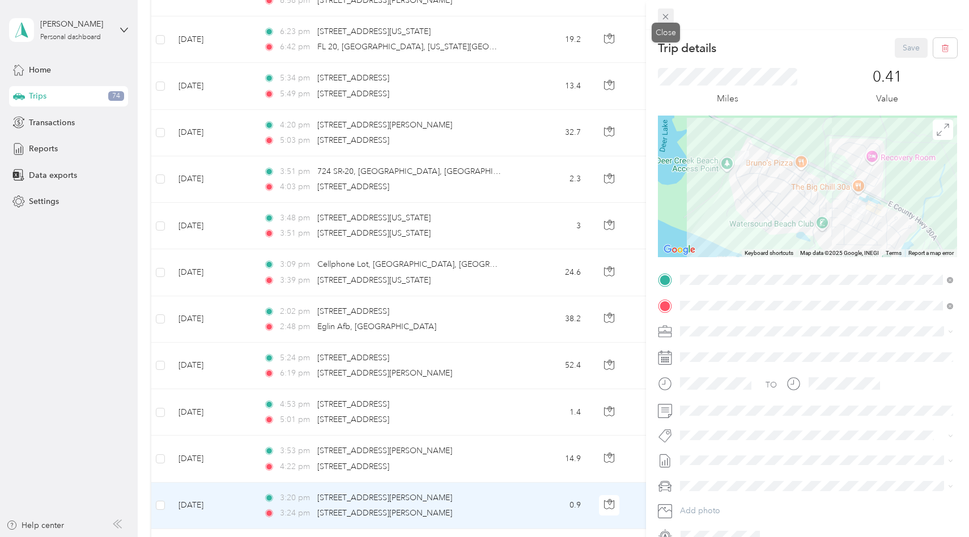
click at [667, 18] on icon at bounding box center [666, 17] width 10 height 10
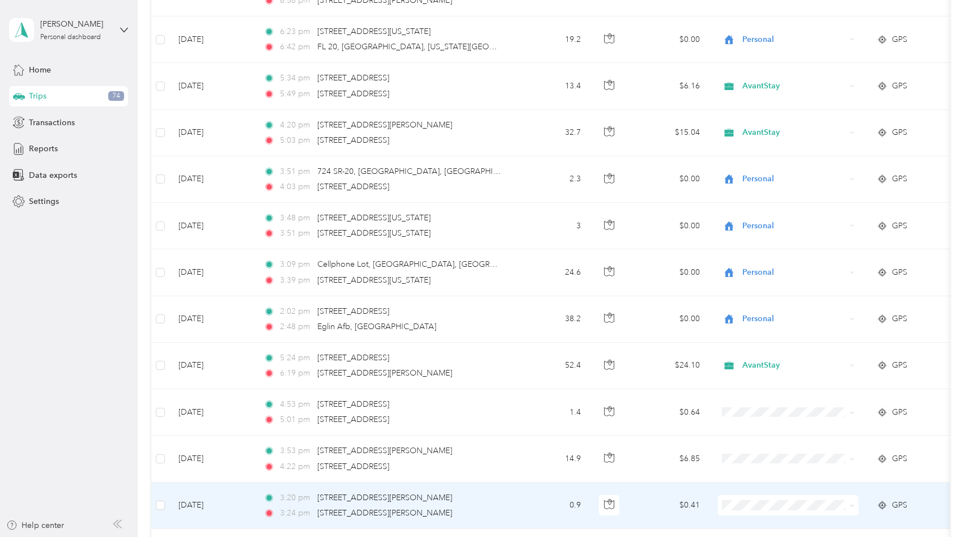
click at [775, 459] on span "AvantStay" at bounding box center [798, 458] width 105 height 12
click at [665, 497] on td "$0.41" at bounding box center [669, 506] width 79 height 46
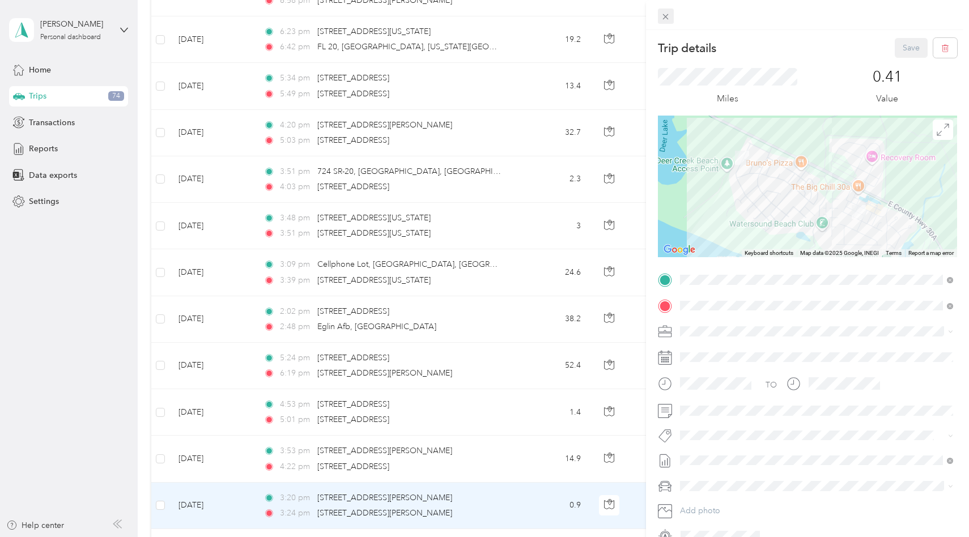
click at [665, 15] on icon at bounding box center [666, 17] width 10 height 10
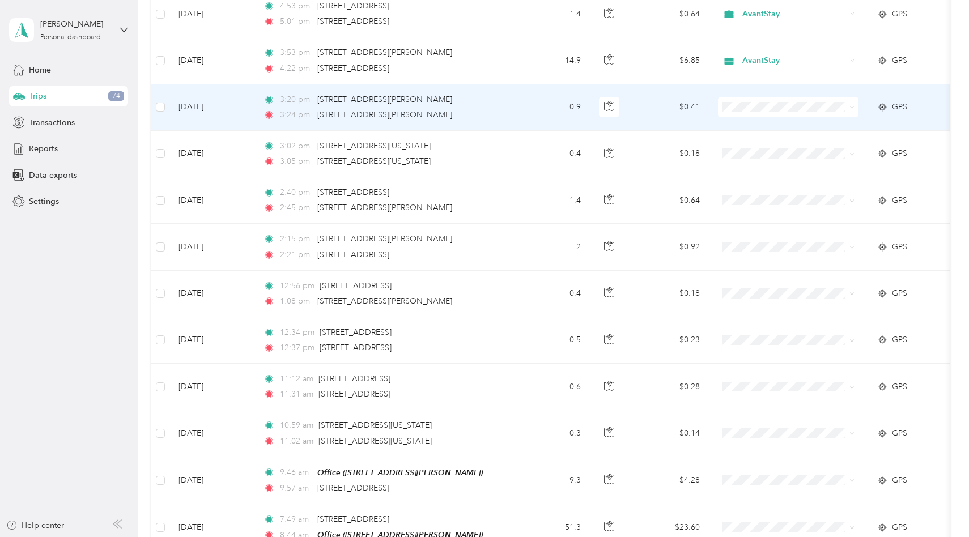
scroll to position [6548, 0]
click at [762, 124] on span "AvantStay" at bounding box center [798, 124] width 105 height 12
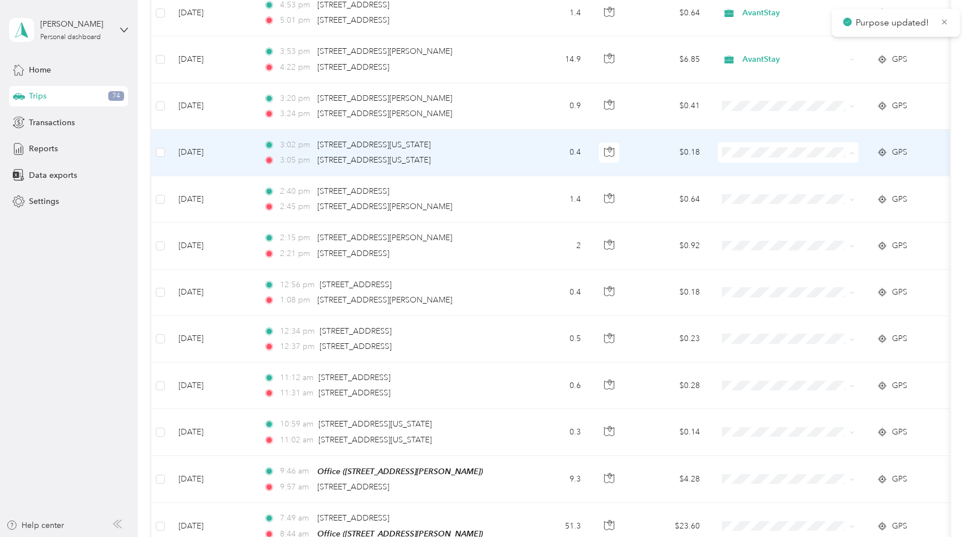
click at [766, 173] on li "AvantStay" at bounding box center [789, 170] width 141 height 20
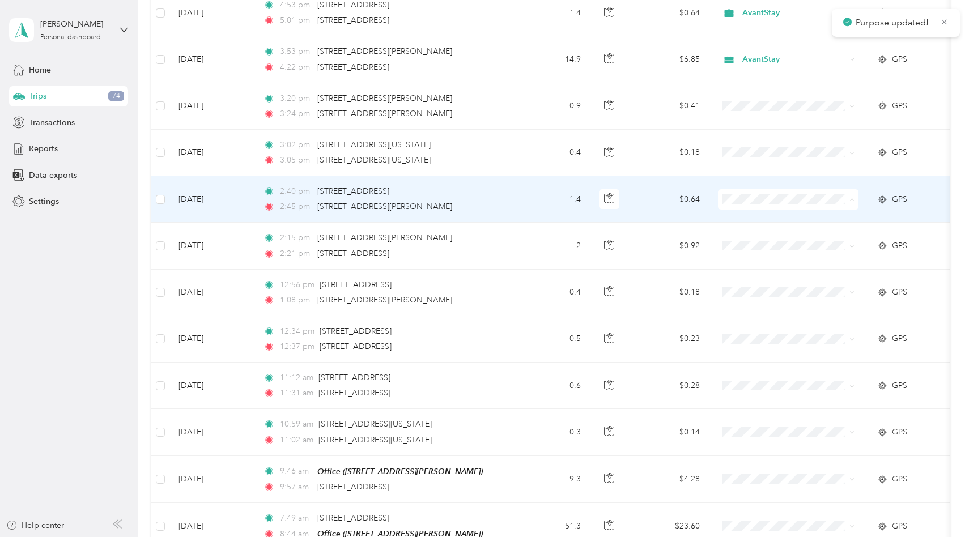
click at [768, 213] on span "AvantStay" at bounding box center [798, 217] width 105 height 12
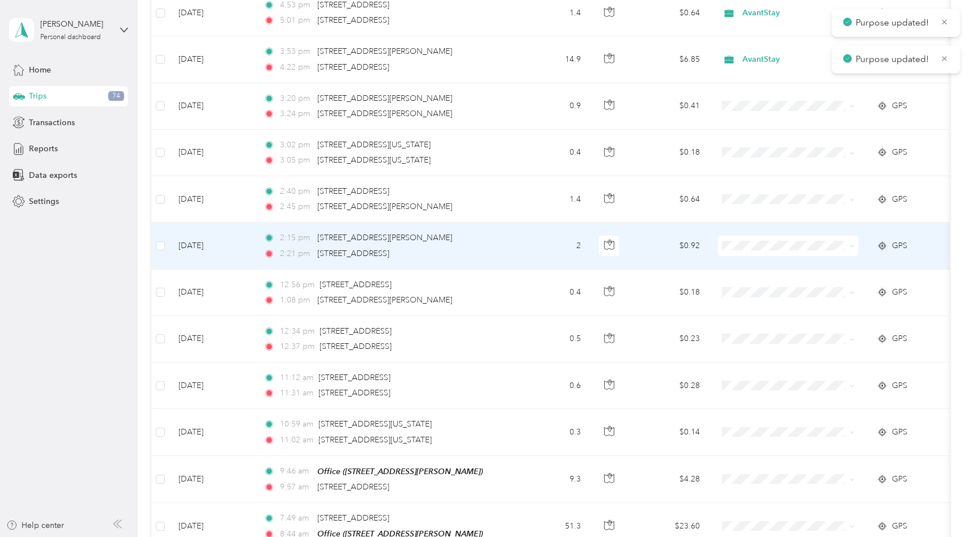
click at [766, 248] on span at bounding box center [788, 246] width 141 height 20
click at [784, 264] on span "AvantStay" at bounding box center [798, 259] width 105 height 12
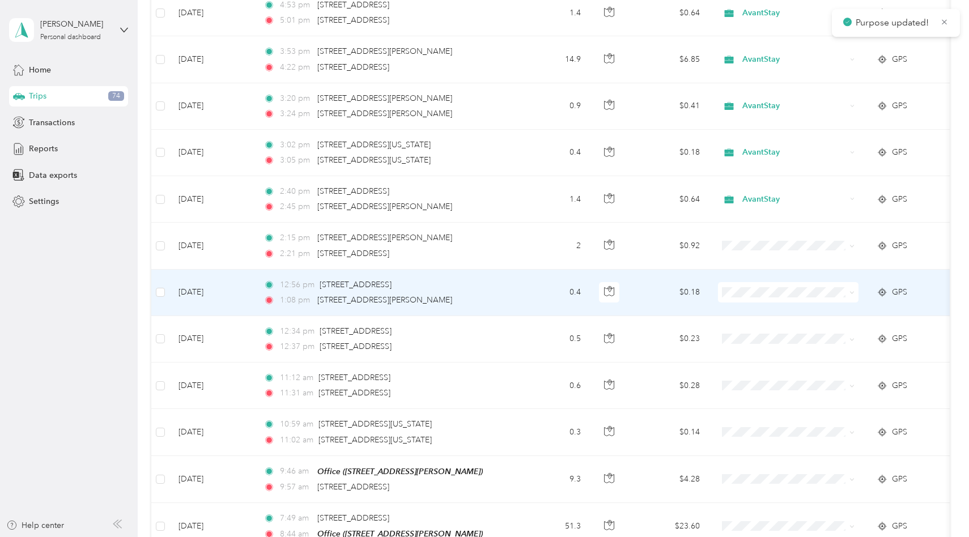
click at [783, 307] on span "AvantStay" at bounding box center [798, 306] width 105 height 12
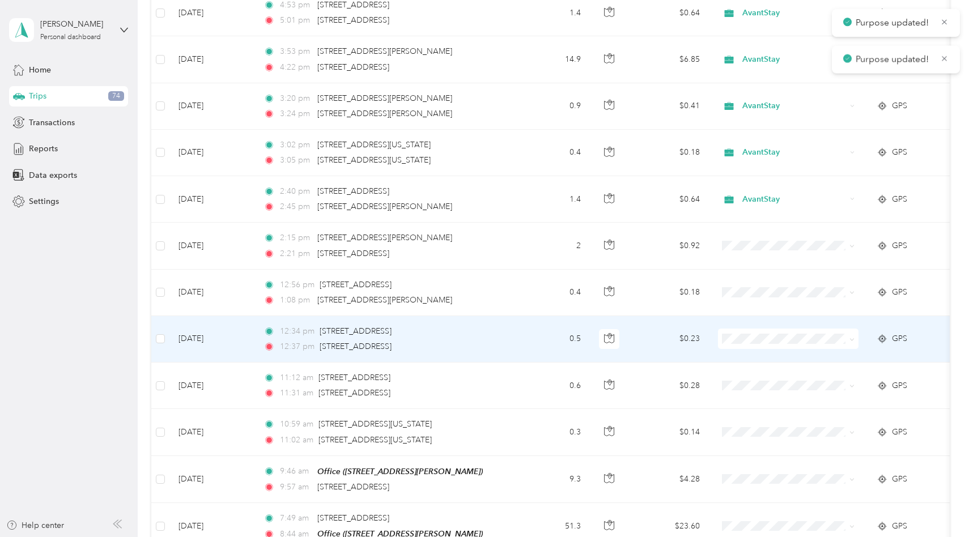
click at [776, 330] on span at bounding box center [788, 339] width 141 height 20
click at [774, 354] on span "AvantStay" at bounding box center [798, 357] width 105 height 12
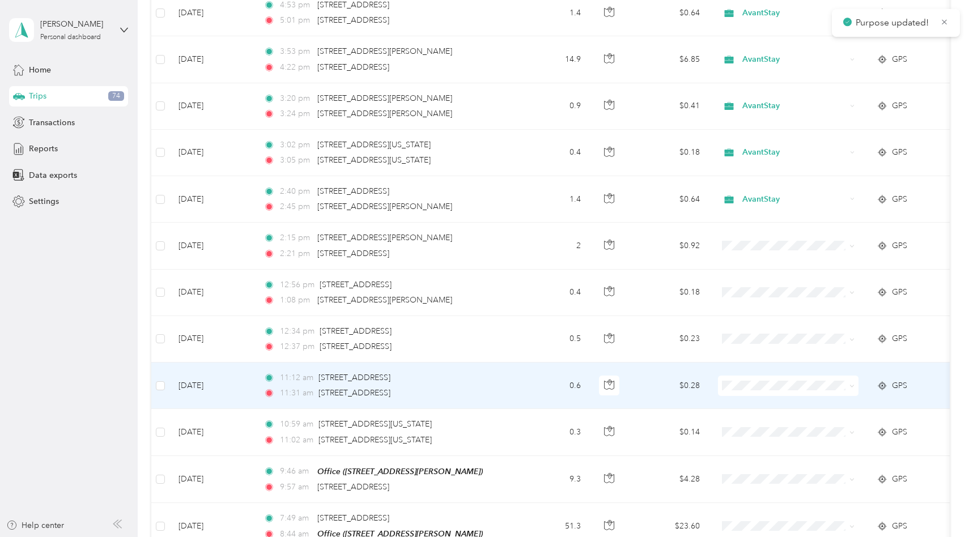
click at [776, 401] on span "AvantStay" at bounding box center [798, 402] width 105 height 12
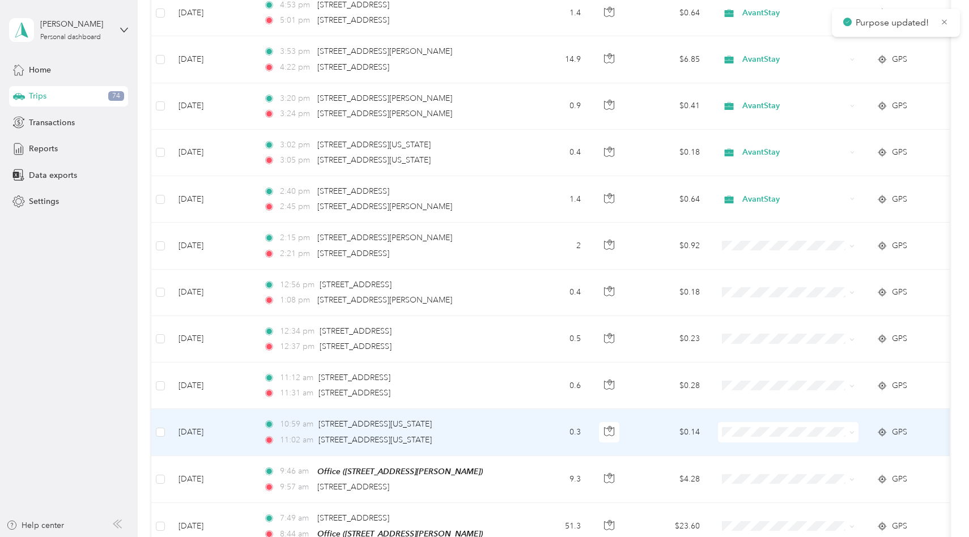
click at [776, 445] on span "AvantStay" at bounding box center [798, 447] width 105 height 12
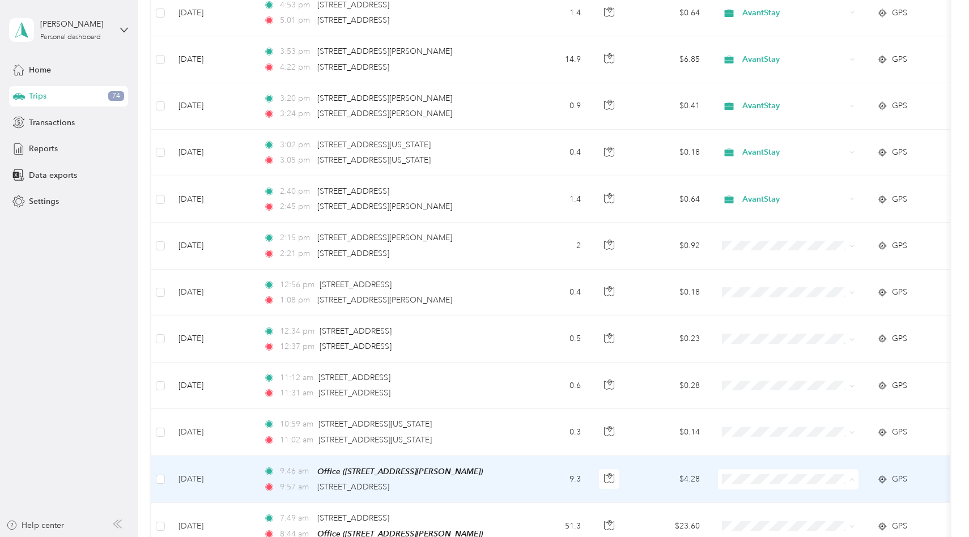
click at [771, 495] on span "AvantStay" at bounding box center [798, 497] width 105 height 12
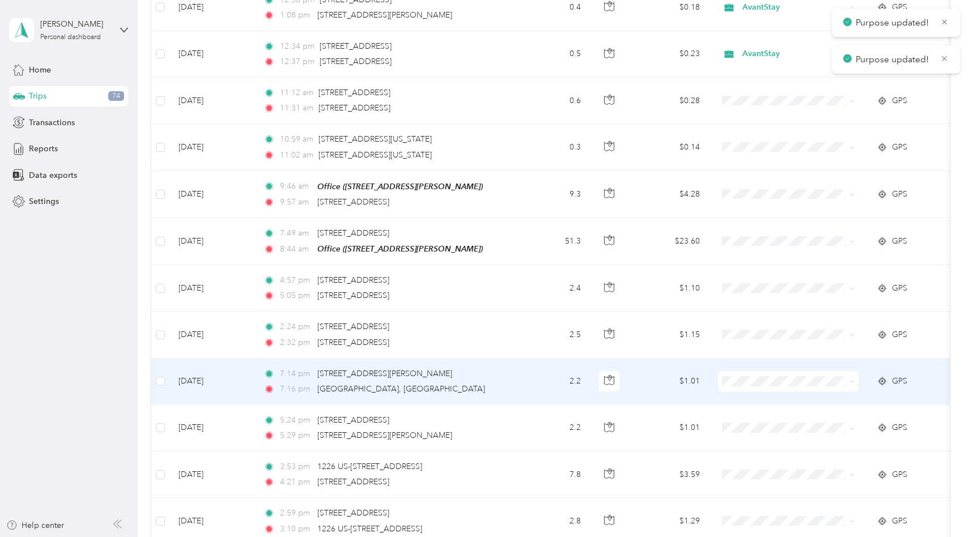
scroll to position [6834, 0]
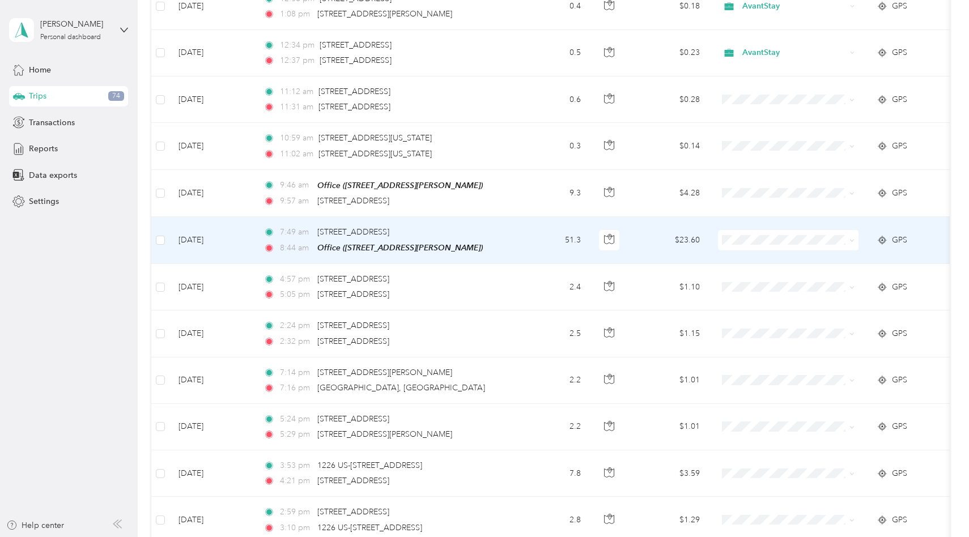
click at [660, 246] on td "$23.60" at bounding box center [669, 240] width 79 height 47
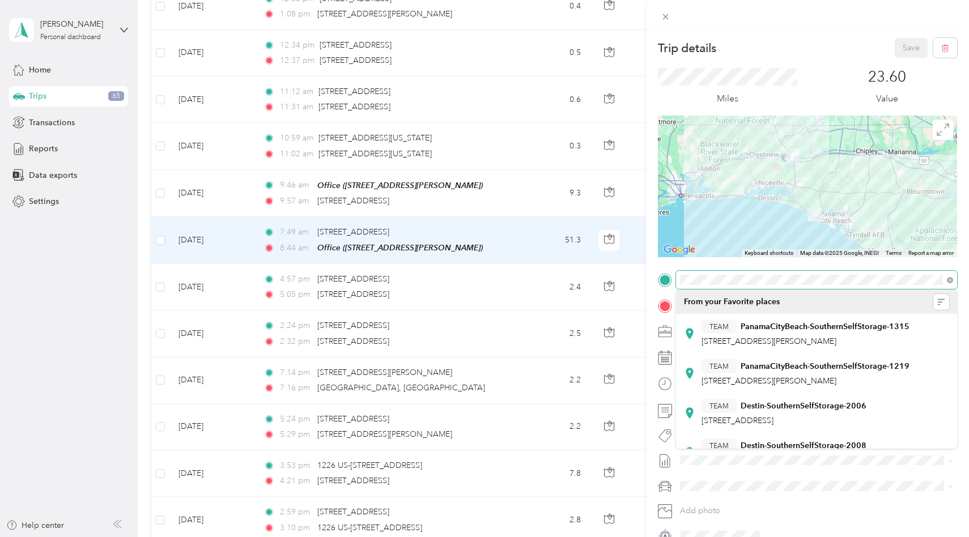
click at [665, 273] on div at bounding box center [807, 280] width 299 height 18
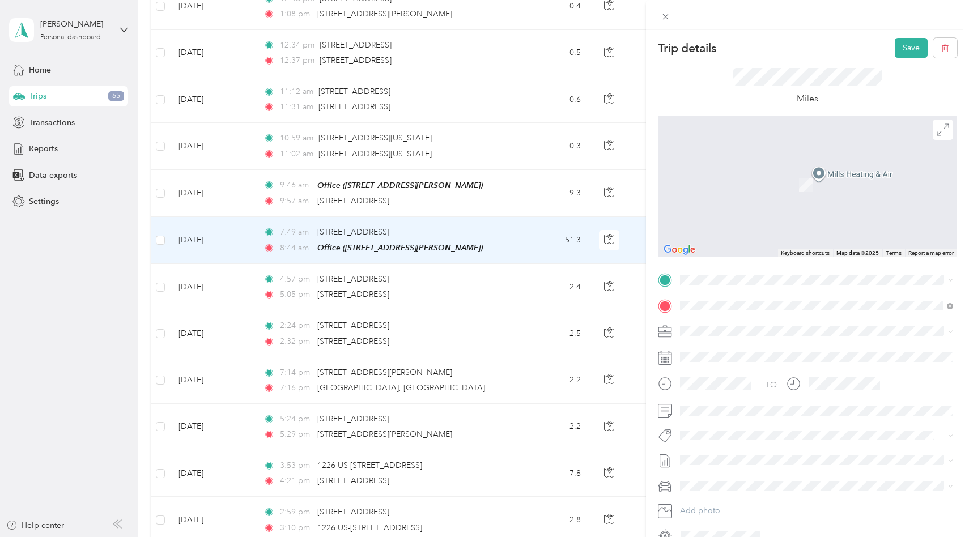
click at [753, 323] on span "[STREET_ADDRESS][PERSON_NAME][US_STATE]" at bounding box center [790, 320] width 176 height 10
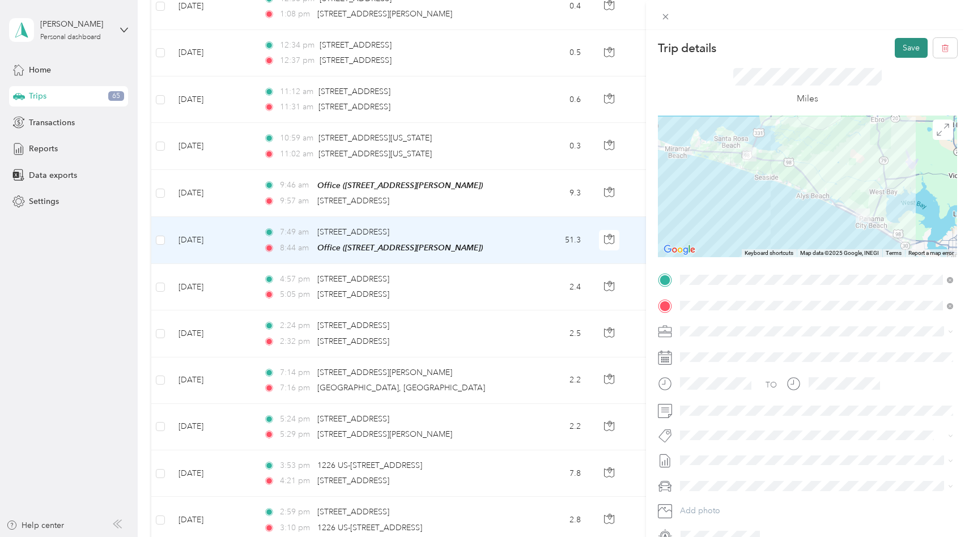
click at [906, 50] on button "Save" at bounding box center [911, 48] width 33 height 20
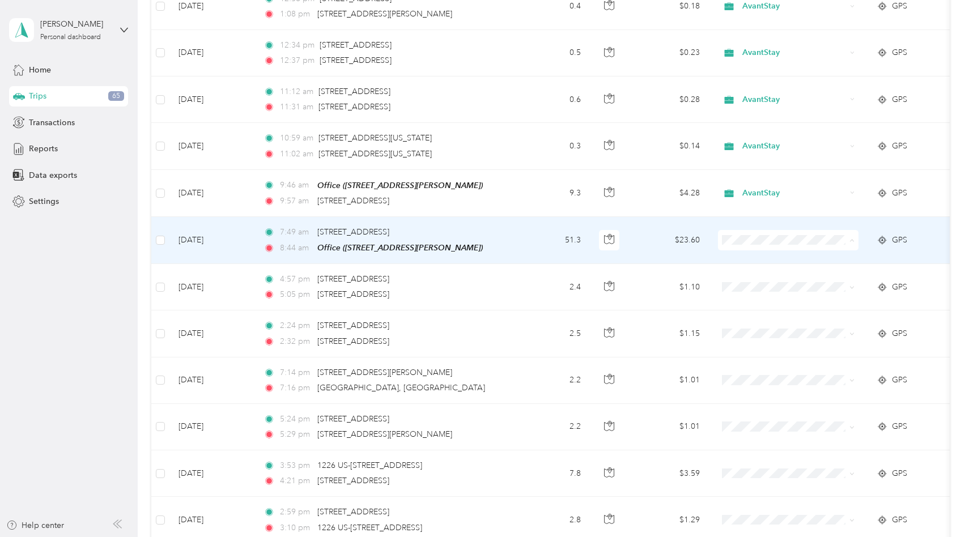
click at [769, 260] on span "AvantStay" at bounding box center [798, 258] width 105 height 12
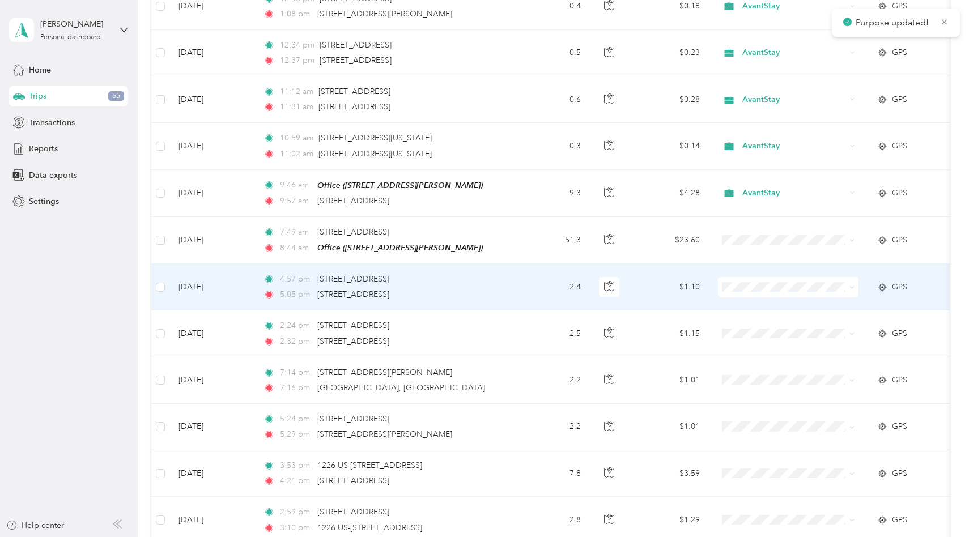
click at [761, 328] on li "Personal" at bounding box center [789, 324] width 141 height 20
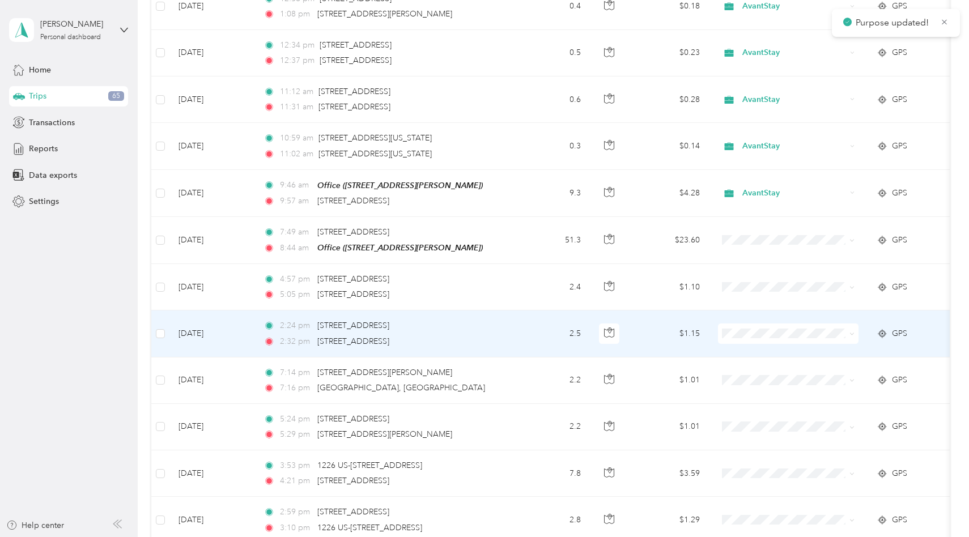
click at [762, 336] on span at bounding box center [788, 334] width 141 height 20
click at [766, 366] on span "Personal" at bounding box center [798, 369] width 105 height 12
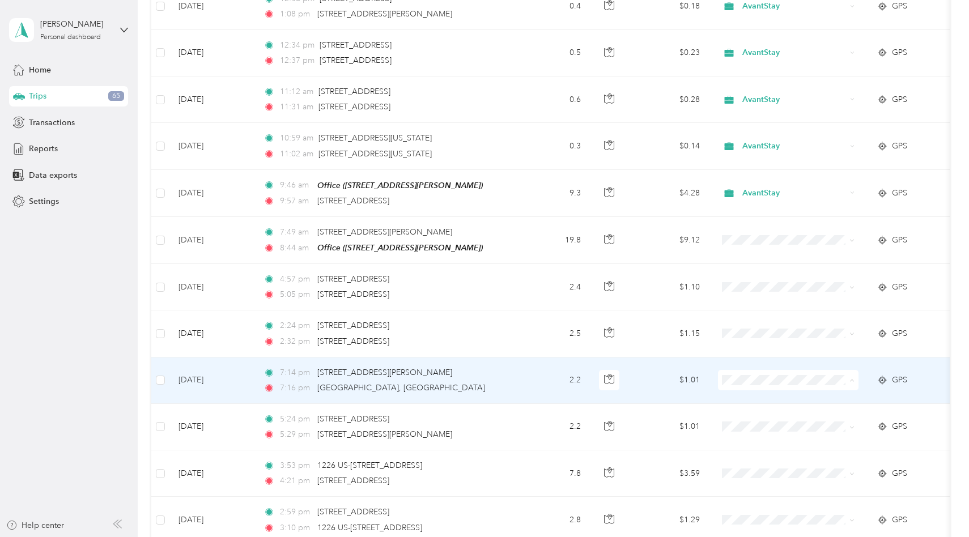
click at [770, 413] on span "Personal" at bounding box center [798, 417] width 105 height 12
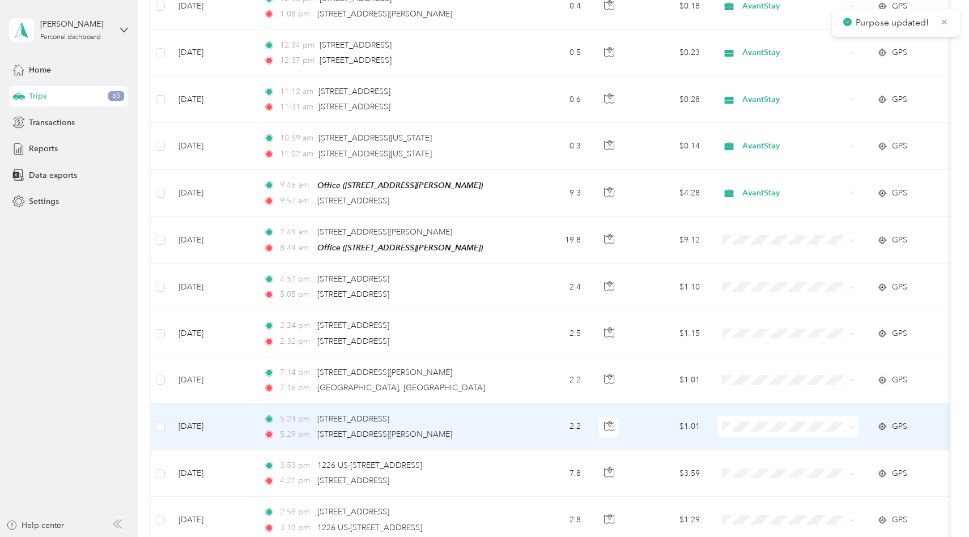
click at [776, 461] on span "Personal" at bounding box center [798, 464] width 105 height 12
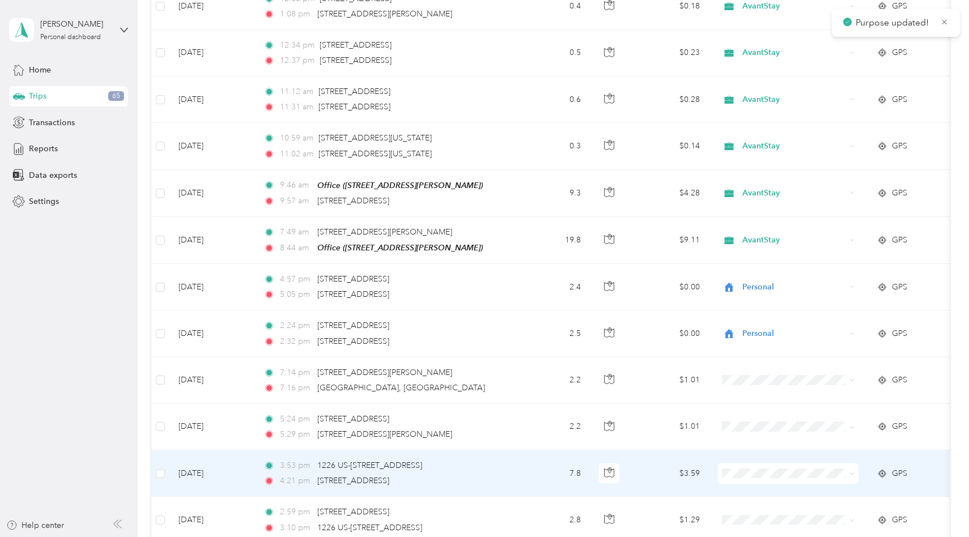
click at [782, 508] on span "Personal" at bounding box center [798, 509] width 105 height 12
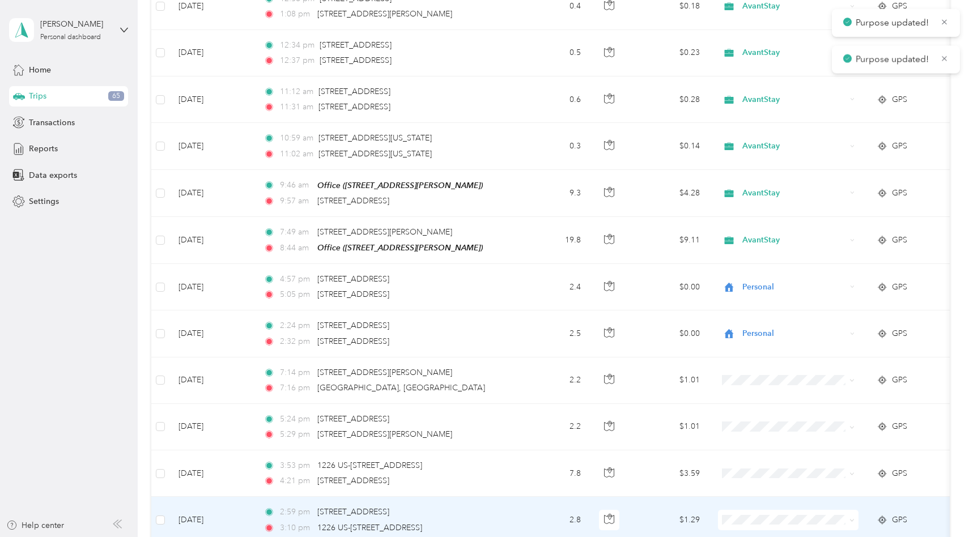
click at [782, 510] on span at bounding box center [788, 520] width 141 height 20
click at [780, 491] on span "Personal" at bounding box center [798, 495] width 105 height 12
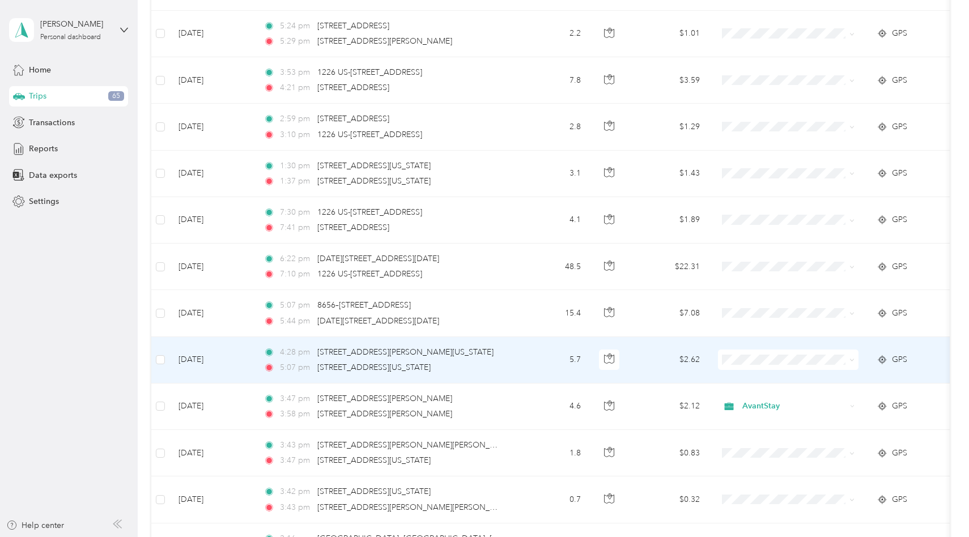
scroll to position [7229, 0]
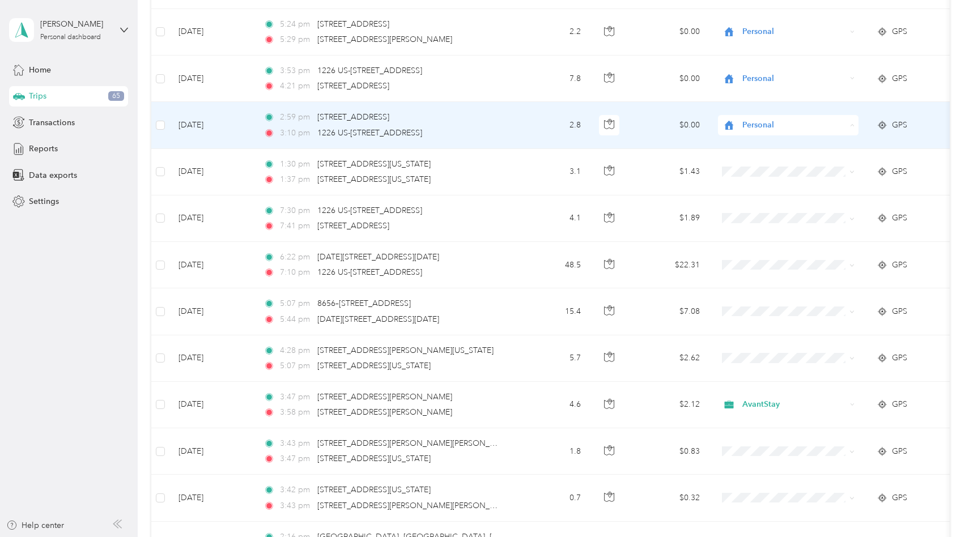
click at [763, 164] on li "Personal" at bounding box center [789, 162] width 141 height 20
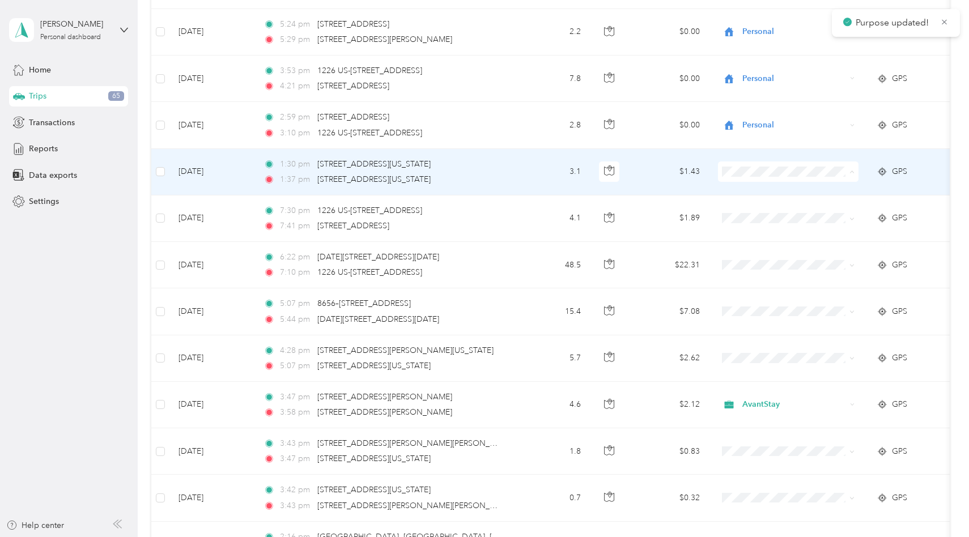
click at [765, 209] on span "Personal" at bounding box center [798, 209] width 105 height 12
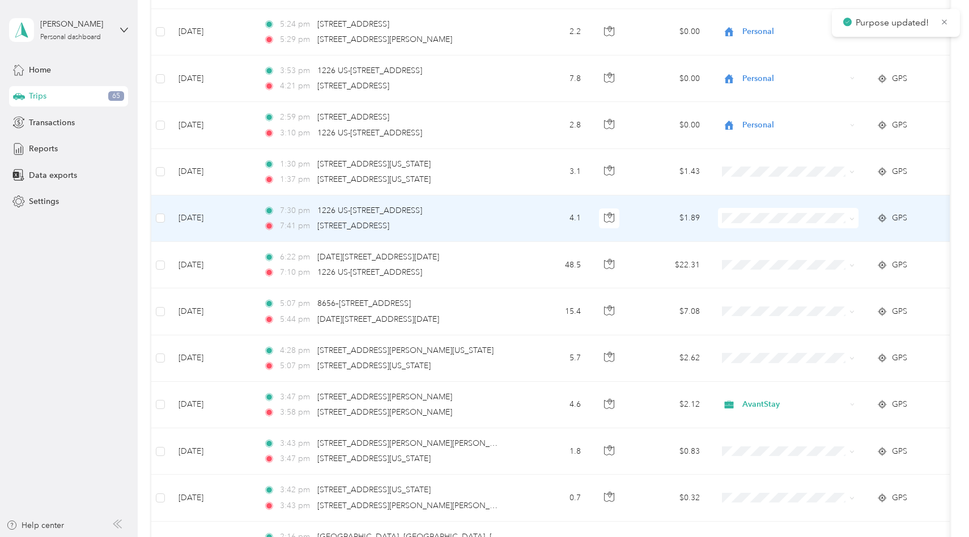
click at [763, 222] on span at bounding box center [788, 218] width 141 height 20
click at [765, 247] on li "Personal" at bounding box center [789, 255] width 141 height 20
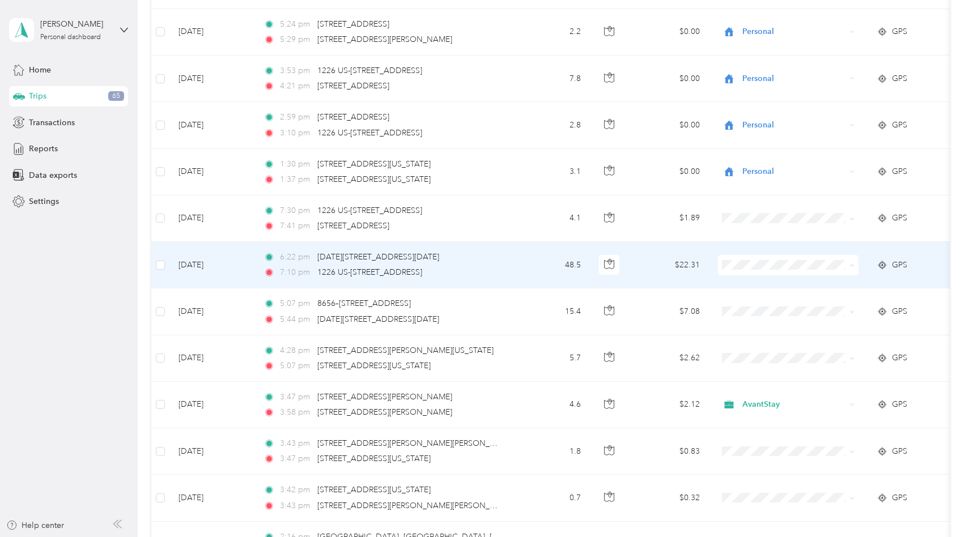
click at [654, 257] on td "$22.31" at bounding box center [669, 265] width 79 height 46
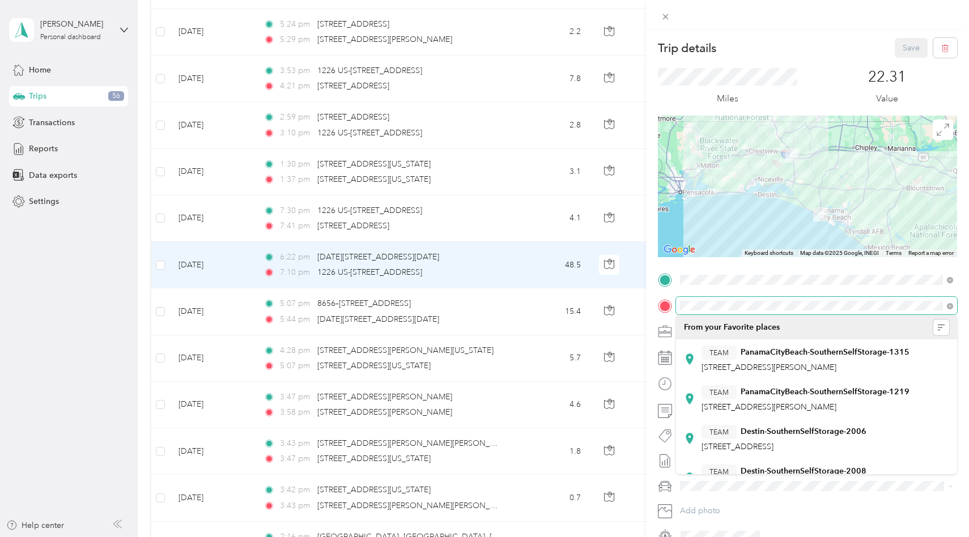
click at [661, 304] on div at bounding box center [807, 306] width 299 height 18
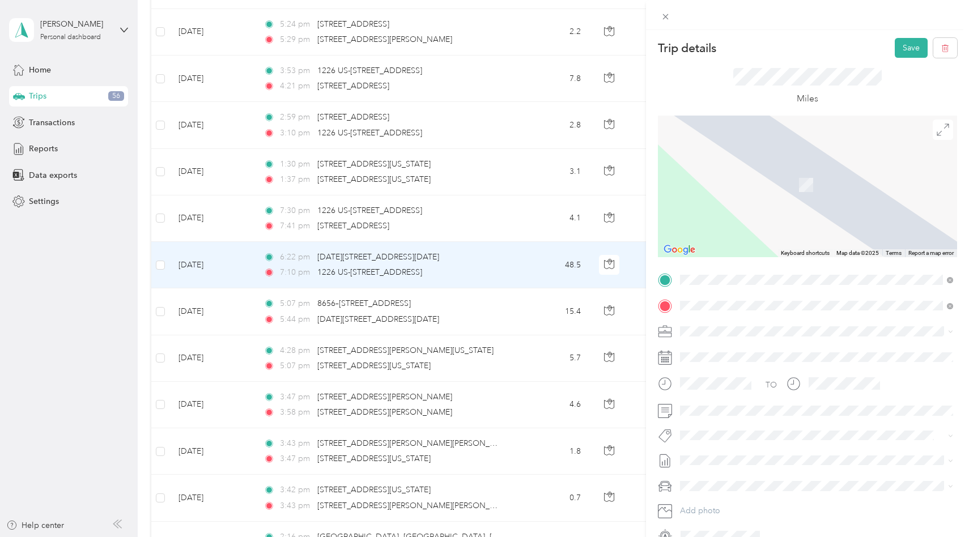
click at [793, 351] on span "[STREET_ADDRESS][PERSON_NAME][US_STATE]" at bounding box center [790, 347] width 176 height 10
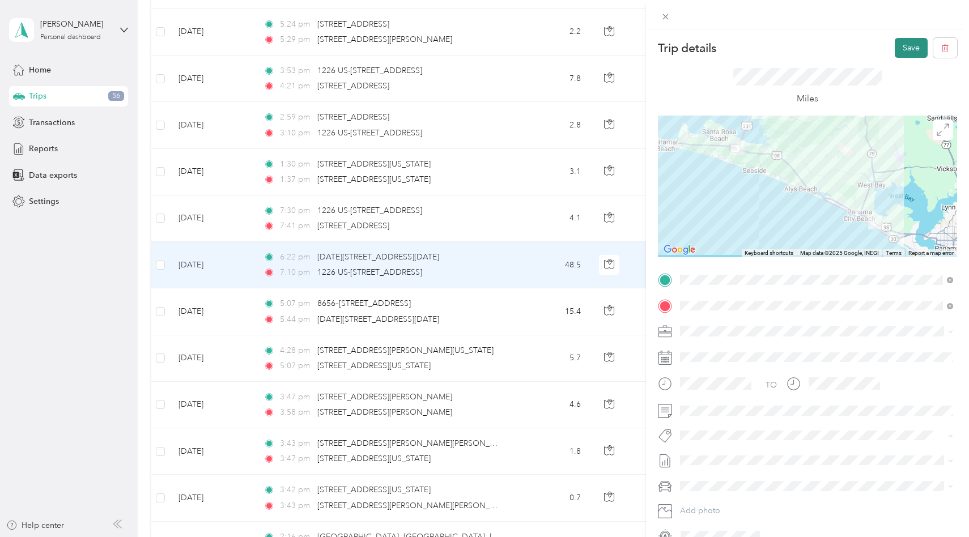
click at [900, 47] on button "Save" at bounding box center [911, 48] width 33 height 20
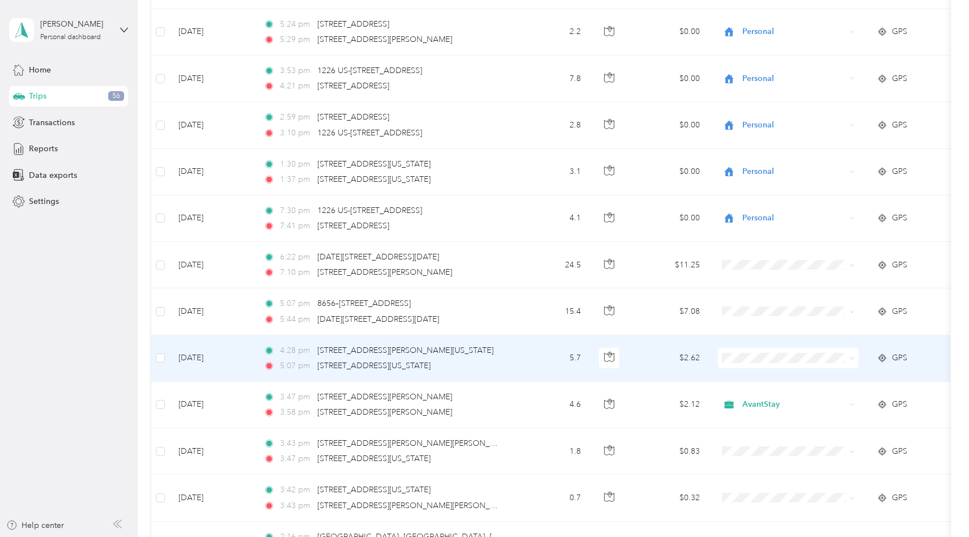
click at [752, 348] on span at bounding box center [788, 358] width 141 height 20
click at [762, 375] on span "AvantStay" at bounding box center [798, 376] width 105 height 12
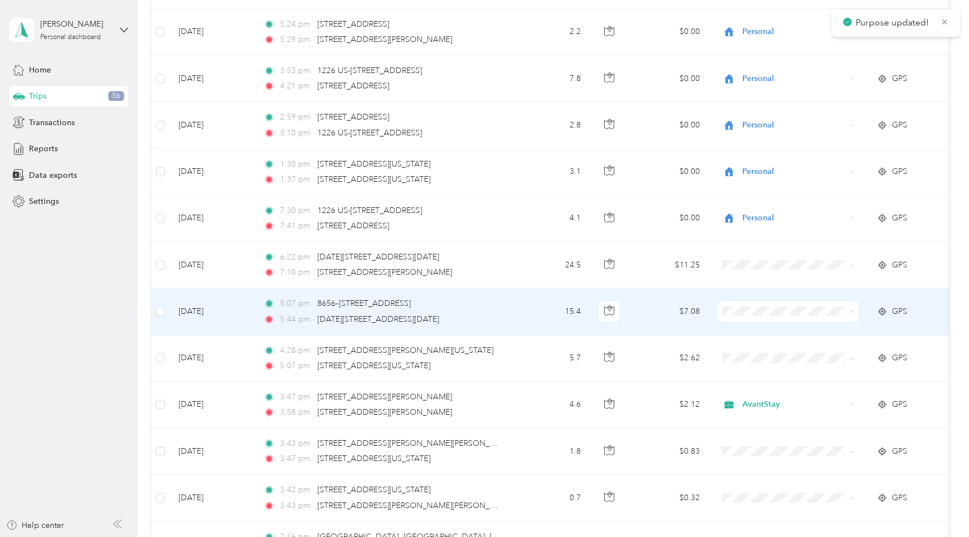
click at [768, 330] on span "AvantStay" at bounding box center [798, 328] width 105 height 12
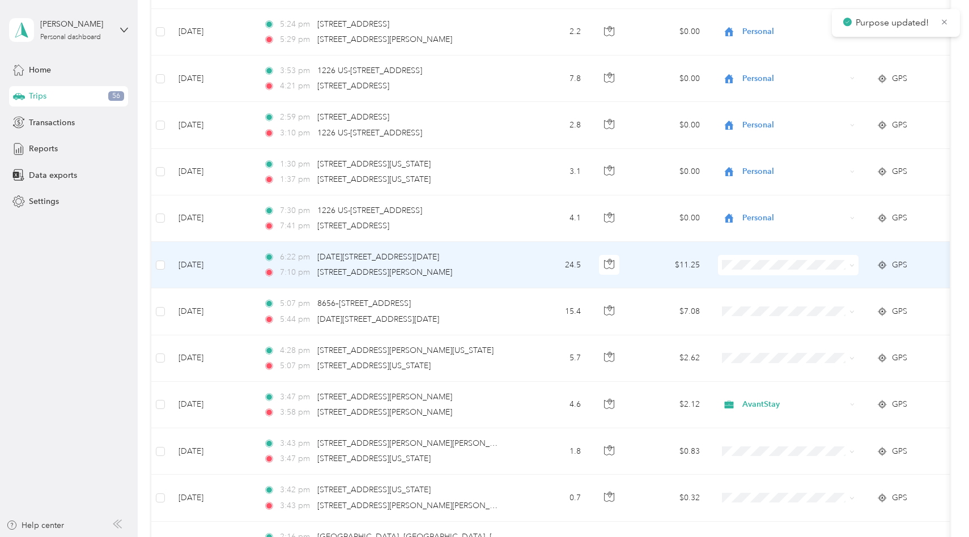
click at [771, 282] on span "AvantStay" at bounding box center [798, 281] width 105 height 12
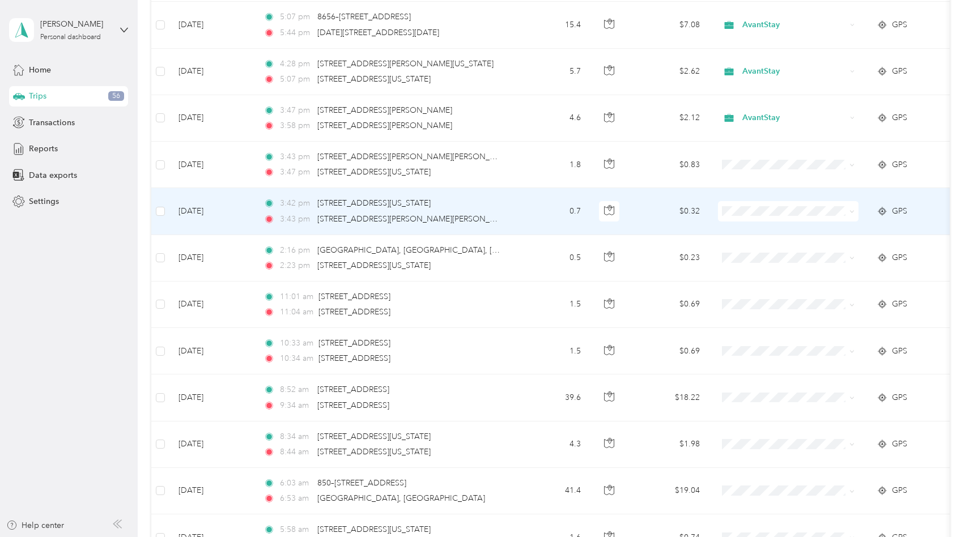
scroll to position [7517, 0]
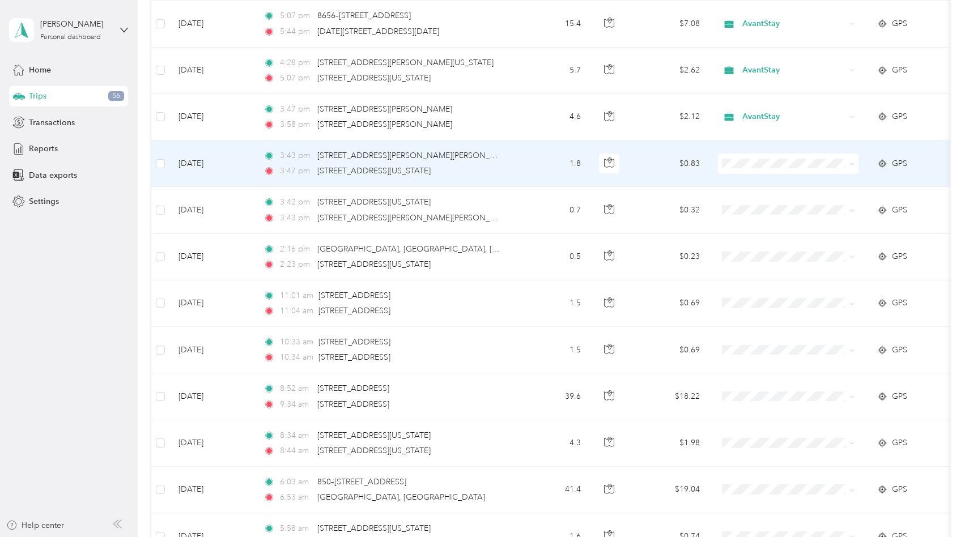
click at [766, 164] on span at bounding box center [788, 164] width 141 height 20
click at [763, 181] on span "AvantStay" at bounding box center [798, 181] width 105 height 12
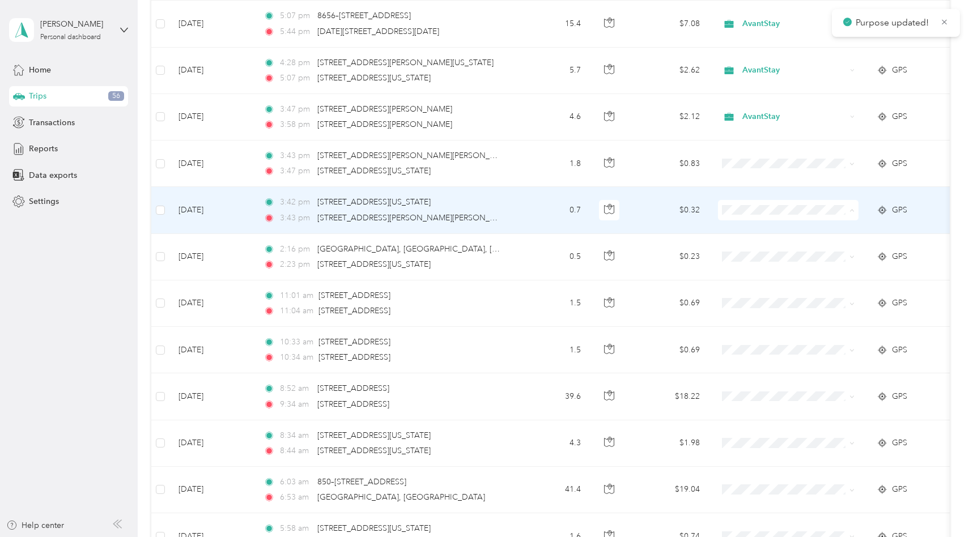
click at [763, 224] on span "AvantStay" at bounding box center [798, 227] width 105 height 12
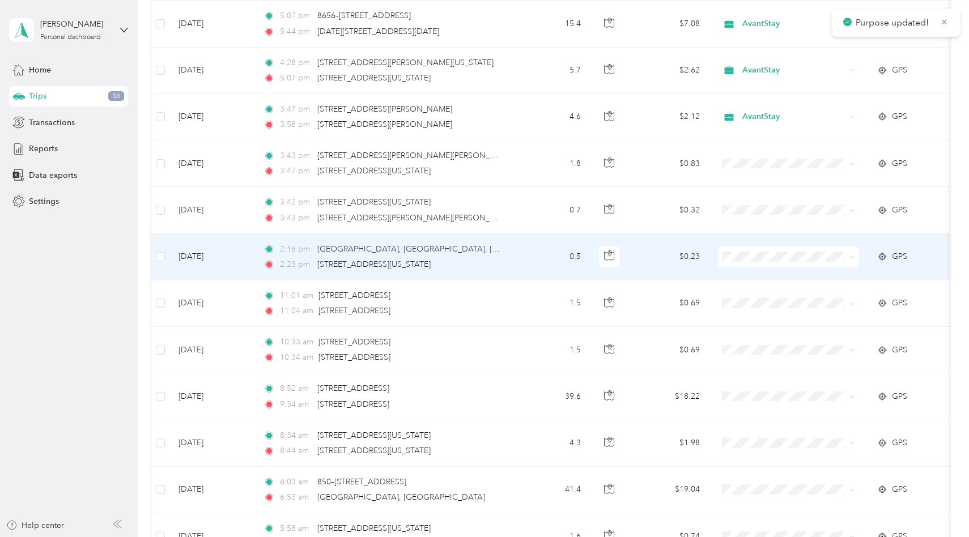
click at [764, 273] on span "AvantStay" at bounding box center [798, 274] width 105 height 12
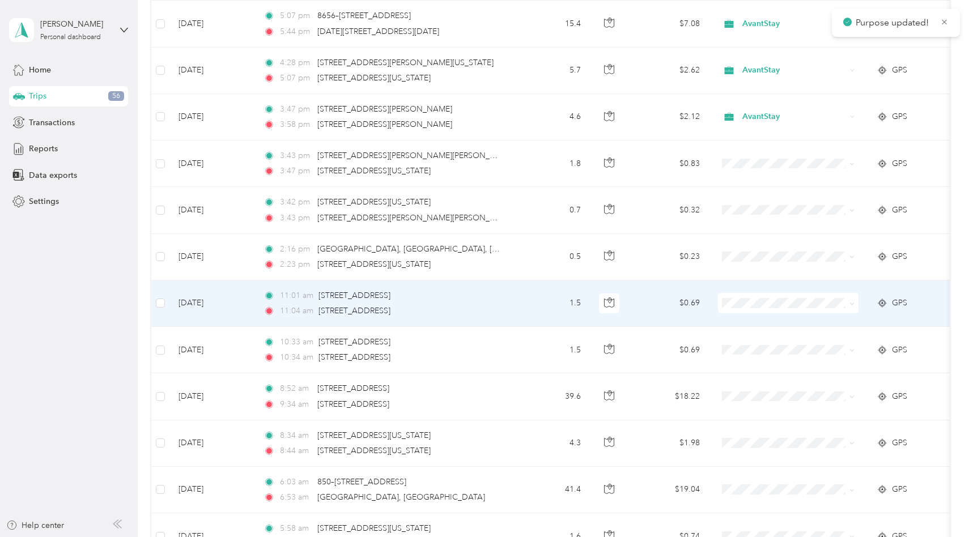
click at [767, 320] on span "AvantStay" at bounding box center [798, 319] width 105 height 12
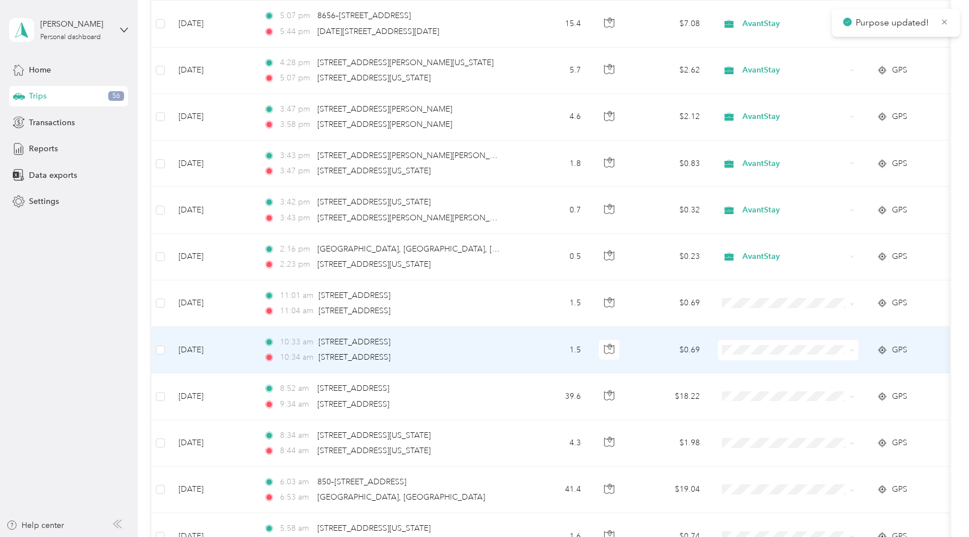
click at [767, 364] on span "AvantStay" at bounding box center [798, 367] width 105 height 12
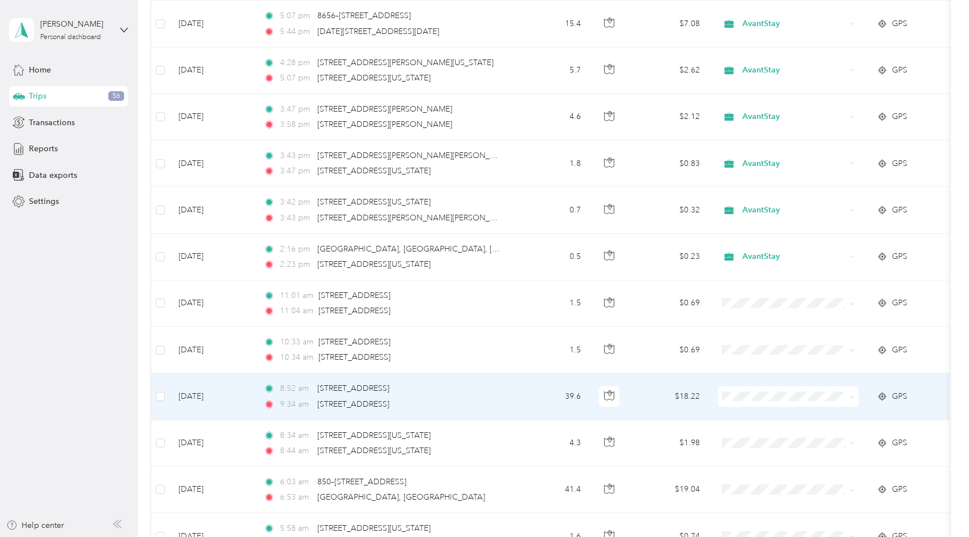
click at [670, 388] on td "$18.22" at bounding box center [669, 396] width 79 height 46
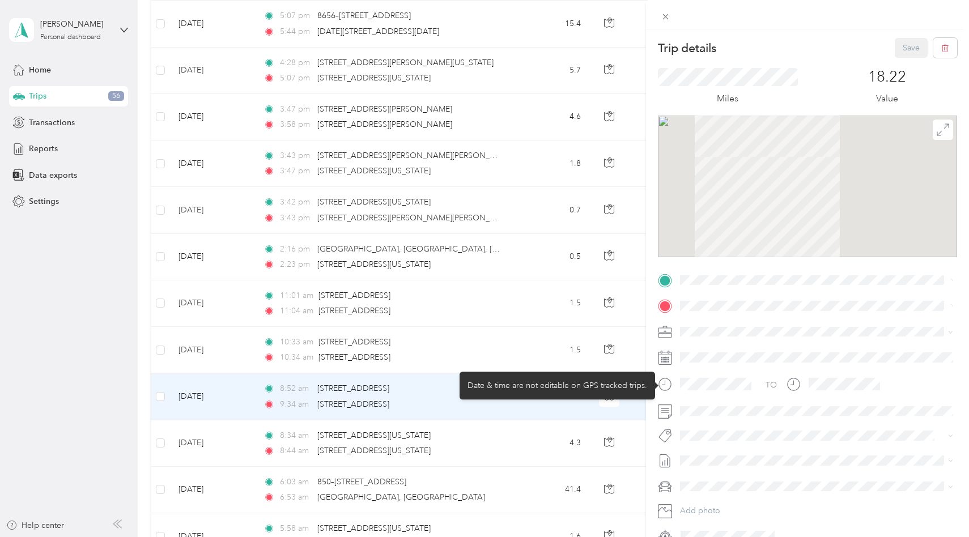
click at [670, 388] on icon at bounding box center [665, 384] width 14 height 14
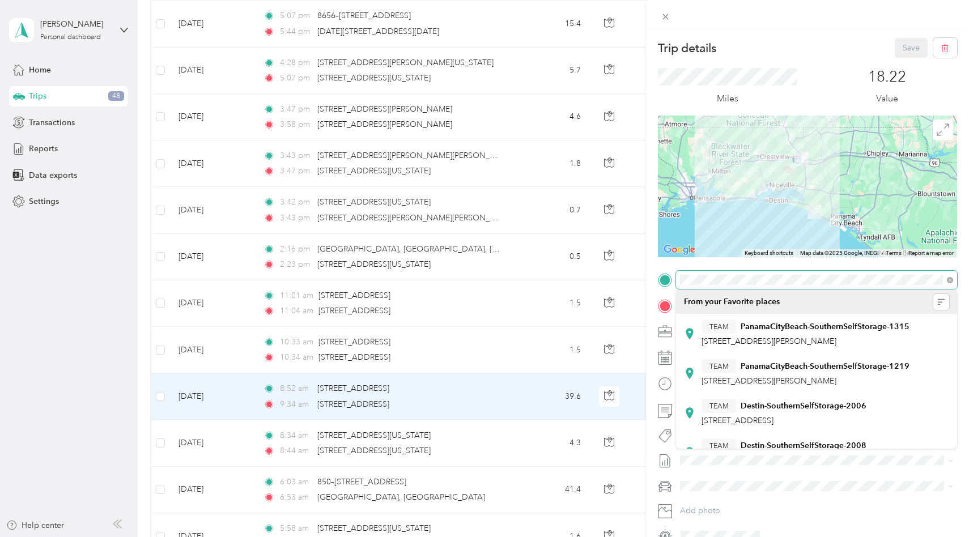
click at [674, 268] on div "Trip details Save This trip cannot be edited because it is either under review,…" at bounding box center [807, 291] width 299 height 507
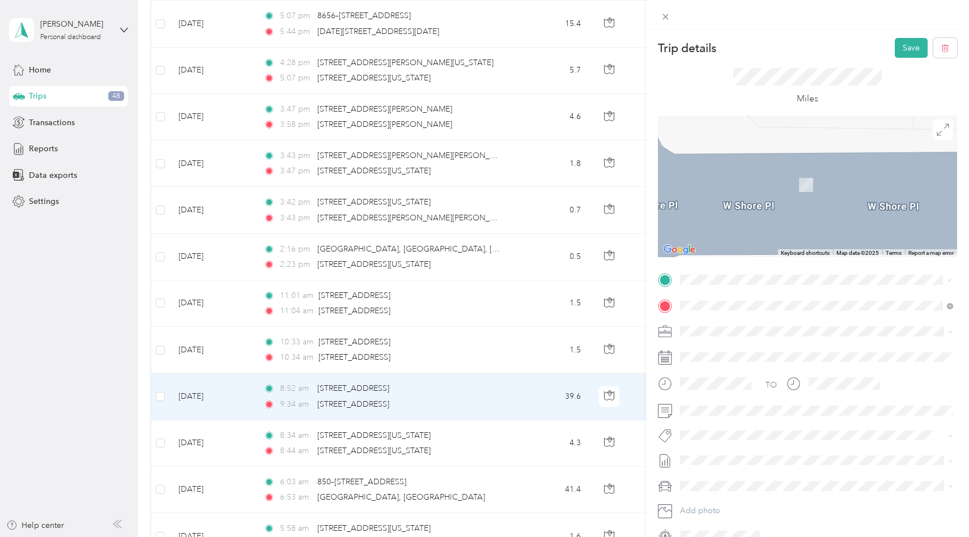
click at [761, 326] on span "[STREET_ADDRESS][PERSON_NAME][US_STATE]" at bounding box center [790, 321] width 176 height 10
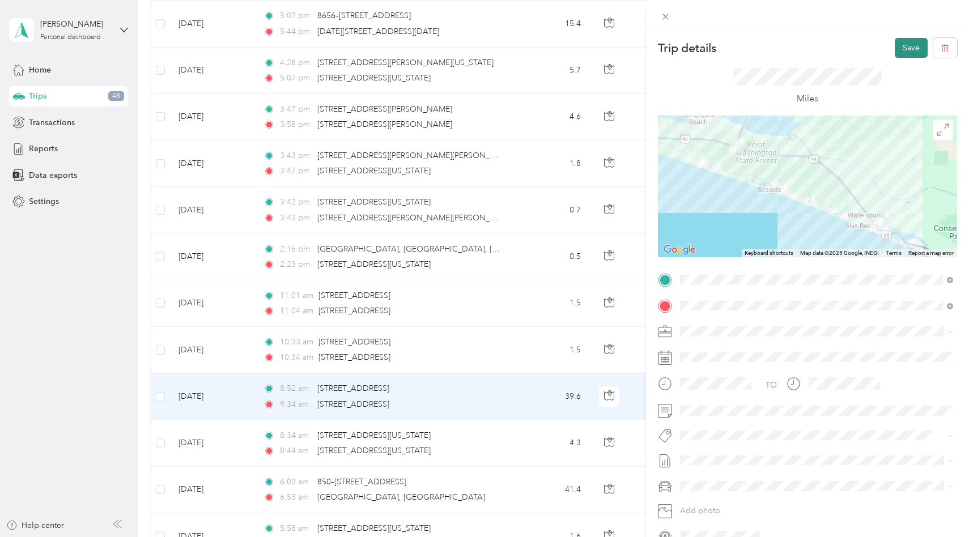
click at [901, 55] on button "Save" at bounding box center [911, 48] width 33 height 20
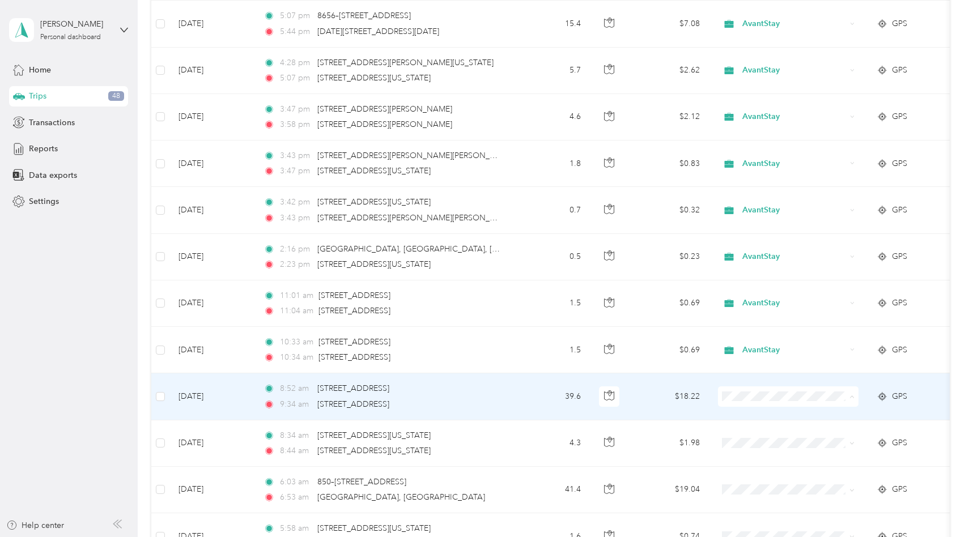
click at [770, 414] on span "AvantStay" at bounding box center [798, 414] width 105 height 12
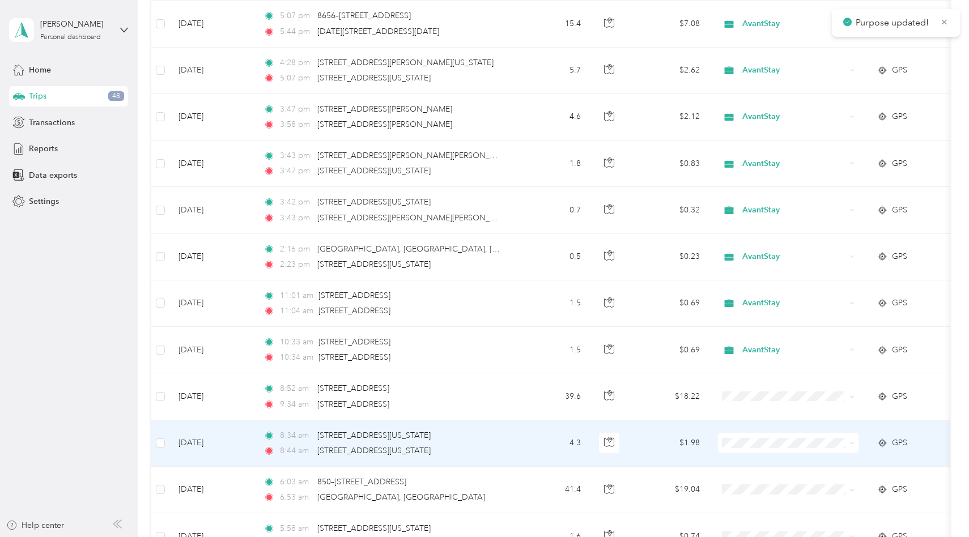
click at [755, 479] on span "Personal" at bounding box center [798, 480] width 105 height 12
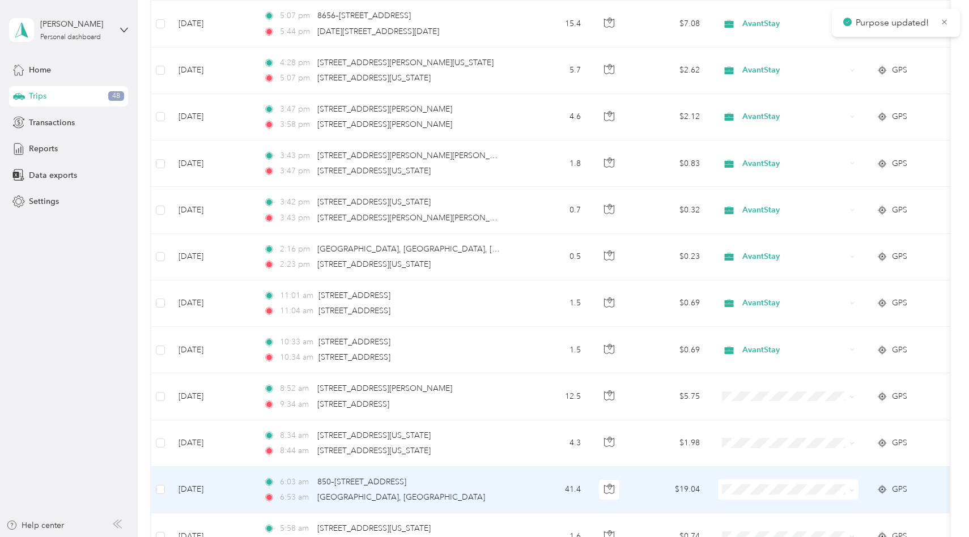
click at [754, 522] on span "Personal" at bounding box center [798, 526] width 105 height 12
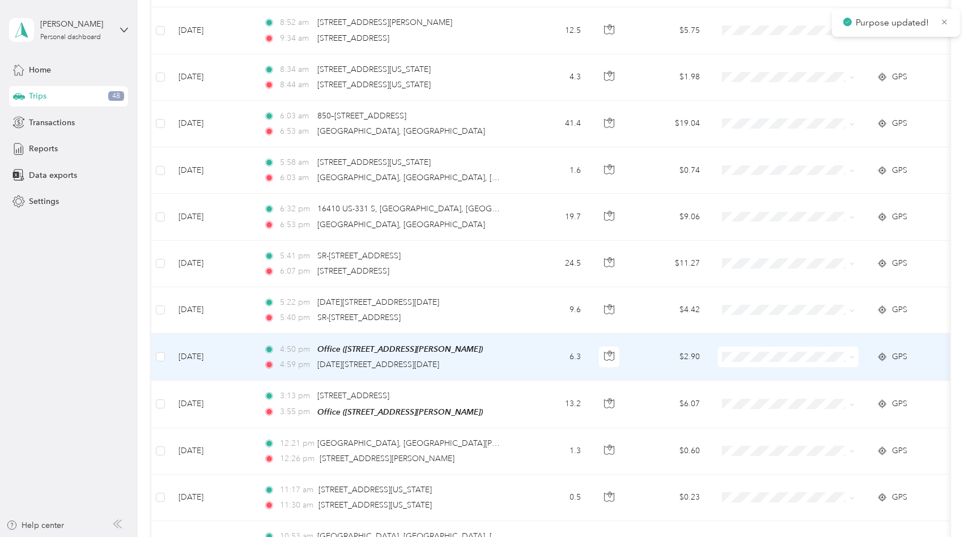
scroll to position [7880, 0]
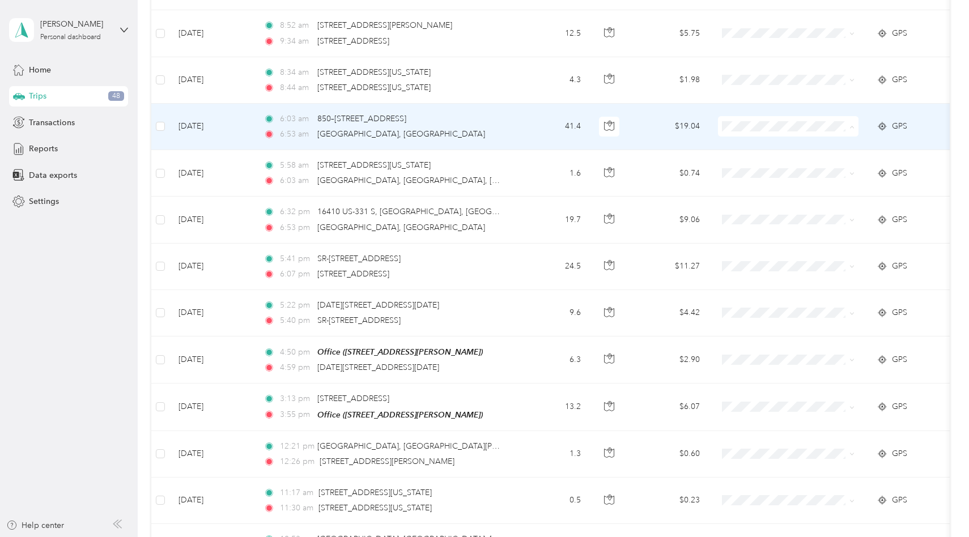
click at [752, 159] on span "Personal" at bounding box center [798, 164] width 105 height 12
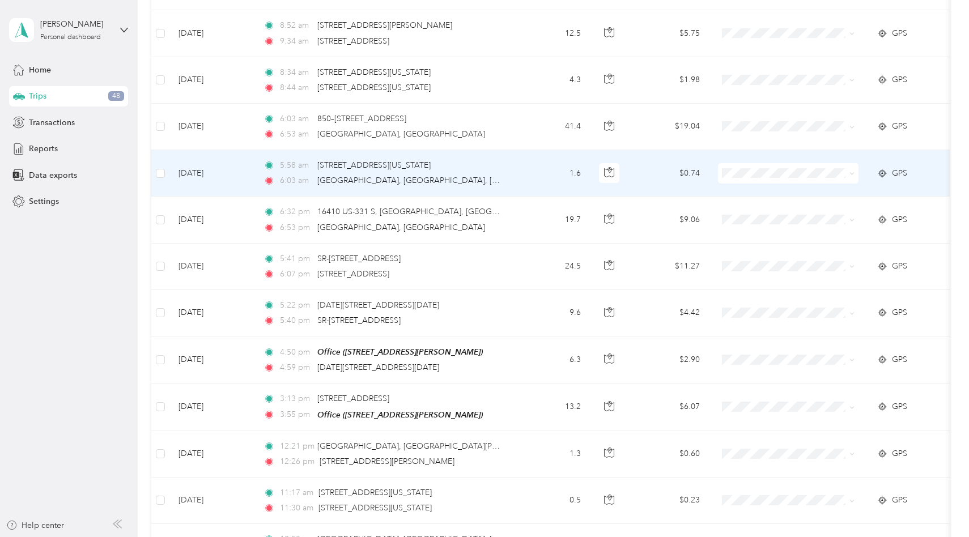
click at [757, 210] on span "Personal" at bounding box center [798, 209] width 105 height 12
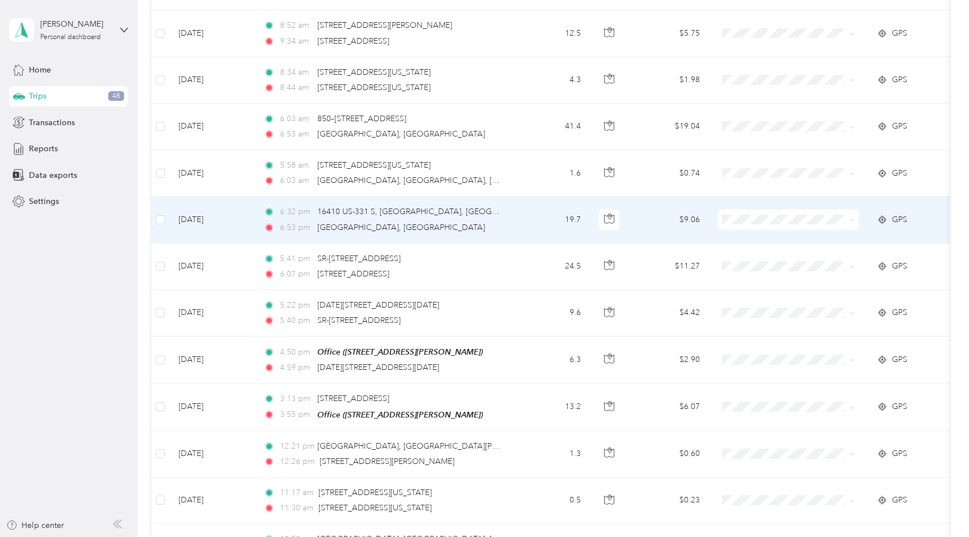
click at [754, 221] on span at bounding box center [788, 220] width 141 height 20
click at [753, 210] on span at bounding box center [788, 220] width 141 height 20
click at [760, 254] on span "Personal" at bounding box center [798, 257] width 105 height 12
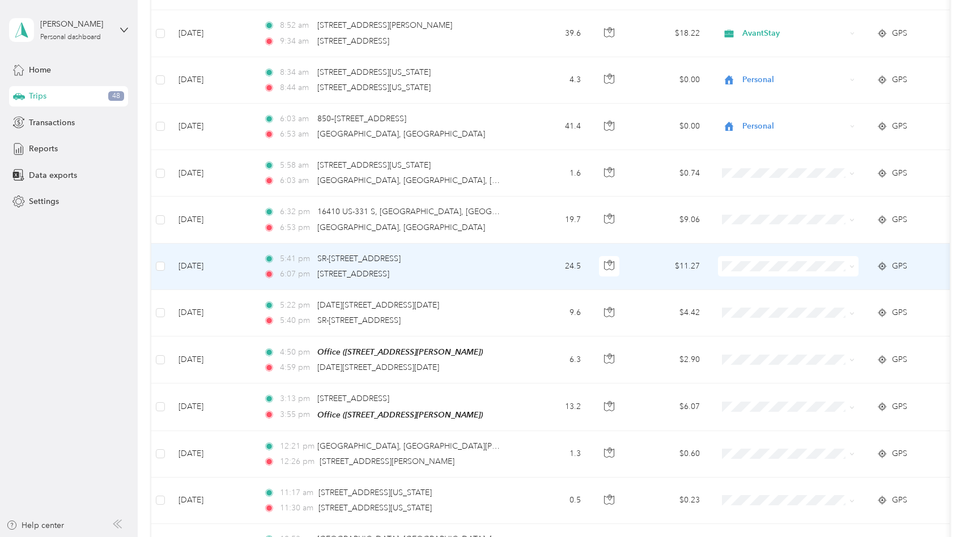
click at [762, 307] on li "Personal" at bounding box center [789, 300] width 141 height 20
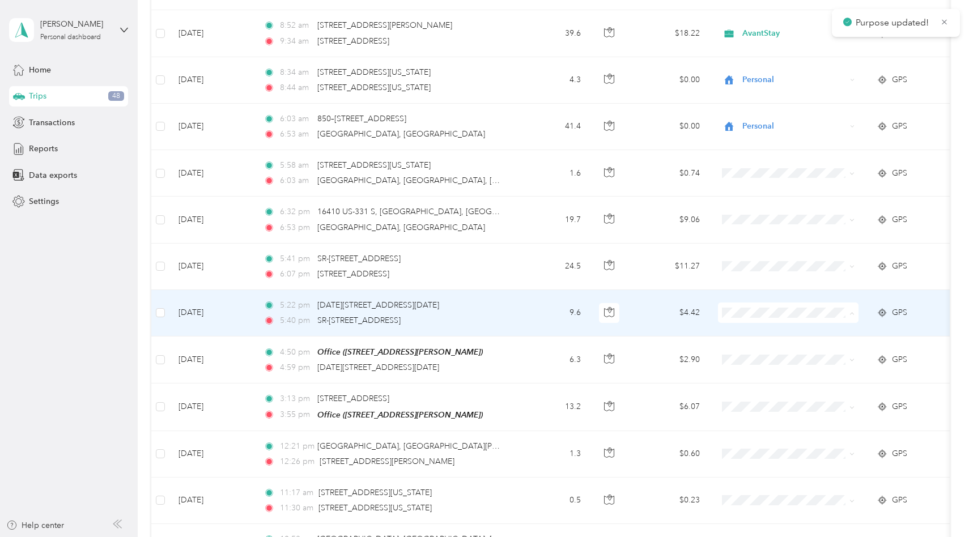
click at [768, 328] on span "AvantStay" at bounding box center [798, 330] width 105 height 12
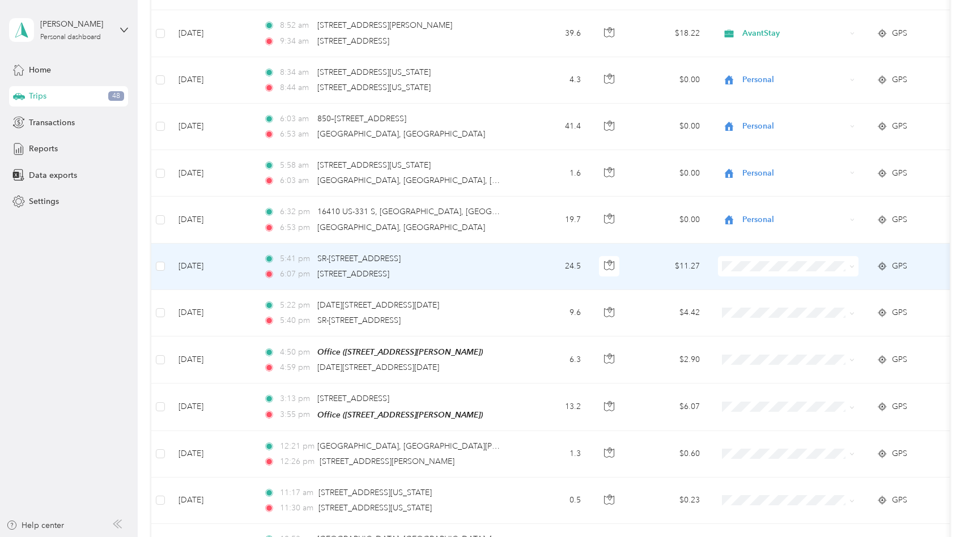
click at [523, 258] on td "24.5" at bounding box center [552, 267] width 75 height 46
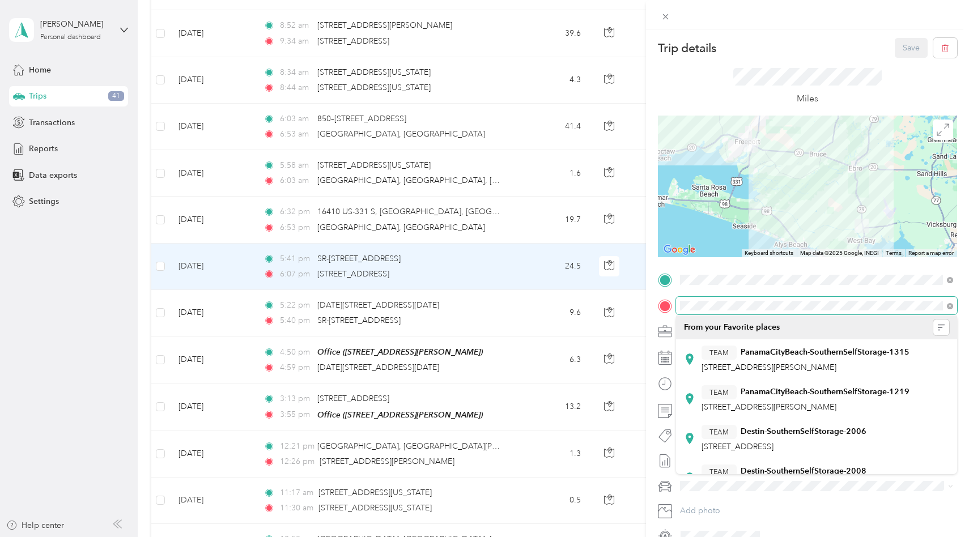
click at [672, 297] on div at bounding box center [807, 306] width 299 height 18
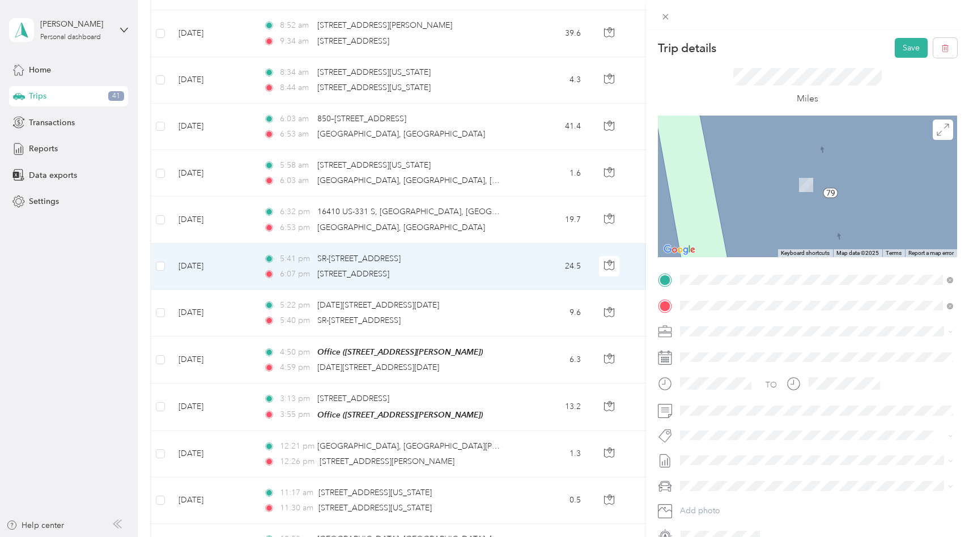
click at [724, 366] on div "Office [STREET_ADDRESS][PERSON_NAME]" at bounding box center [769, 358] width 135 height 24
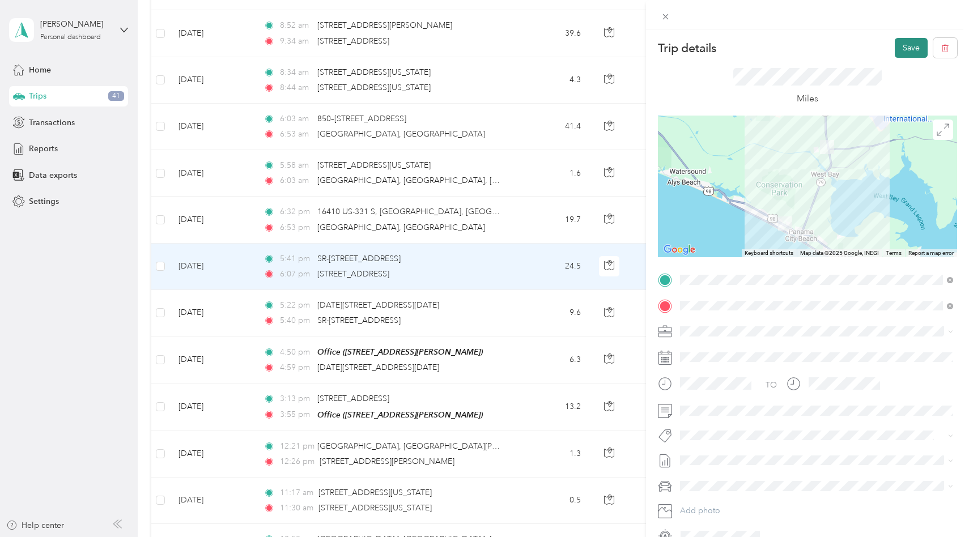
click at [914, 52] on button "Save" at bounding box center [911, 48] width 33 height 20
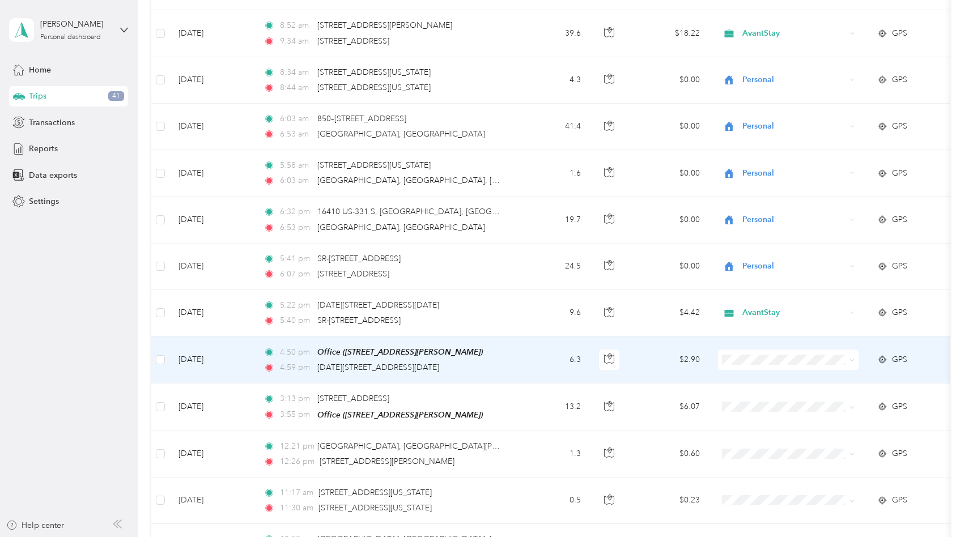
click at [779, 376] on span "AvantStay" at bounding box center [798, 377] width 105 height 12
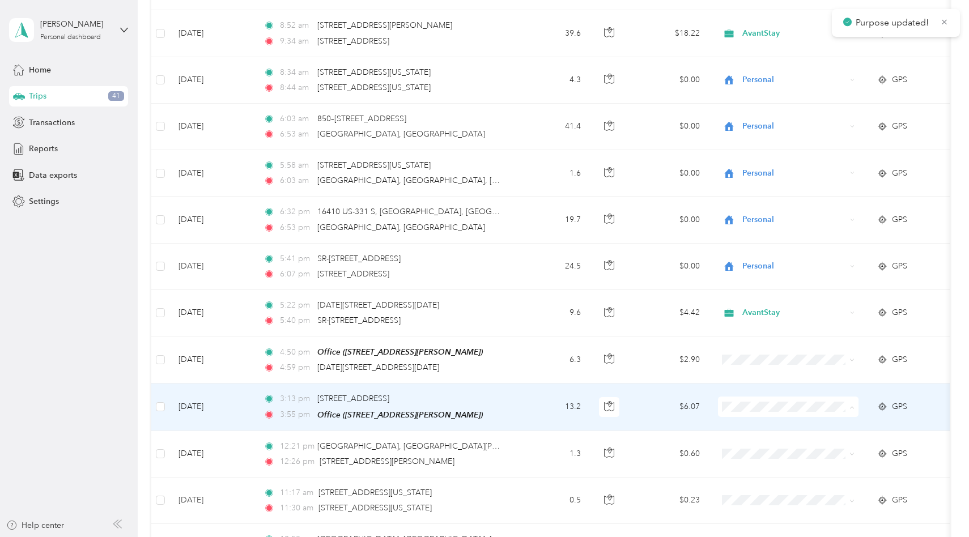
click at [782, 420] on span "AvantStay" at bounding box center [798, 424] width 105 height 12
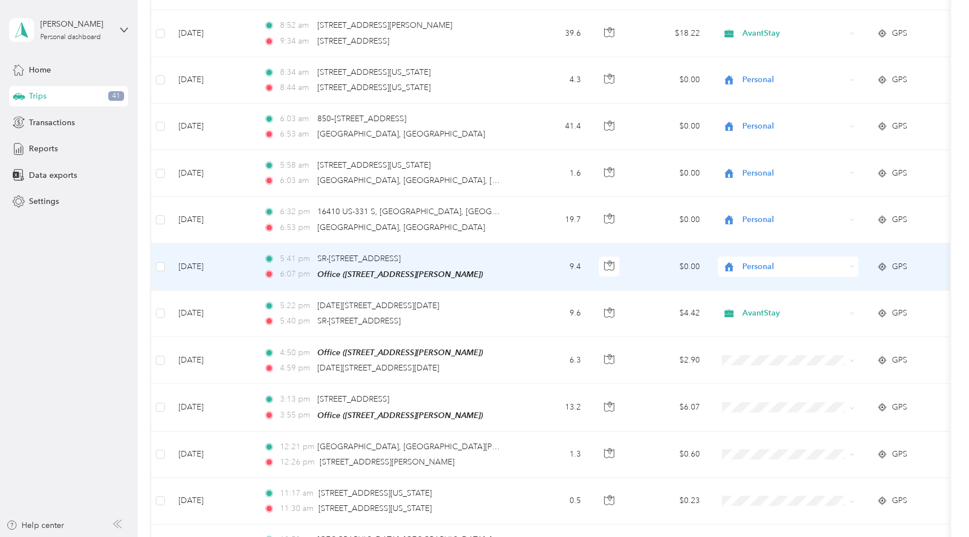
click at [540, 257] on td "9.4" at bounding box center [552, 267] width 75 height 47
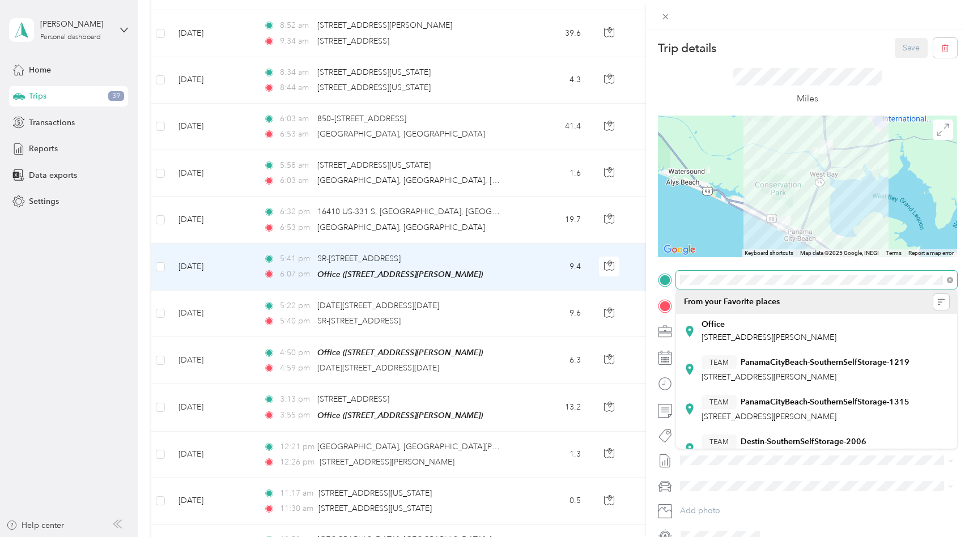
click at [678, 273] on span at bounding box center [816, 280] width 281 height 18
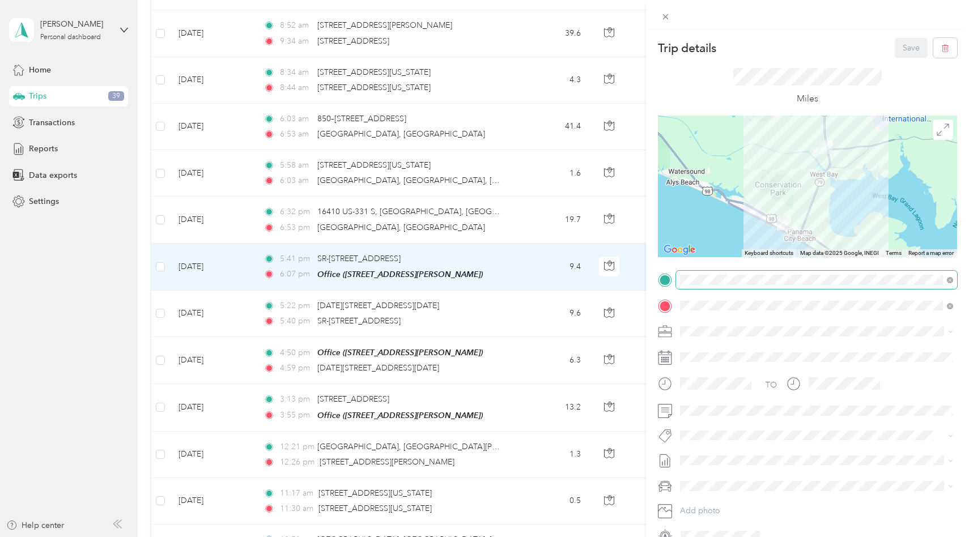
click at [702, 537] on div "Trip details Save This trip cannot be edited because it is either under review,…" at bounding box center [482, 537] width 964 height 0
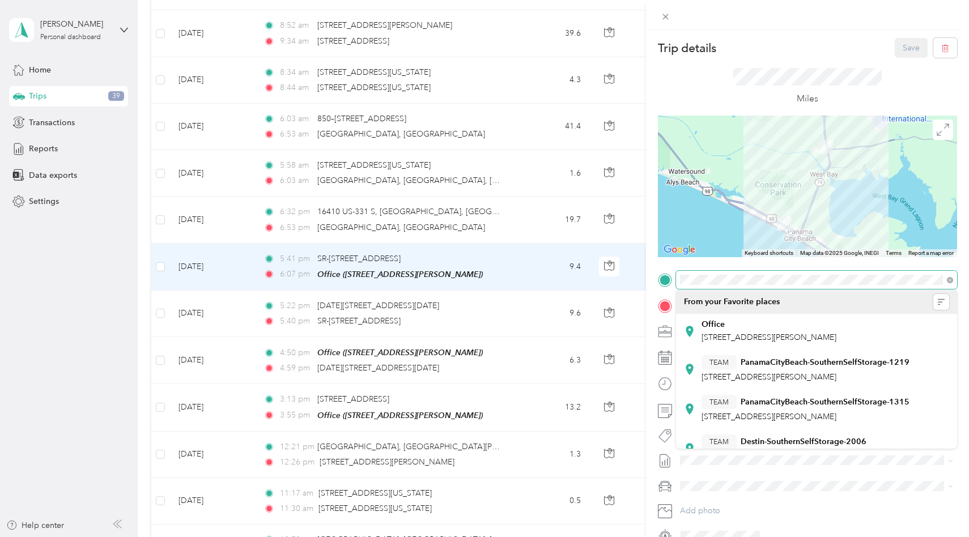
click at [676, 274] on span at bounding box center [816, 280] width 281 height 18
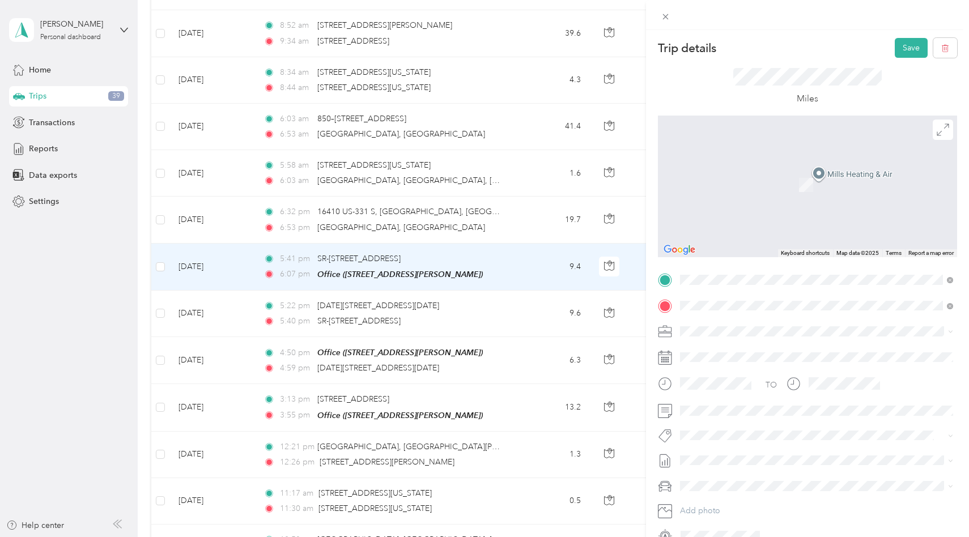
click at [737, 320] on span "[STREET_ADDRESS][PERSON_NAME][US_STATE]" at bounding box center [790, 321] width 176 height 10
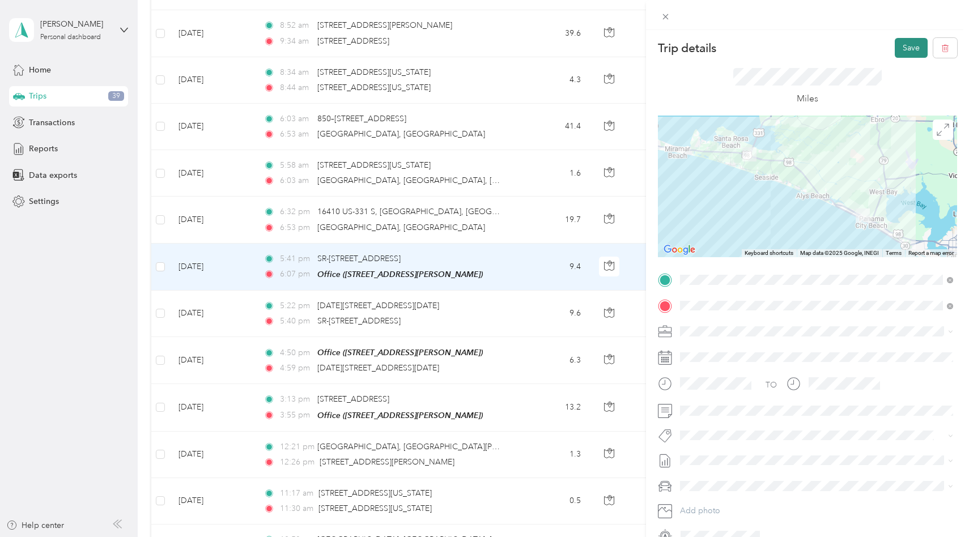
click at [915, 40] on button "Save" at bounding box center [911, 48] width 33 height 20
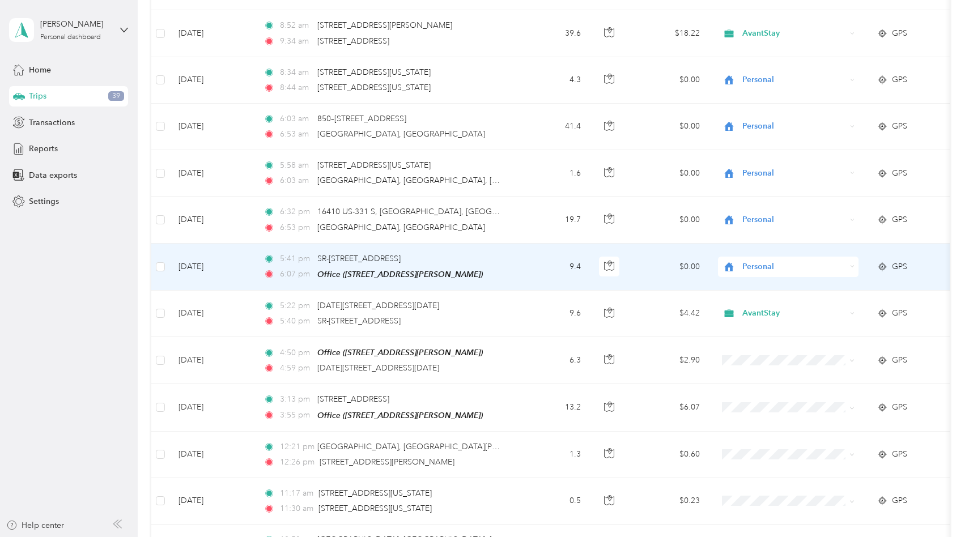
click at [767, 265] on span "Personal" at bounding box center [794, 267] width 104 height 12
click at [769, 284] on span "AvantStay" at bounding box center [798, 283] width 105 height 12
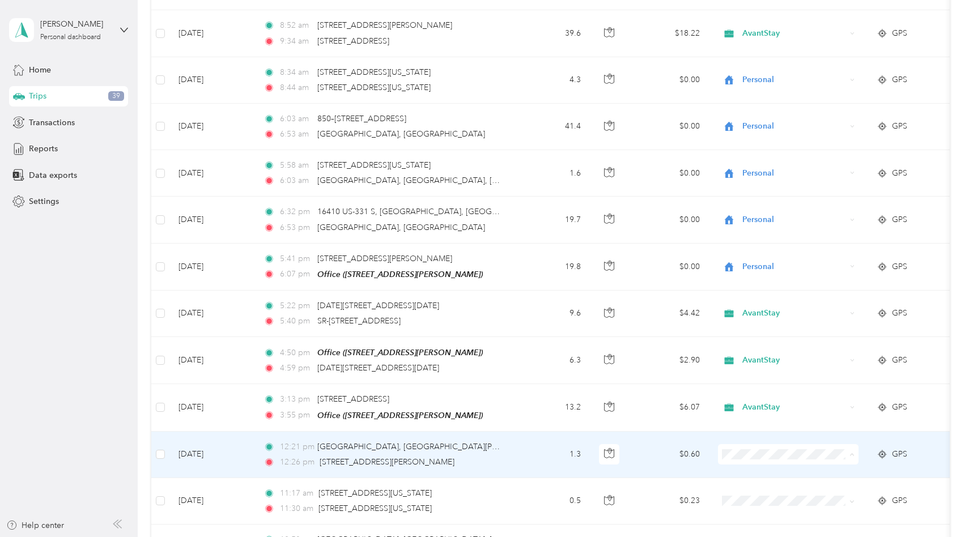
click at [768, 470] on span "AvantStay" at bounding box center [798, 471] width 105 height 12
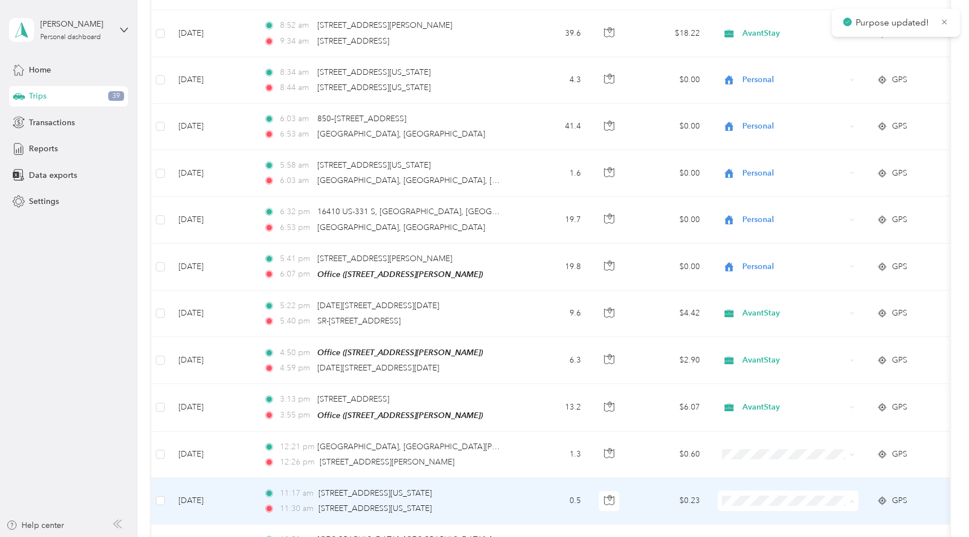
click at [773, 449] on span "AvantStay" at bounding box center [798, 455] width 105 height 12
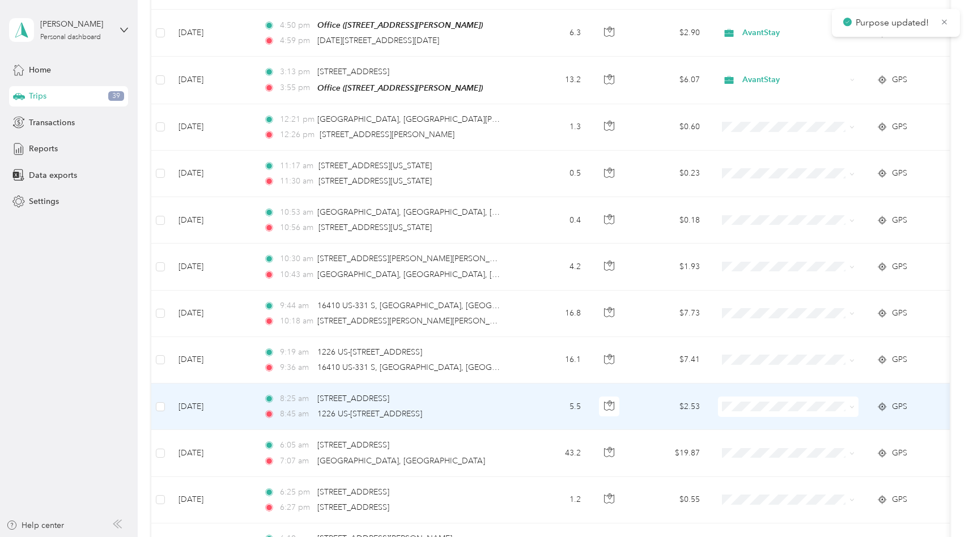
scroll to position [8210, 0]
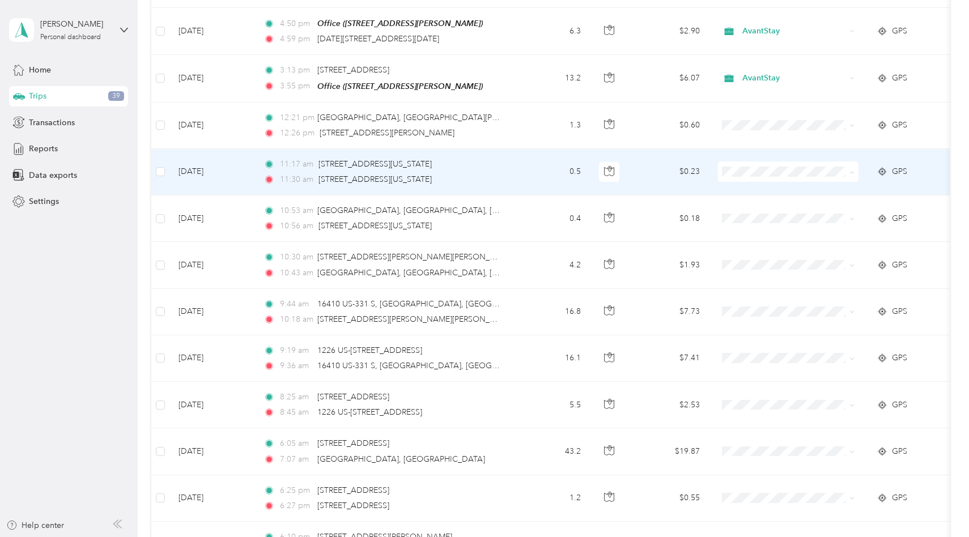
click at [784, 186] on span "AvantStay" at bounding box center [798, 188] width 105 height 12
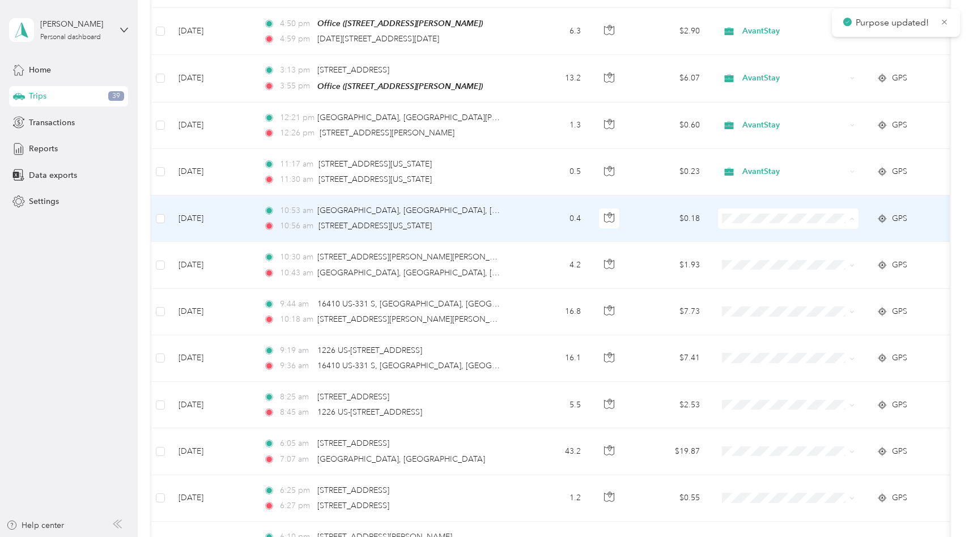
click at [779, 232] on span "AvantStay" at bounding box center [798, 235] width 105 height 12
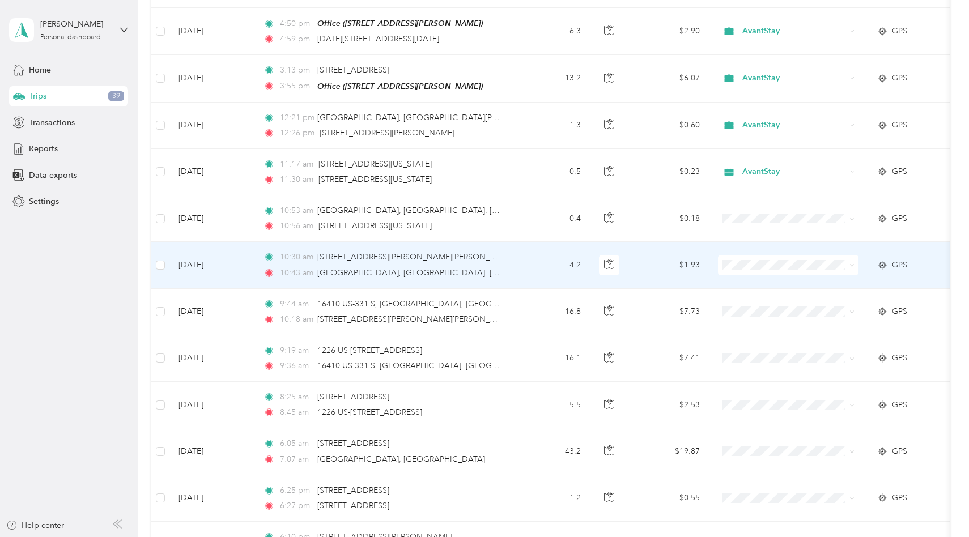
click at [773, 276] on span "AvantStay" at bounding box center [798, 281] width 105 height 12
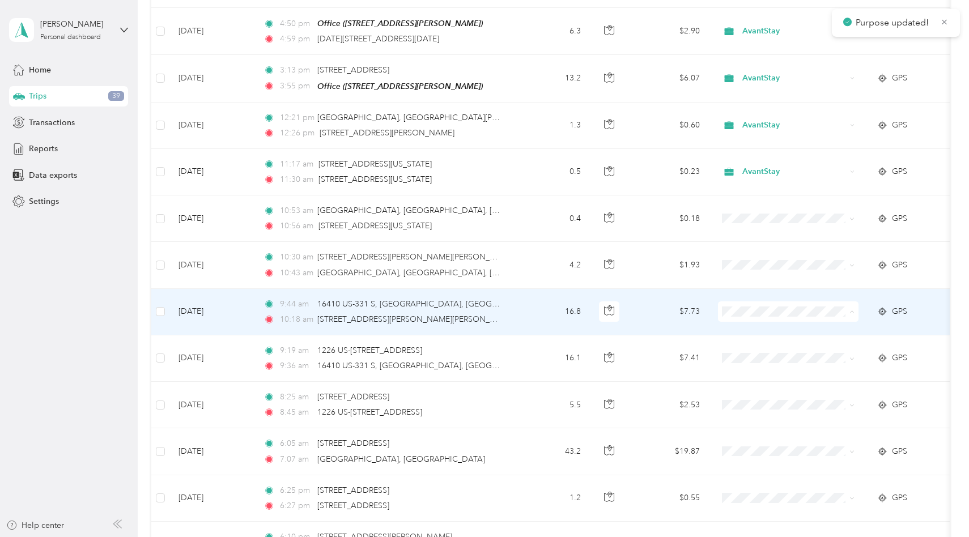
click at [764, 328] on span "AvantStay" at bounding box center [798, 328] width 105 height 12
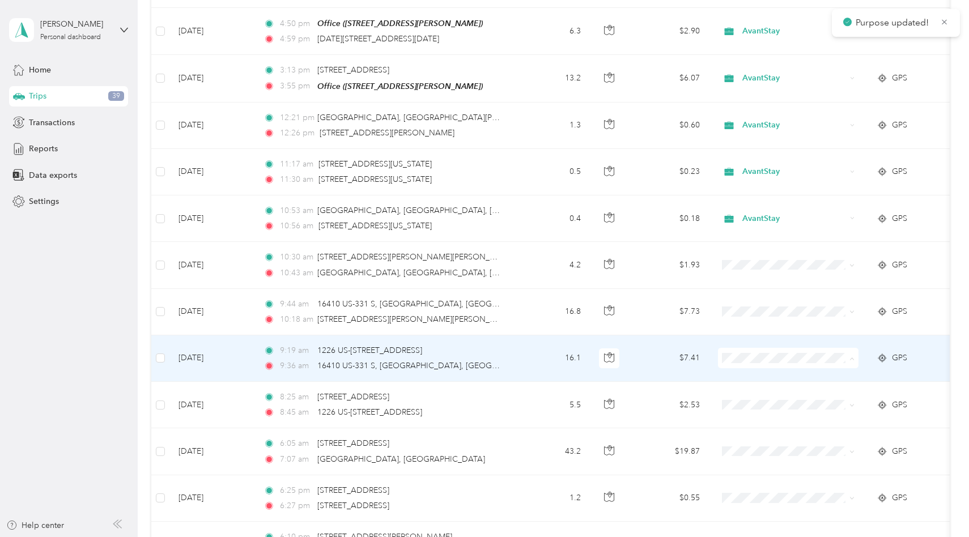
click at [765, 371] on span "AvantStay" at bounding box center [798, 374] width 105 height 12
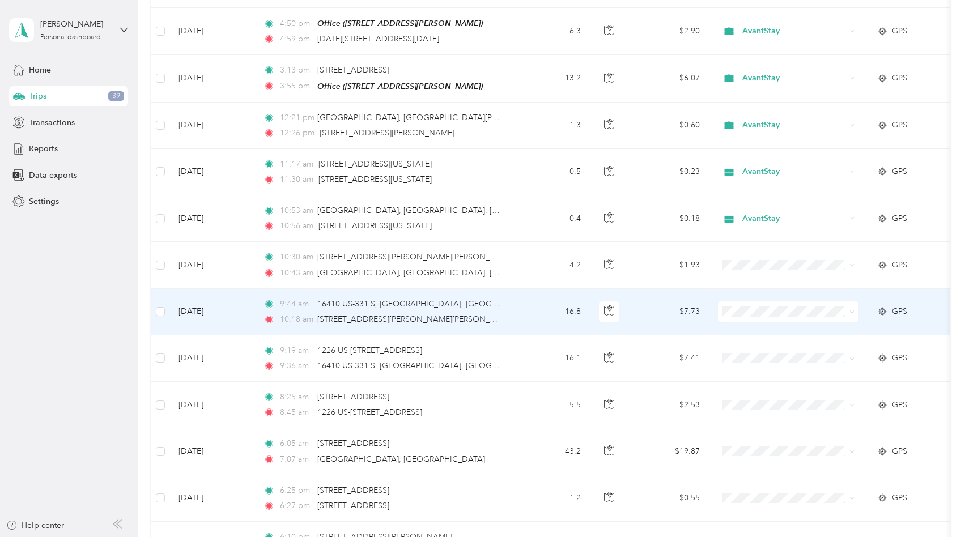
click at [667, 305] on td "$7.73" at bounding box center [669, 312] width 79 height 46
